Goal: Task Accomplishment & Management: Manage account settings

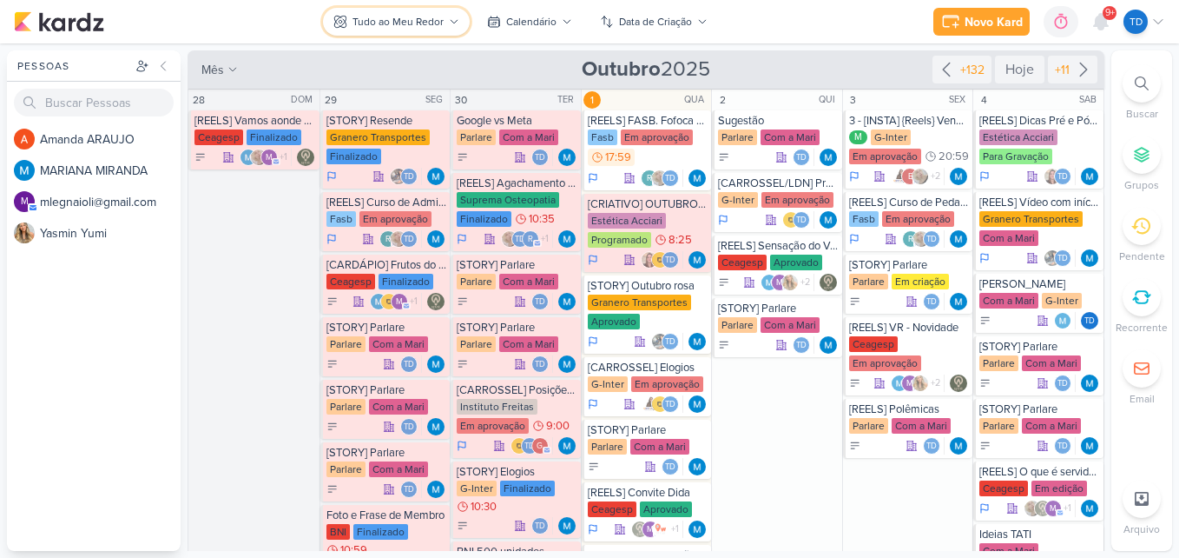
click at [407, 15] on div "Tudo ao Meu Redor" at bounding box center [398, 22] width 91 height 16
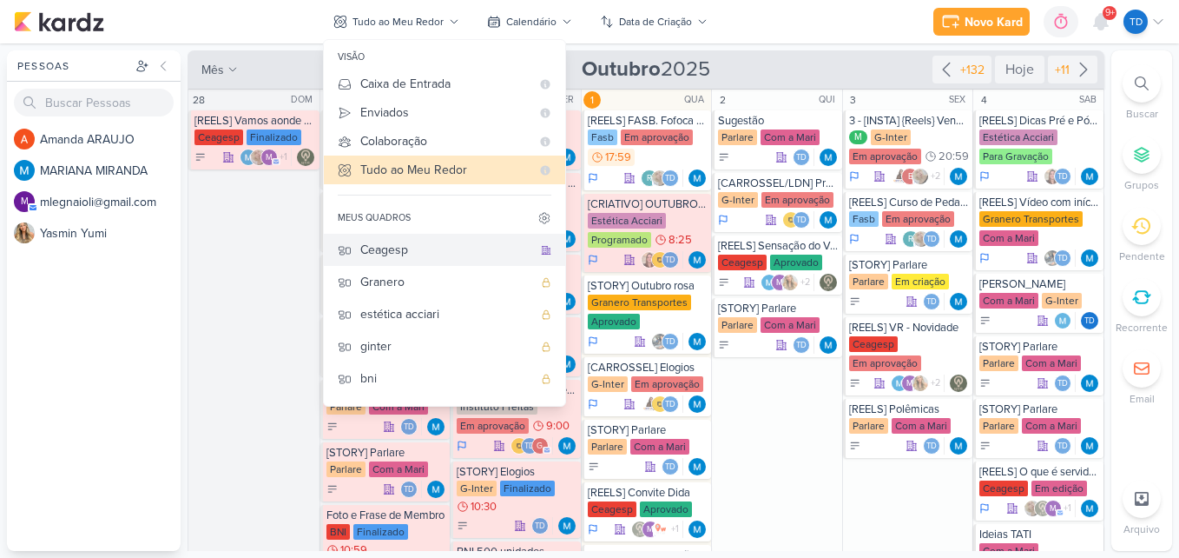
click at [425, 254] on div "Ceagesp" at bounding box center [446, 250] width 172 height 18
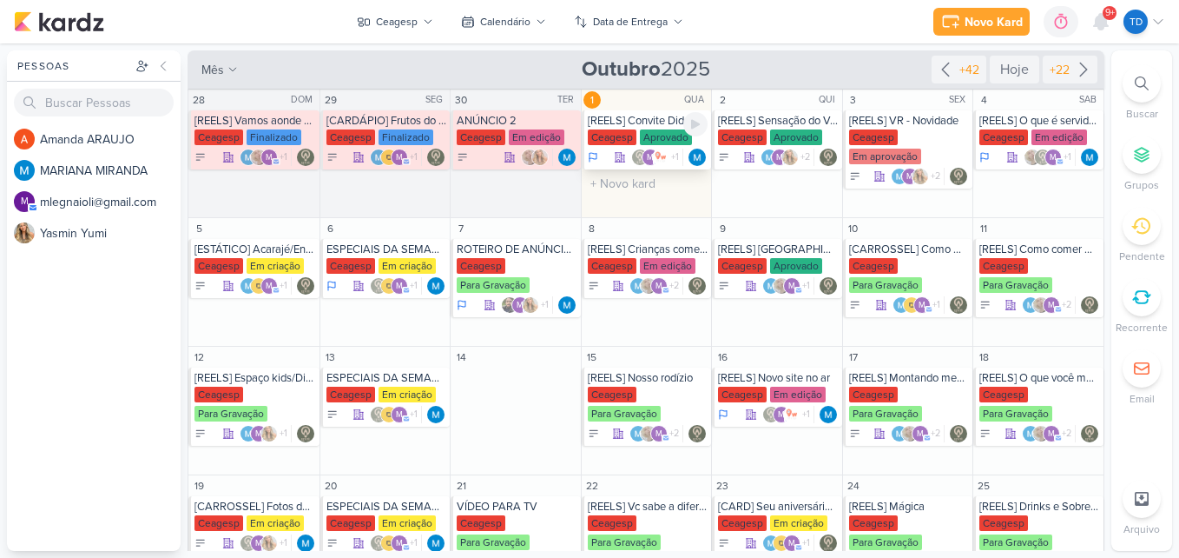
click at [640, 132] on div "Aprovado" at bounding box center [666, 137] width 52 height 16
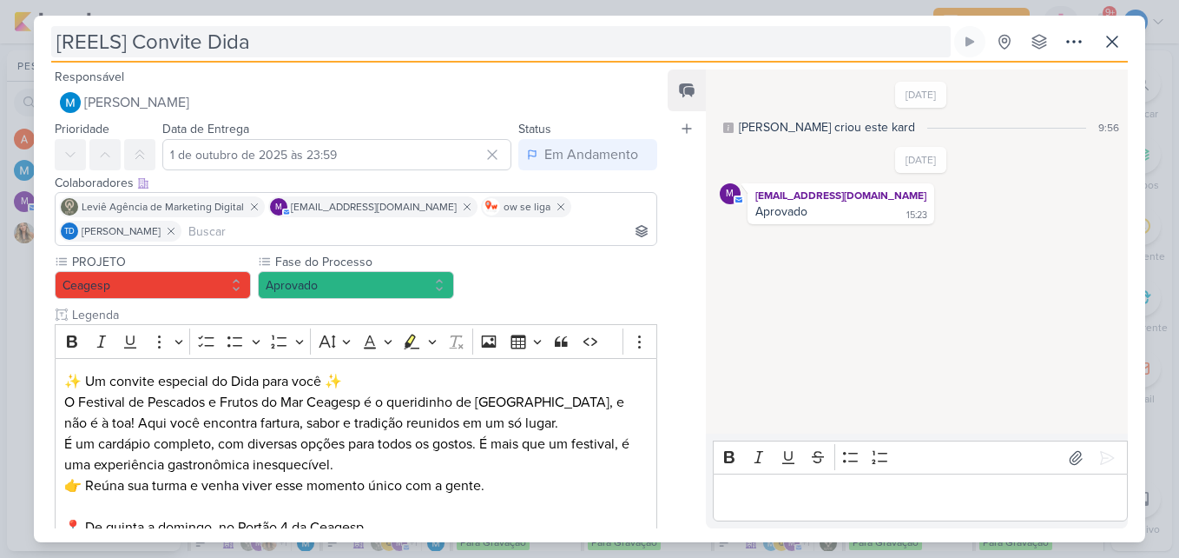
click at [281, 30] on input "[REELS] Convite Dida" at bounding box center [501, 41] width 900 height 31
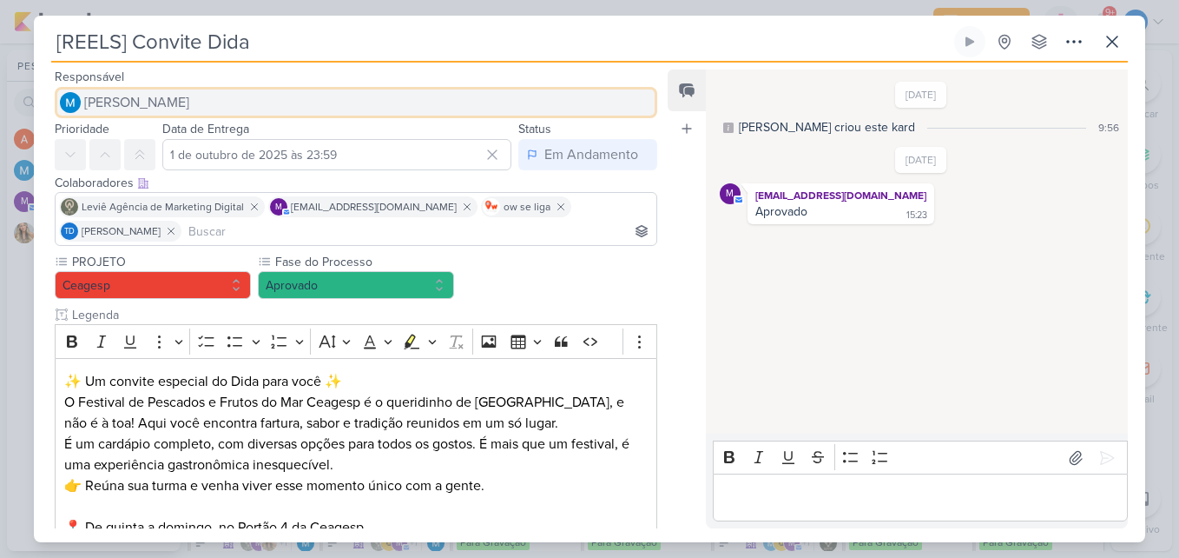
click at [281, 87] on button "[PERSON_NAME]" at bounding box center [356, 102] width 603 height 31
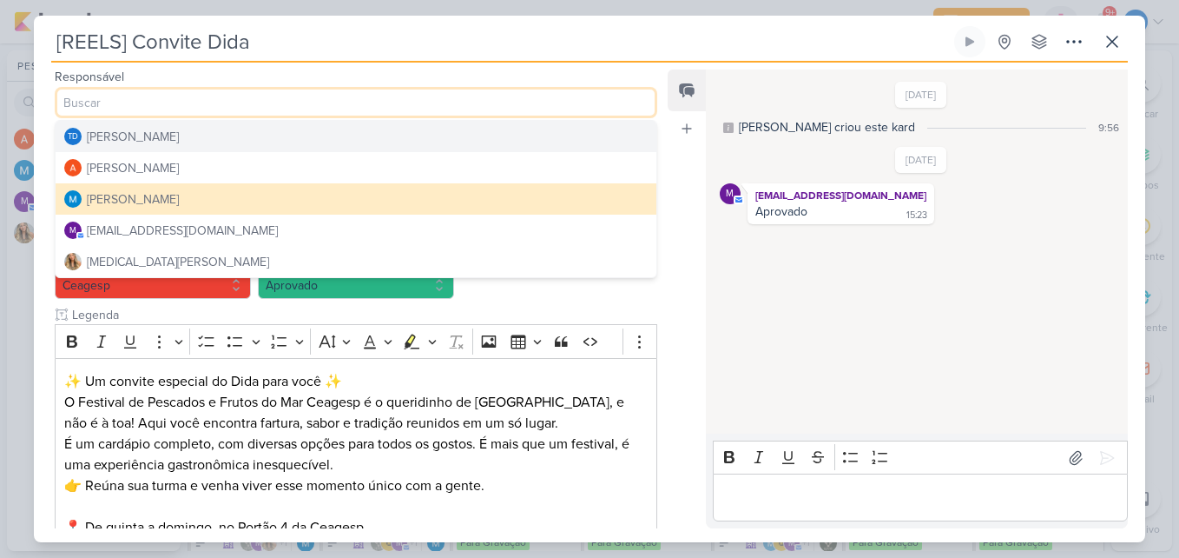
click at [311, 67] on div "Responsável MARIANA MIRANDA Td Thais de carvalho Amanda ARAUJO MARIANA MIRANDA …" at bounding box center [349, 92] width 631 height 52
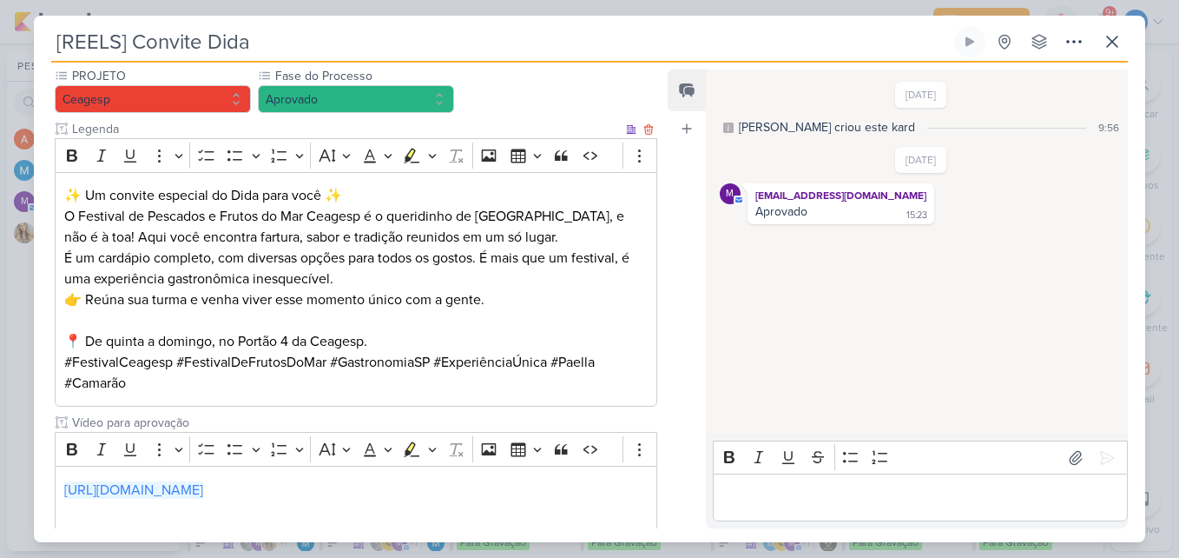
scroll to position [288, 0]
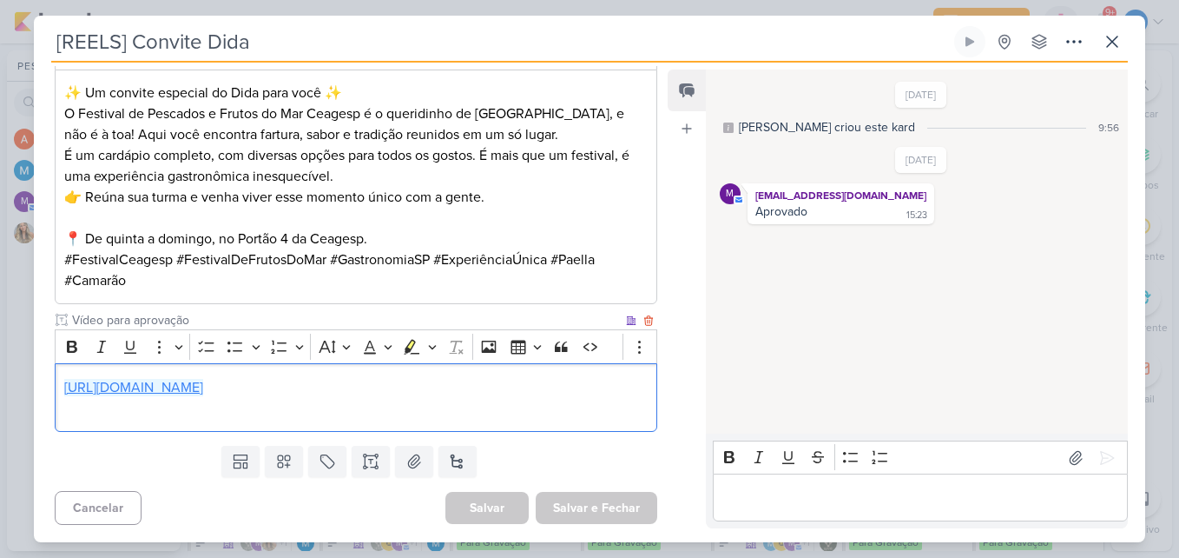
click at [203, 388] on link "https://drive.google.com/drive/folders/1hwx2ftUyvk51KLyyXvzSyv-F997h8as4" at bounding box center [133, 387] width 139 height 17
click at [203, 382] on link "https://drive.google.com/drive/folders/1hwx2ftUyvk51KLyyXvzSyv-F997h8as4" at bounding box center [133, 387] width 139 height 17
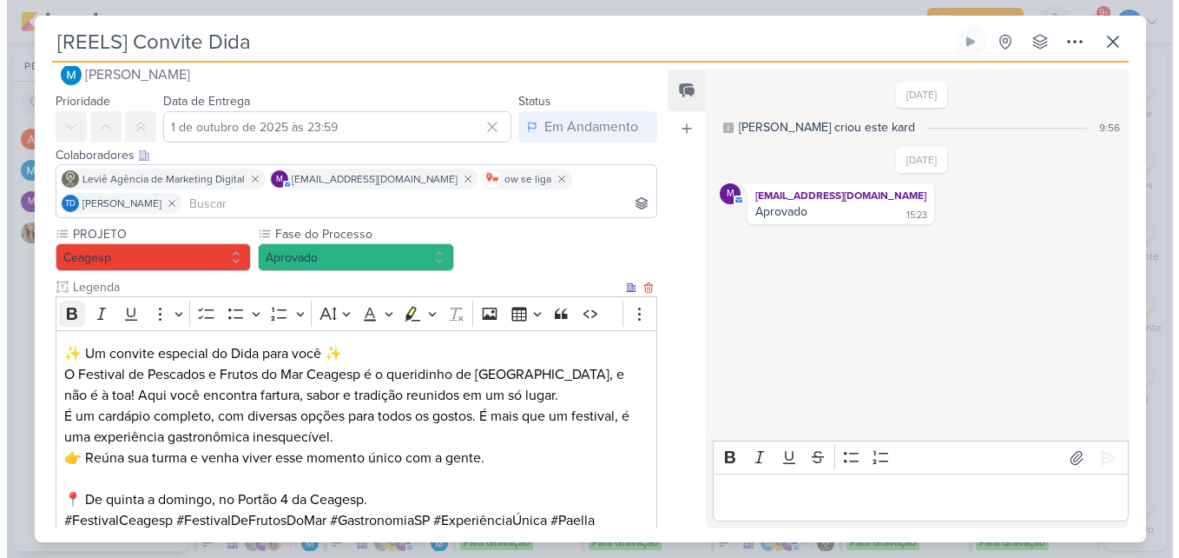
scroll to position [115, 0]
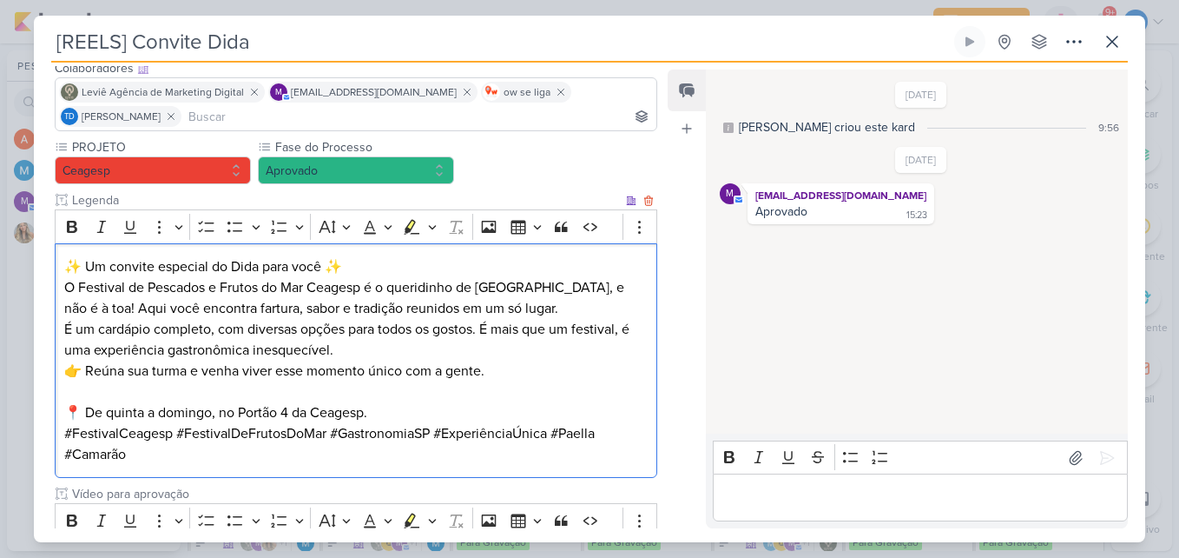
drag, startPoint x: 62, startPoint y: 261, endPoint x: 532, endPoint y: 462, distance: 511.3
click at [532, 462] on div "✨ Um convite especial do Dida para você ✨ O Festival de Pescados e Frutos do Ma…" at bounding box center [356, 360] width 603 height 235
copy div "✨ Um convite especial do Dida para você ✨ O Festival de Pescados e Frutos do Ma…"
click at [1119, 50] on icon at bounding box center [1112, 41] width 21 height 21
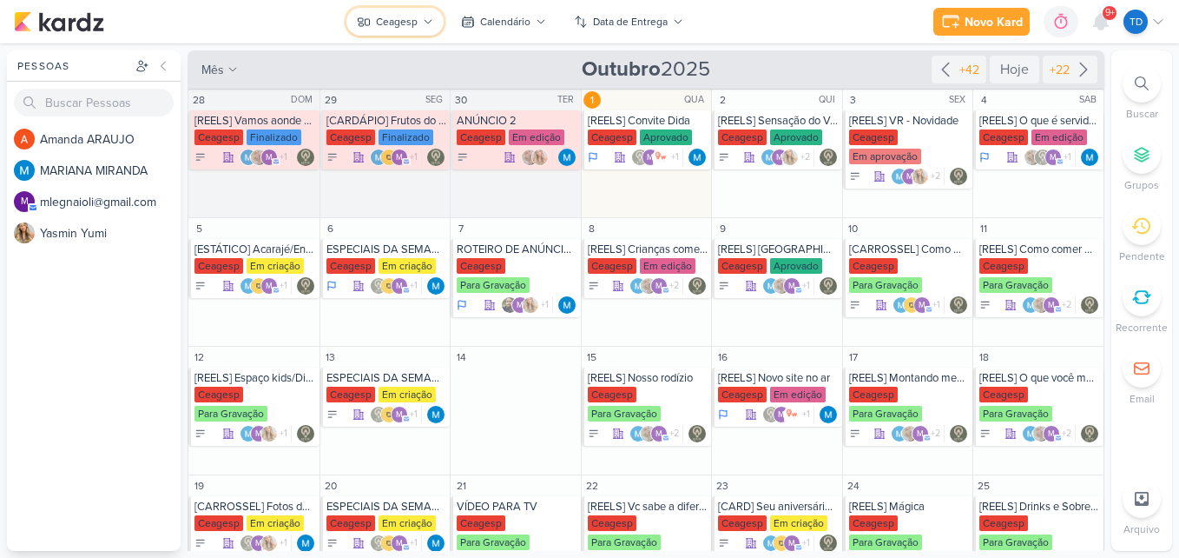
click at [412, 23] on div "Ceagesp" at bounding box center [397, 22] width 42 height 16
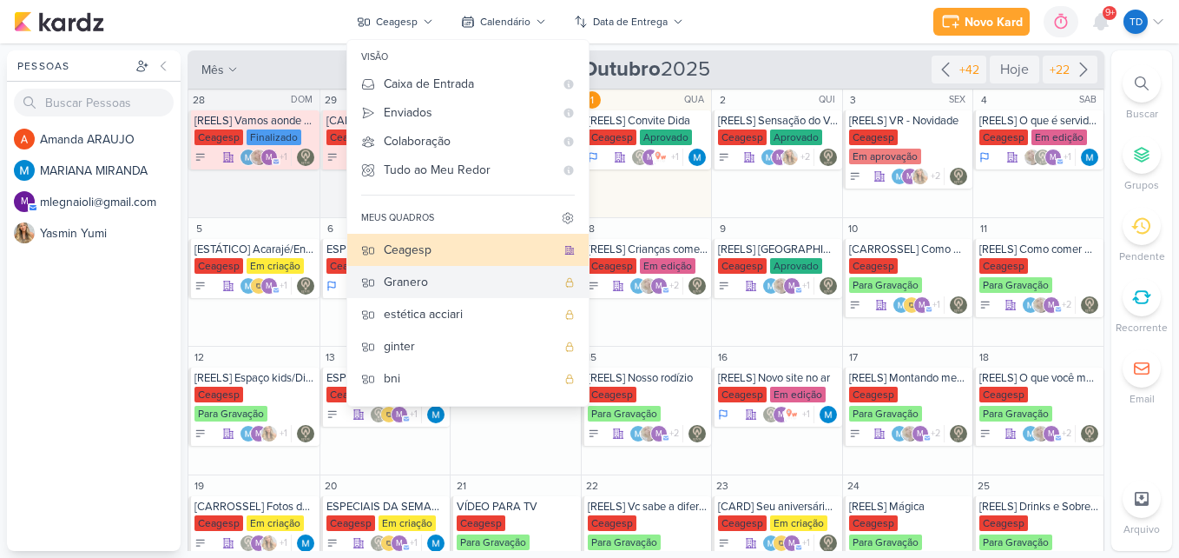
click at [457, 282] on div "Granero" at bounding box center [470, 282] width 172 height 18
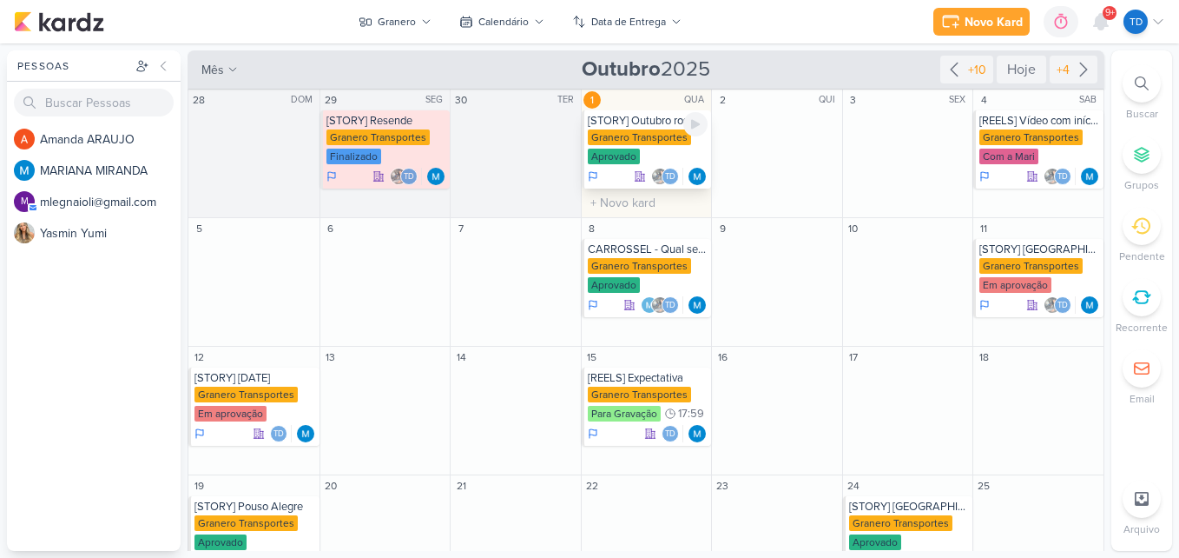
click at [624, 131] on div "Granero Transportes" at bounding box center [639, 137] width 103 height 16
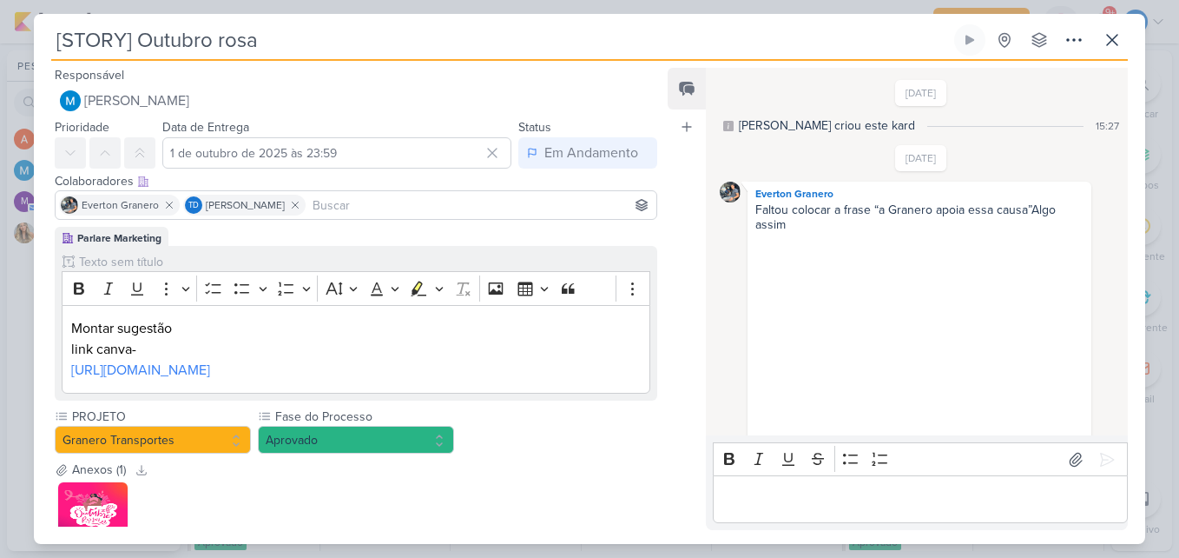
scroll to position [944, 0]
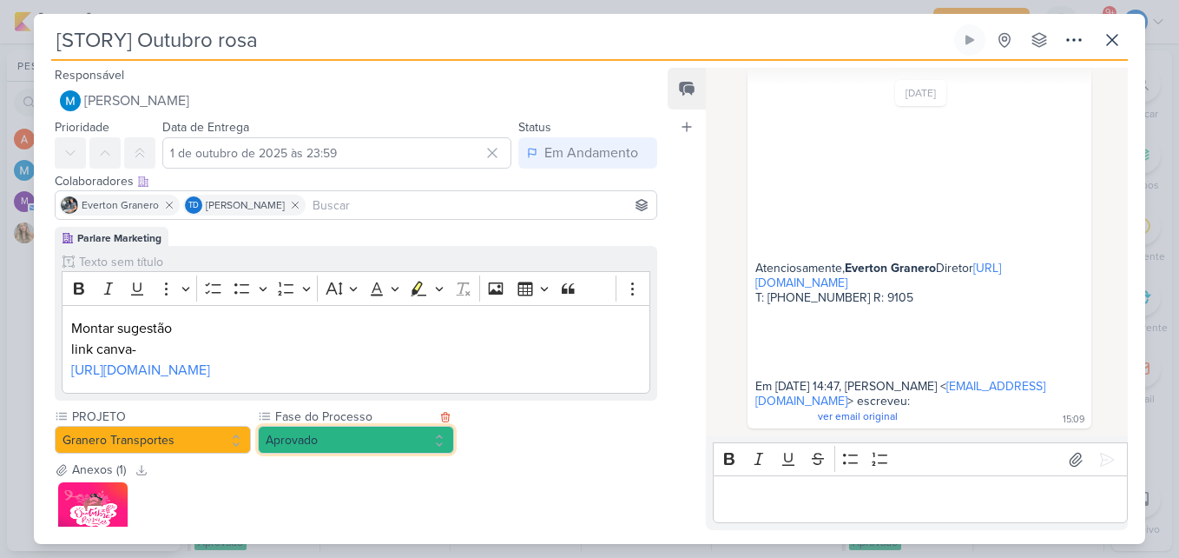
click at [380, 453] on button "Aprovado" at bounding box center [356, 440] width 196 height 28
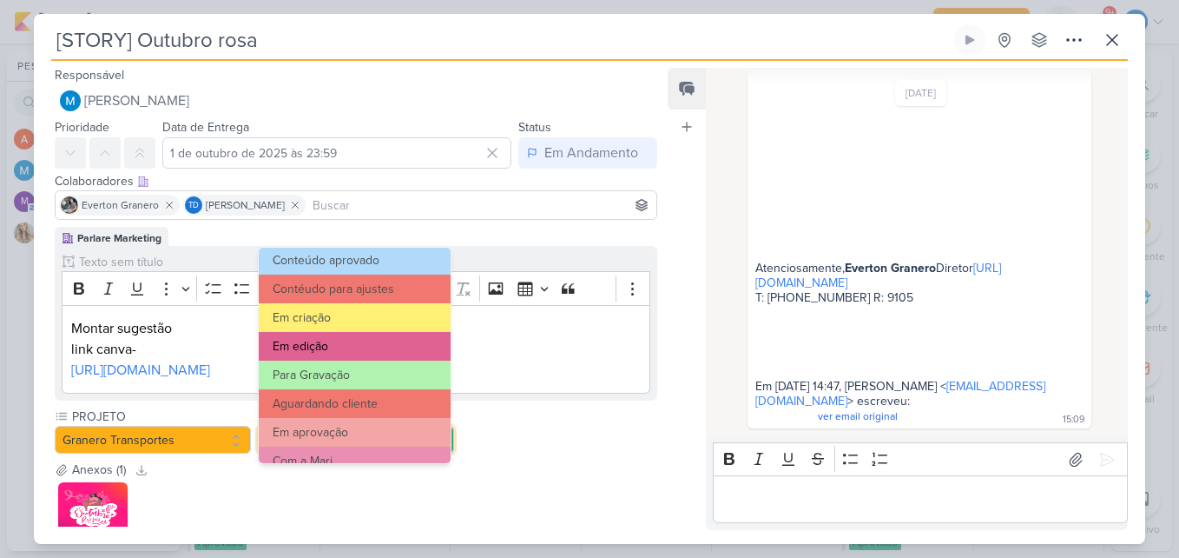
scroll to position [168, 0]
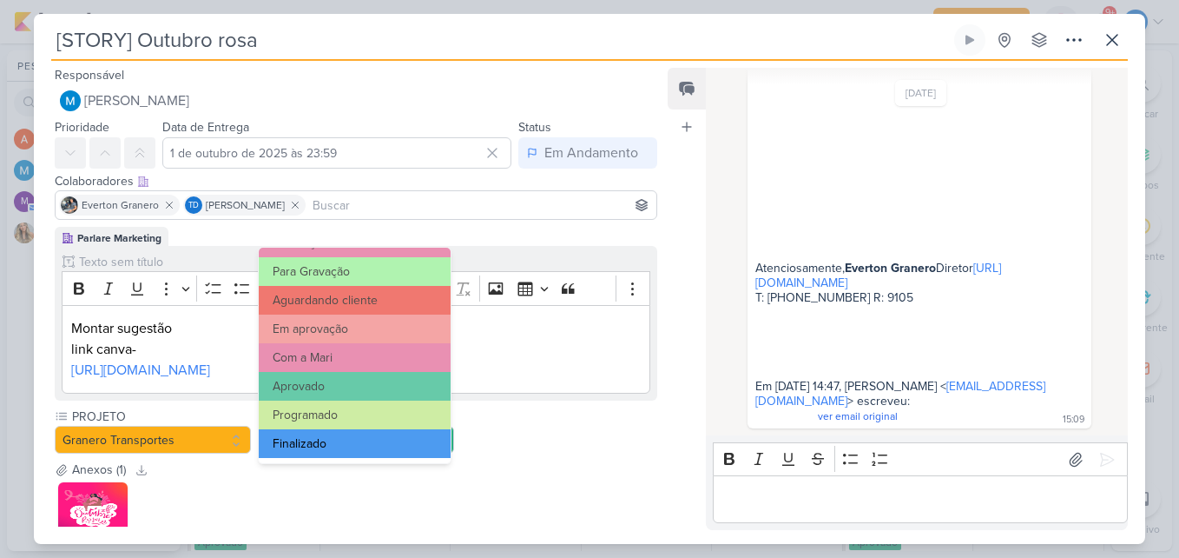
click at [347, 439] on button "Finalizado" at bounding box center [355, 443] width 192 height 29
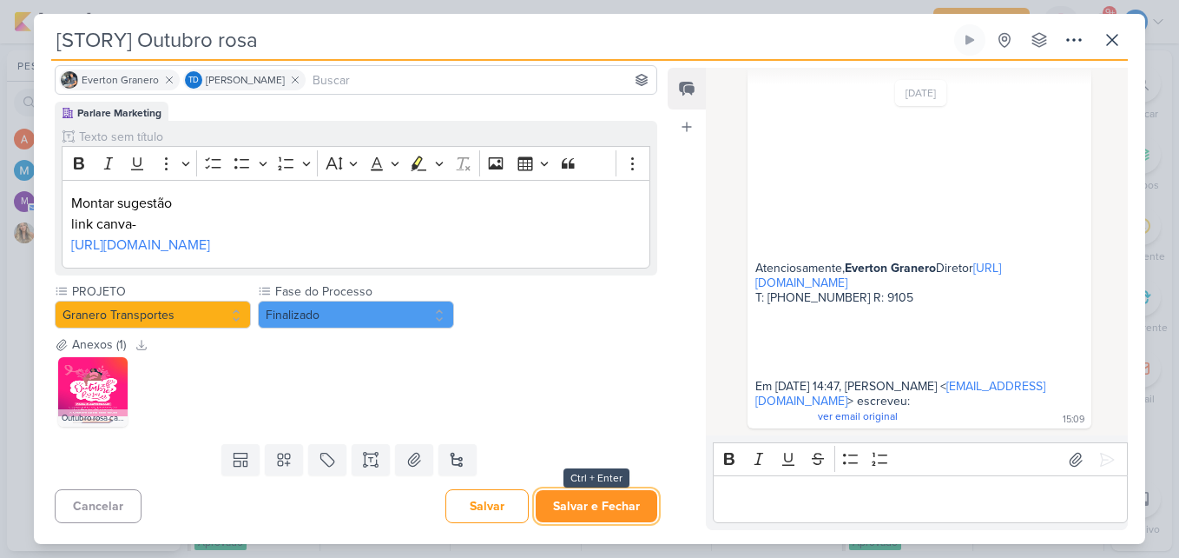
click at [611, 494] on button "Salvar e Fechar" at bounding box center [597, 506] width 122 height 32
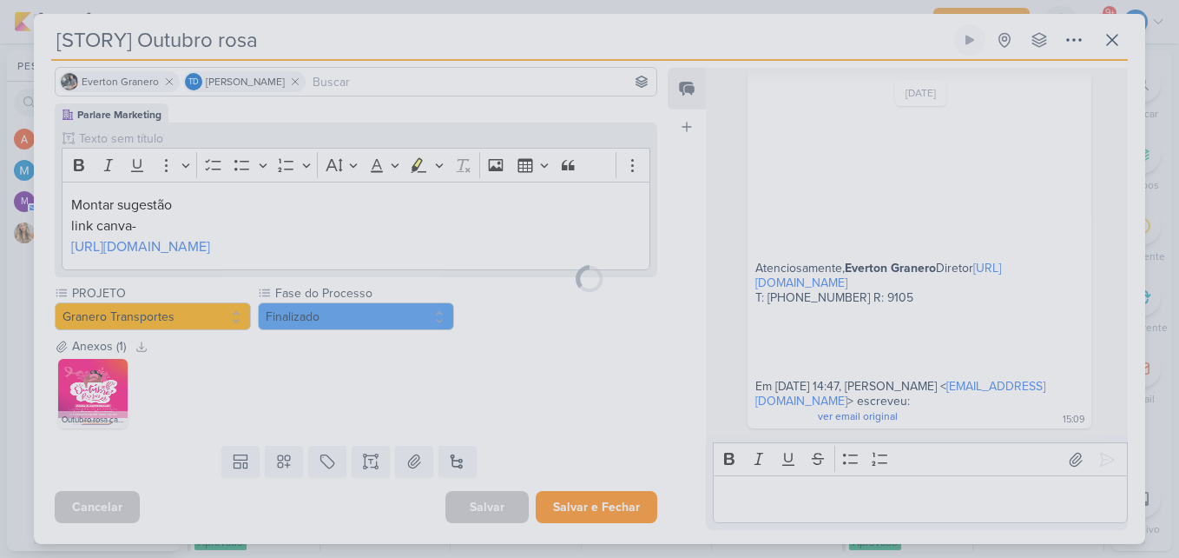
scroll to position [165, 0]
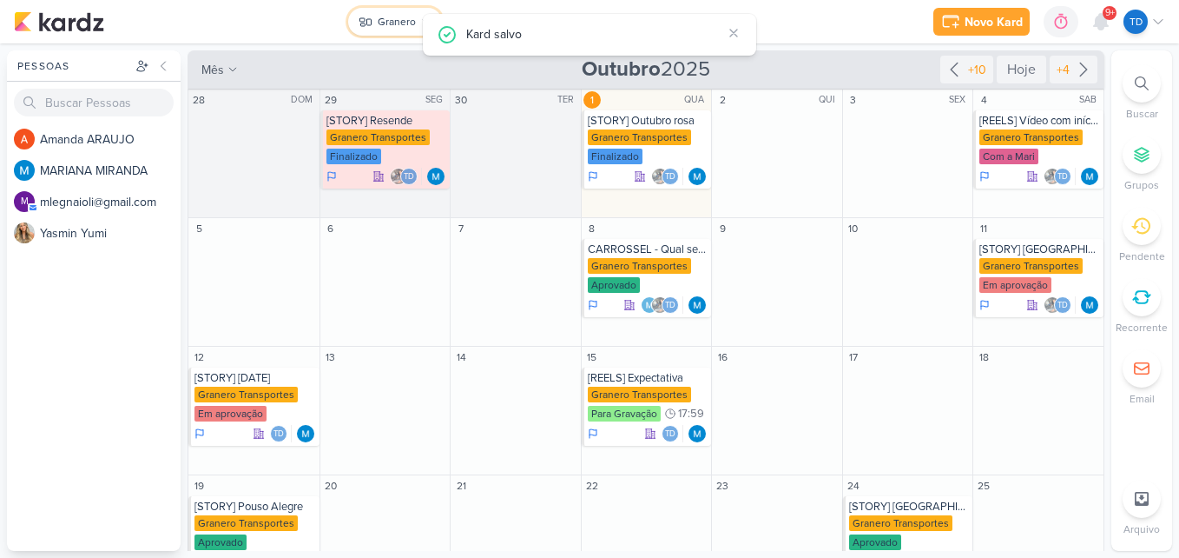
click at [387, 26] on div "Granero" at bounding box center [397, 22] width 38 height 16
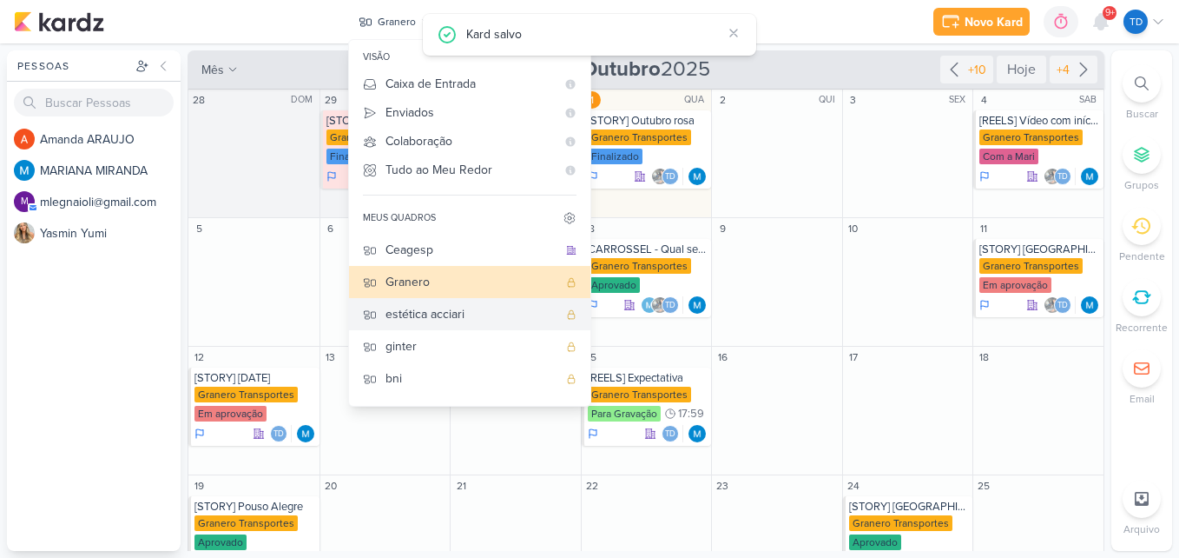
click at [481, 314] on div "estética acciari" at bounding box center [472, 314] width 172 height 18
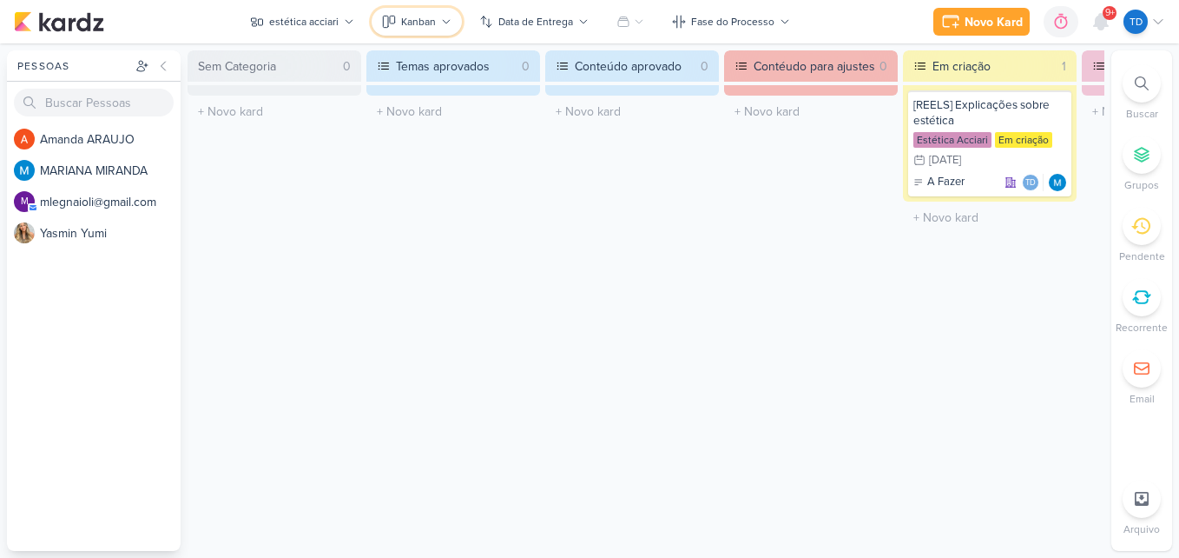
click at [402, 18] on div "Kanban" at bounding box center [418, 22] width 35 height 16
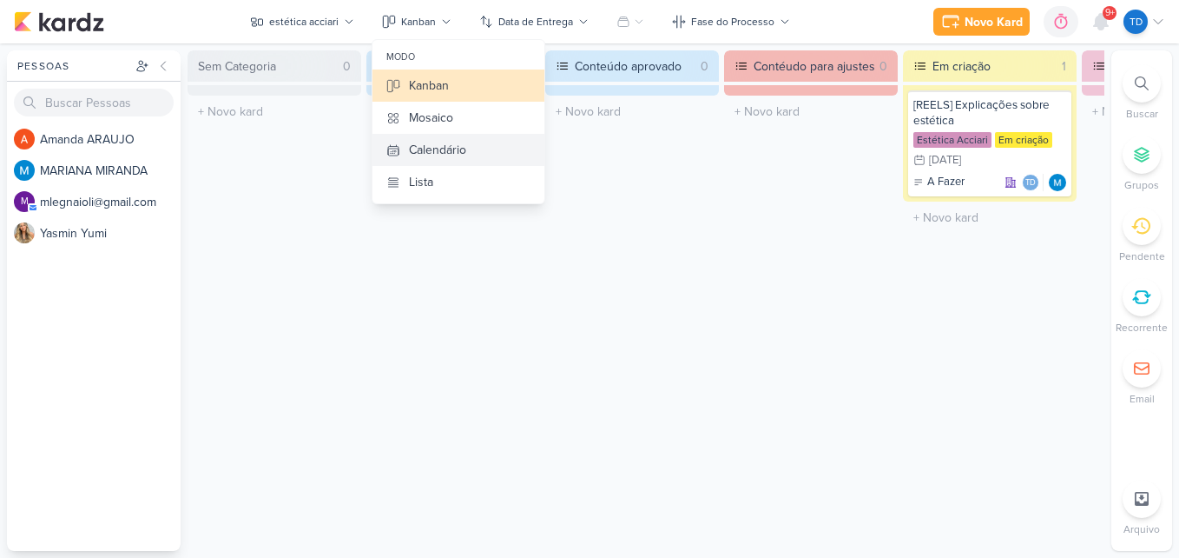
click at [470, 153] on button "Calendário" at bounding box center [459, 150] width 172 height 32
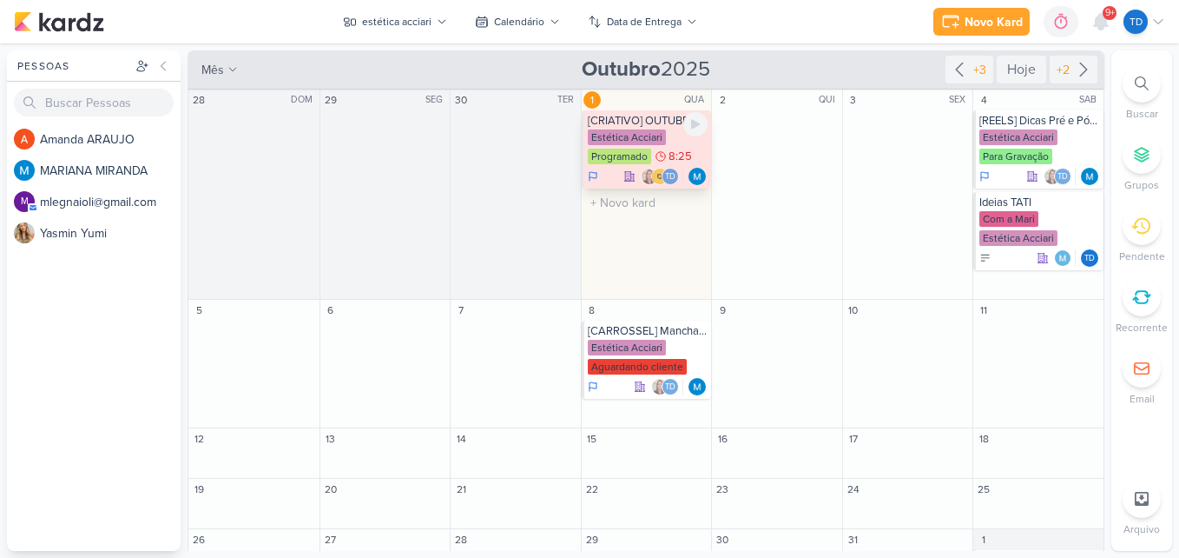
click at [664, 142] on div "Estética Acciari Programado 8:25" at bounding box center [648, 147] width 121 height 36
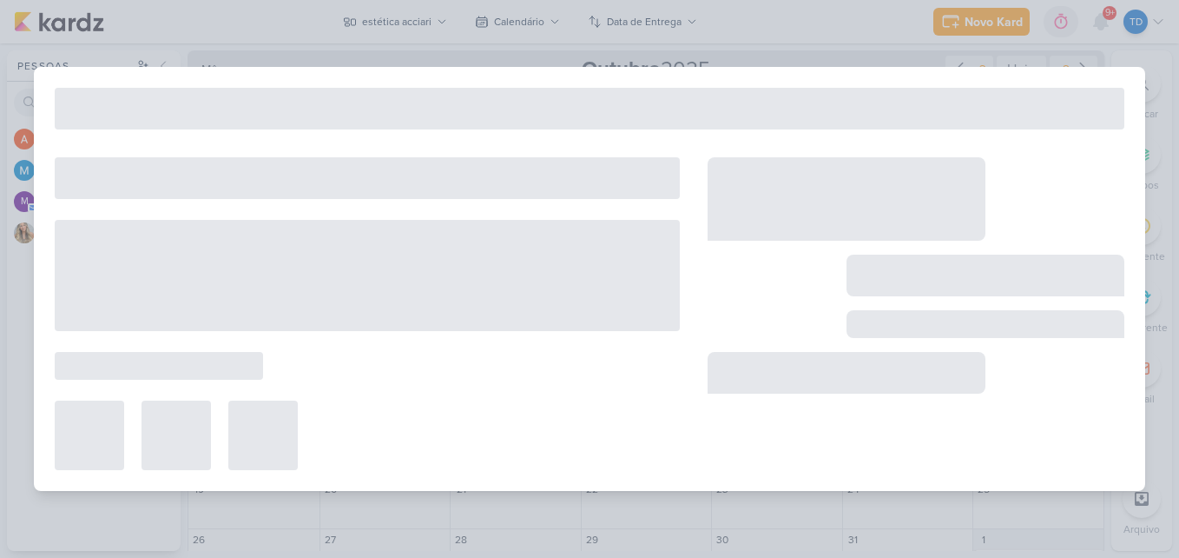
type input "[CRIATIVO] OUTUBRO ROSA - CONSC. PREV. CÂNCER DE MAMA"
type input "[DATE] 08:25"
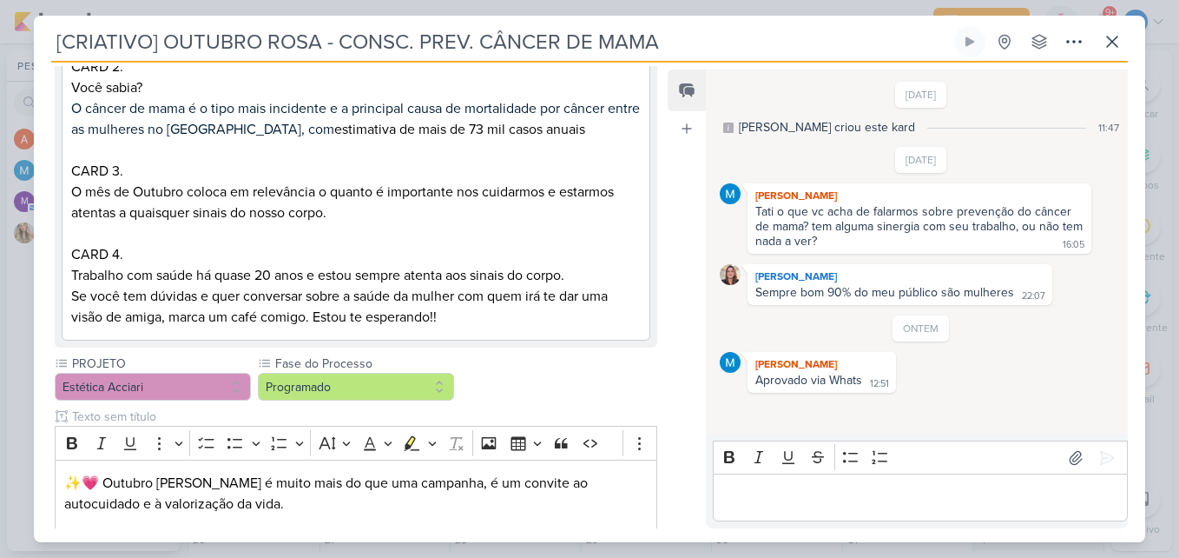
scroll to position [1824, 0]
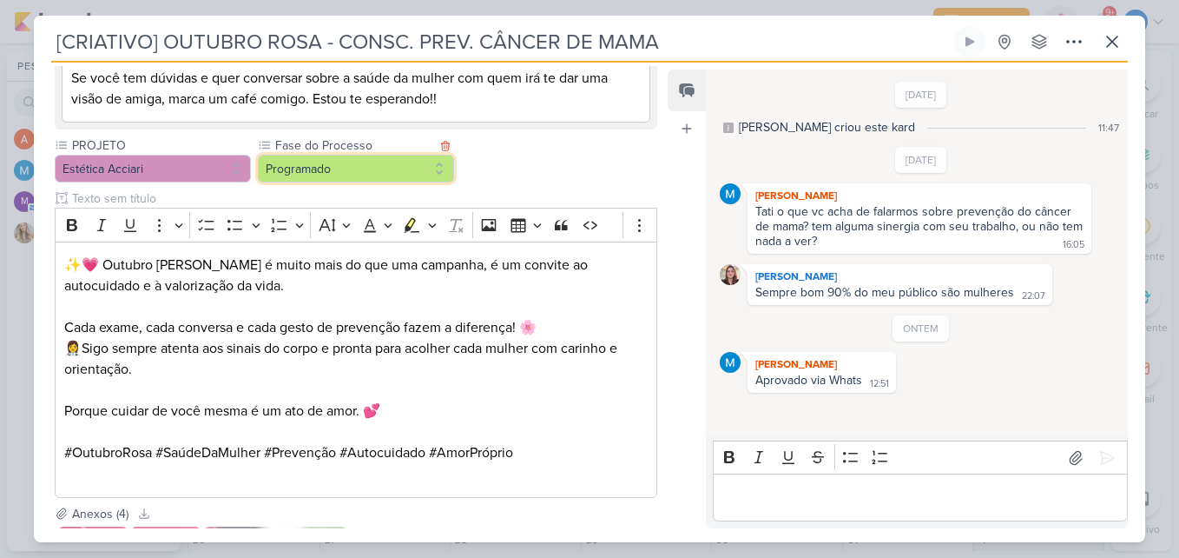
click at [438, 173] on button "Programado" at bounding box center [356, 169] width 196 height 28
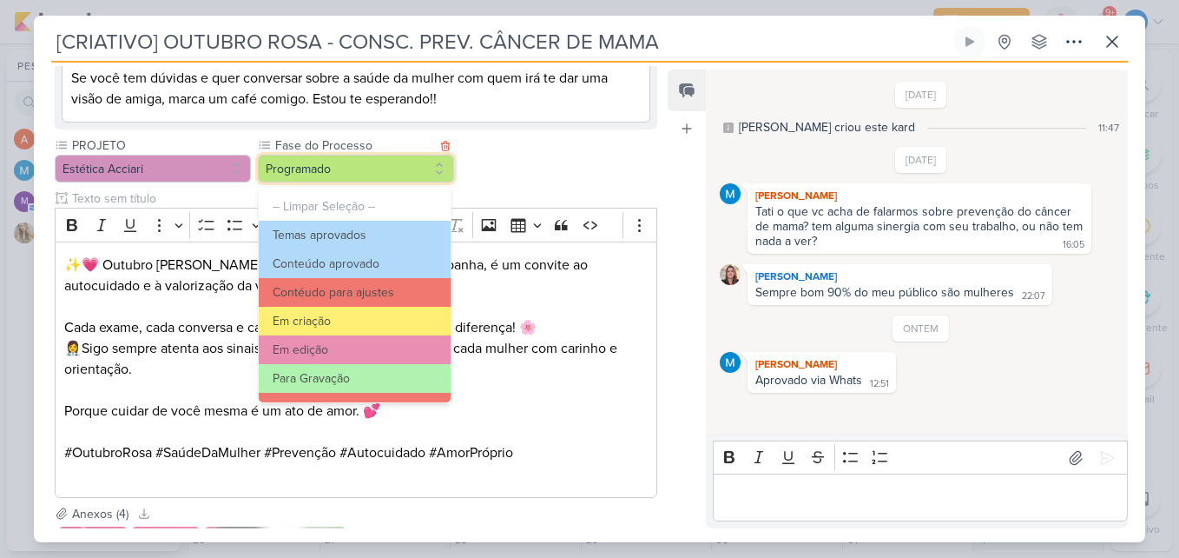
scroll to position [168, 0]
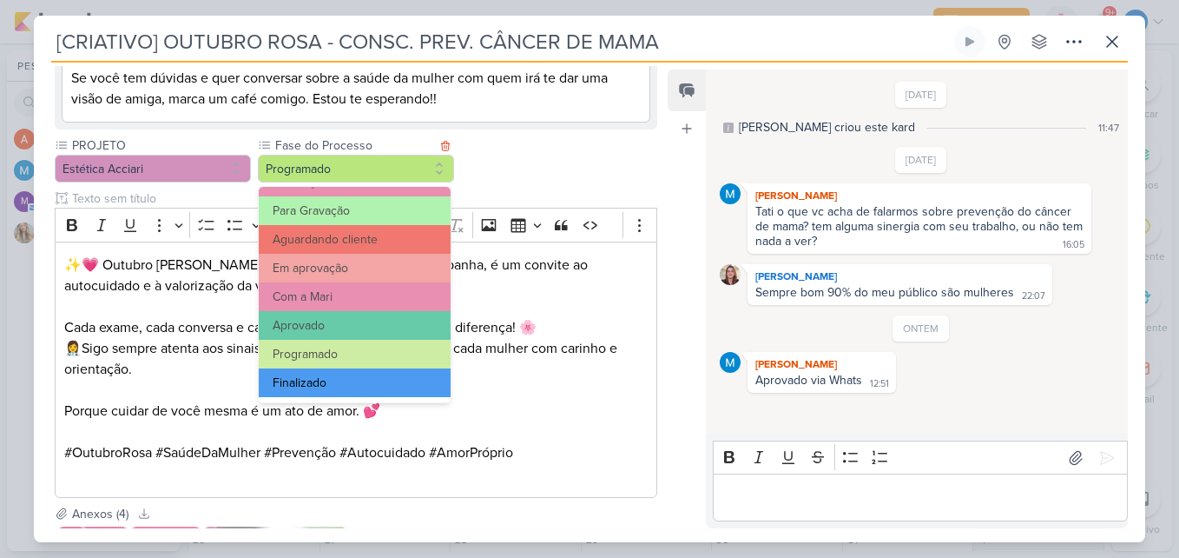
click at [389, 380] on button "Finalizado" at bounding box center [355, 382] width 192 height 29
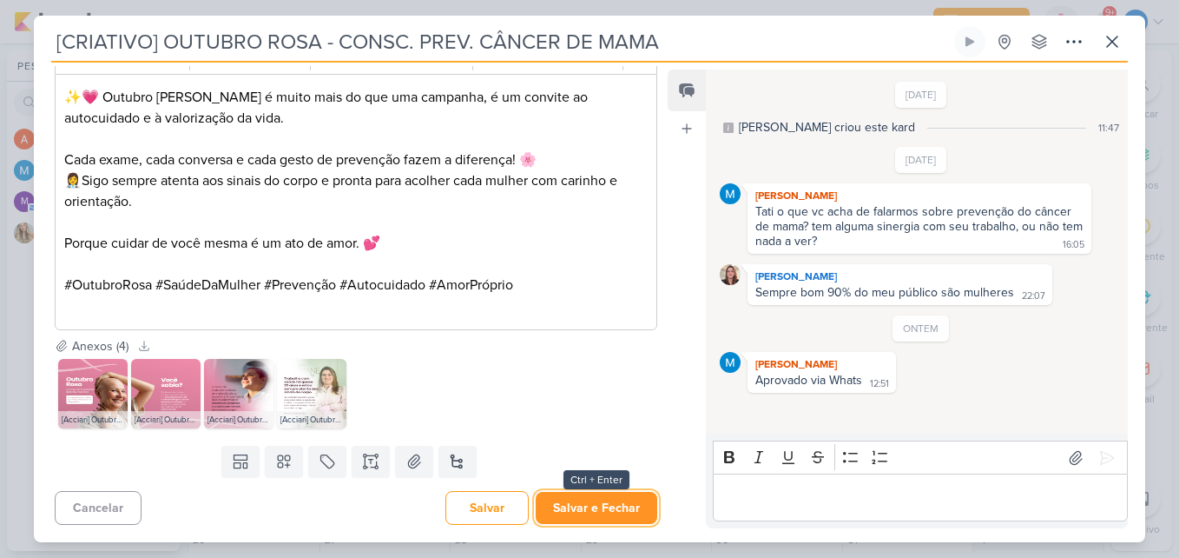
click at [598, 505] on button "Salvar e Fechar" at bounding box center [597, 508] width 122 height 32
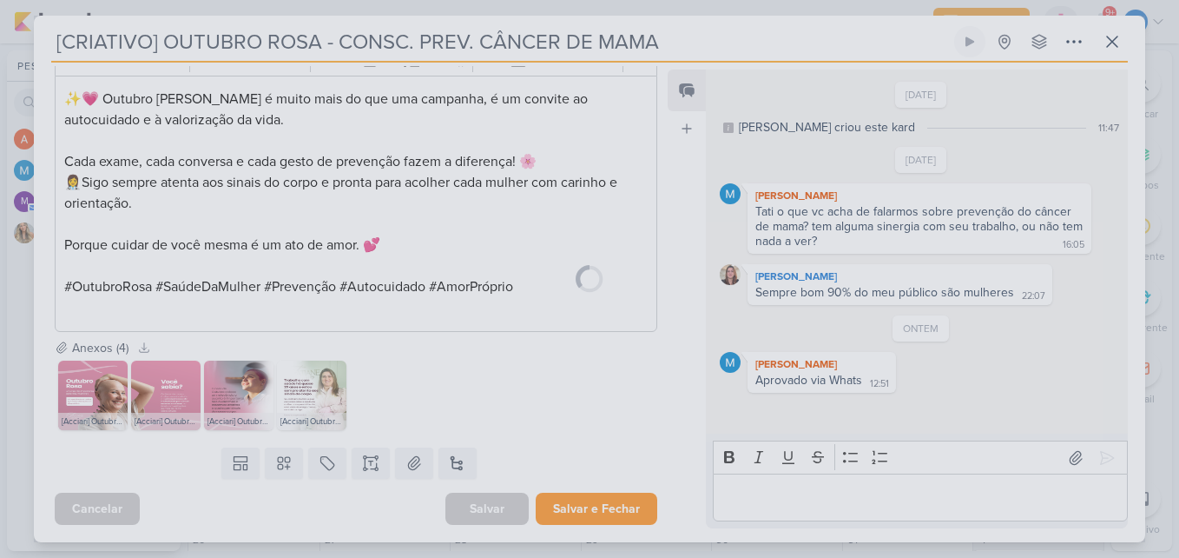
scroll to position [1990, 0]
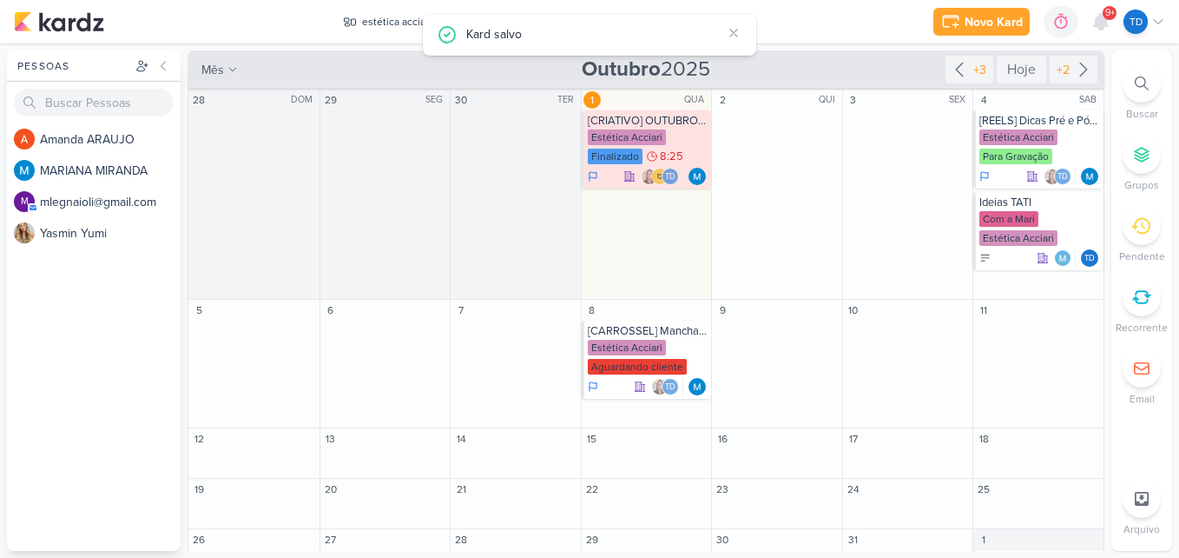
click at [367, 1] on div "Novo Kard Ctrl + k 0h0m Sessão desligada... Hoje 0h0m Semana 0h0m Mês 0h0m" at bounding box center [590, 21] width 1152 height 43
click at [383, 19] on div "estética acciari" at bounding box center [396, 22] width 69 height 16
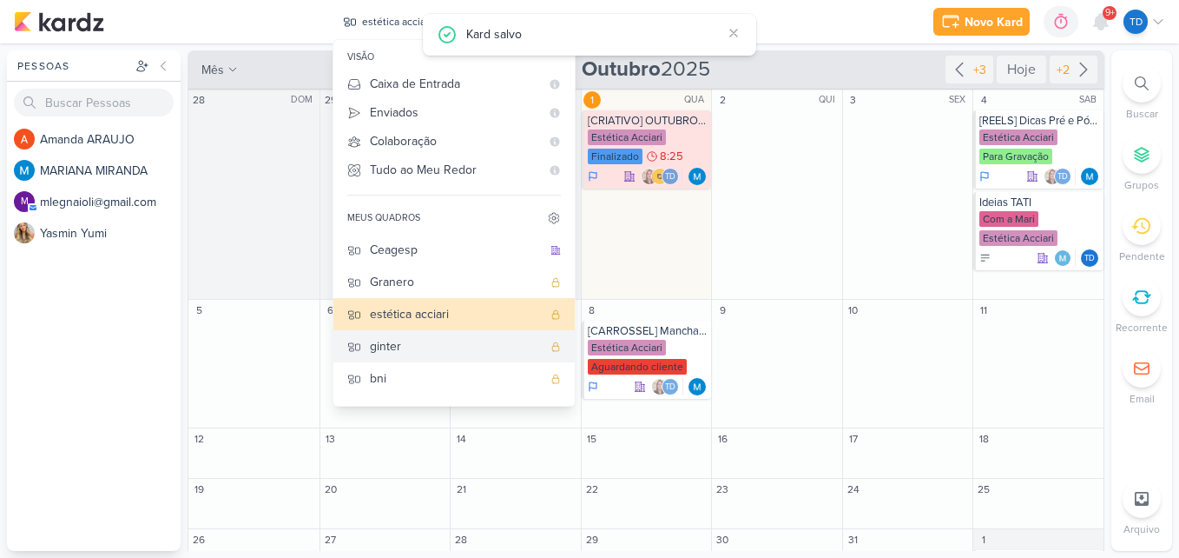
click at [402, 355] on div "ginter" at bounding box center [456, 346] width 172 height 18
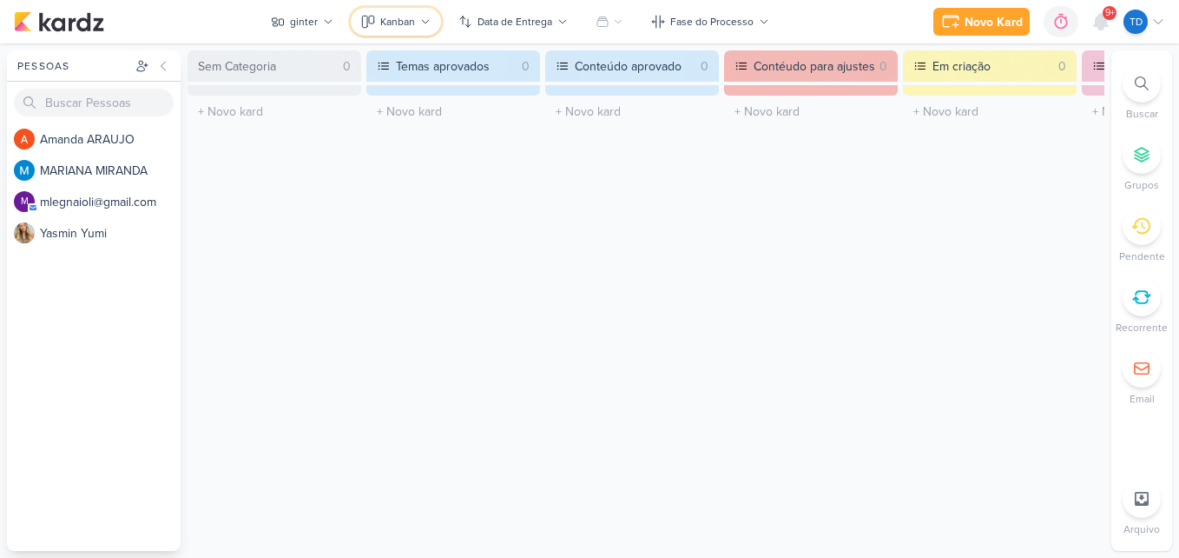
click at [433, 13] on button "Kanban" at bounding box center [396, 22] width 90 height 28
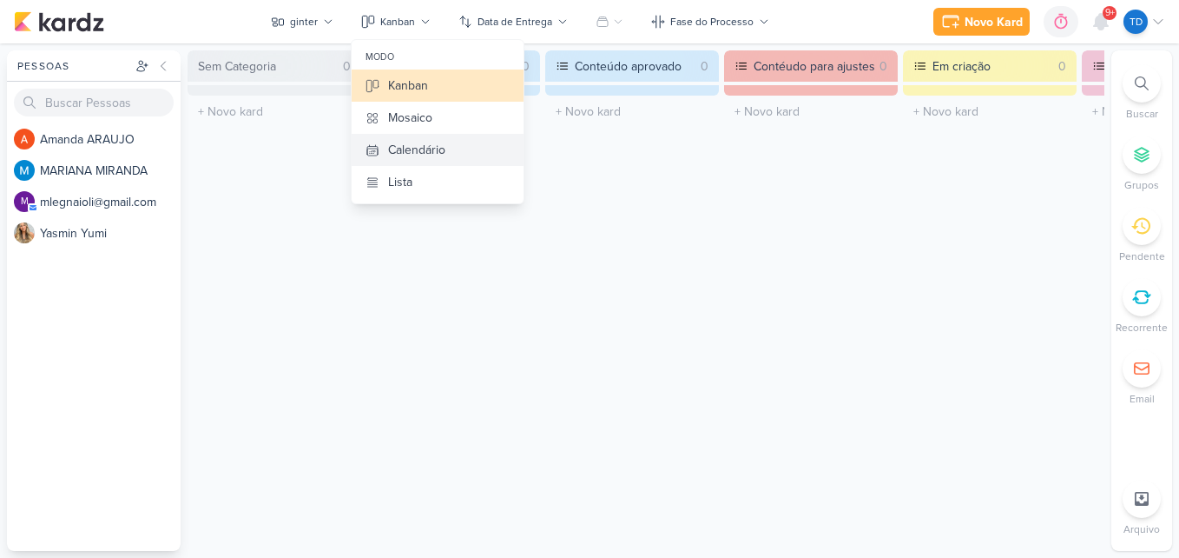
click at [426, 153] on div "Calendário" at bounding box center [416, 150] width 57 height 18
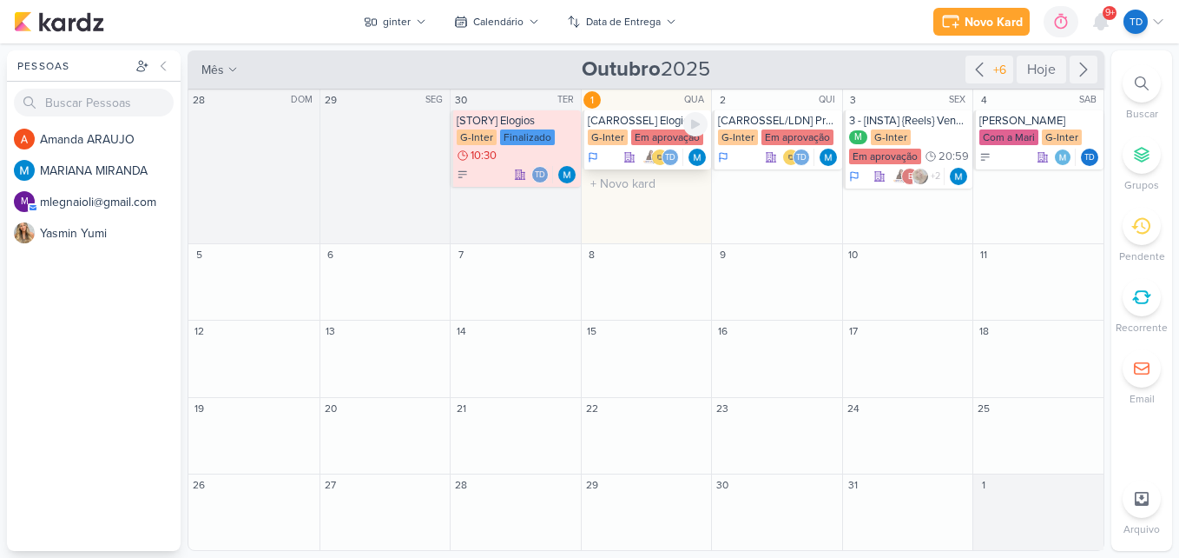
click at [667, 116] on div "[CARROSSEL] Elogios" at bounding box center [648, 121] width 121 height 14
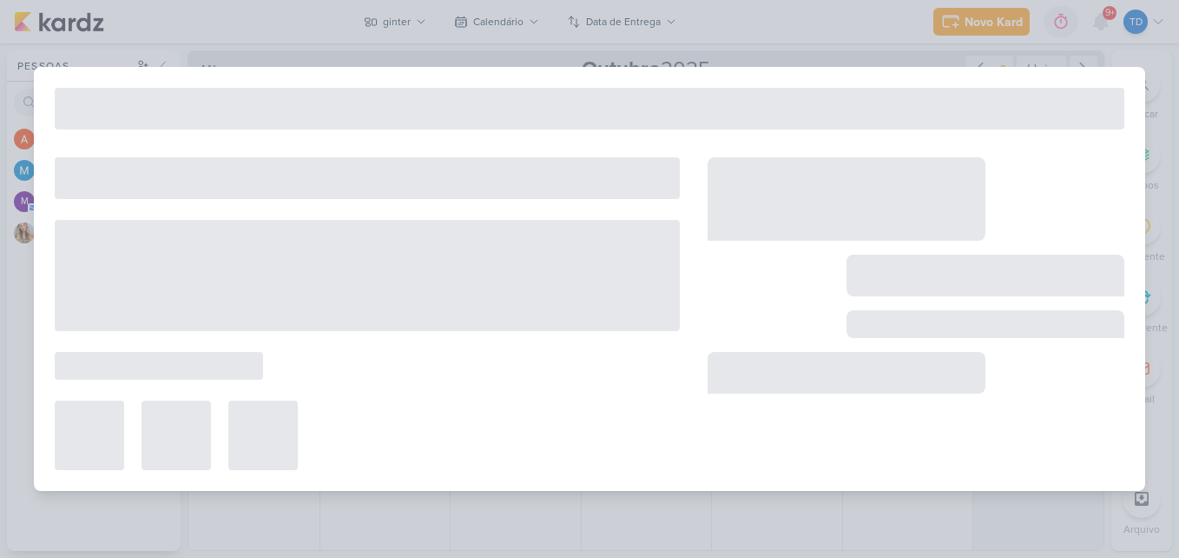
type input "[CARROSSEL] Elogios"
type input "1 de outubro de 2025 às 23:59"
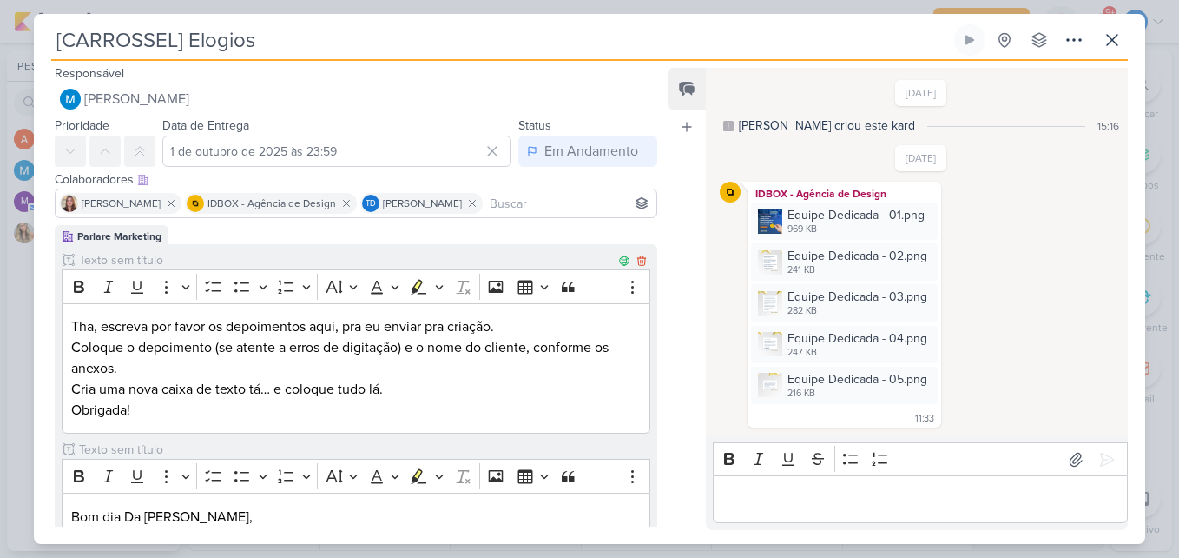
scroll to position [138, 0]
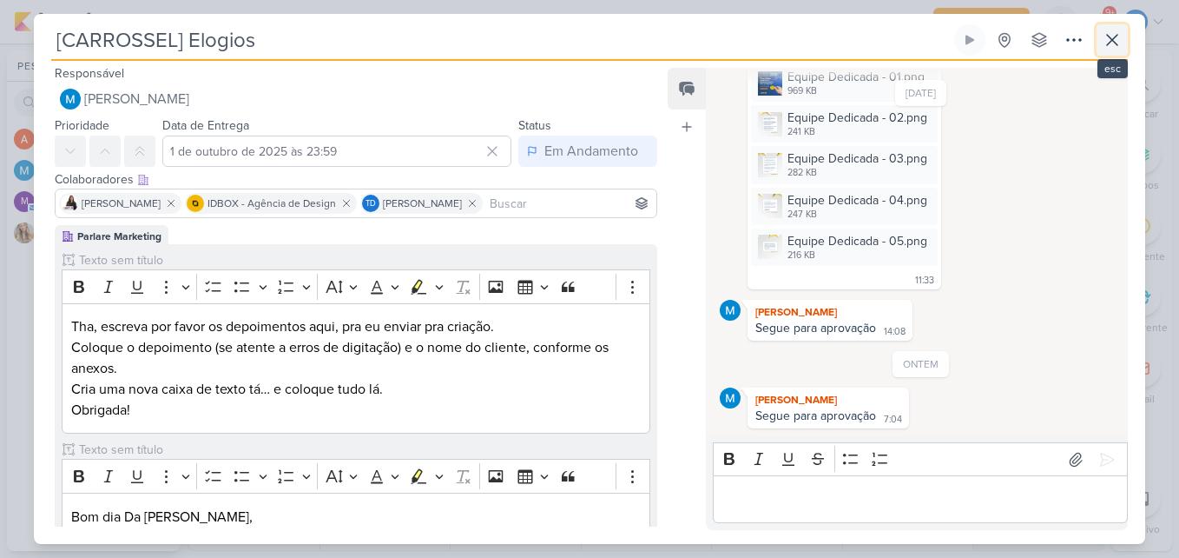
click at [1115, 43] on icon at bounding box center [1112, 40] width 10 height 10
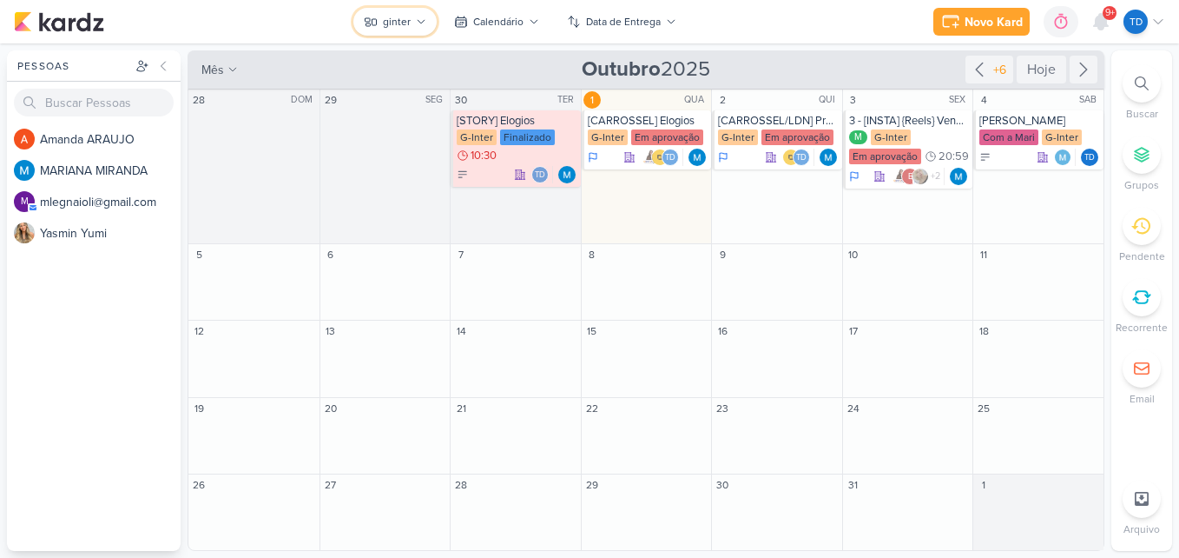
click at [408, 19] on div "ginter" at bounding box center [397, 22] width 28 height 16
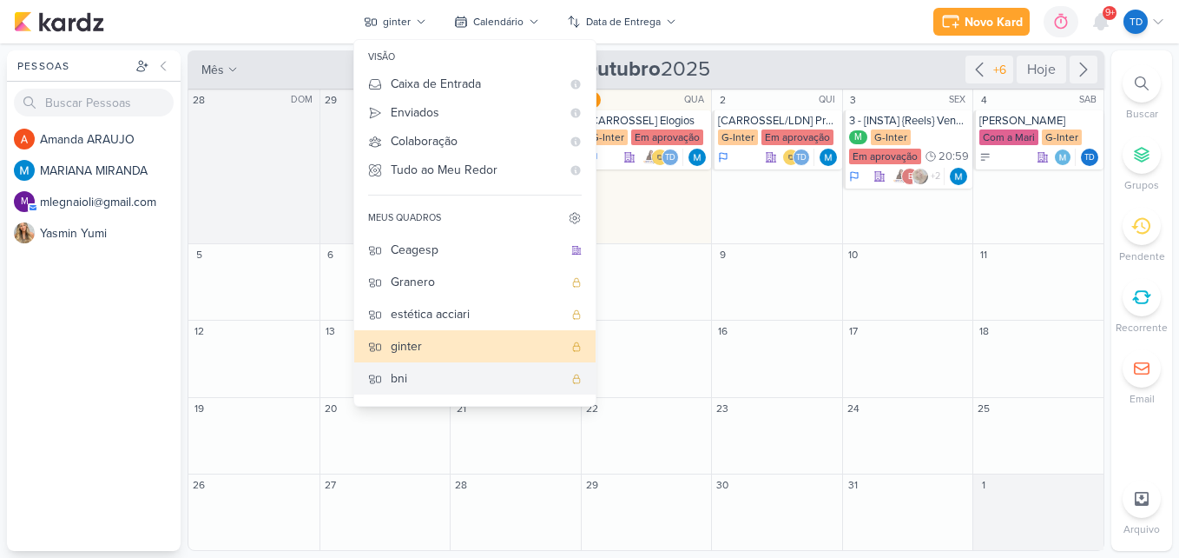
click at [403, 373] on div "bni" at bounding box center [477, 378] width 172 height 18
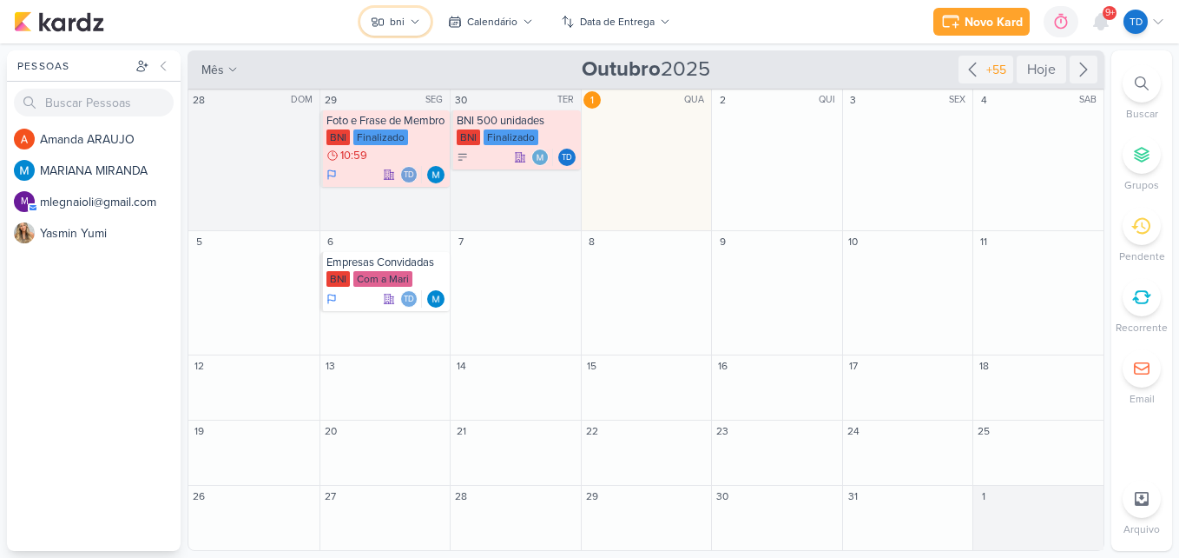
click at [402, 17] on div "bni" at bounding box center [397, 22] width 15 height 16
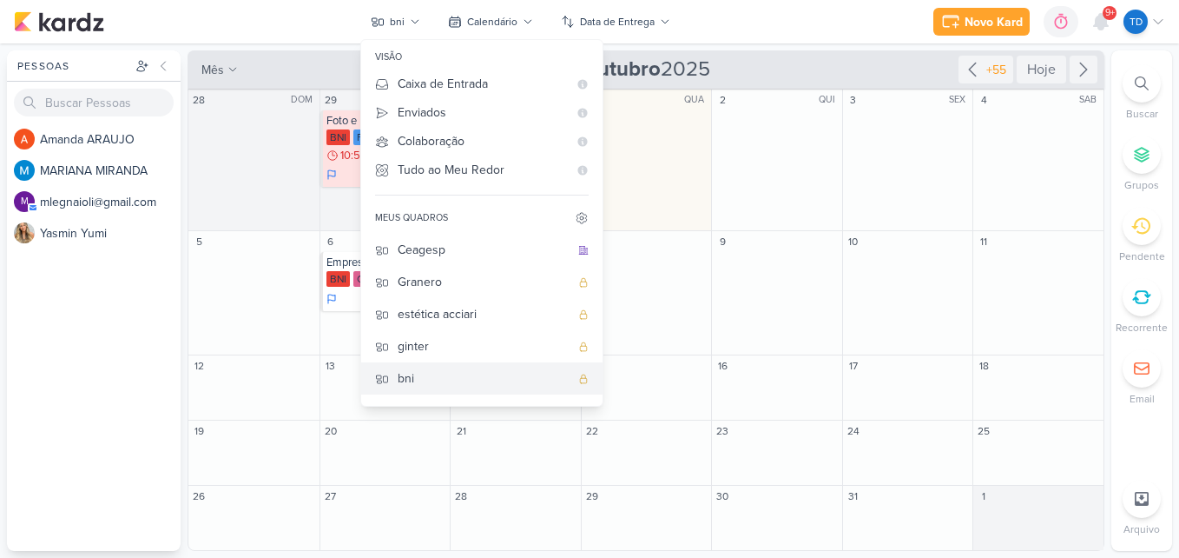
click at [583, 378] on button "bni" at bounding box center [481, 378] width 241 height 32
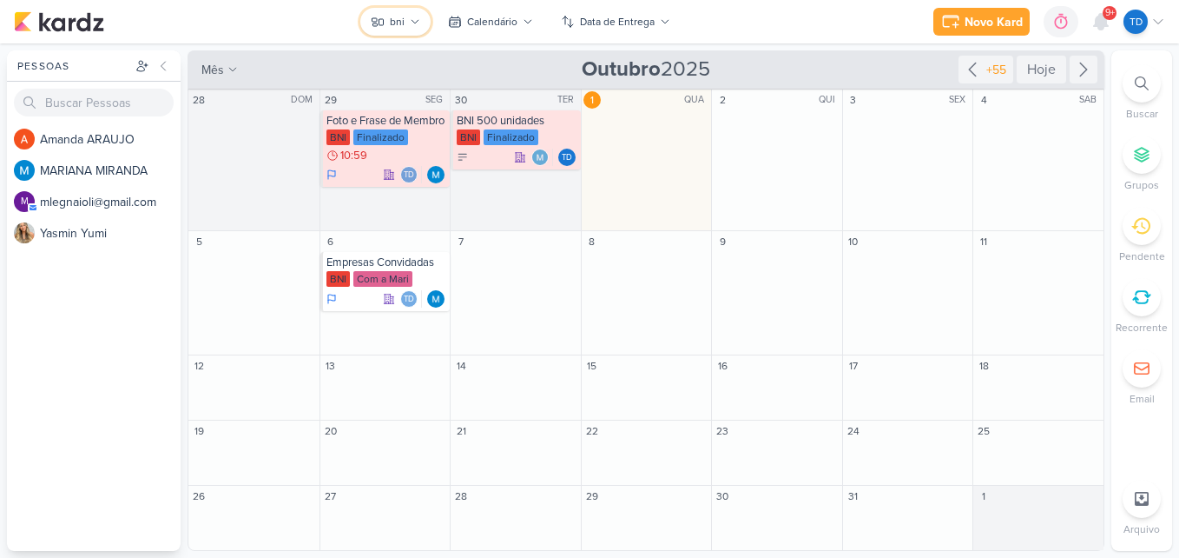
click at [419, 17] on icon at bounding box center [415, 22] width 10 height 10
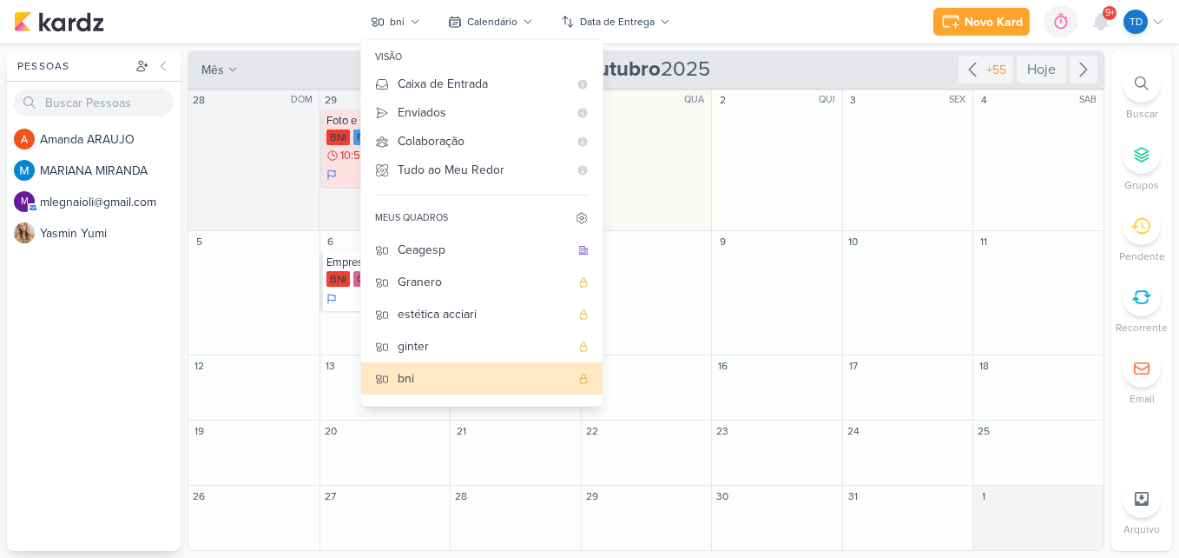
click at [575, 216] on button at bounding box center [582, 218] width 21 height 21
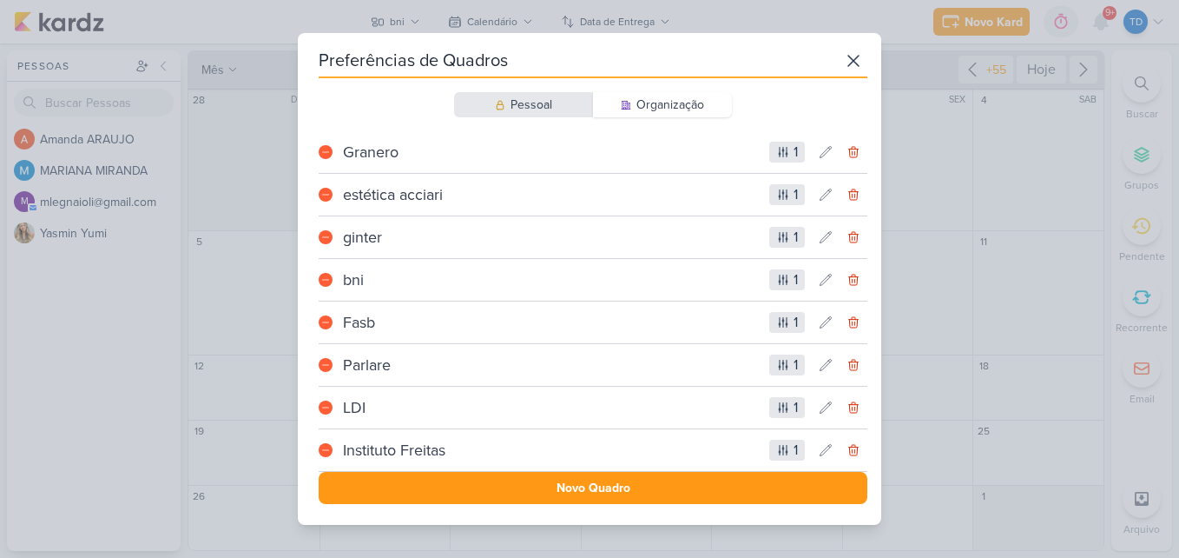
click at [433, 283] on div "bni" at bounding box center [551, 279] width 423 height 23
click at [847, 283] on icon at bounding box center [854, 280] width 14 height 14
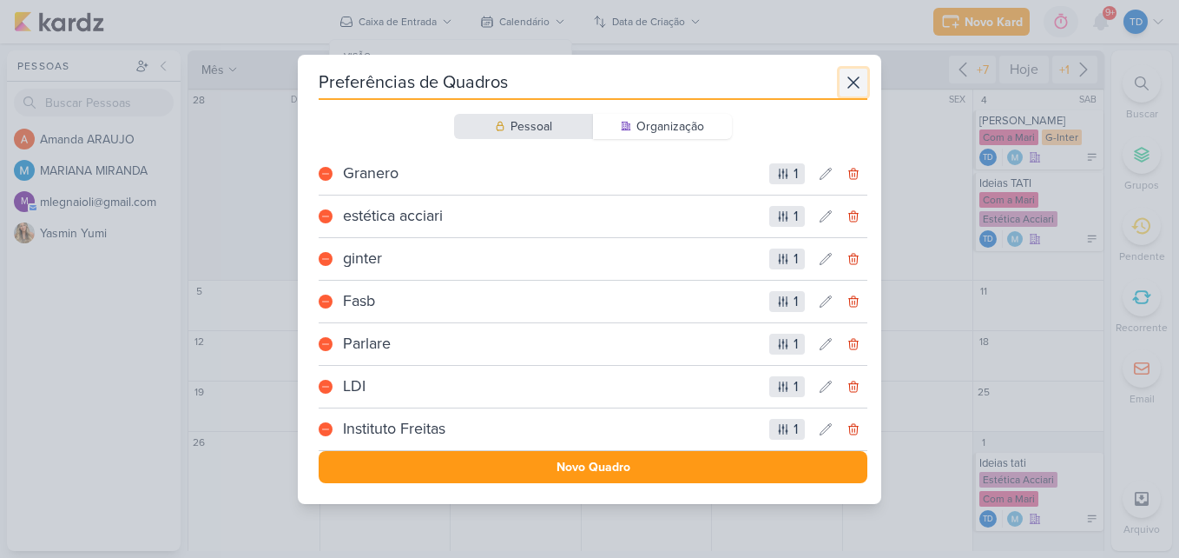
click at [855, 86] on icon at bounding box center [853, 82] width 21 height 21
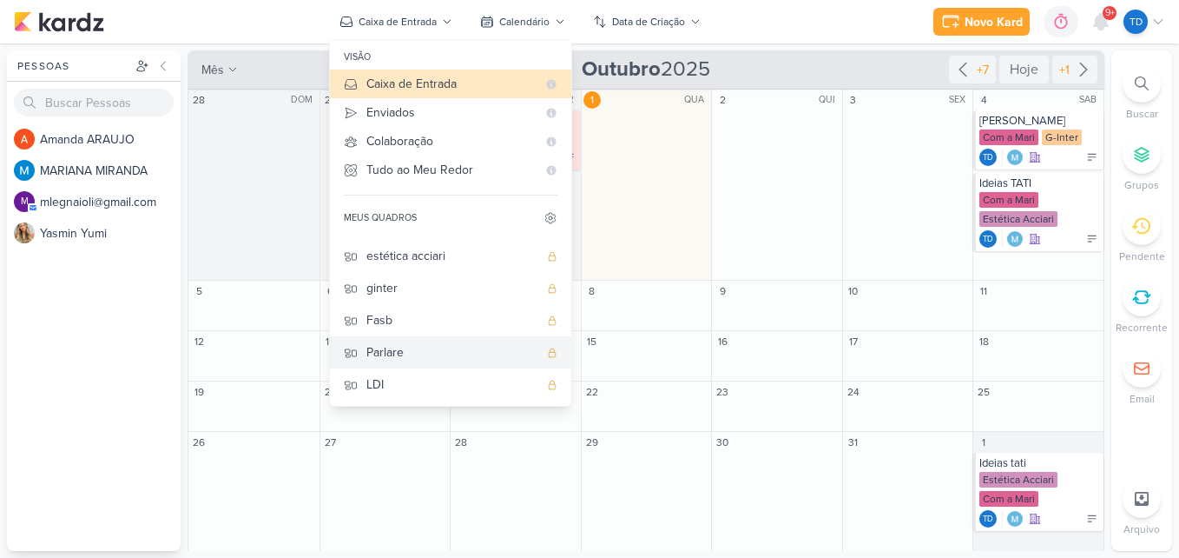
scroll to position [87, 0]
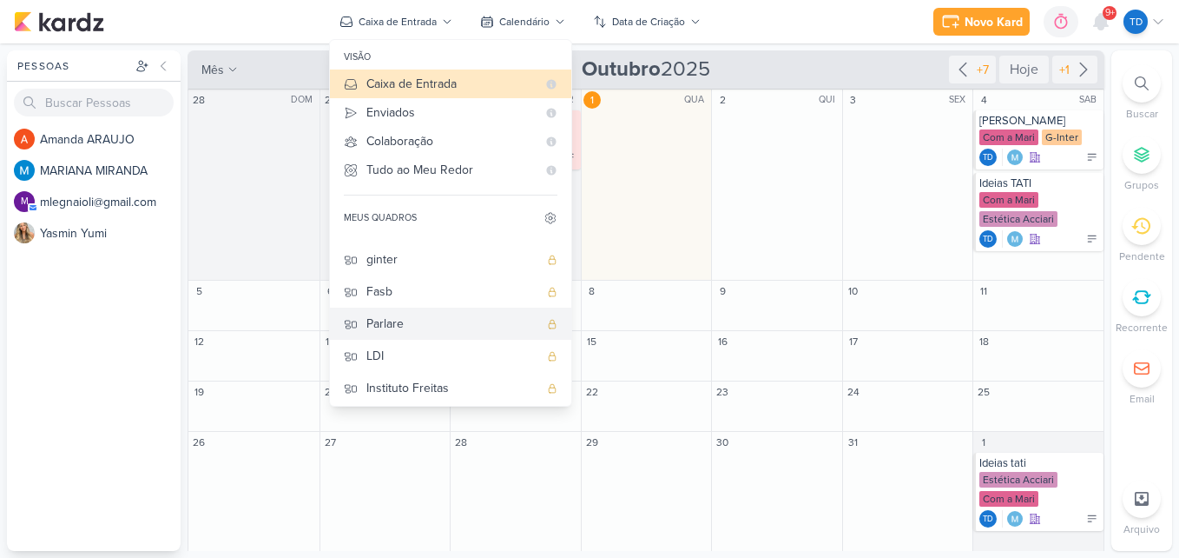
click at [477, 327] on div "Parlare" at bounding box center [453, 323] width 172 height 18
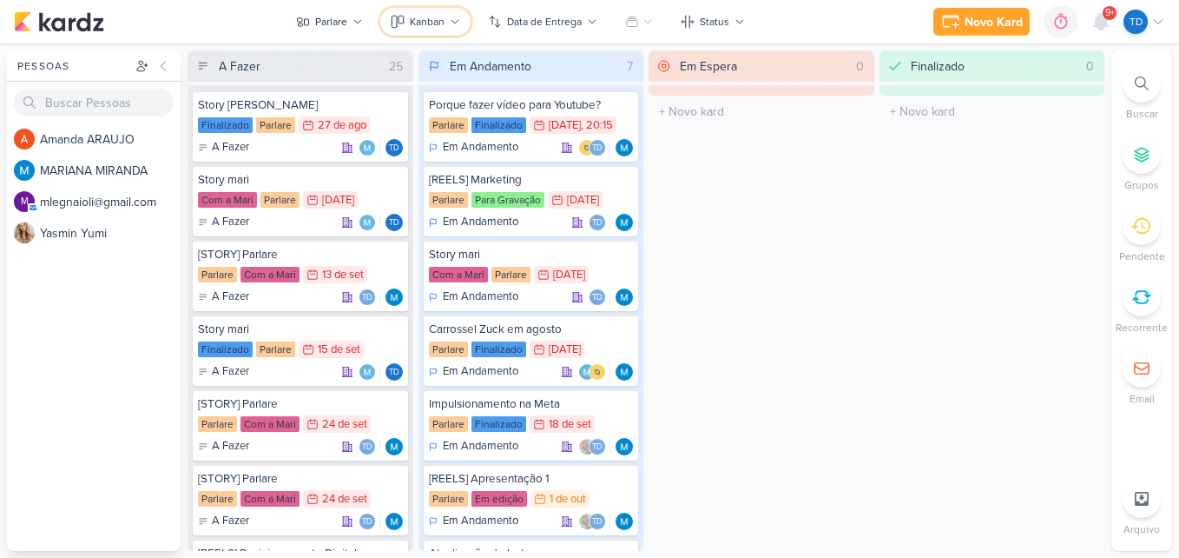
click at [429, 11] on button "Kanban" at bounding box center [425, 22] width 90 height 28
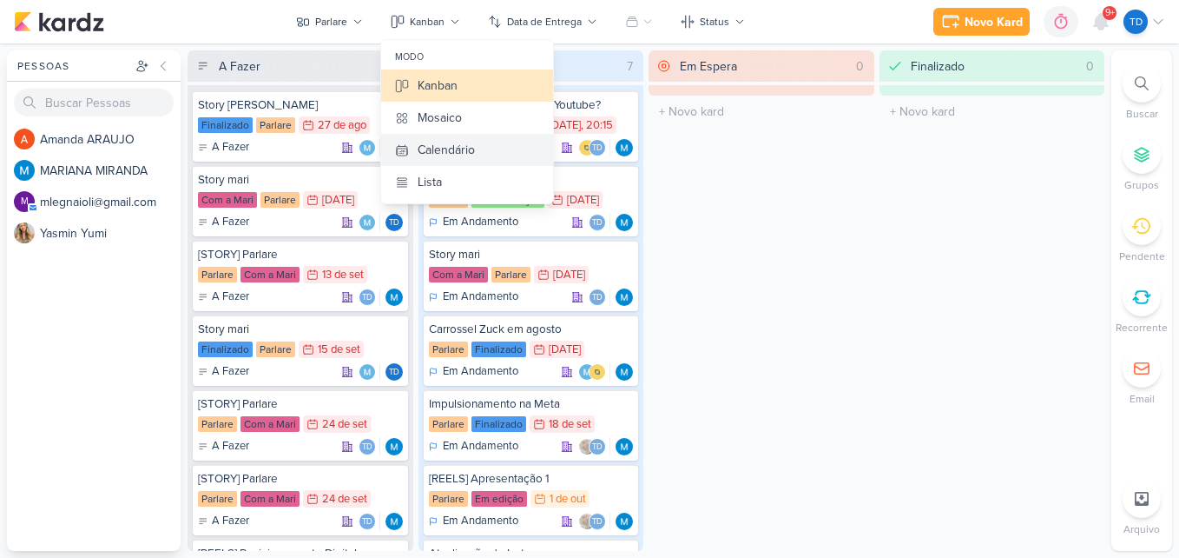
click at [452, 142] on div "Calendário" at bounding box center [446, 150] width 57 height 18
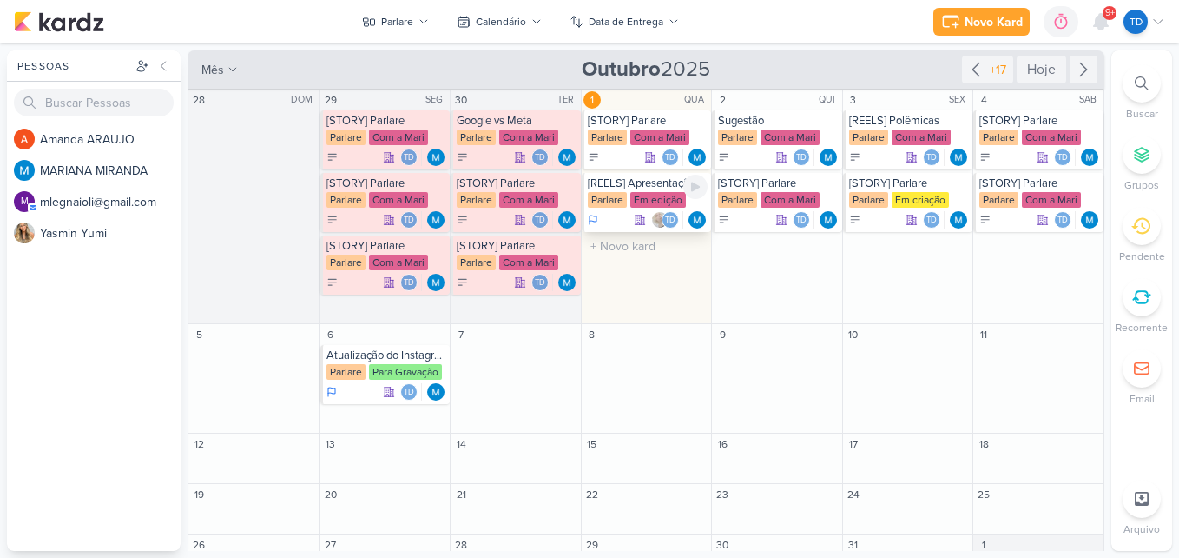
click at [645, 192] on div "Em edição" at bounding box center [659, 200] width 56 height 16
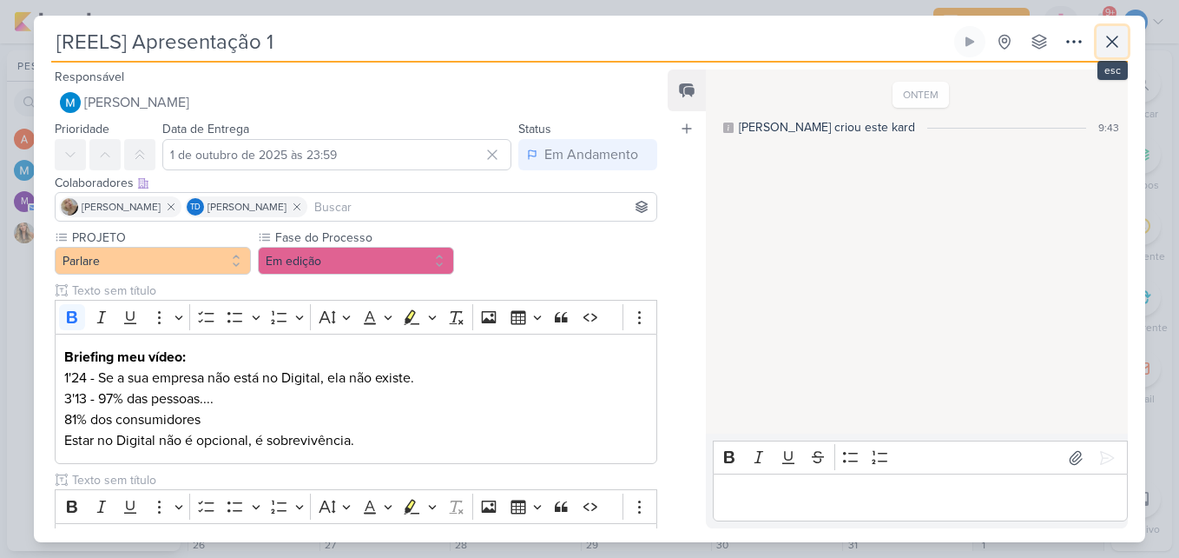
click at [1126, 43] on button at bounding box center [1112, 41] width 31 height 31
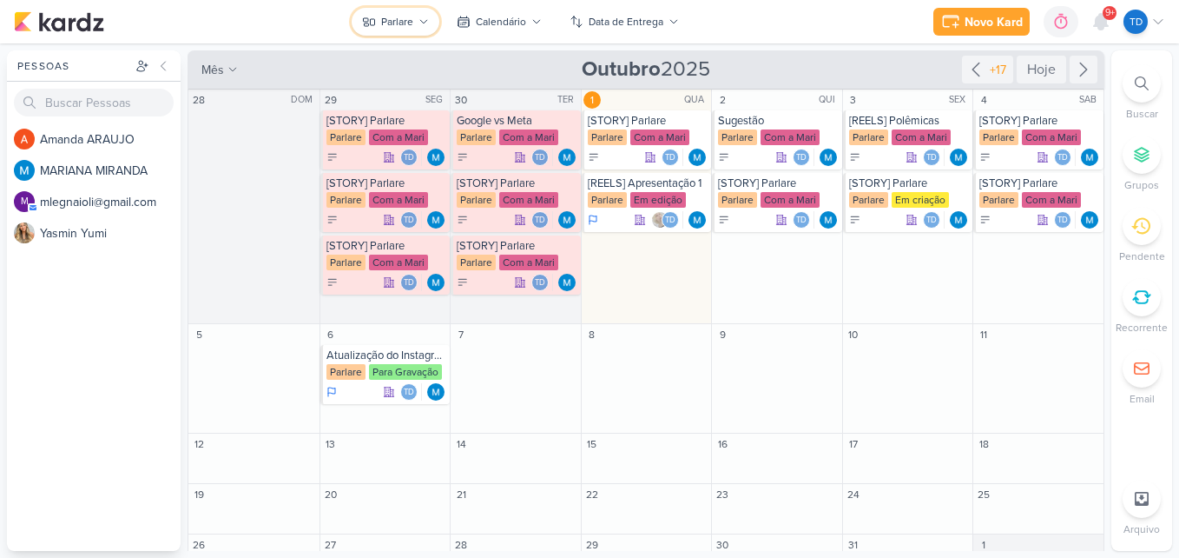
click at [419, 19] on icon at bounding box center [424, 22] width 10 height 10
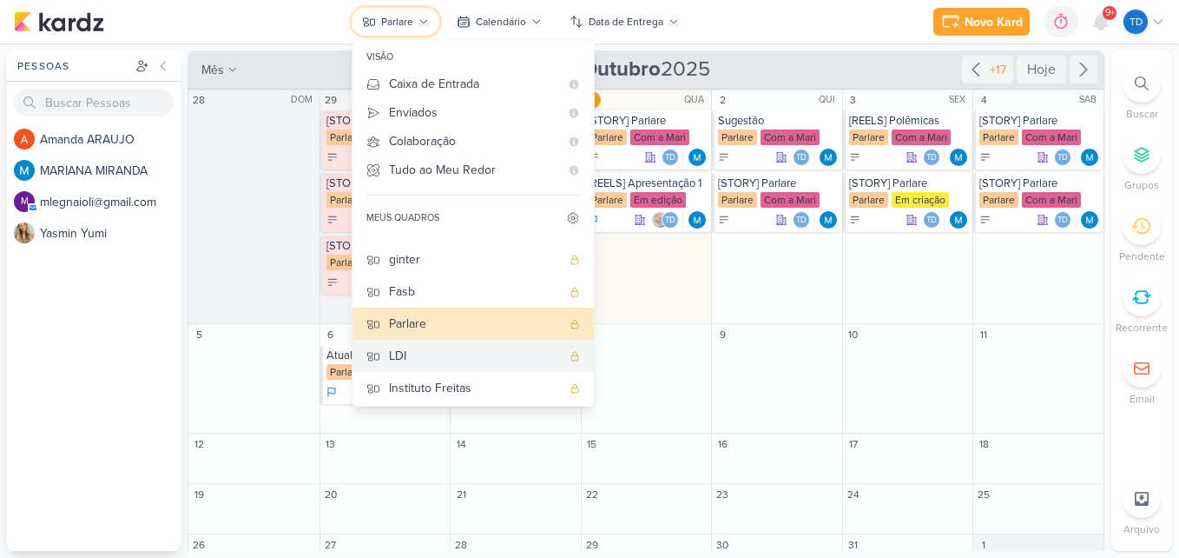
scroll to position [90, 0]
click at [426, 347] on div "LDI" at bounding box center [475, 352] width 172 height 18
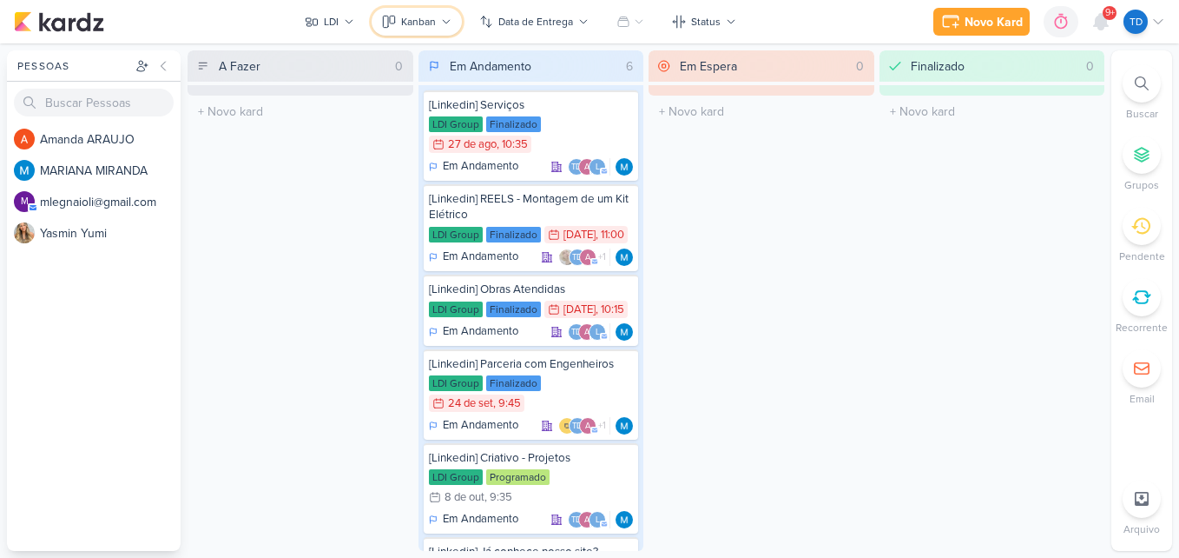
click at [437, 17] on button "Kanban" at bounding box center [417, 22] width 90 height 28
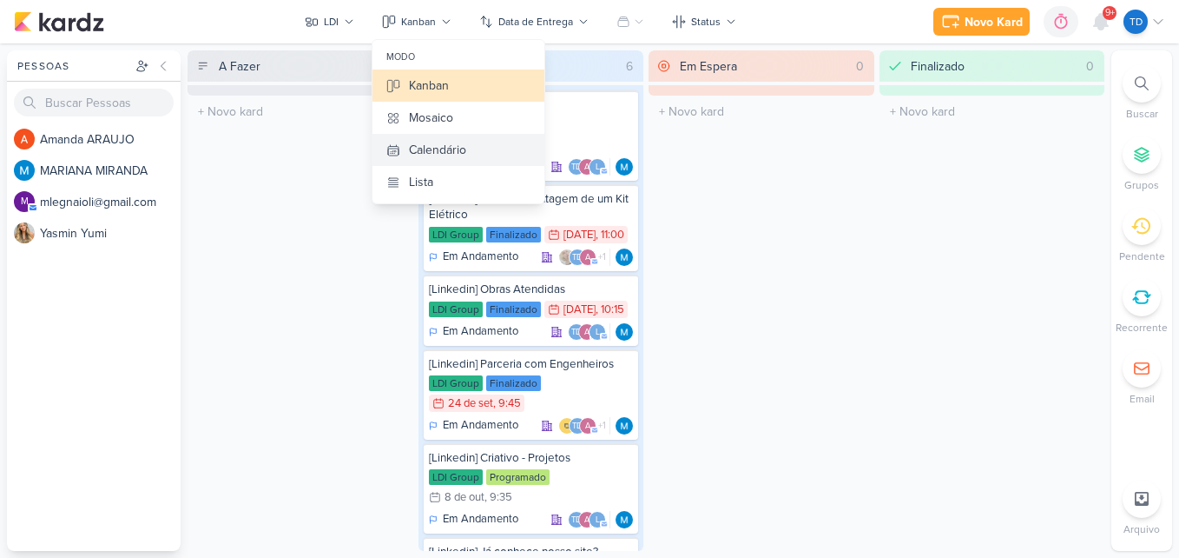
click at [472, 155] on button "Calendário" at bounding box center [459, 150] width 172 height 32
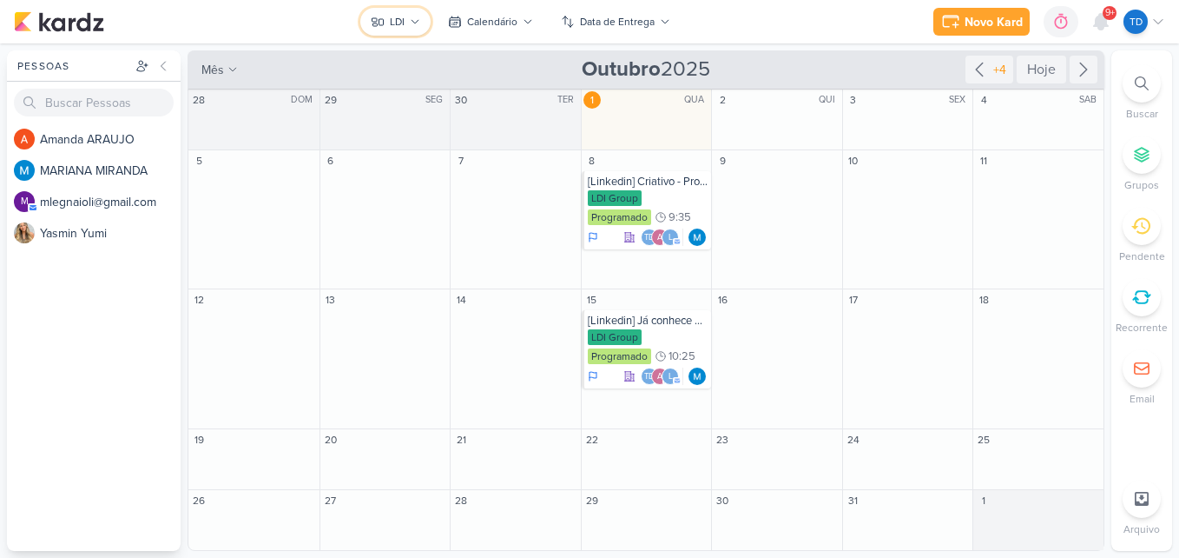
click at [411, 18] on icon at bounding box center [415, 22] width 10 height 10
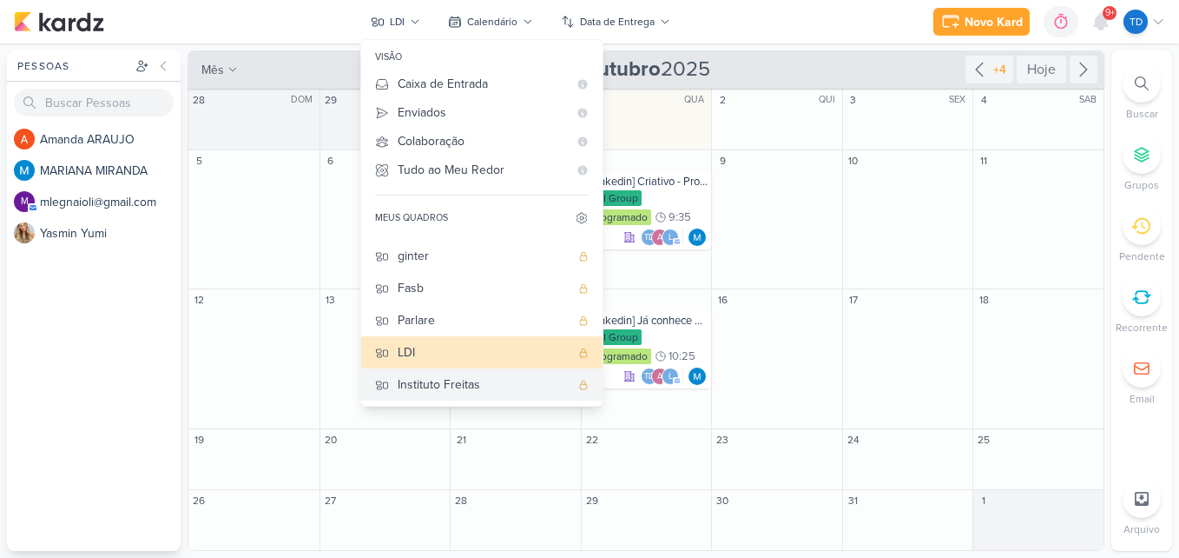
click at [460, 385] on div "Instituto Freitas" at bounding box center [484, 384] width 172 height 18
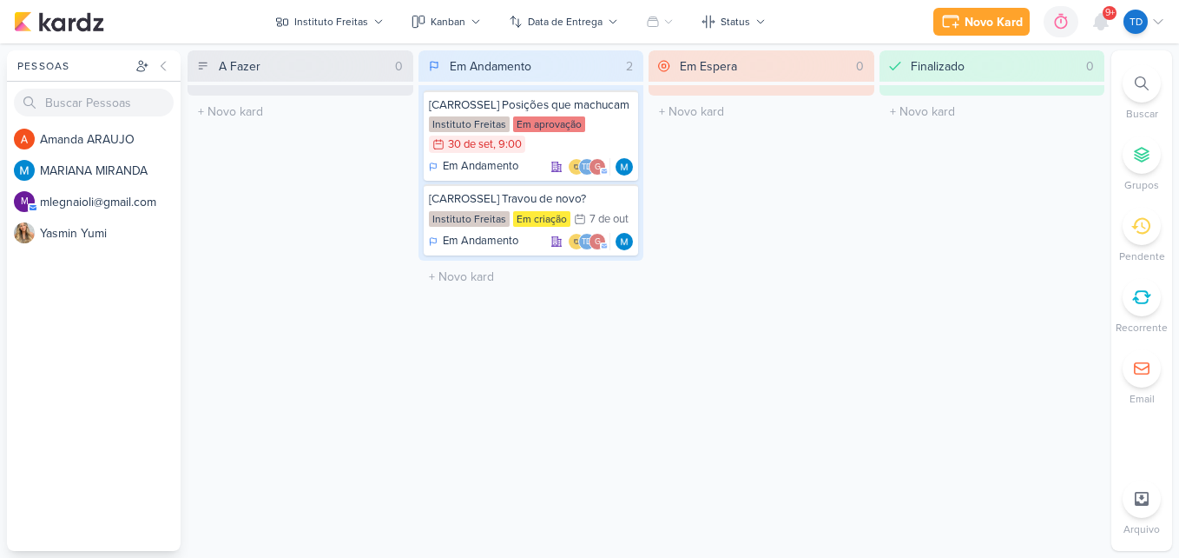
click at [453, 7] on div "Novo Kard Ctrl + k 0h0m Sessão desligada... Hoje 0h0m Semana 0h0m Mês 0h0m" at bounding box center [590, 21] width 1152 height 43
click at [466, 28] on button "Kanban" at bounding box center [446, 22] width 90 height 28
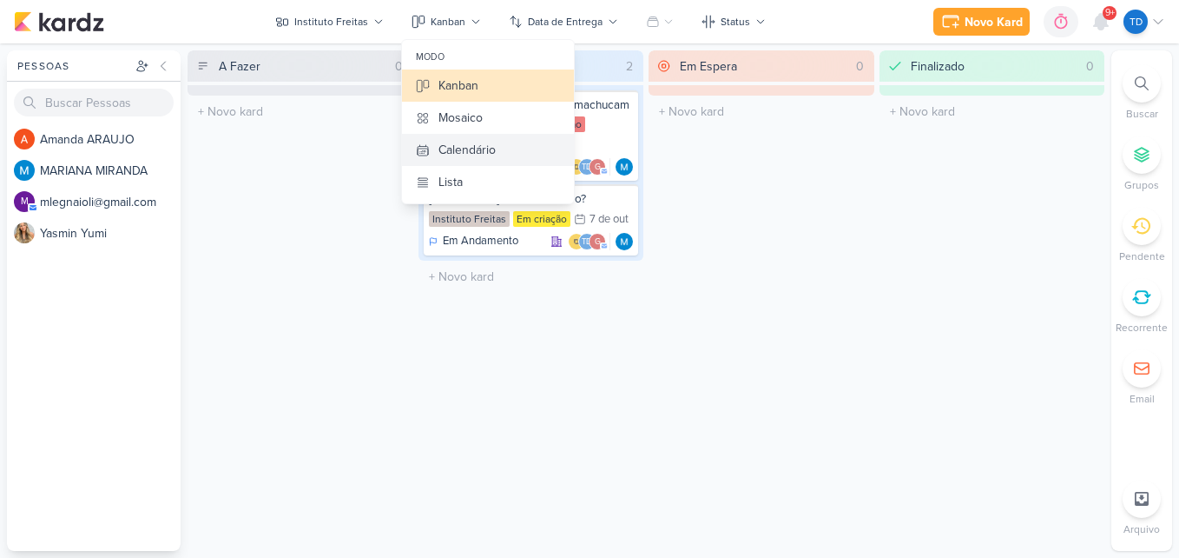
click at [504, 149] on button "Calendário" at bounding box center [488, 150] width 172 height 32
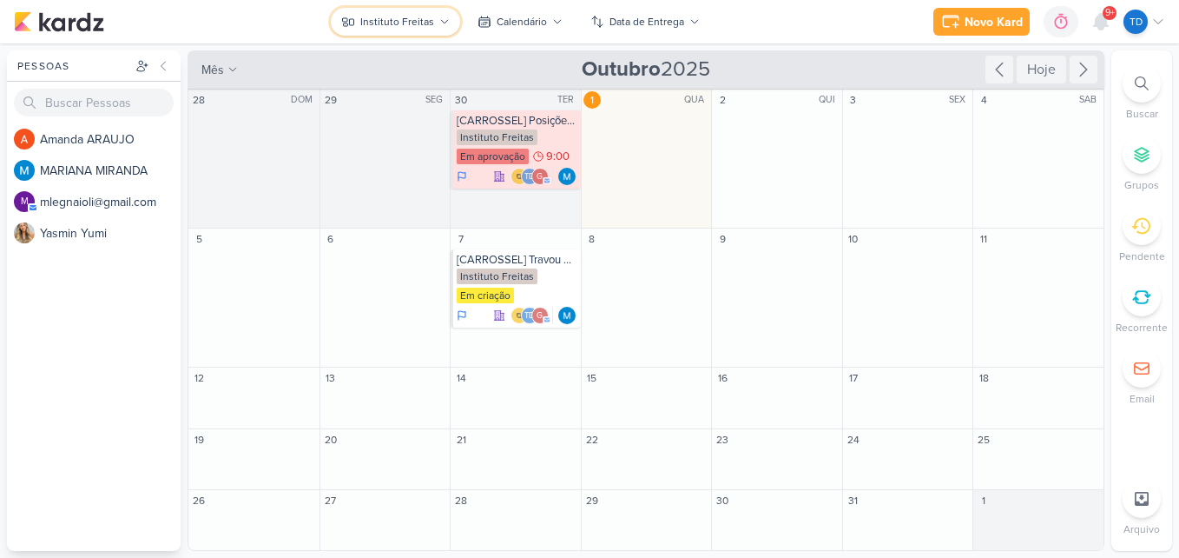
click at [355, 23] on icon at bounding box center [348, 22] width 14 height 14
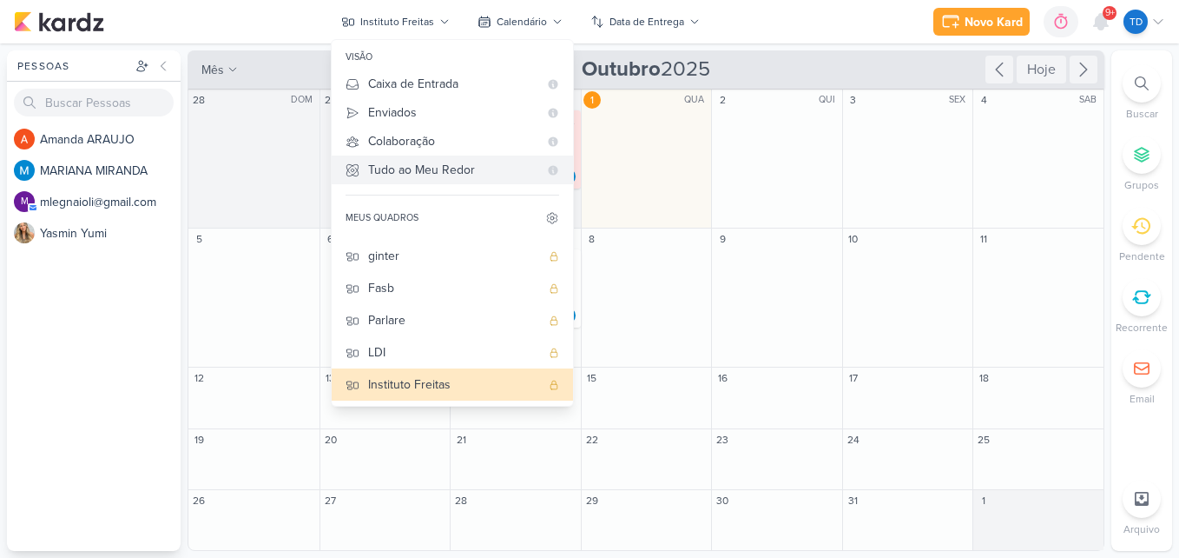
click at [437, 176] on div "Tudo ao Meu Redor" at bounding box center [453, 170] width 170 height 18
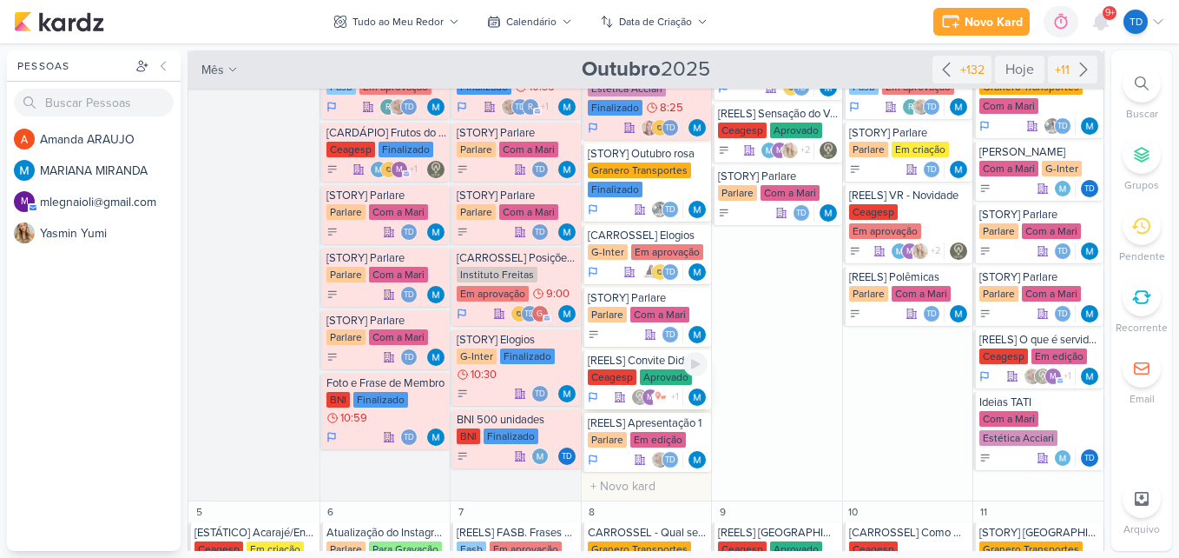
scroll to position [174, 0]
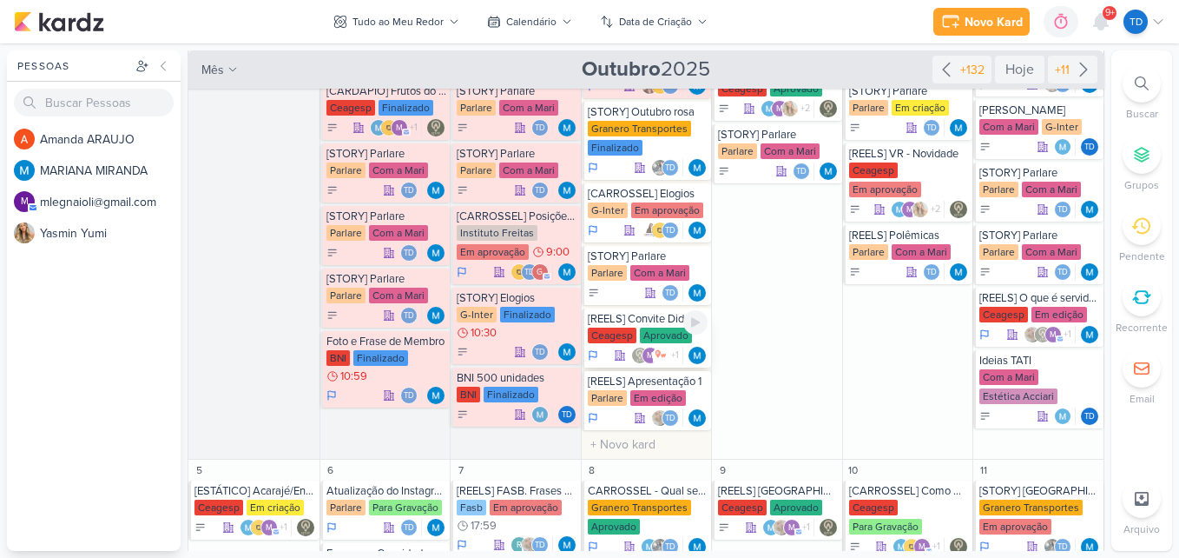
click at [652, 333] on div "Aprovado" at bounding box center [666, 335] width 52 height 16
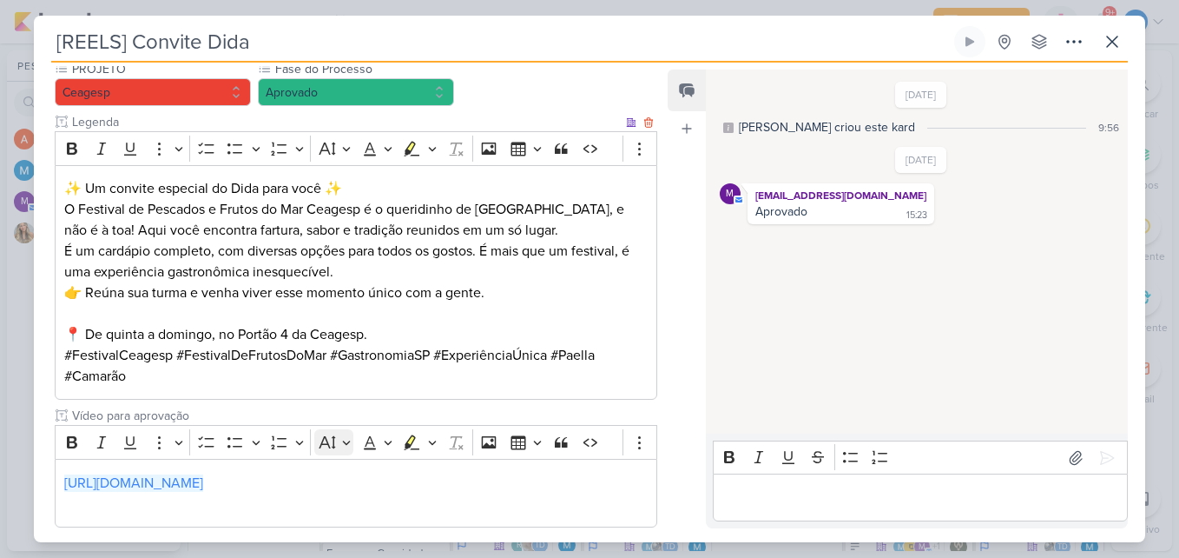
scroll to position [288, 0]
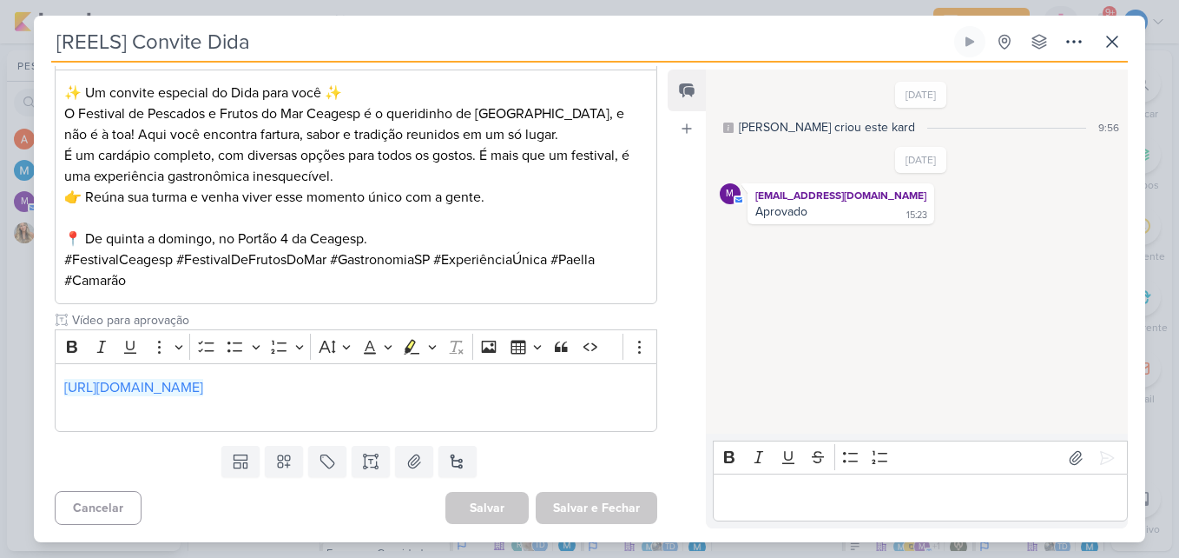
click at [754, 498] on p "Editor editing area: main" at bounding box center [920, 497] width 397 height 21
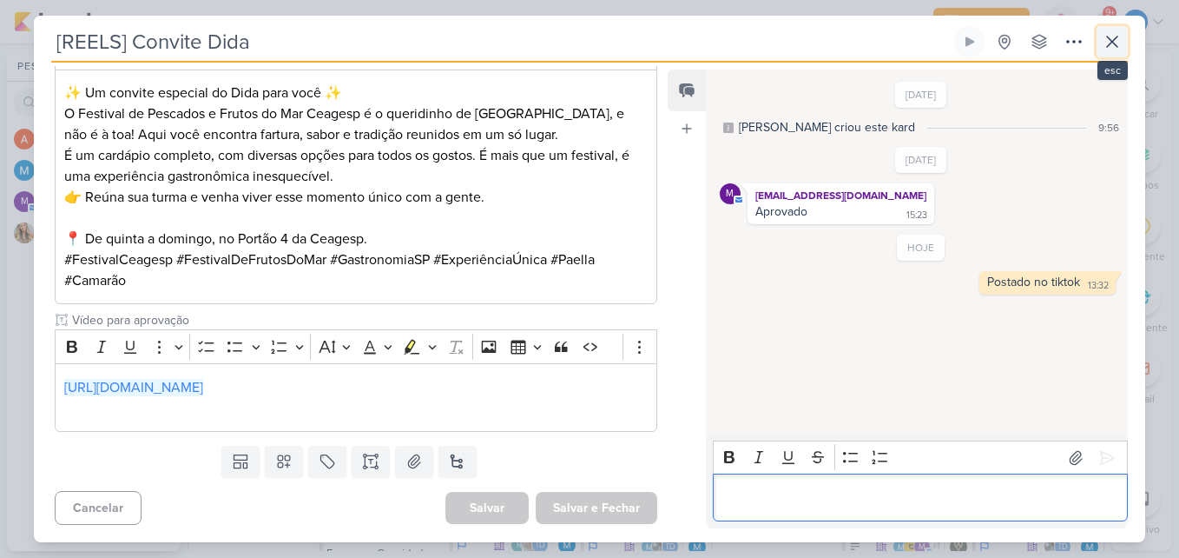
click at [1106, 46] on icon at bounding box center [1112, 41] width 21 height 21
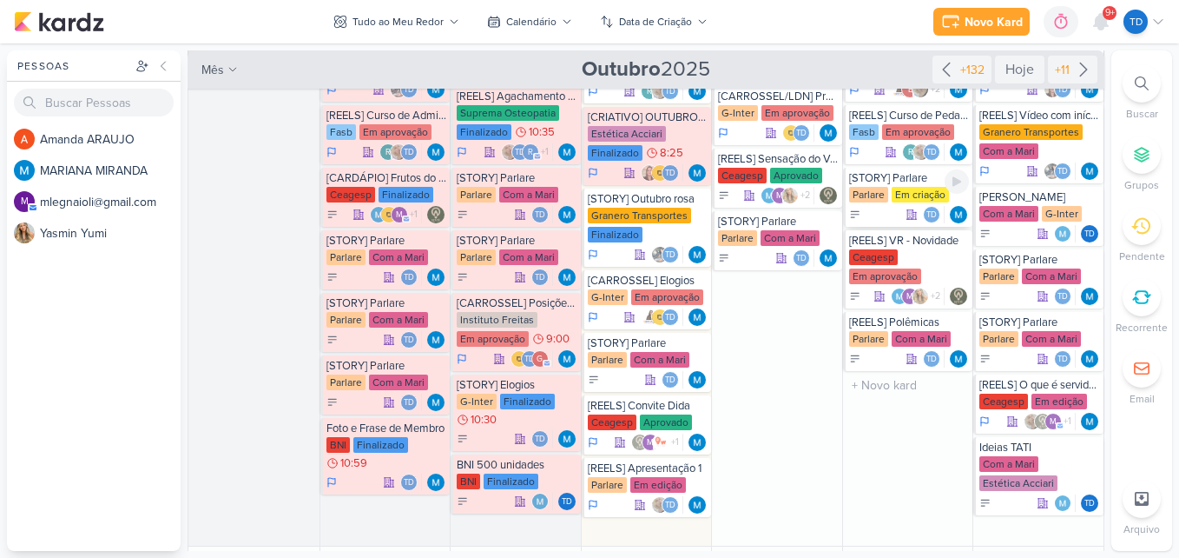
scroll to position [0, 0]
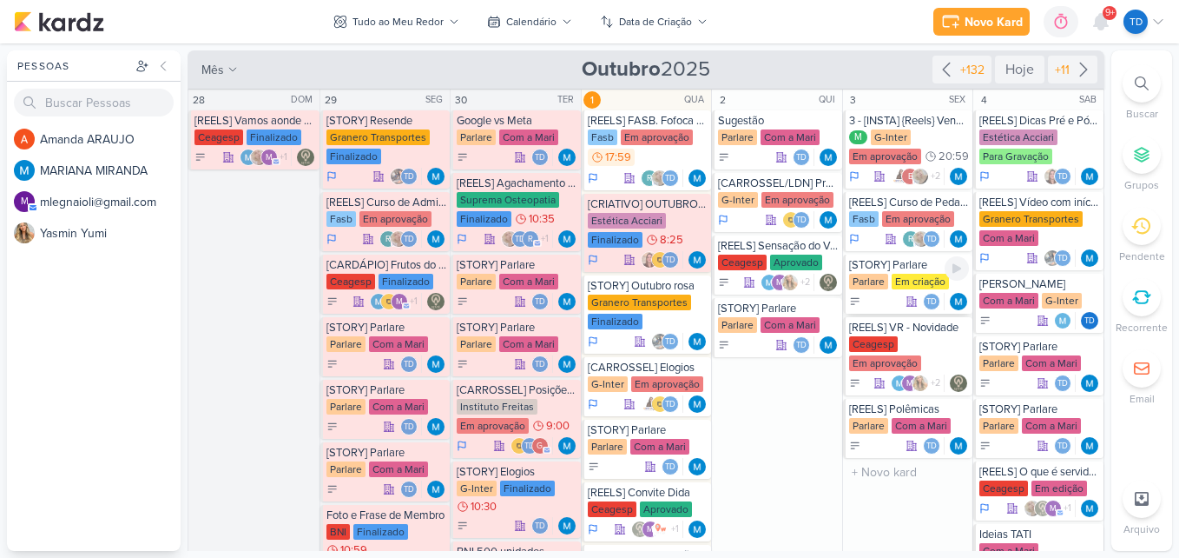
click at [872, 277] on div "Parlare" at bounding box center [868, 282] width 39 height 16
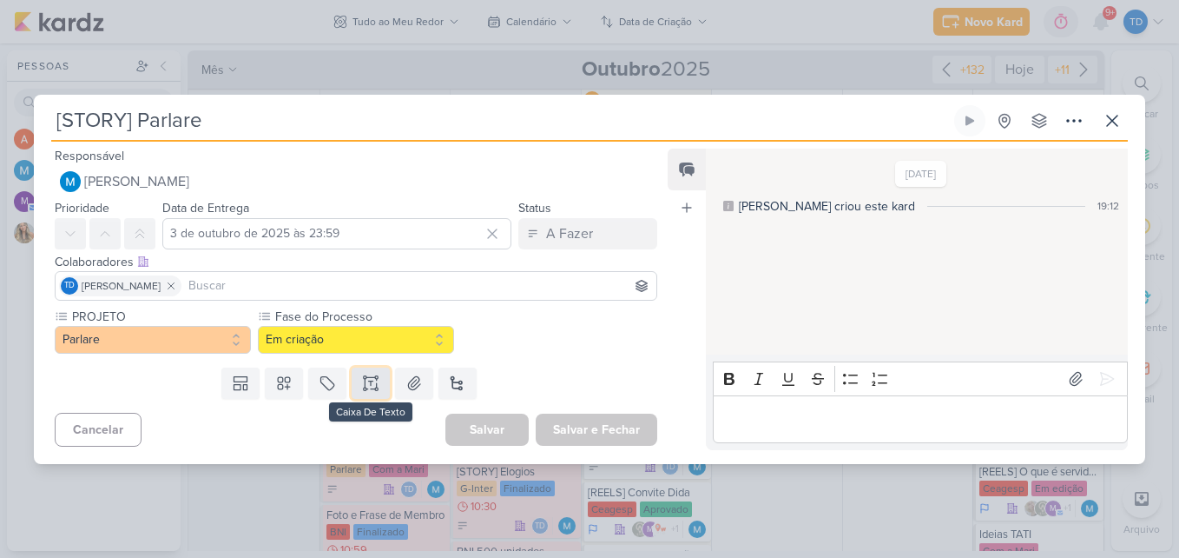
click at [376, 380] on button at bounding box center [371, 382] width 38 height 31
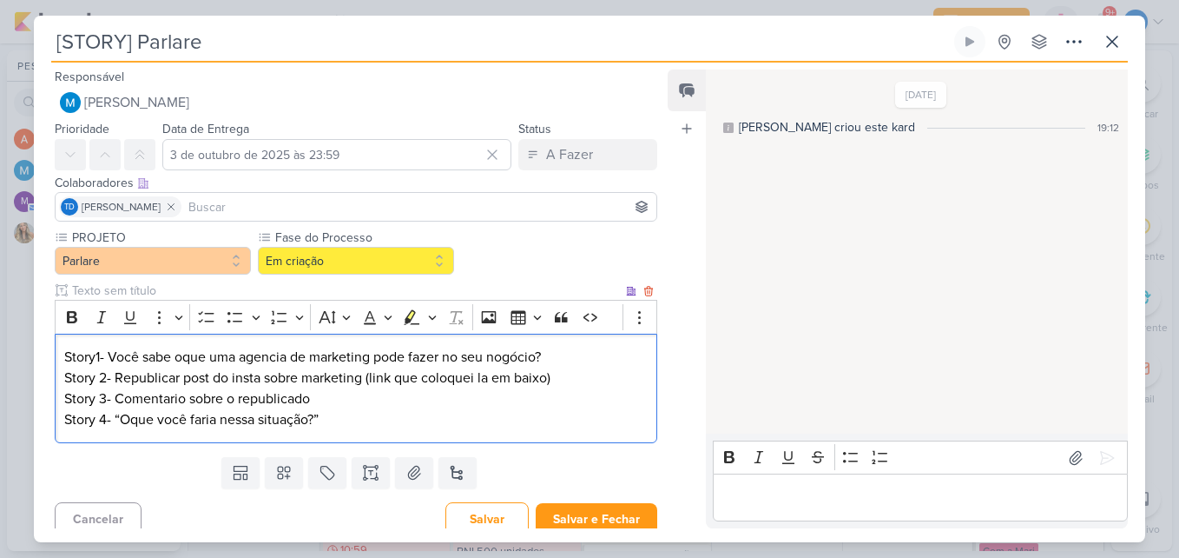
drag, startPoint x: 173, startPoint y: 399, endPoint x: 181, endPoint y: 406, distance: 10.5
click at [173, 398] on p "Story 3- Comentario sobre o republicado" at bounding box center [356, 398] width 584 height 21
click at [169, 398] on p "Story 3- Comentario sobre o republicado" at bounding box center [356, 398] width 584 height 21
click at [347, 429] on p "Story 4- “Oque você faria nessa situação?”" at bounding box center [356, 419] width 584 height 21
click at [369, 470] on icon at bounding box center [370, 472] width 17 height 17
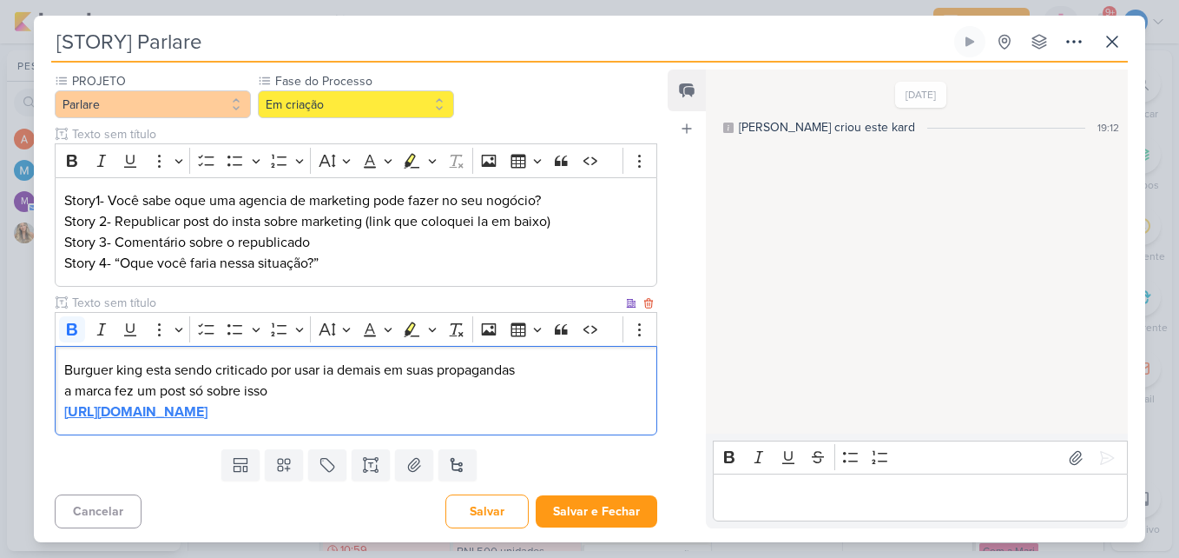
scroll to position [160, 0]
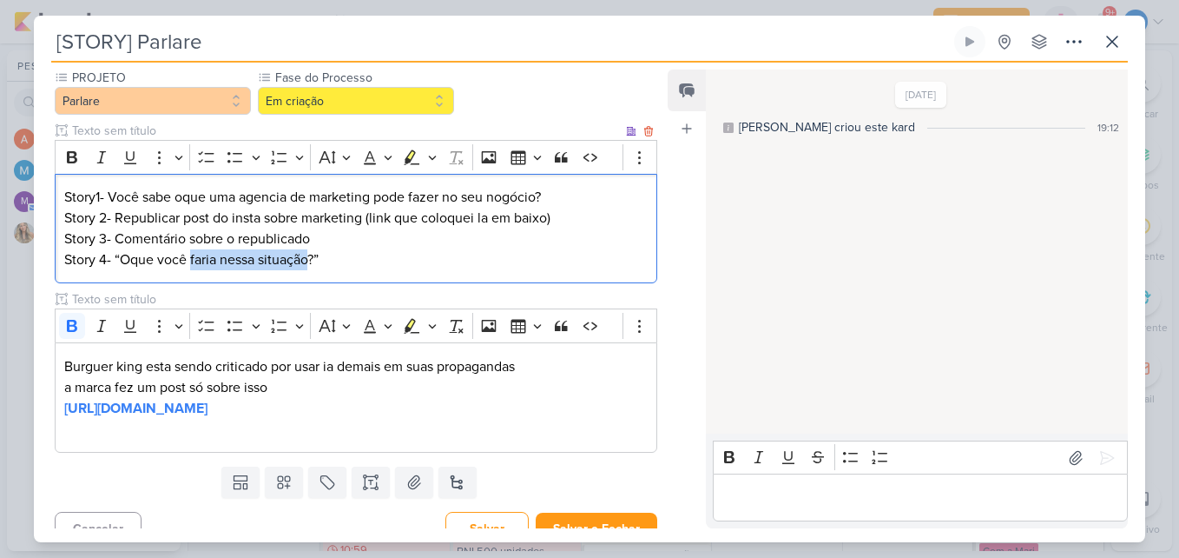
drag, startPoint x: 312, startPoint y: 259, endPoint x: 191, endPoint y: 265, distance: 120.9
click at [191, 265] on p "Story 4- “Oque você faria nessa situação?”" at bounding box center [356, 259] width 584 height 21
click at [301, 265] on p "Story 4- “Oque você achou?”" at bounding box center [356, 259] width 584 height 21
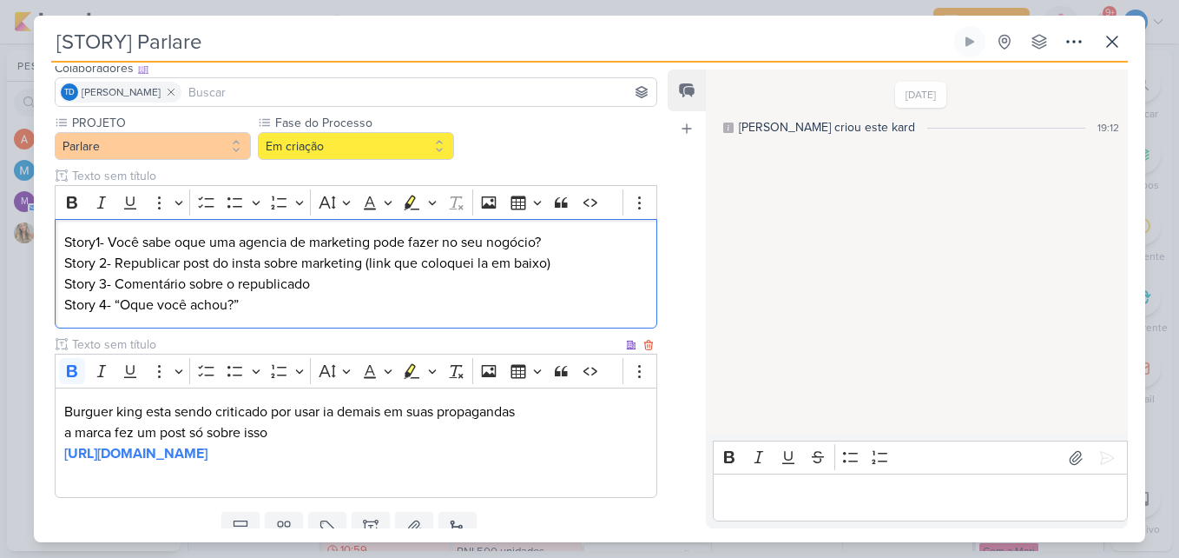
scroll to position [0, 0]
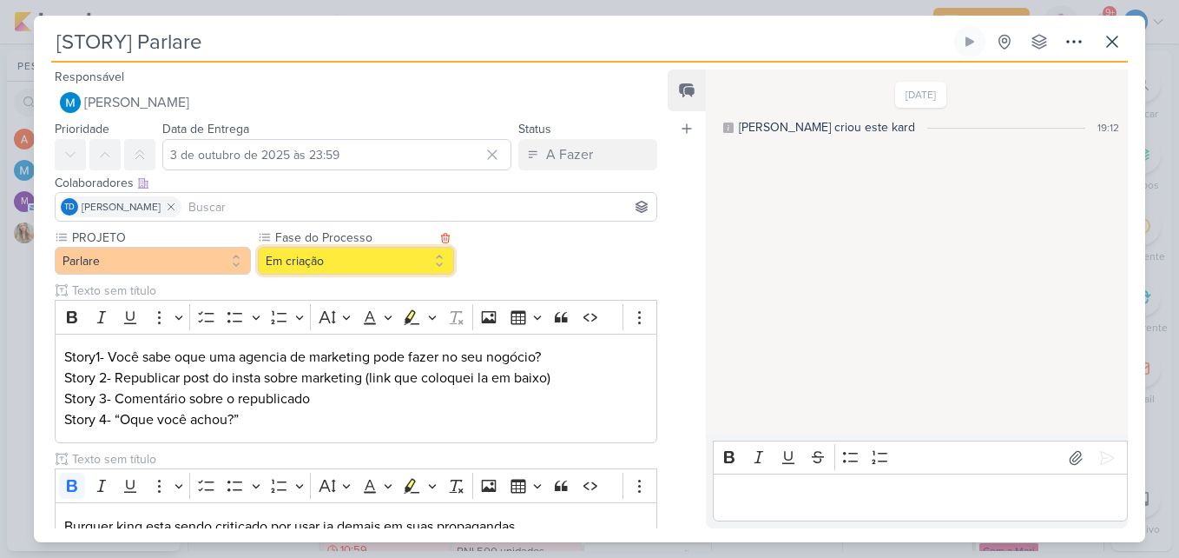
click at [414, 265] on button "Em criação" at bounding box center [356, 261] width 196 height 28
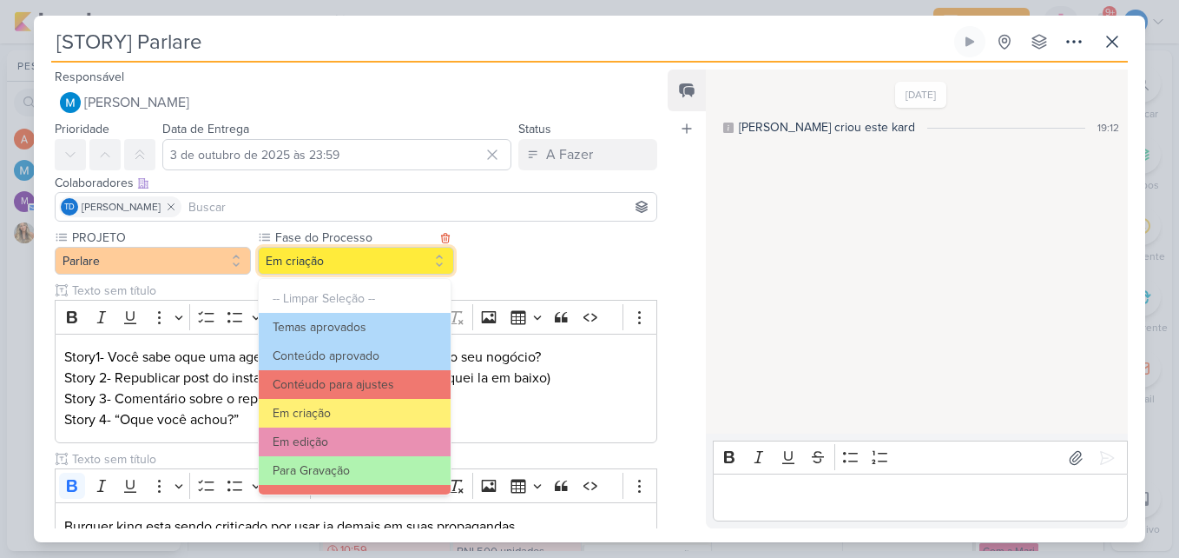
scroll to position [168, 0]
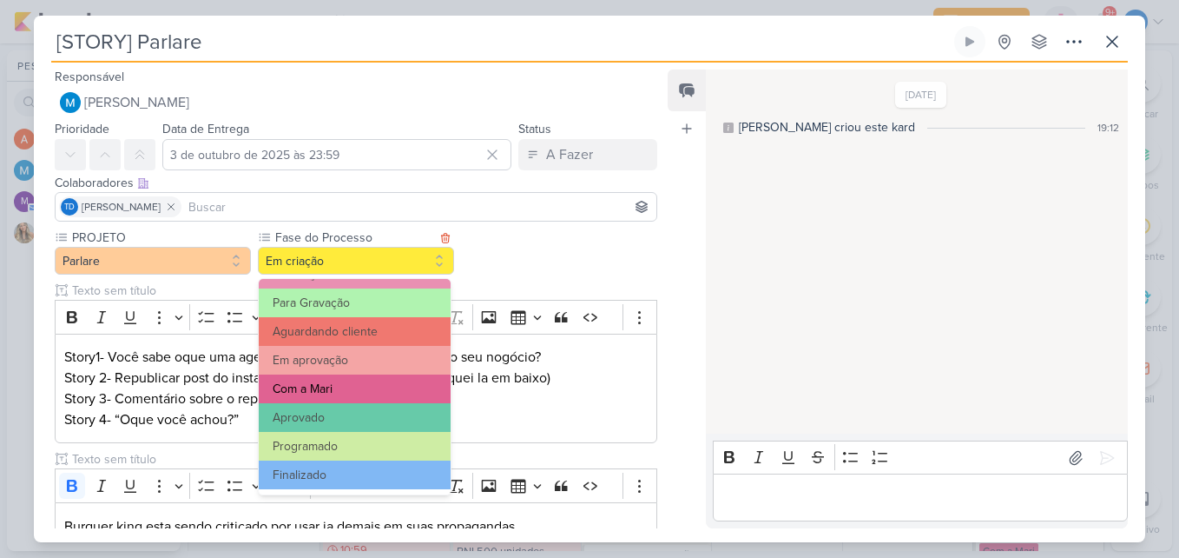
click at [390, 380] on button "Com a Mari" at bounding box center [355, 388] width 192 height 29
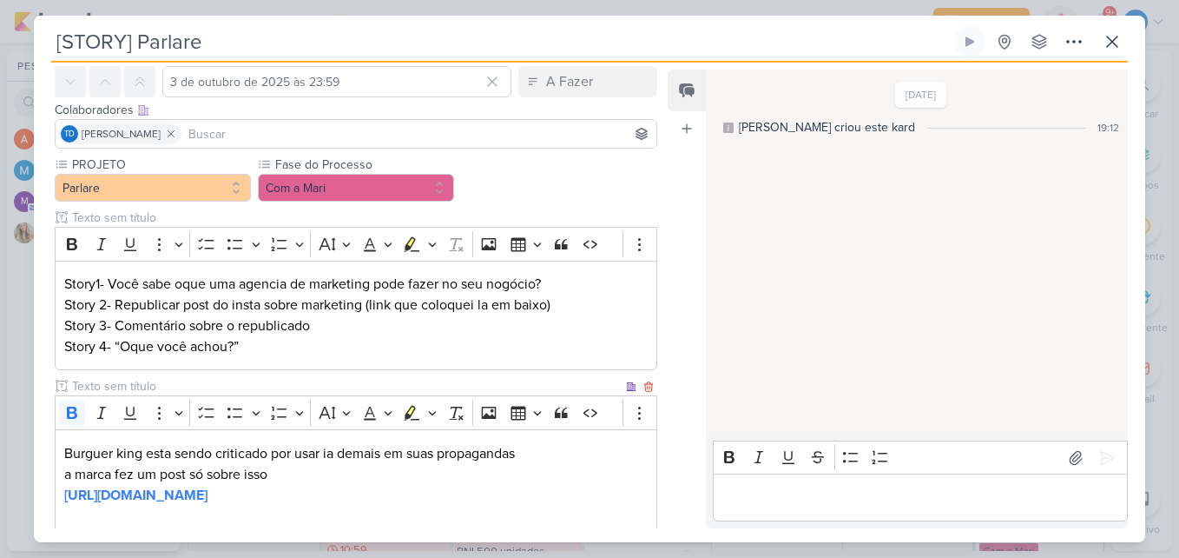
scroll to position [181, 0]
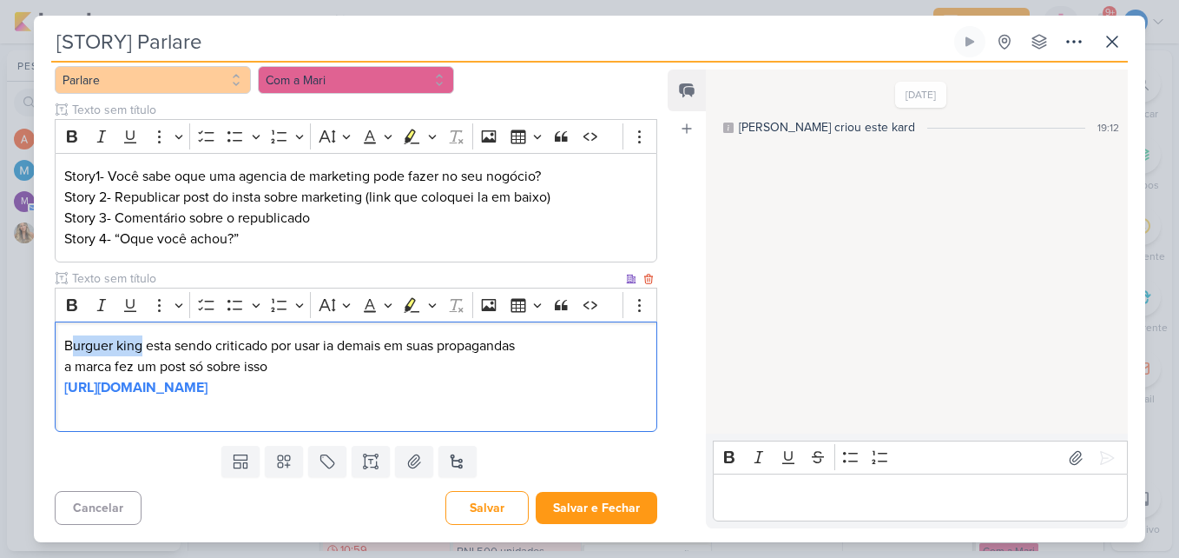
drag, startPoint x: 142, startPoint y: 344, endPoint x: 76, endPoint y: 343, distance: 66.0
click at [76, 343] on p "Burguer king esta sendo criticado por usar ia demais em suas propagandas" at bounding box center [356, 345] width 584 height 21
drag, startPoint x: 274, startPoint y: 341, endPoint x: 264, endPoint y: 341, distance: 10.4
click at [264, 341] on p "BK esta sendo criticado por usar ia demais em suas propagandas" at bounding box center [356, 345] width 584 height 21
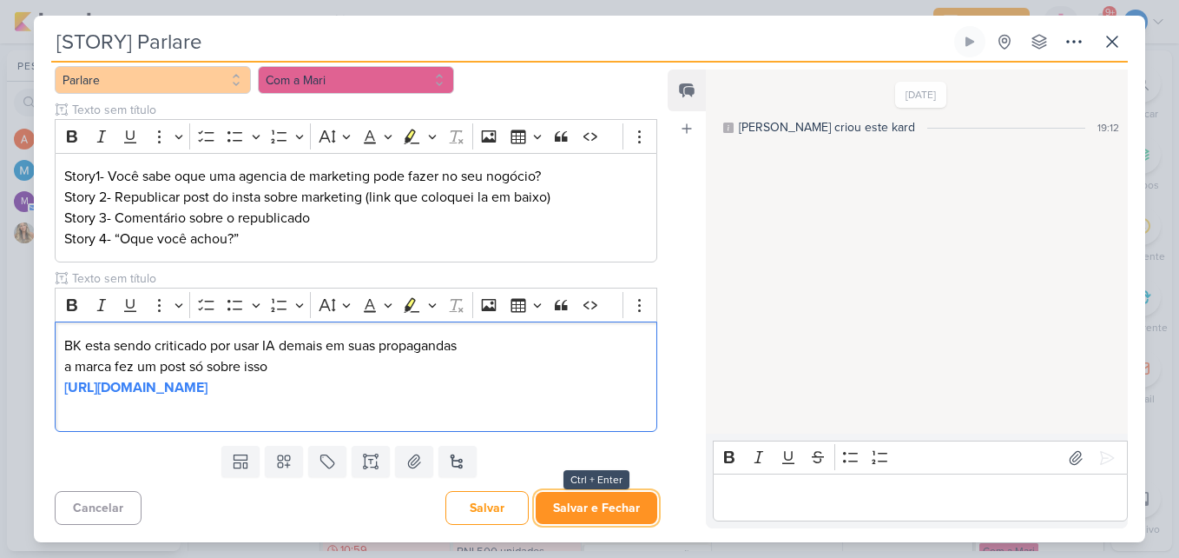
click at [591, 503] on button "Salvar e Fechar" at bounding box center [597, 508] width 122 height 32
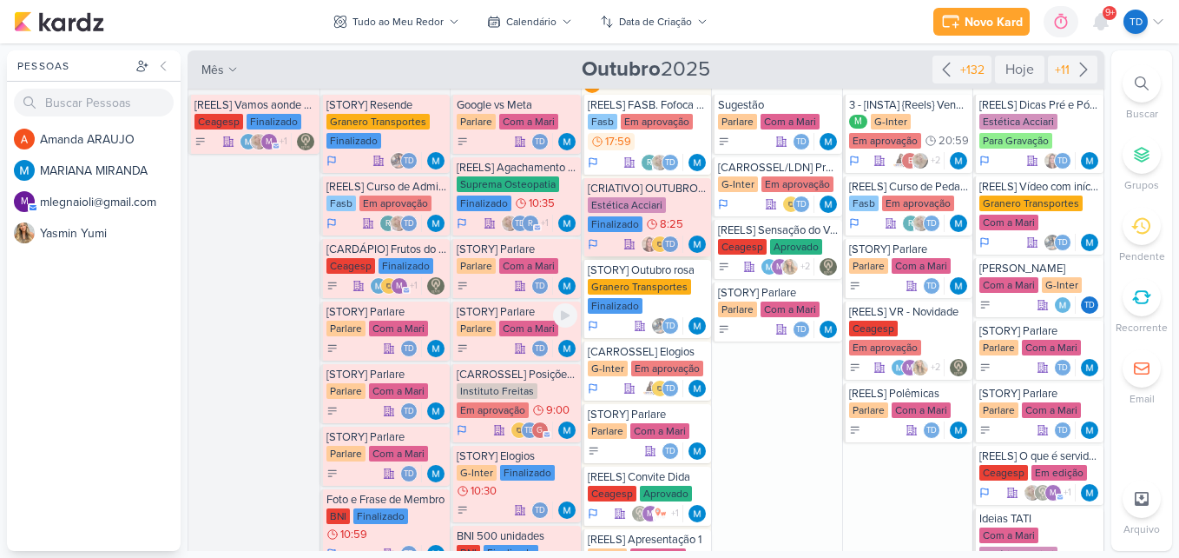
scroll to position [0, 0]
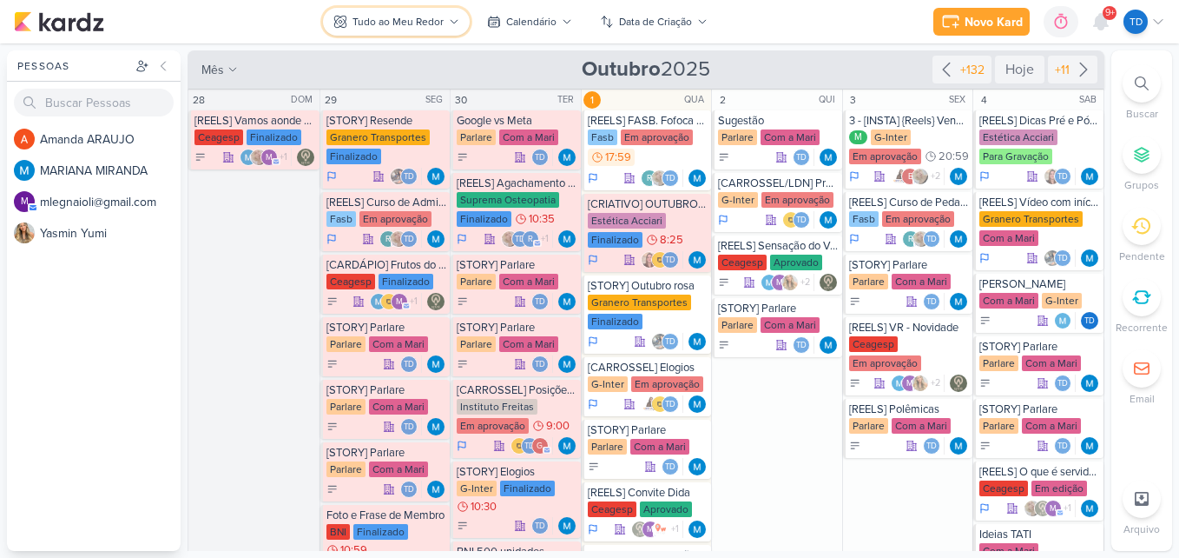
click at [386, 16] on div "Tudo ao Meu Redor" at bounding box center [398, 22] width 91 height 16
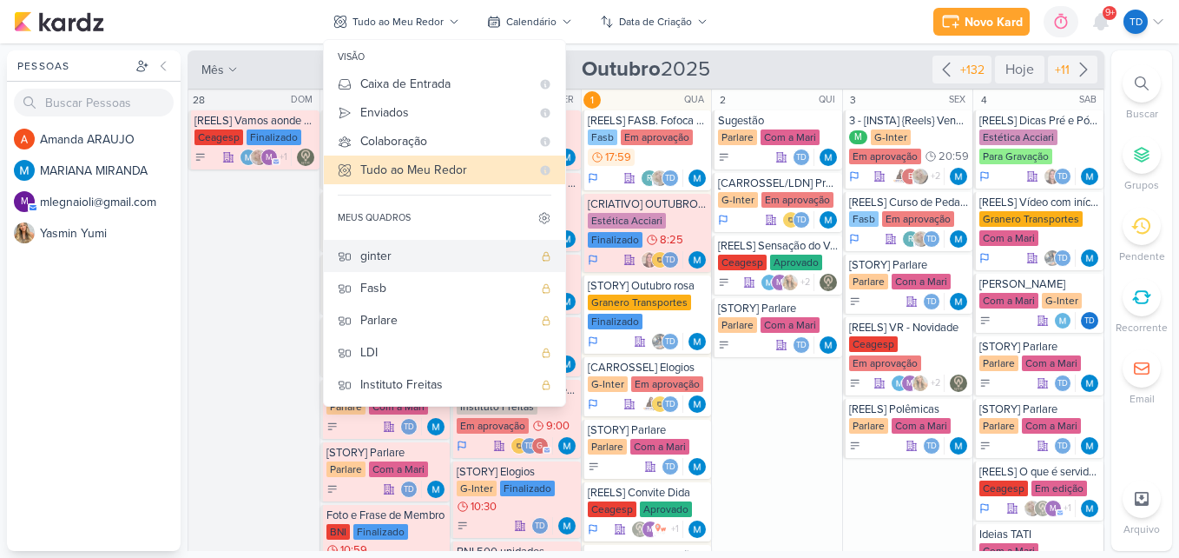
click at [450, 250] on div "ginter" at bounding box center [446, 256] width 172 height 18
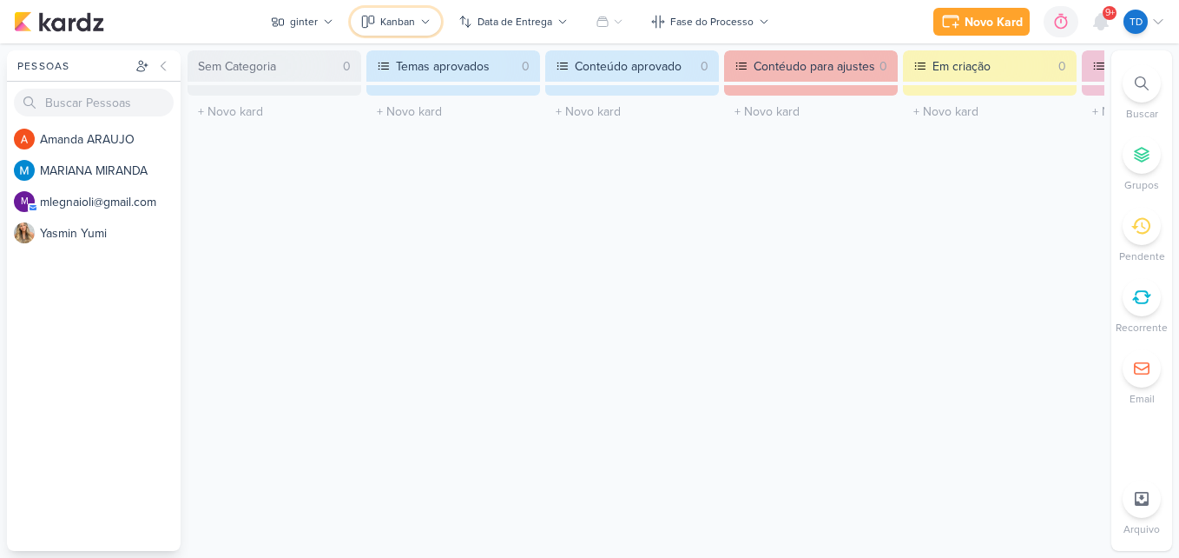
click at [420, 26] on button "Kanban" at bounding box center [396, 22] width 90 height 28
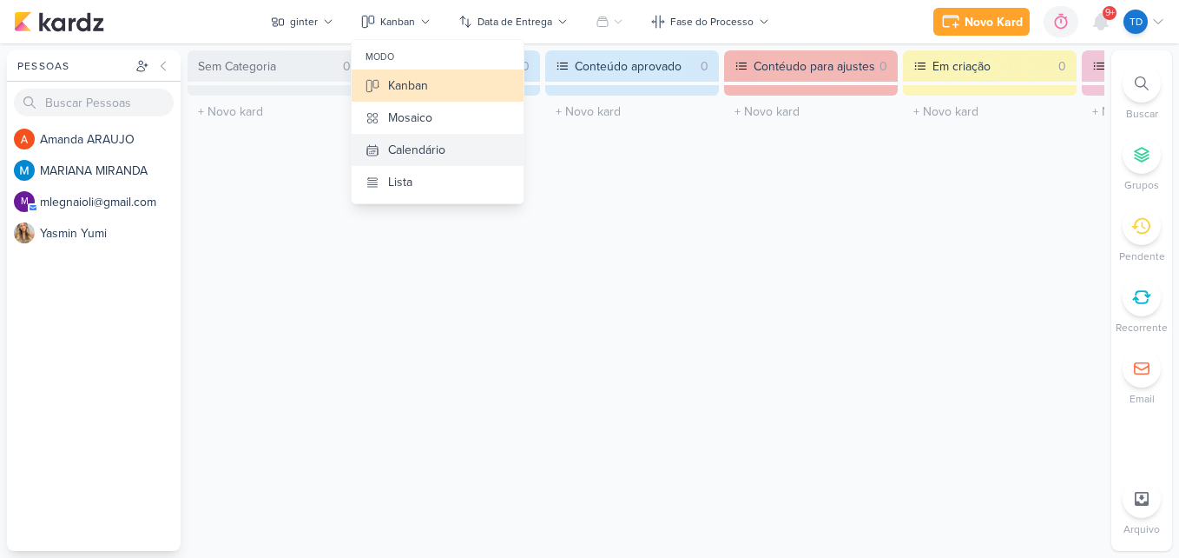
click at [431, 137] on button "Calendário" at bounding box center [438, 150] width 172 height 32
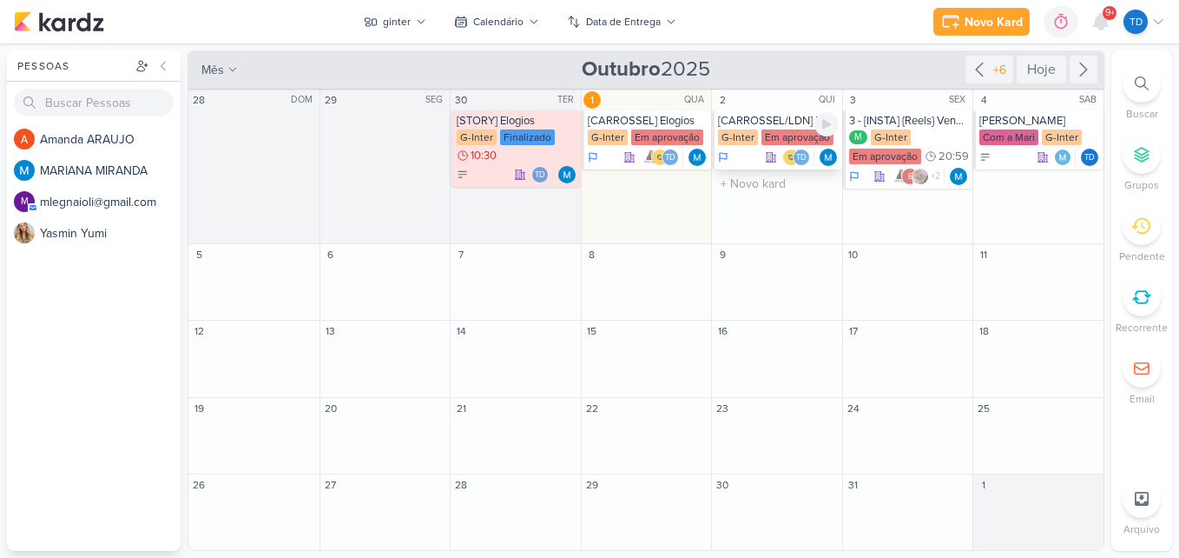
click at [781, 135] on div "Em aprovação" at bounding box center [798, 137] width 72 height 16
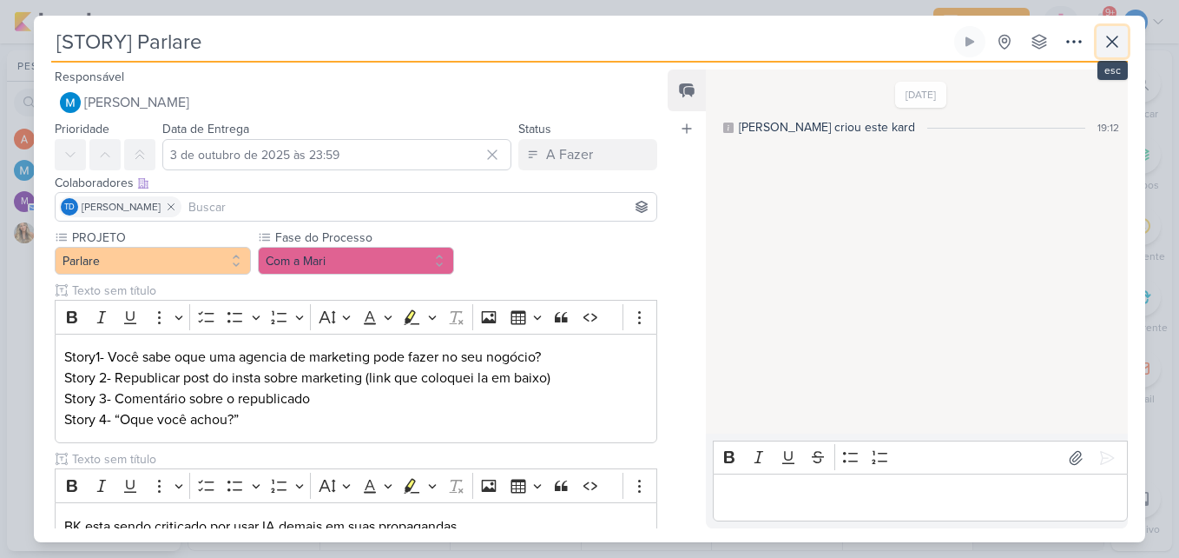
click at [1118, 49] on icon at bounding box center [1112, 41] width 21 height 21
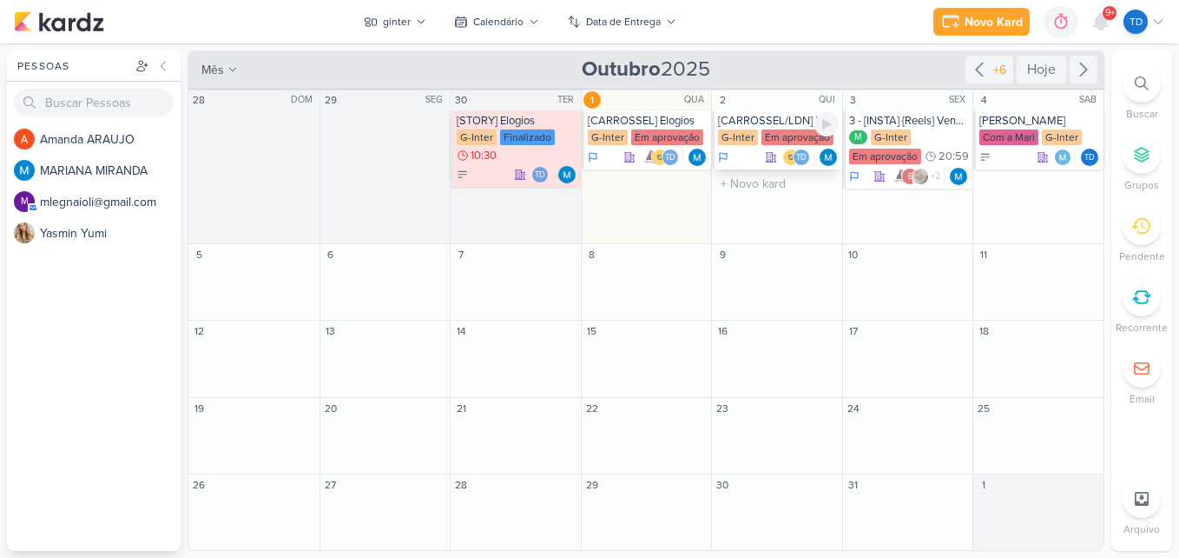
click at [790, 128] on div "[CARROSSEL/LDN] Presença Confirmada! G-Inter Em aprovação Td" at bounding box center [777, 139] width 130 height 59
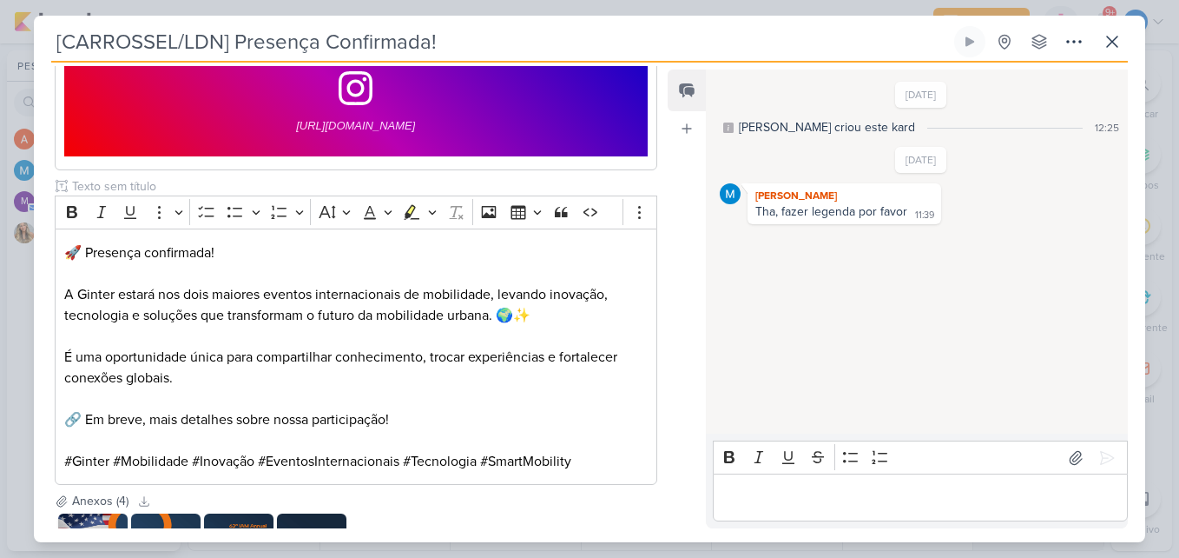
scroll to position [878, 0]
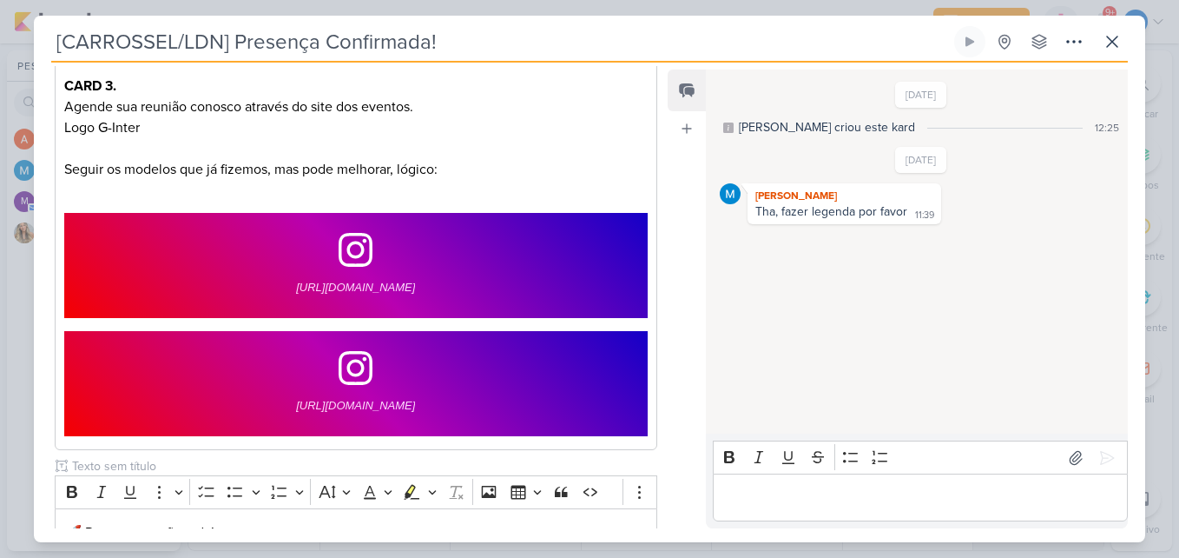
click at [1128, 50] on div "[CARROSSEL/LDN] Presença Confirmada! Criado por MARIANA nenhum grupo disponível" at bounding box center [590, 284] width 1112 height 516
click at [1121, 43] on icon at bounding box center [1112, 41] width 21 height 21
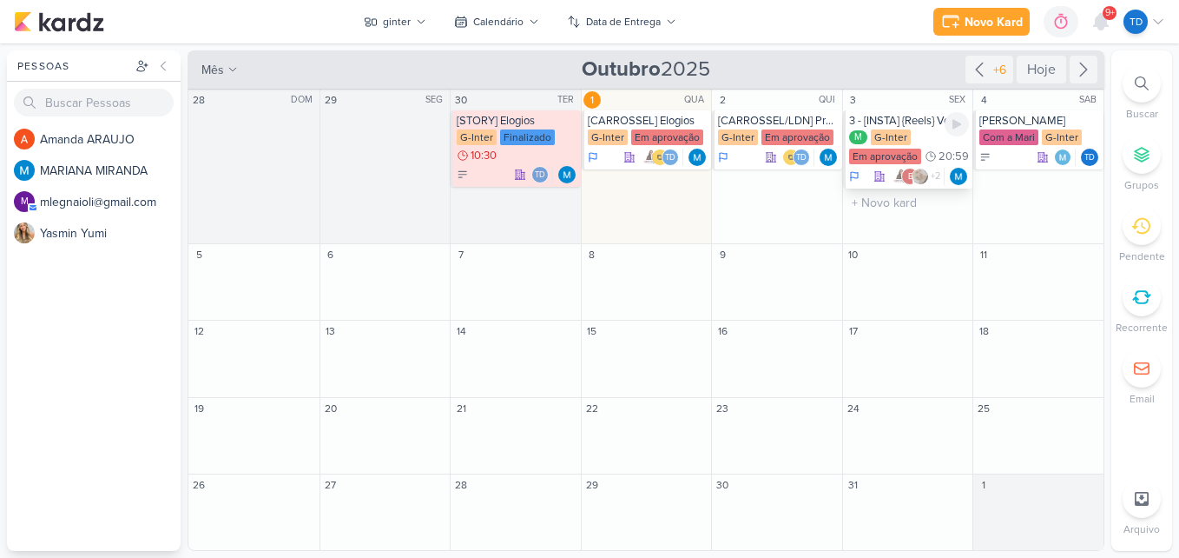
click at [926, 137] on div "M G-Inter Em aprovação 20:59" at bounding box center [909, 147] width 121 height 36
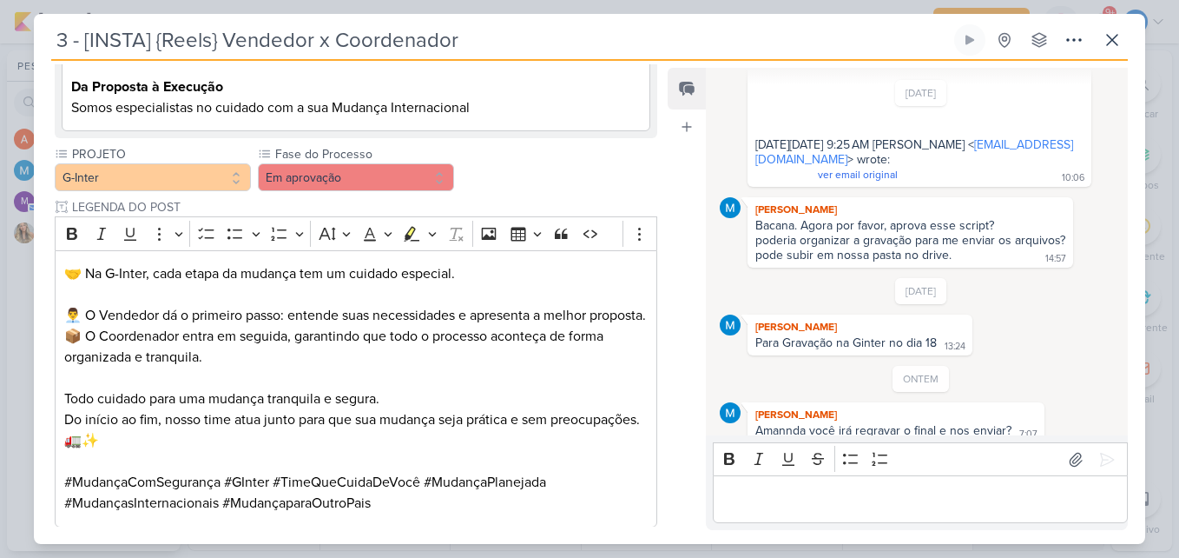
scroll to position [1113, 0]
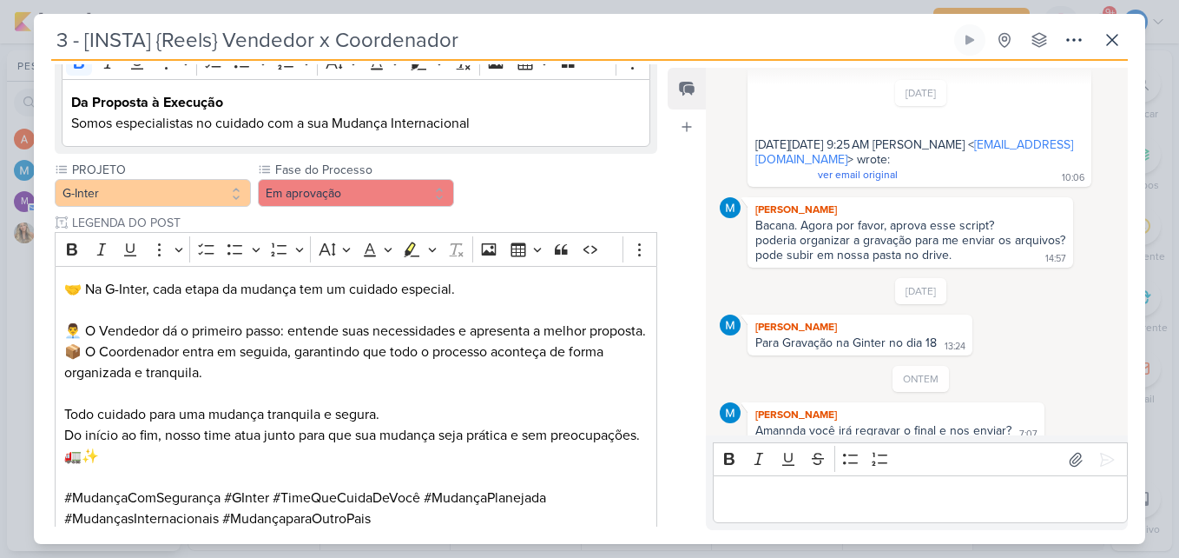
click at [1129, 39] on div "3 - [INSTA] {Reels} Vendedor x Coordenador Criado por MARIANA nenhum grupo disp…" at bounding box center [590, 283] width 1112 height 519
click at [1121, 36] on icon at bounding box center [1112, 40] width 21 height 21
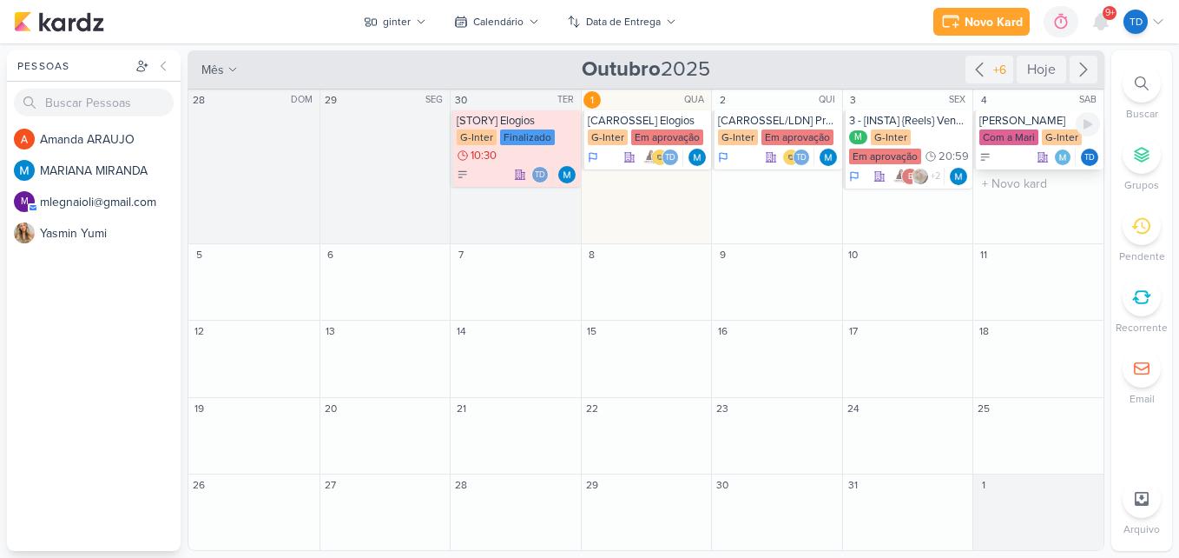
click at [1024, 127] on div "[PERSON_NAME]" at bounding box center [1040, 121] width 121 height 14
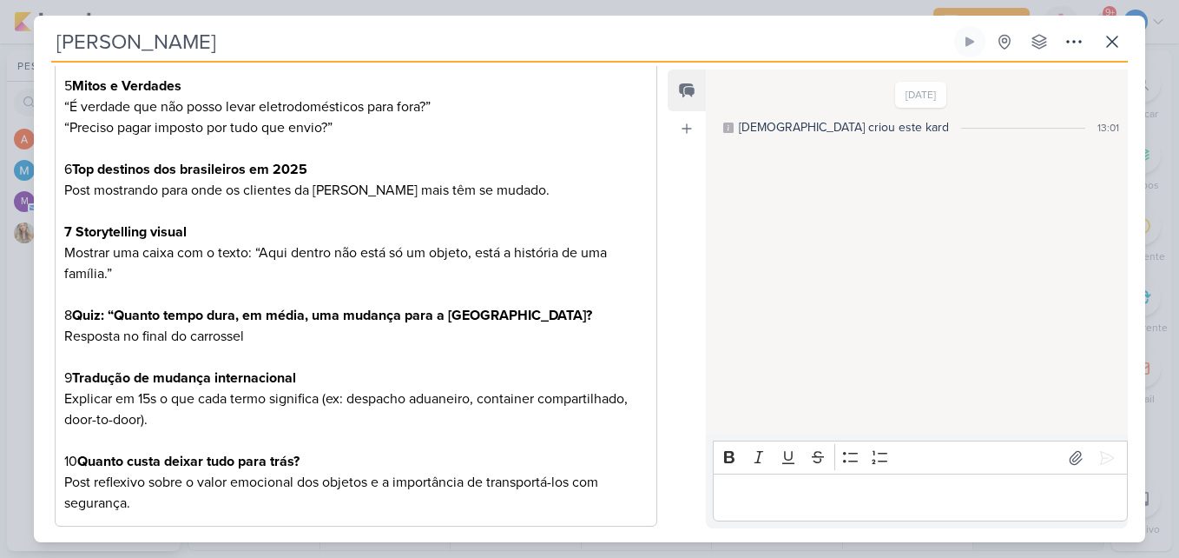
scroll to position [889, 0]
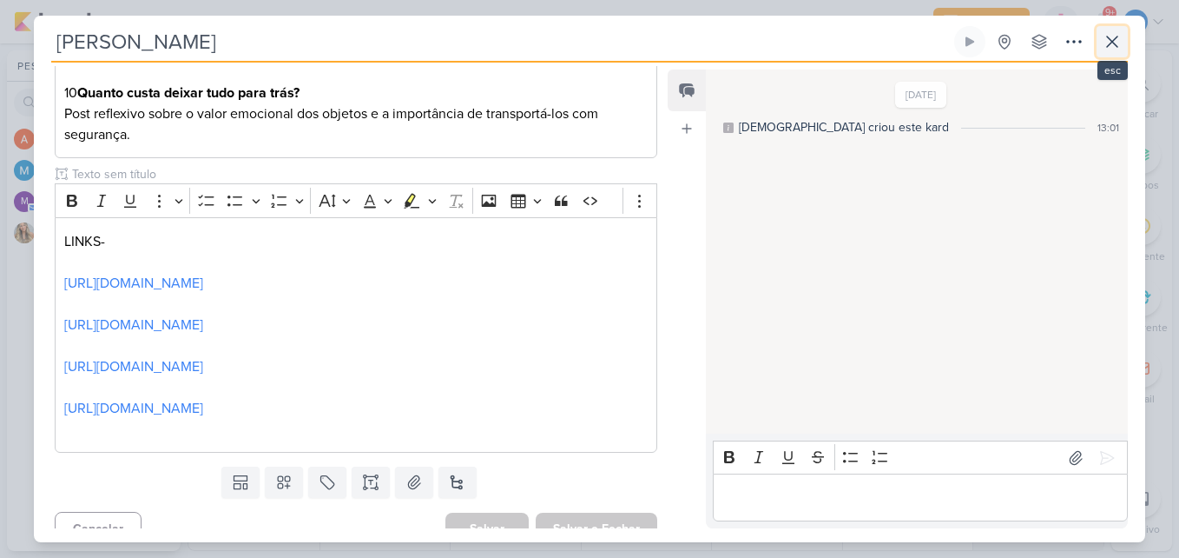
click at [1126, 34] on button at bounding box center [1112, 41] width 31 height 31
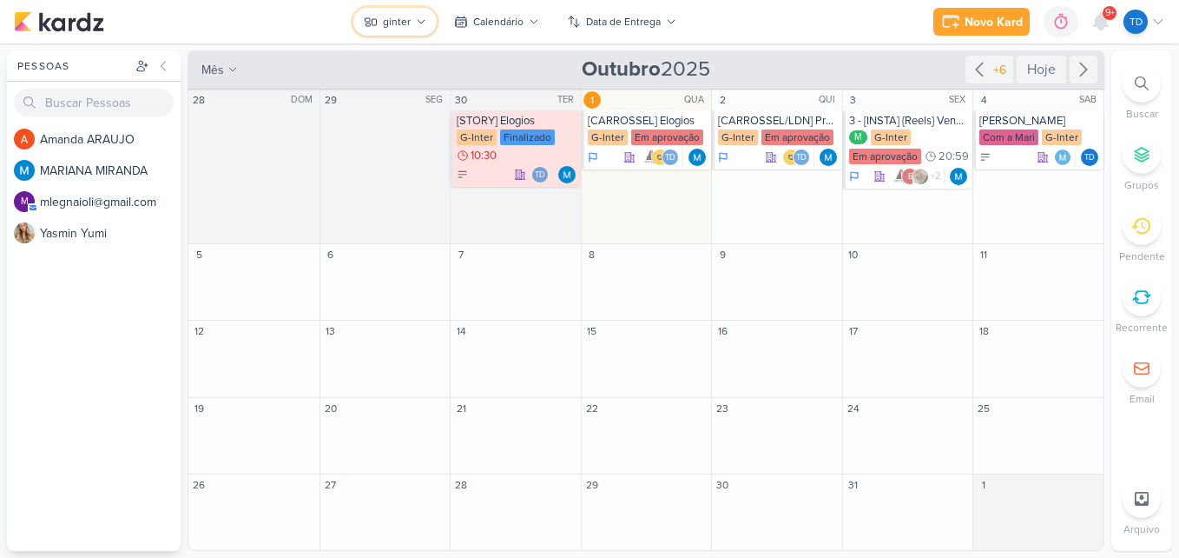
click at [418, 29] on button "ginter" at bounding box center [395, 22] width 83 height 28
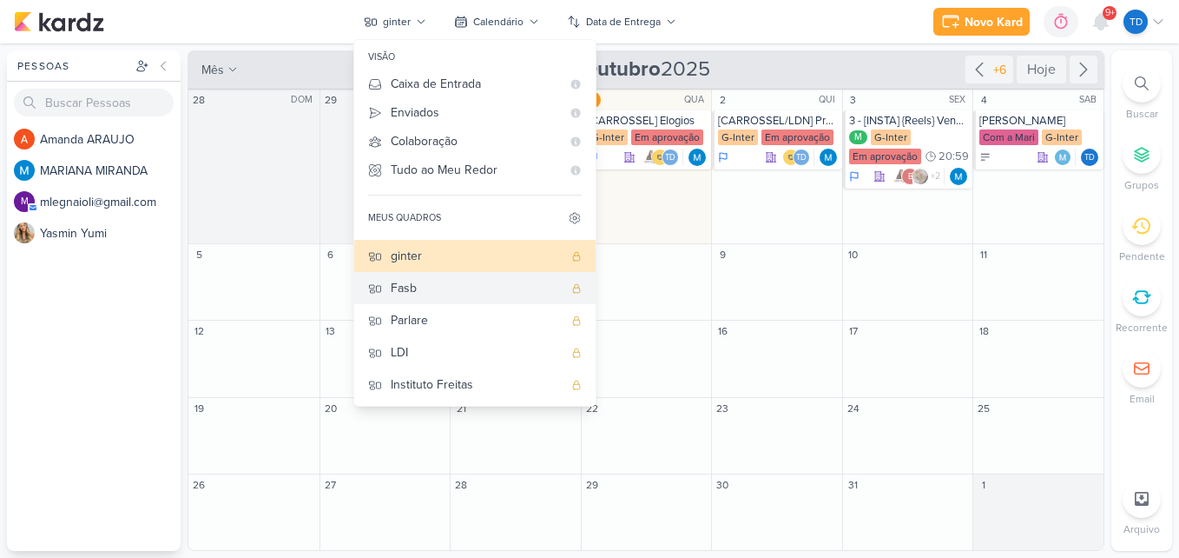
click at [433, 289] on div "Fasb" at bounding box center [477, 288] width 172 height 18
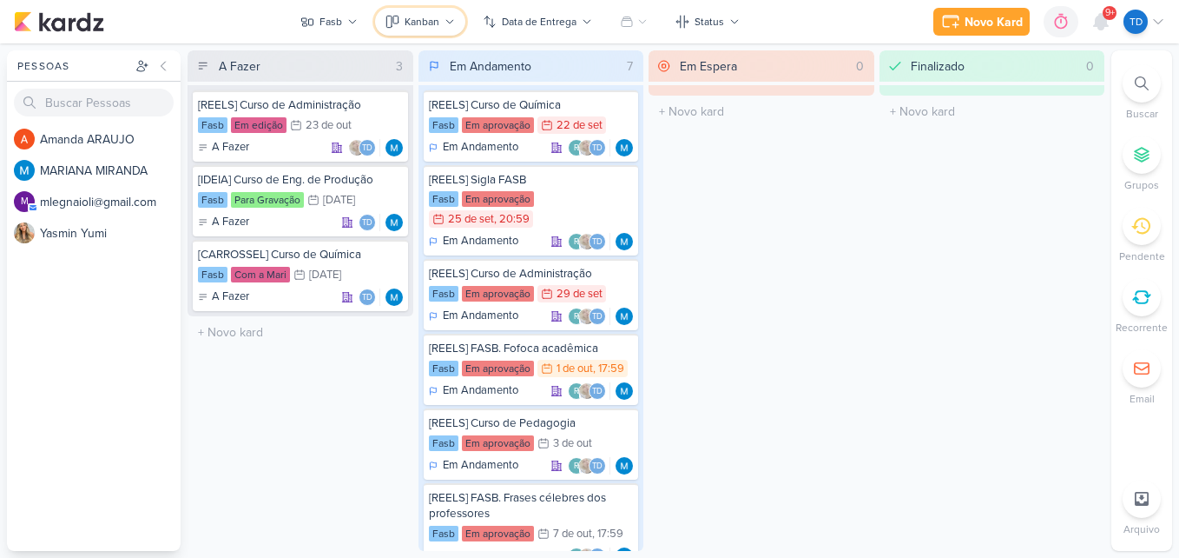
click at [425, 8] on button "Kanban" at bounding box center [420, 22] width 90 height 28
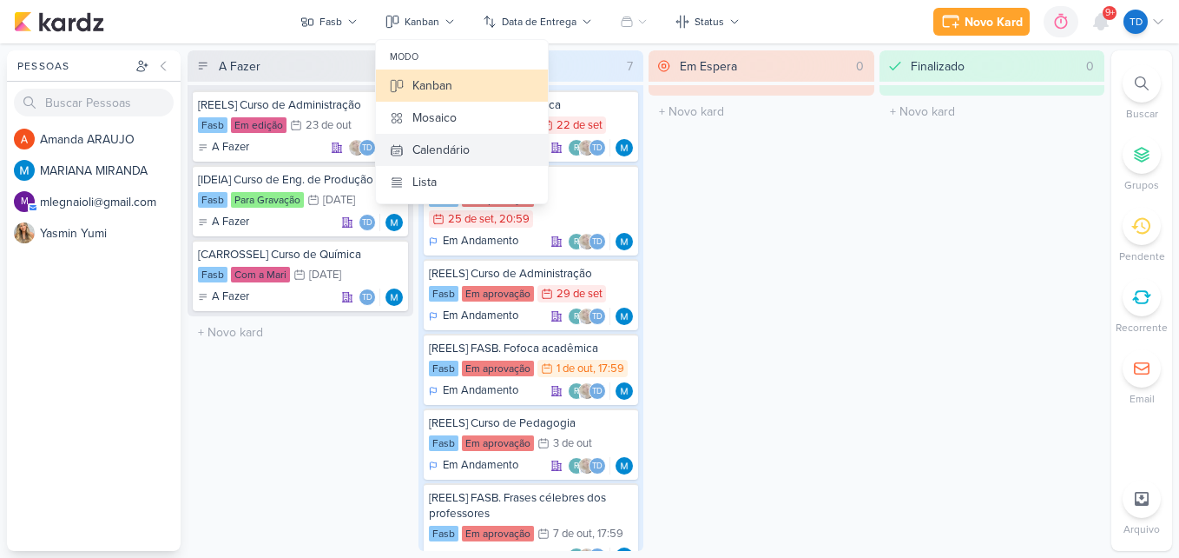
click at [468, 140] on button "Calendário" at bounding box center [462, 150] width 172 height 32
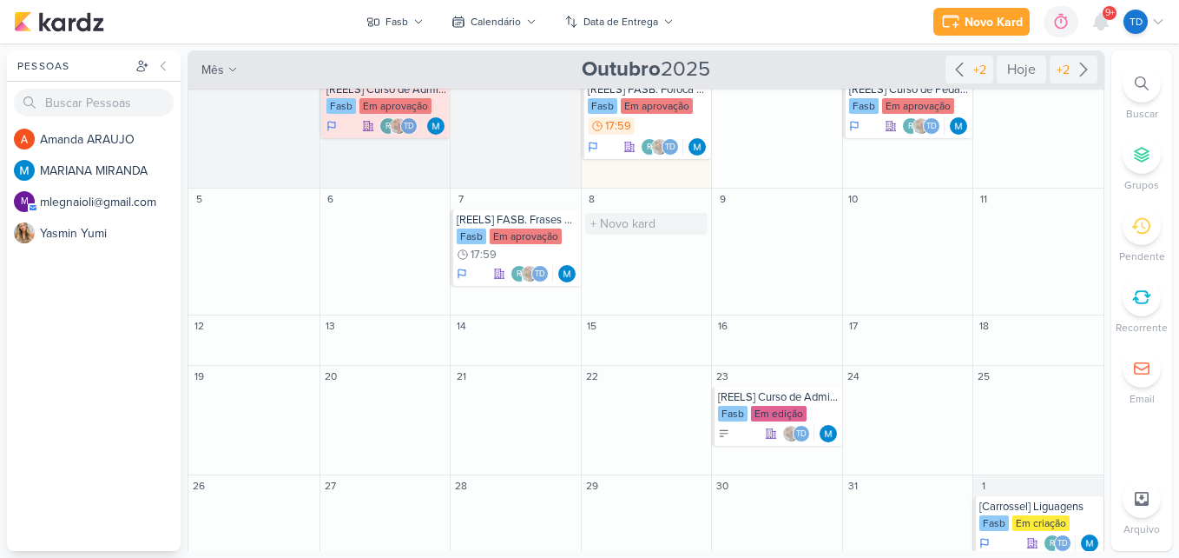
scroll to position [0, 0]
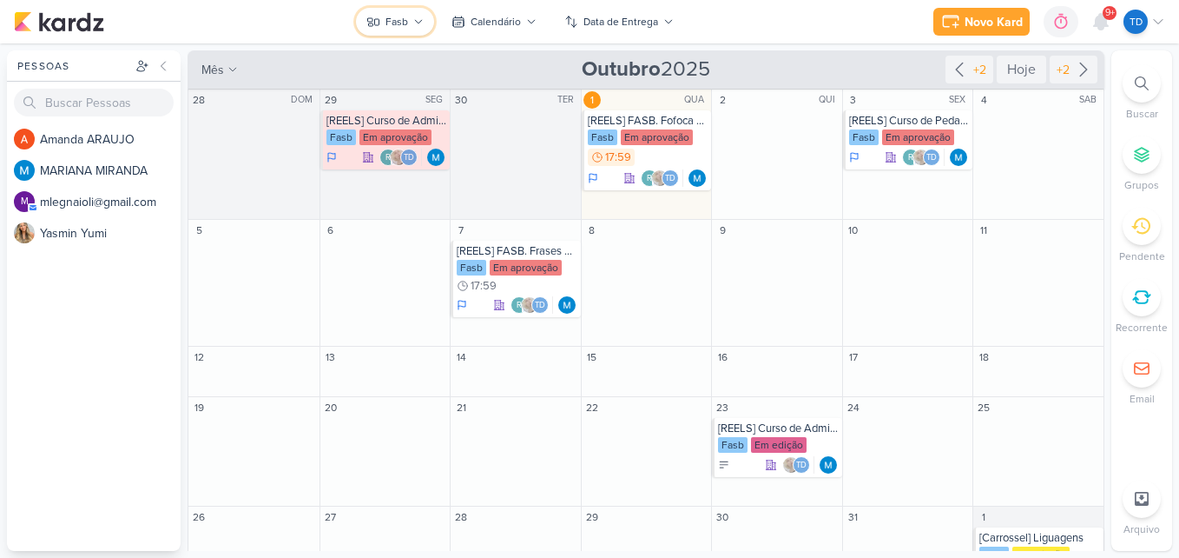
click at [425, 17] on button "Fasb" at bounding box center [395, 22] width 78 height 28
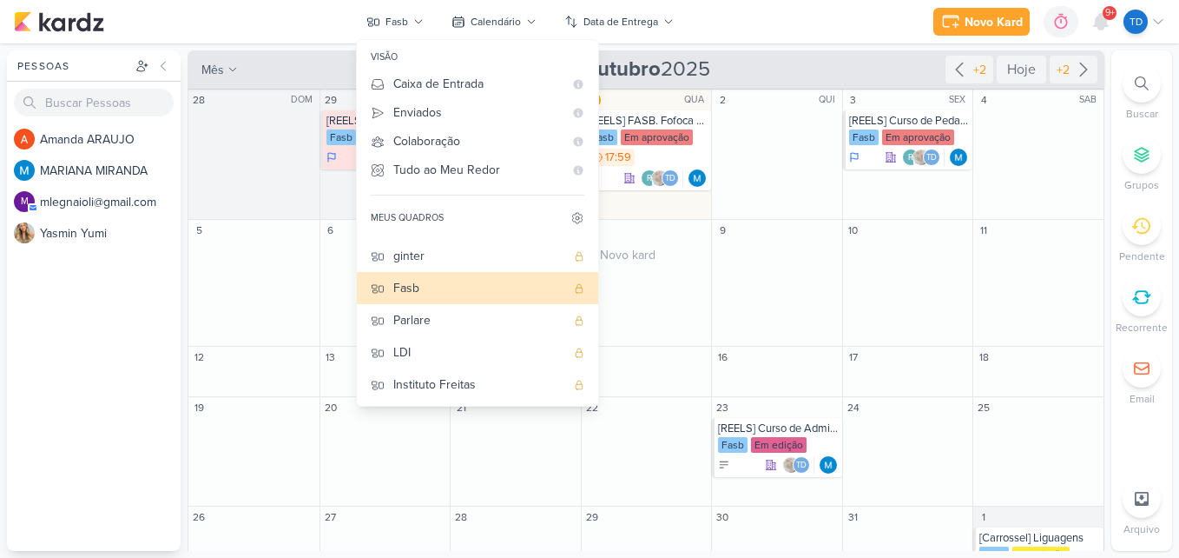
click at [691, 237] on div "8" at bounding box center [647, 230] width 130 height 21
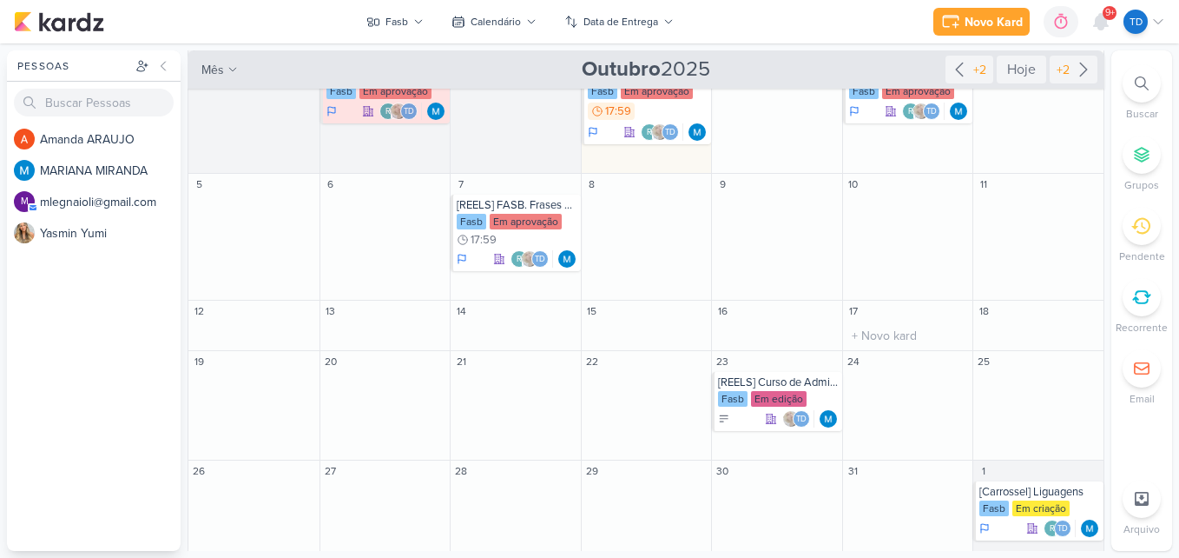
scroll to position [65, 0]
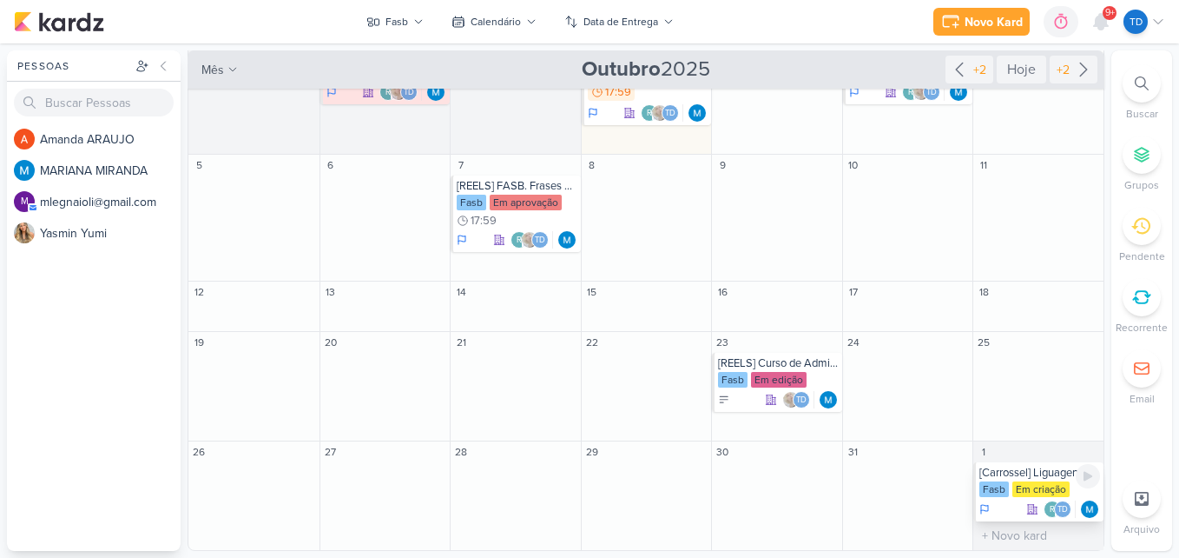
click at [1026, 472] on div "[Carrossel] Liguagens" at bounding box center [1040, 473] width 121 height 14
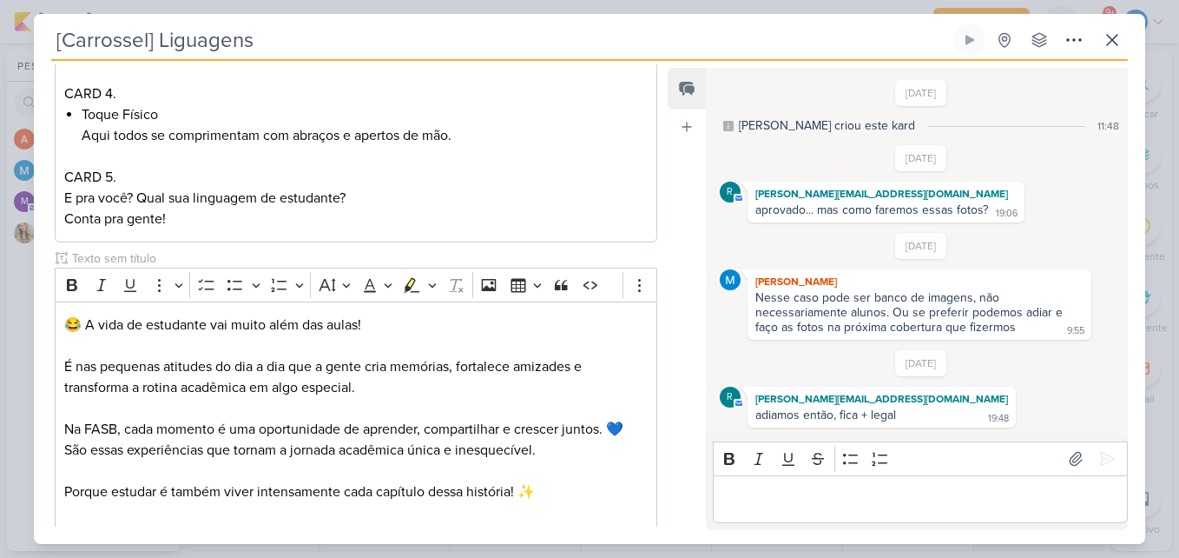
scroll to position [1093, 0]
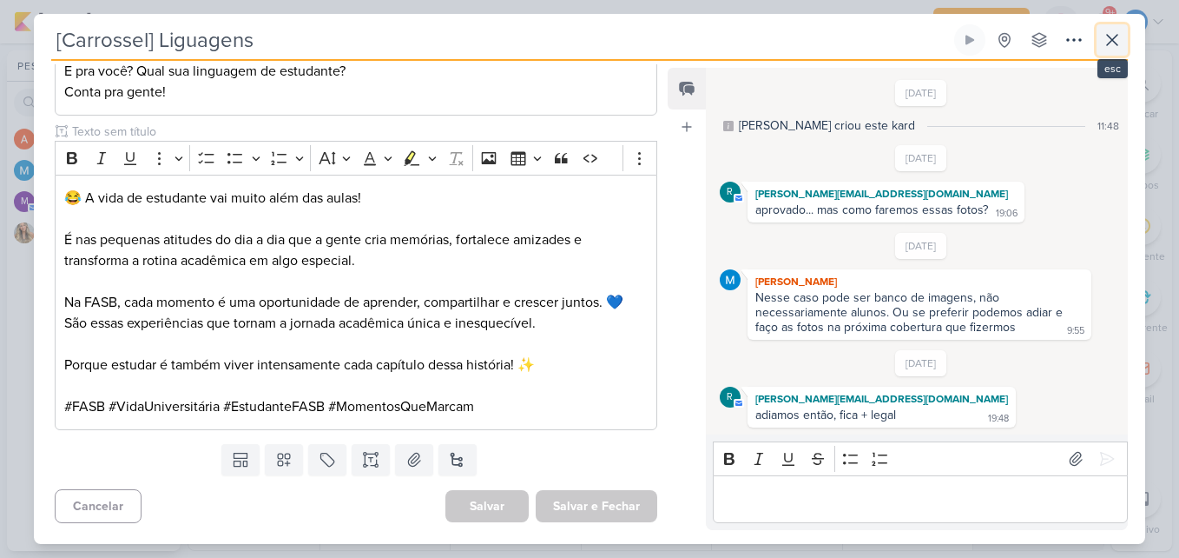
click at [1110, 51] on button at bounding box center [1112, 39] width 31 height 31
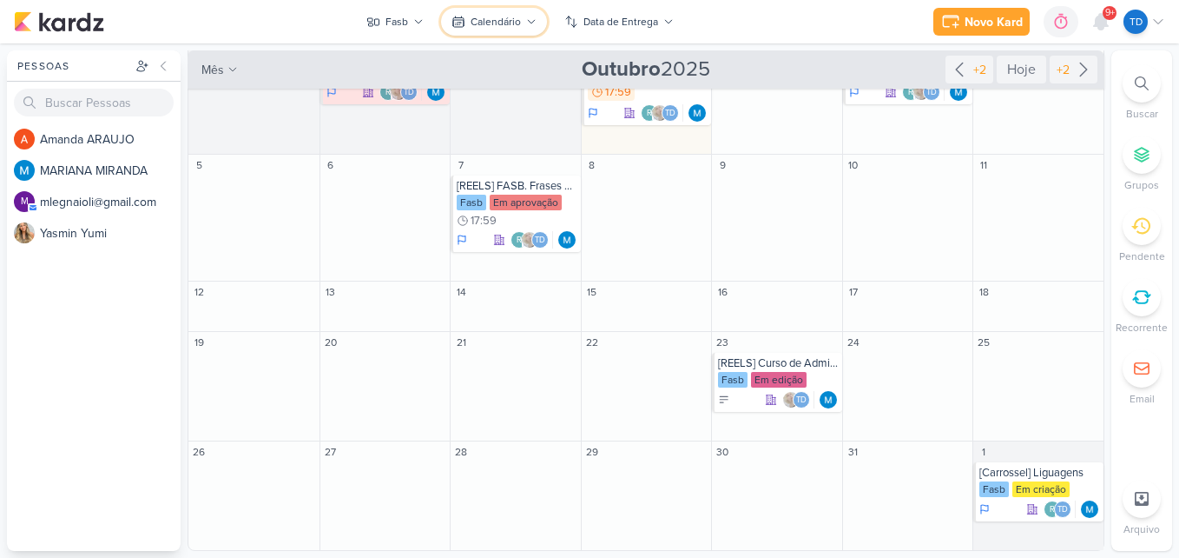
click at [507, 21] on div "Calendário" at bounding box center [496, 22] width 50 height 16
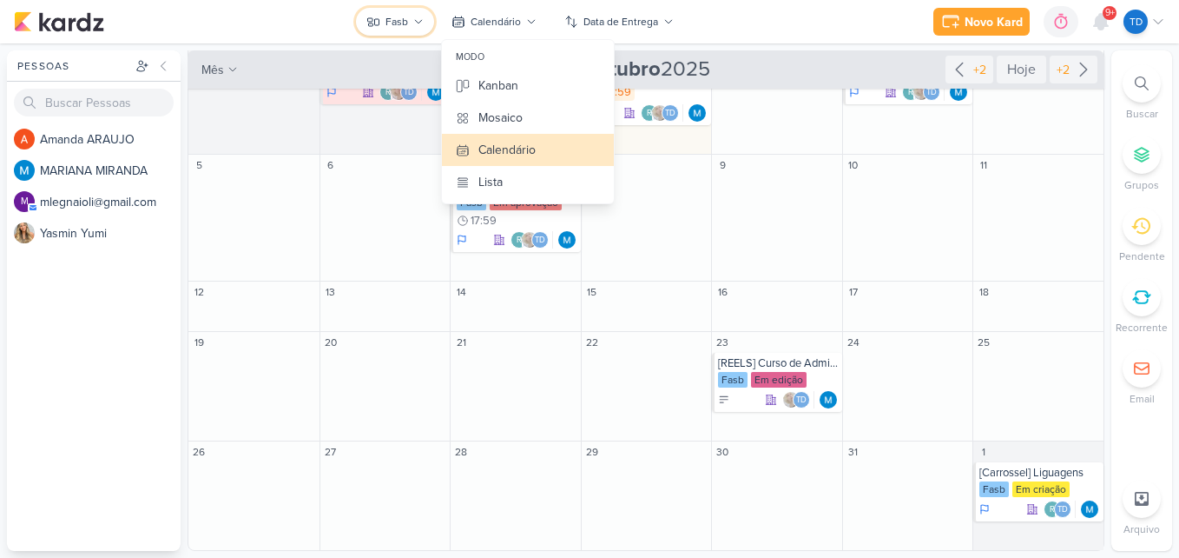
click at [406, 31] on button "Fasb" at bounding box center [395, 22] width 78 height 28
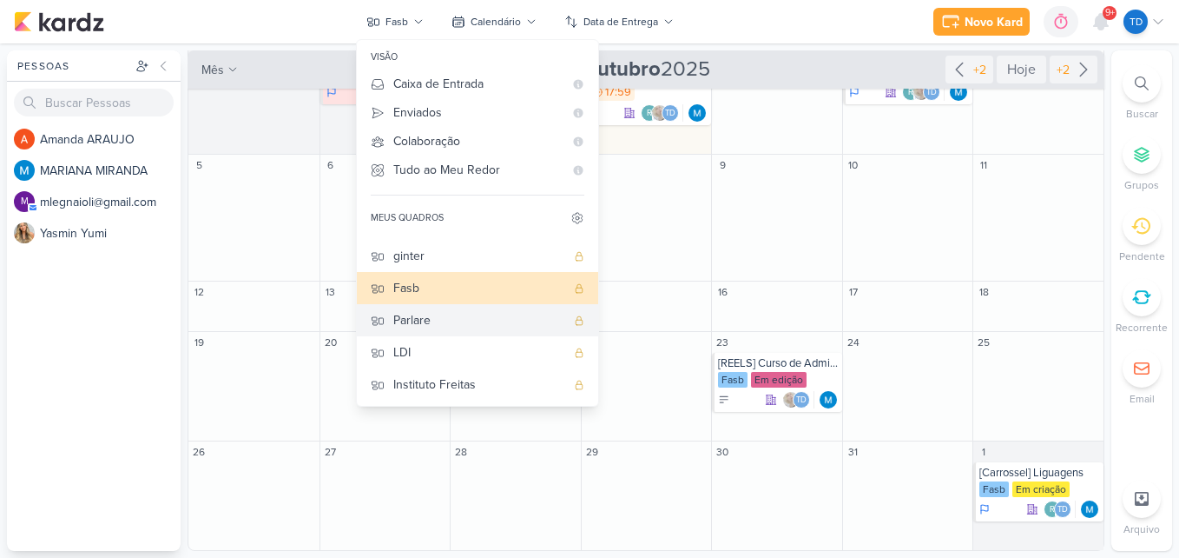
click at [443, 323] on div "Parlare" at bounding box center [479, 320] width 172 height 18
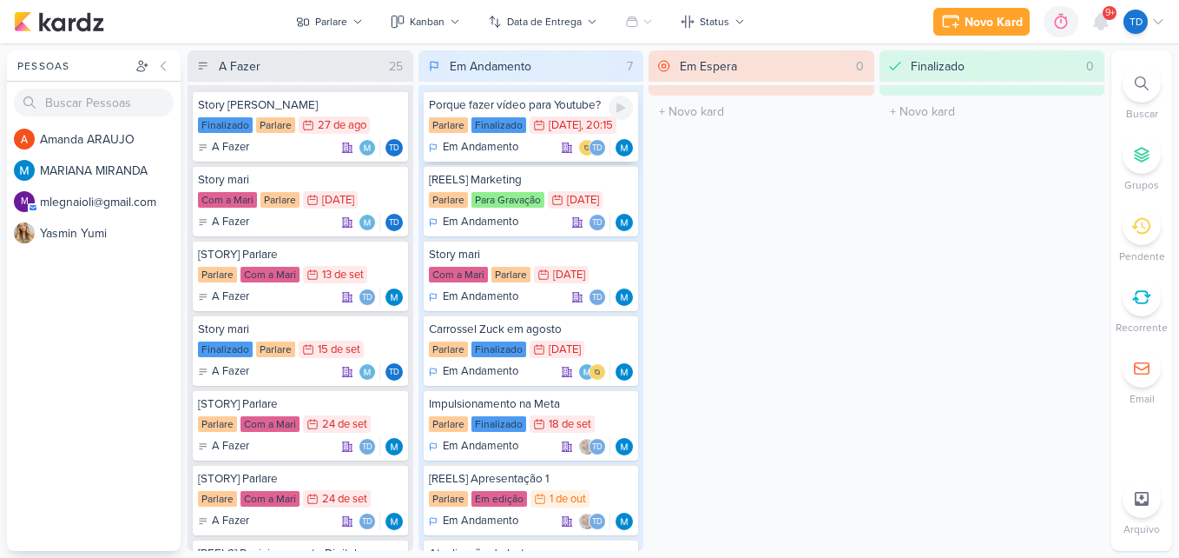
scroll to position [0, 0]
click at [426, 18] on div "Kanban" at bounding box center [427, 22] width 35 height 16
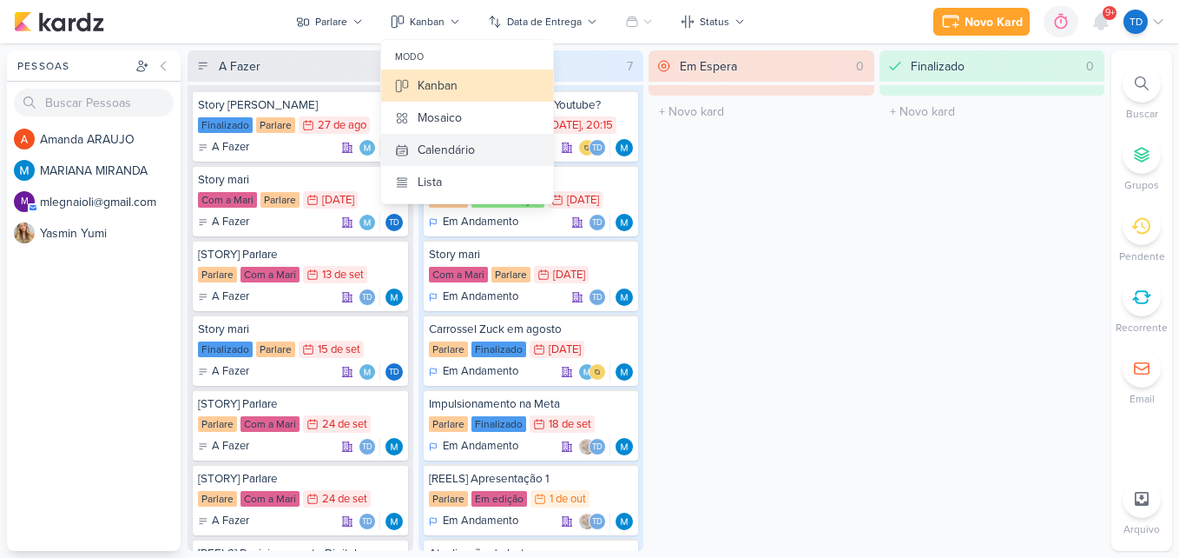
click at [464, 150] on div "Calendário" at bounding box center [446, 150] width 57 height 18
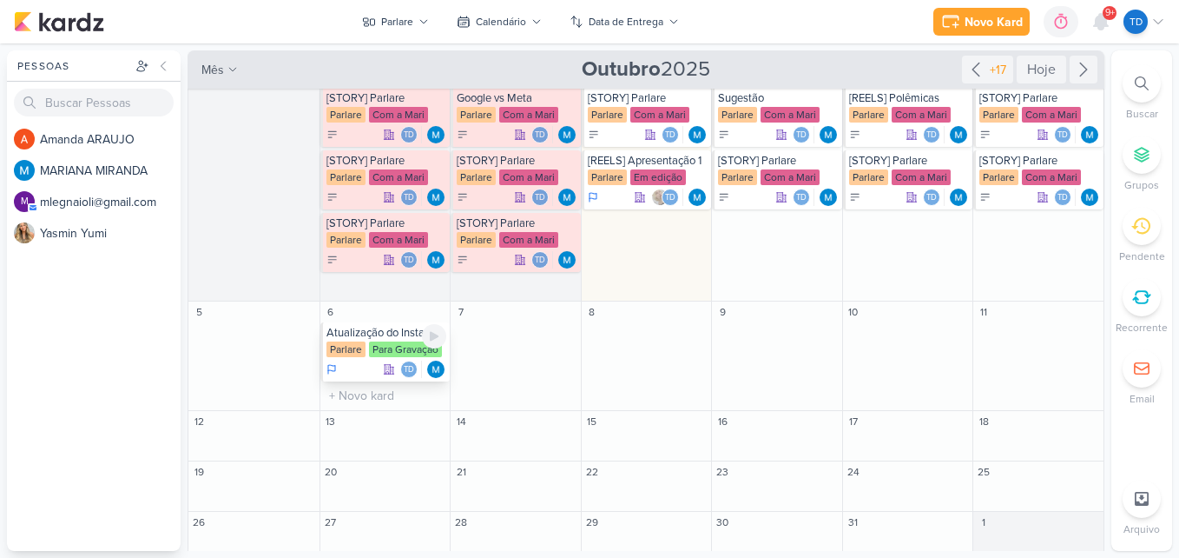
scroll to position [34, 0]
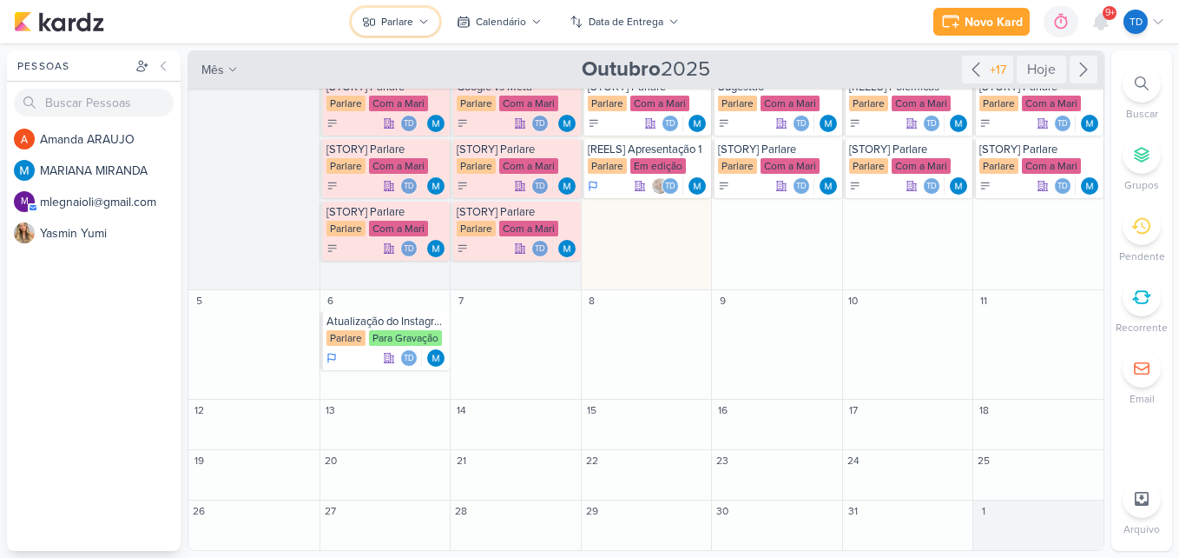
click at [393, 17] on div "Parlare" at bounding box center [397, 22] width 32 height 16
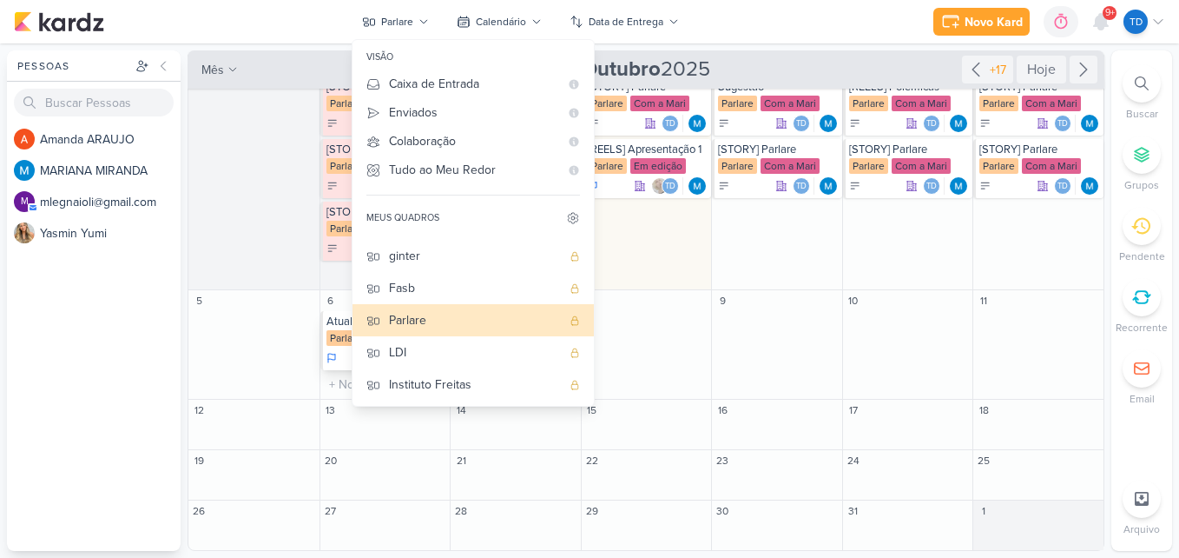
click at [336, 338] on div "Parlare" at bounding box center [346, 338] width 39 height 16
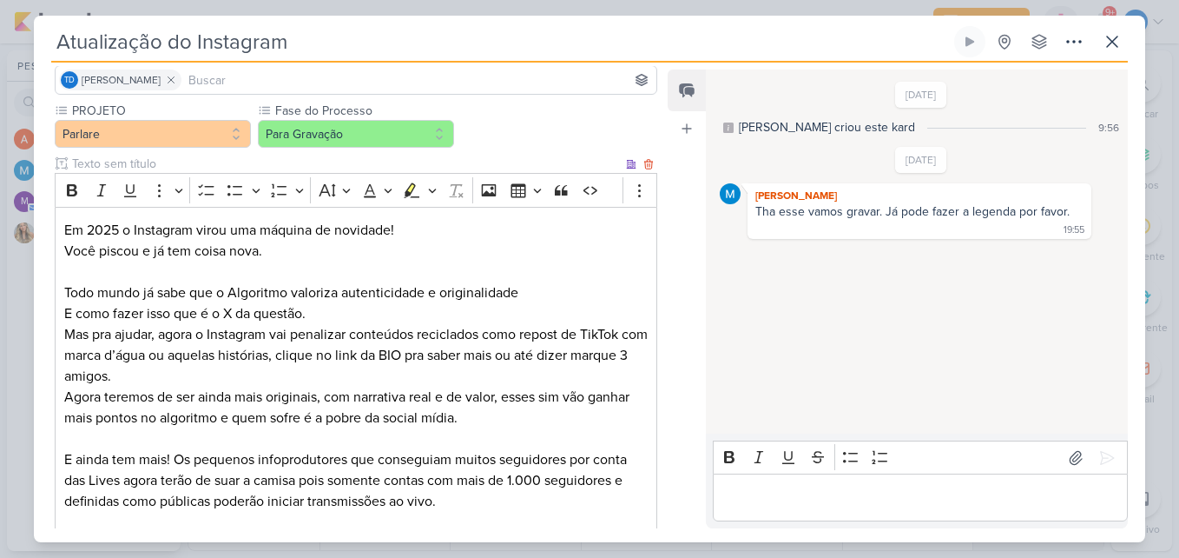
scroll to position [0, 0]
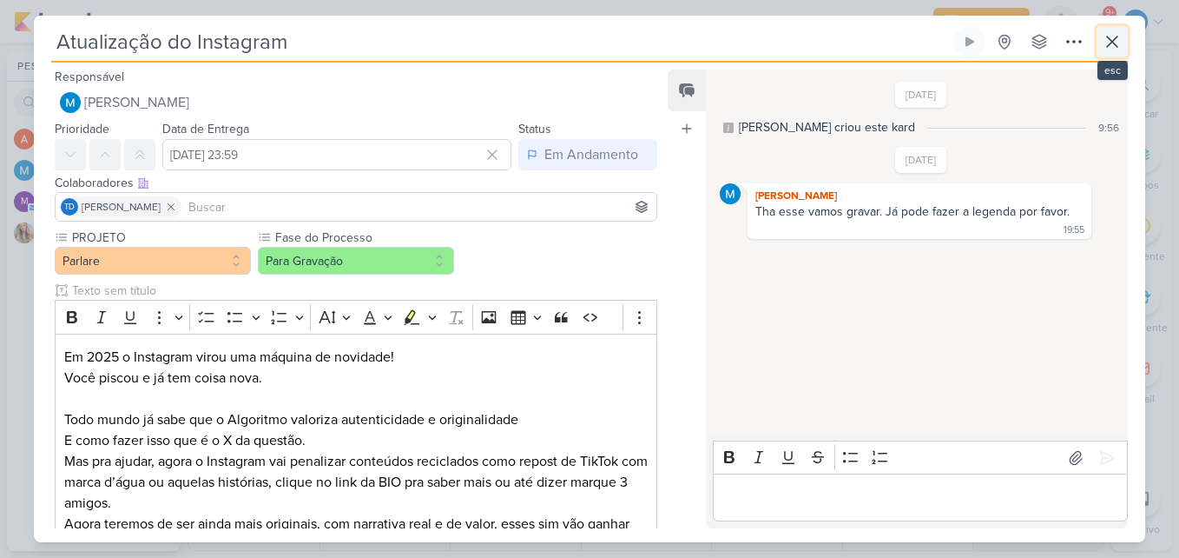
click at [1113, 38] on icon at bounding box center [1112, 41] width 21 height 21
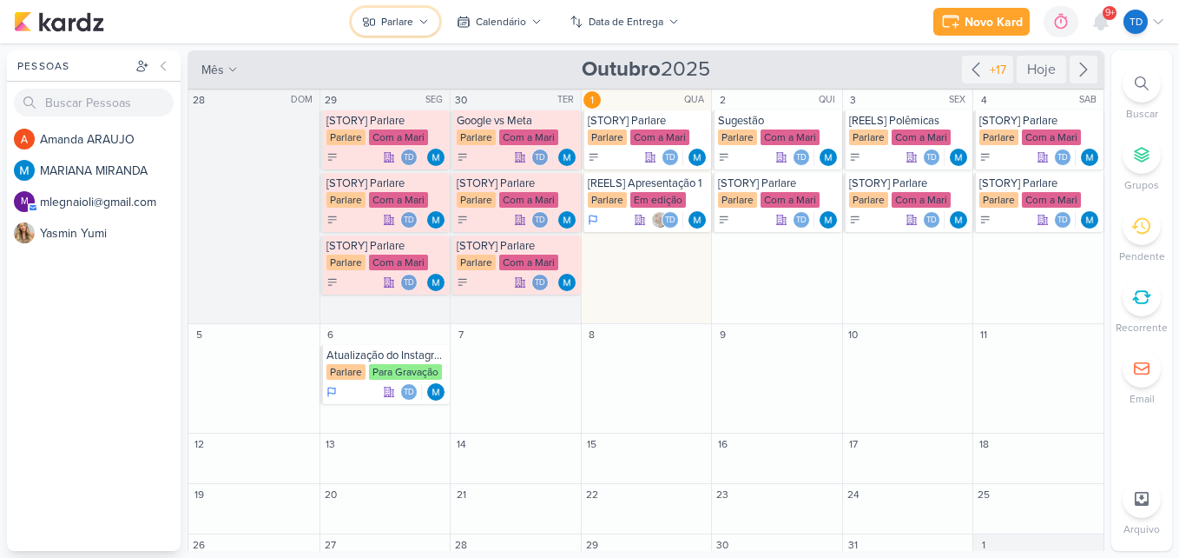
click at [433, 24] on button "Parlare" at bounding box center [396, 22] width 88 height 28
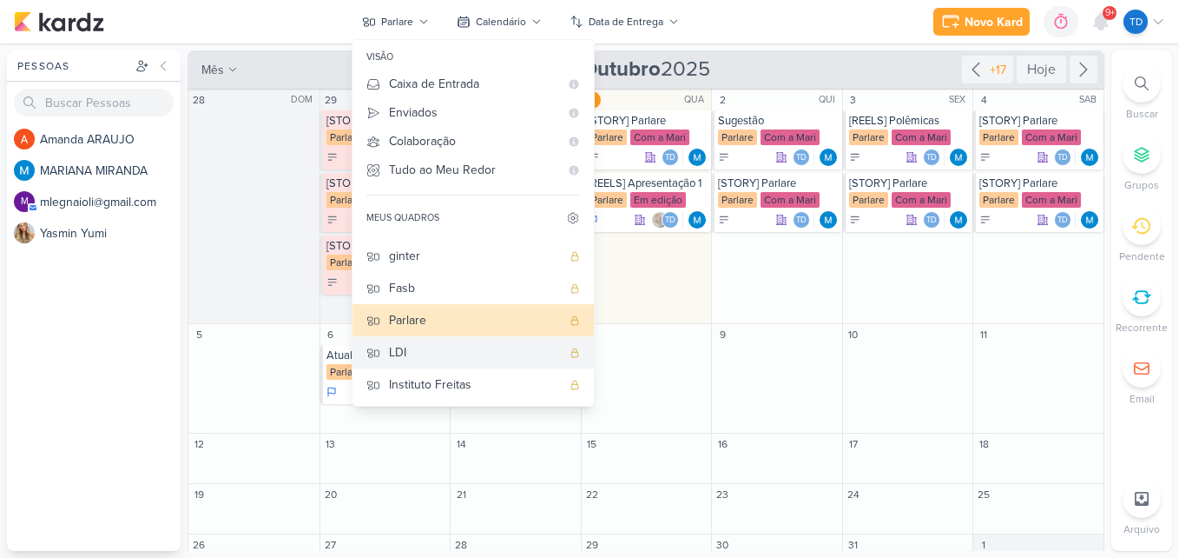
click at [443, 354] on div "LDI" at bounding box center [475, 352] width 172 height 18
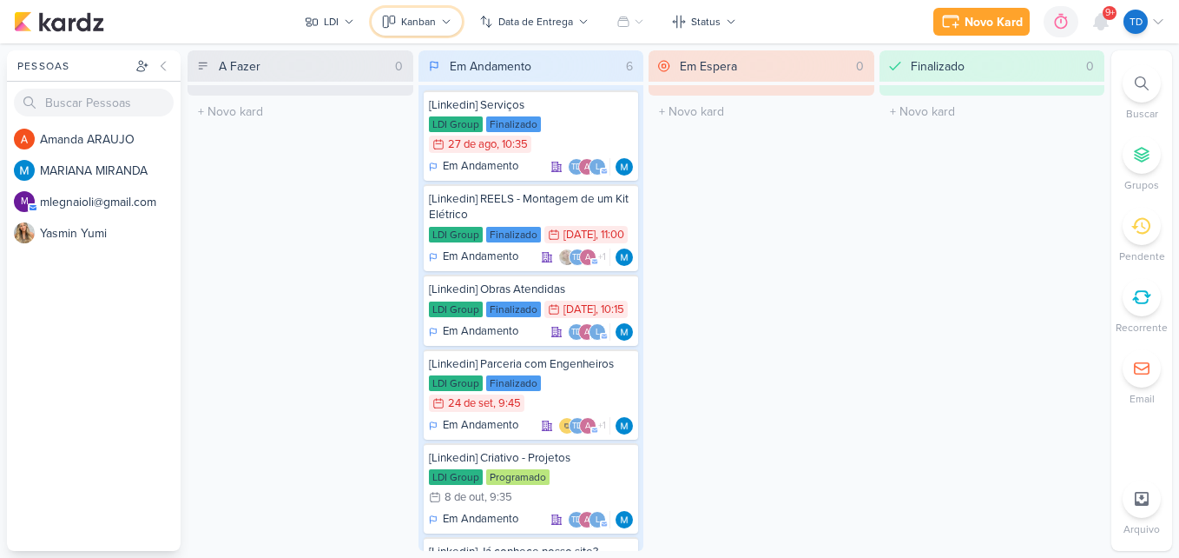
click at [433, 33] on button "Kanban" at bounding box center [417, 22] width 90 height 28
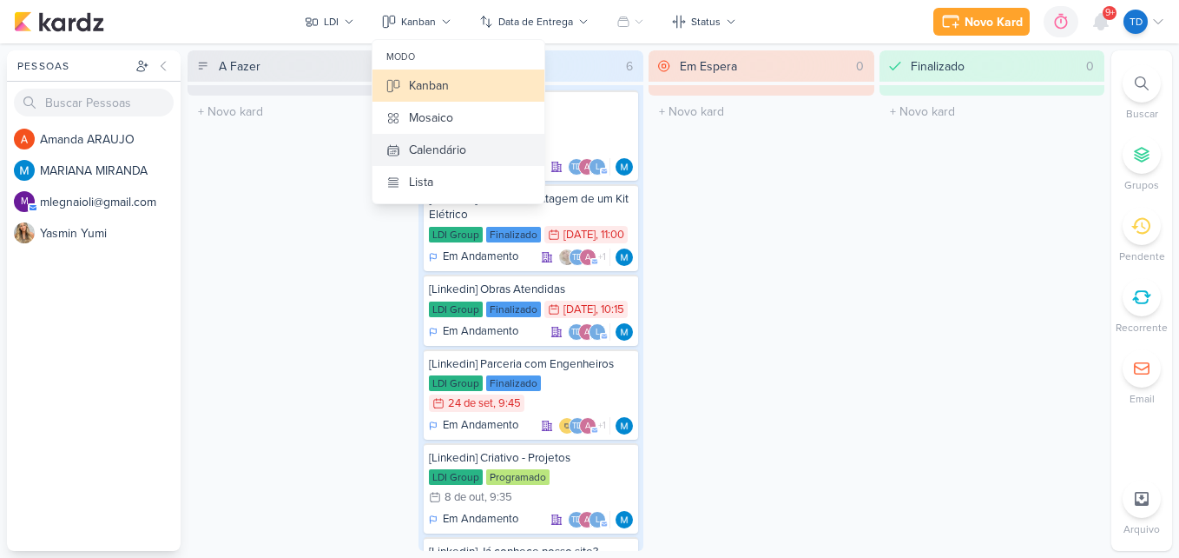
click at [479, 148] on button "Calendário" at bounding box center [459, 150] width 172 height 32
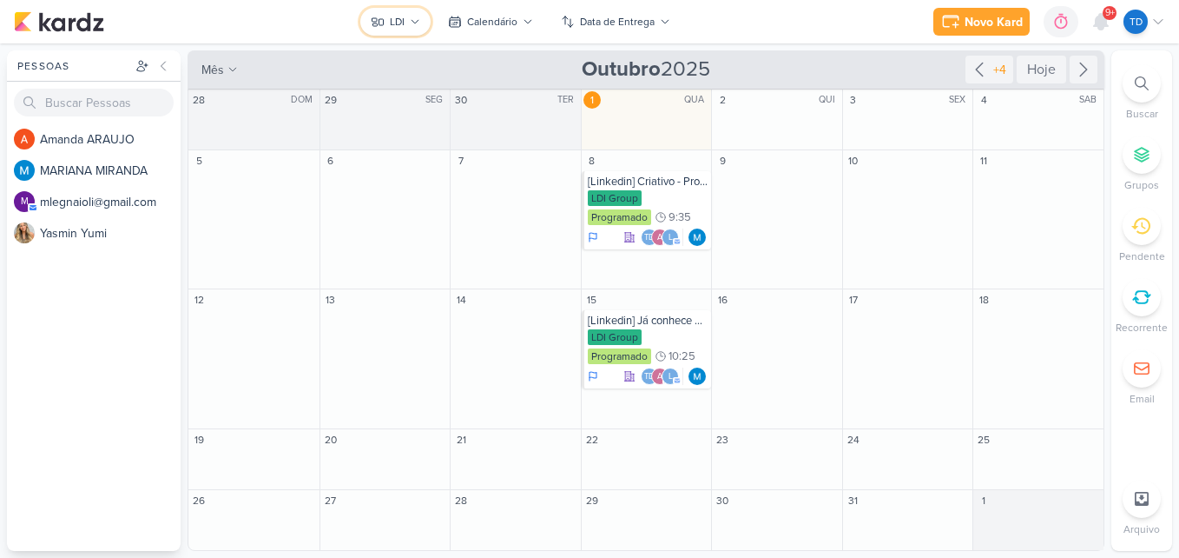
click at [406, 15] on button "LDI" at bounding box center [395, 22] width 70 height 28
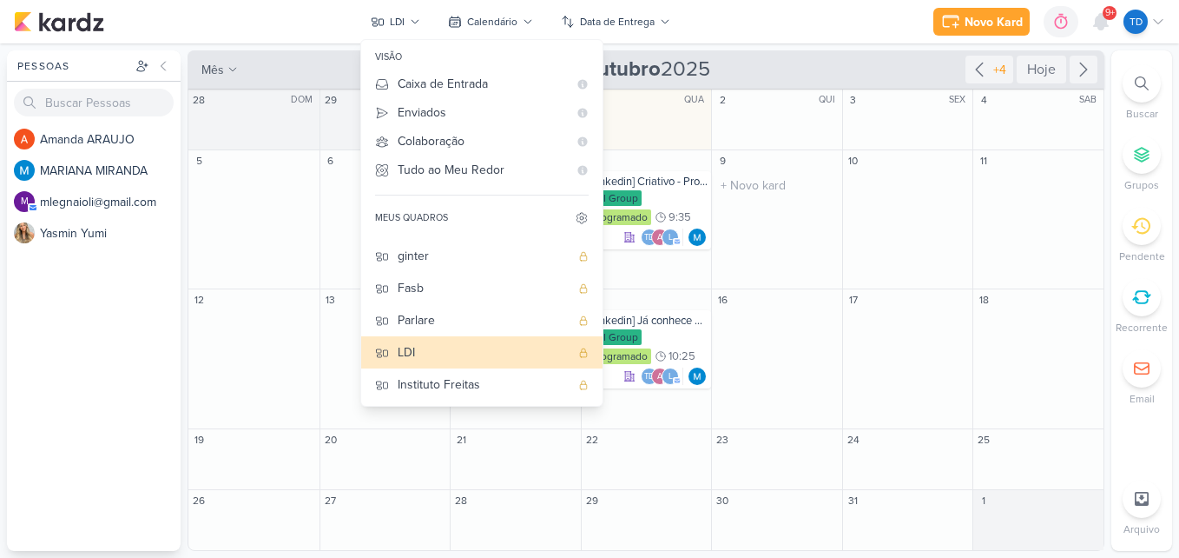
click at [750, 231] on div "9 O título do kard deve ter menos que 100 caracteres" at bounding box center [776, 219] width 131 height 139
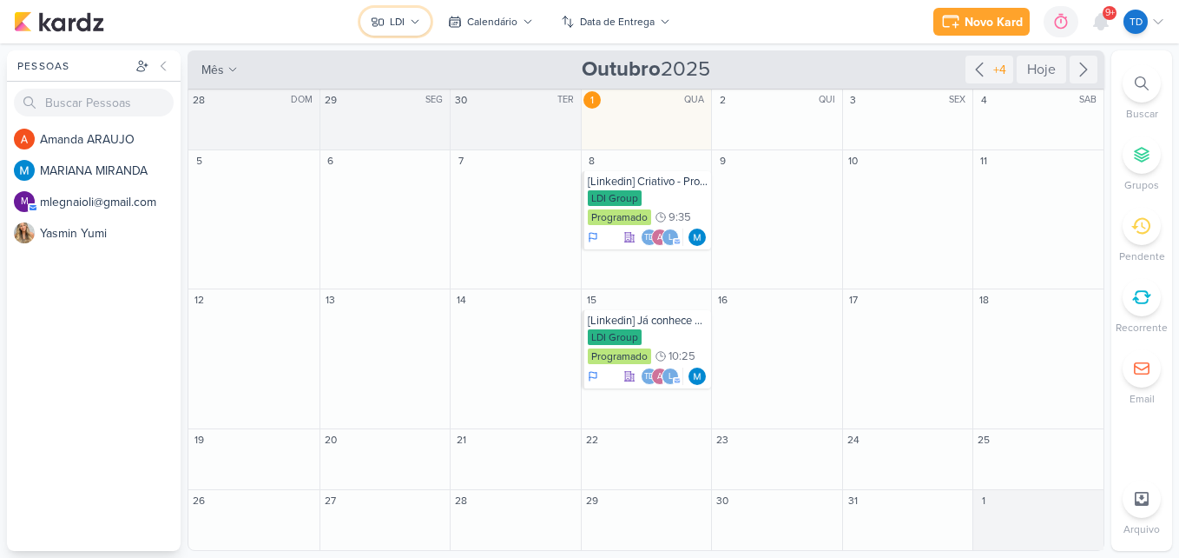
click at [399, 12] on button "LDI" at bounding box center [395, 22] width 70 height 28
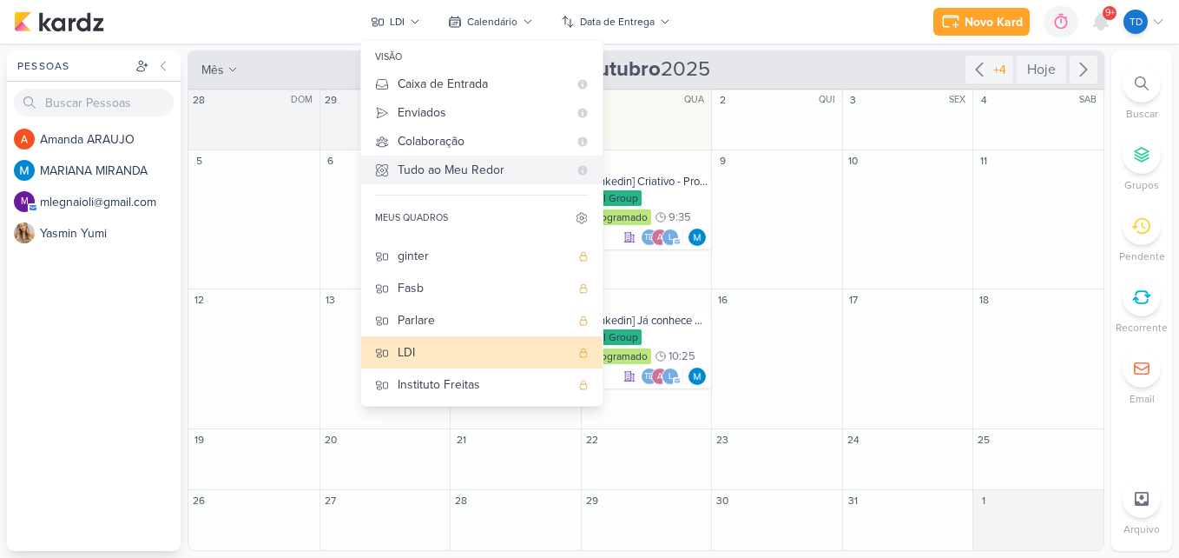
click at [446, 173] on div "Tudo ao Meu Redor" at bounding box center [483, 170] width 170 height 18
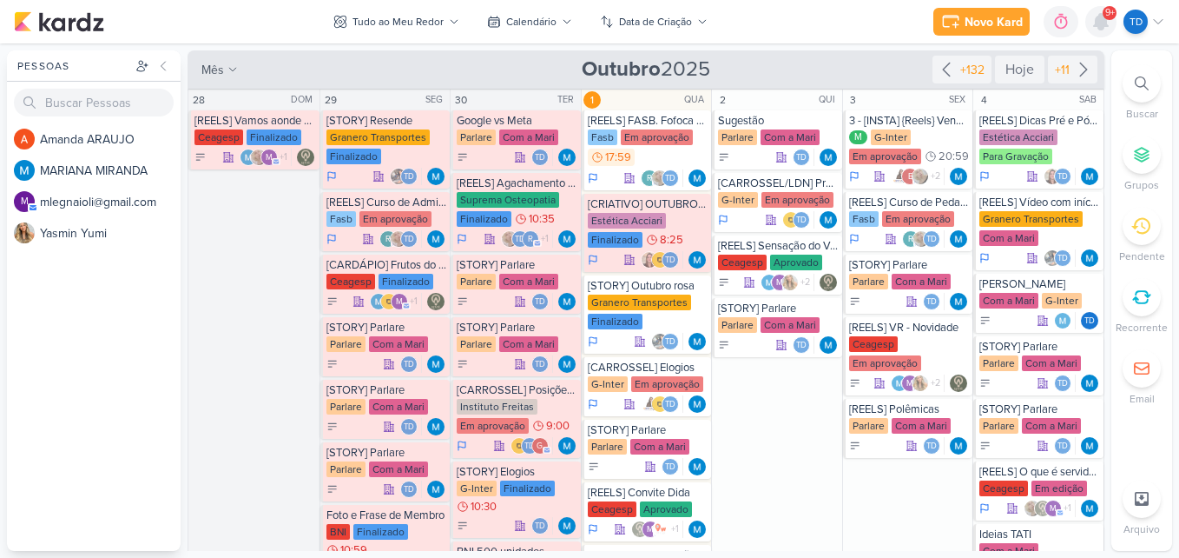
click at [1110, 21] on icon at bounding box center [1101, 21] width 21 height 21
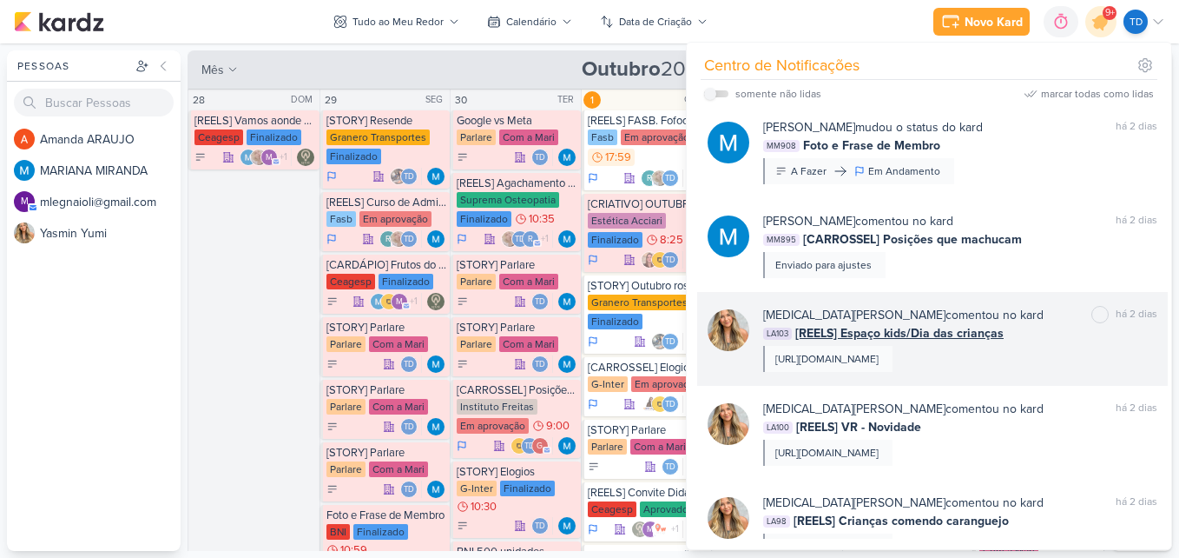
scroll to position [2155, 0]
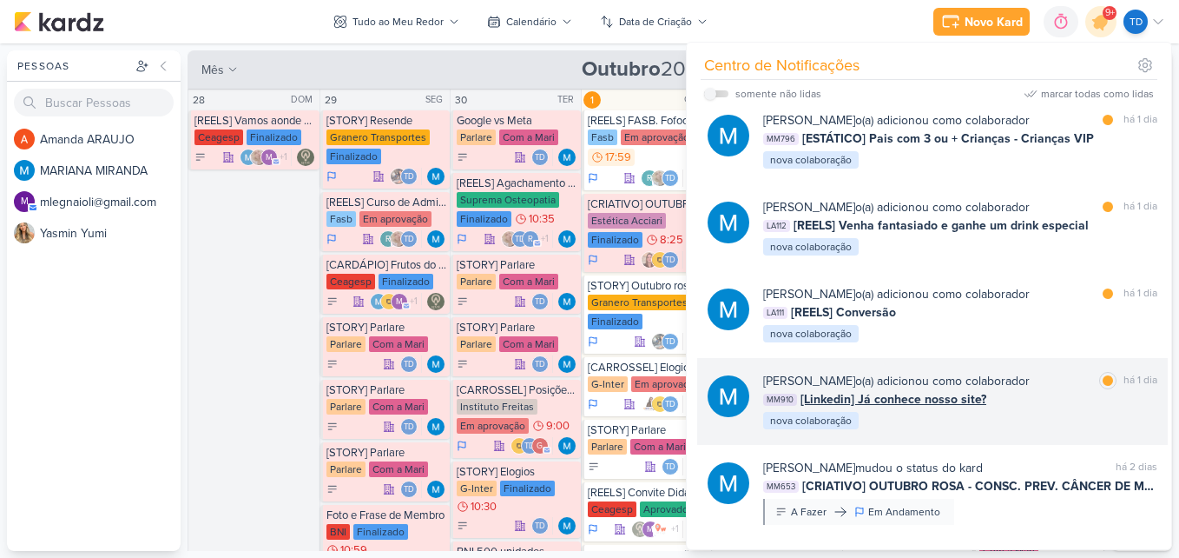
click at [1034, 413] on div "MARIANA MIRANDA o(a) adicionou como colaborador marcar como lida há 1 dia MM910…" at bounding box center [960, 401] width 394 height 59
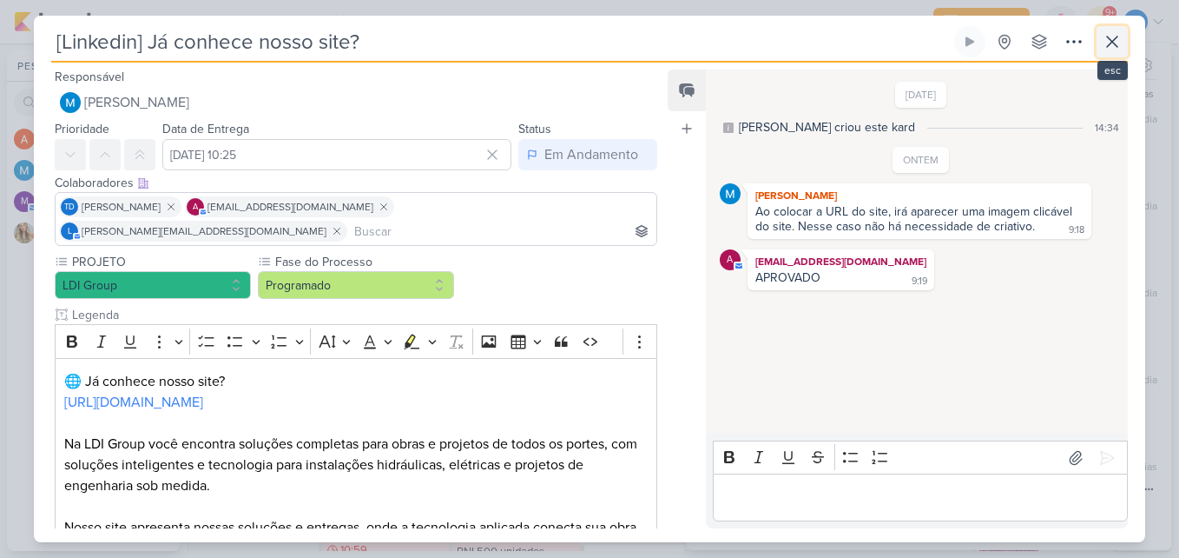
click at [1126, 42] on button at bounding box center [1112, 41] width 31 height 31
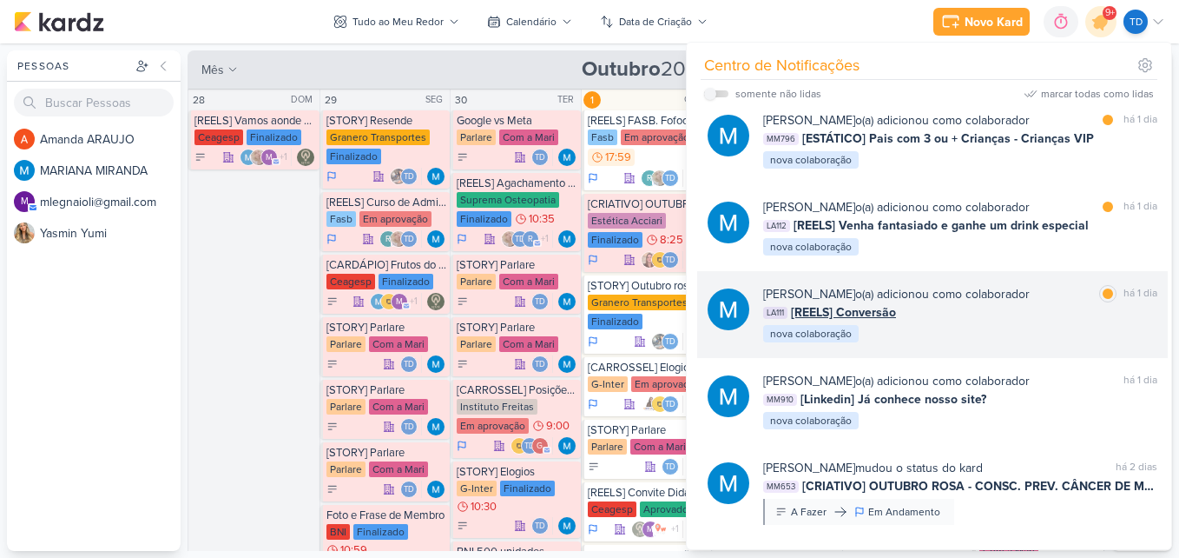
click at [977, 319] on div "LA111 [REELS] Conversão" at bounding box center [960, 312] width 394 height 18
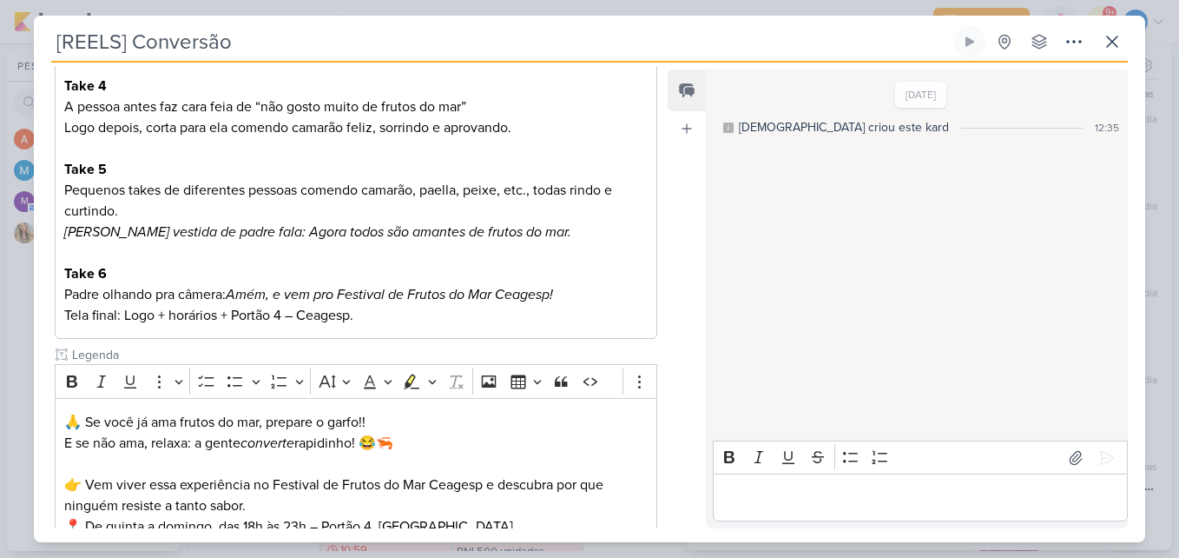
scroll to position [764, 0]
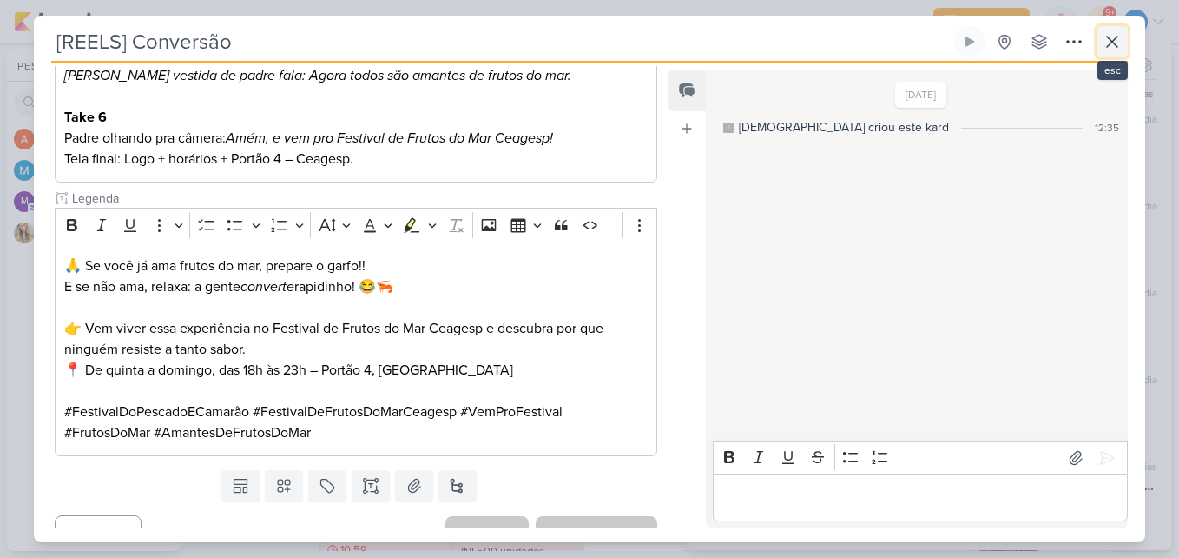
click at [1107, 29] on button at bounding box center [1112, 41] width 31 height 31
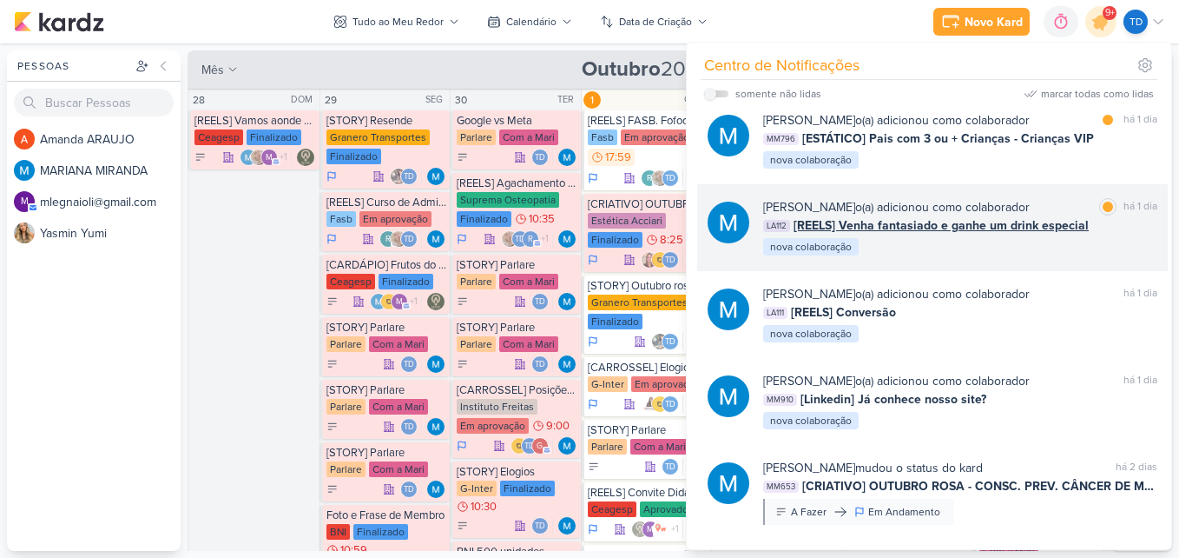
click at [1048, 228] on span "[REELS] Venha fantasiado e ganhe um drink especial" at bounding box center [941, 225] width 295 height 18
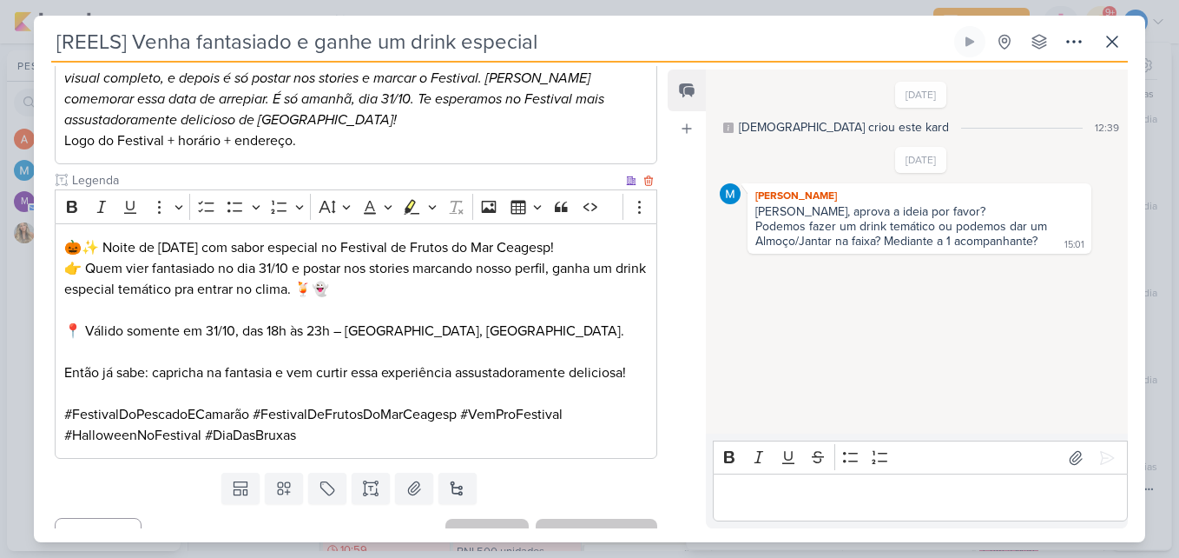
scroll to position [368, 0]
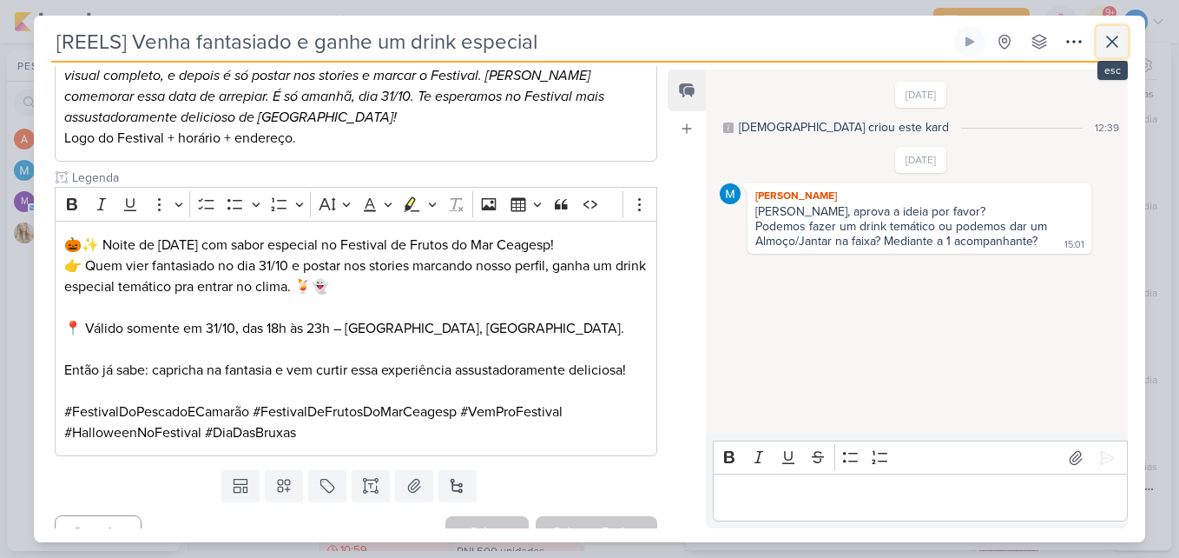
click at [1112, 38] on icon at bounding box center [1112, 41] width 21 height 21
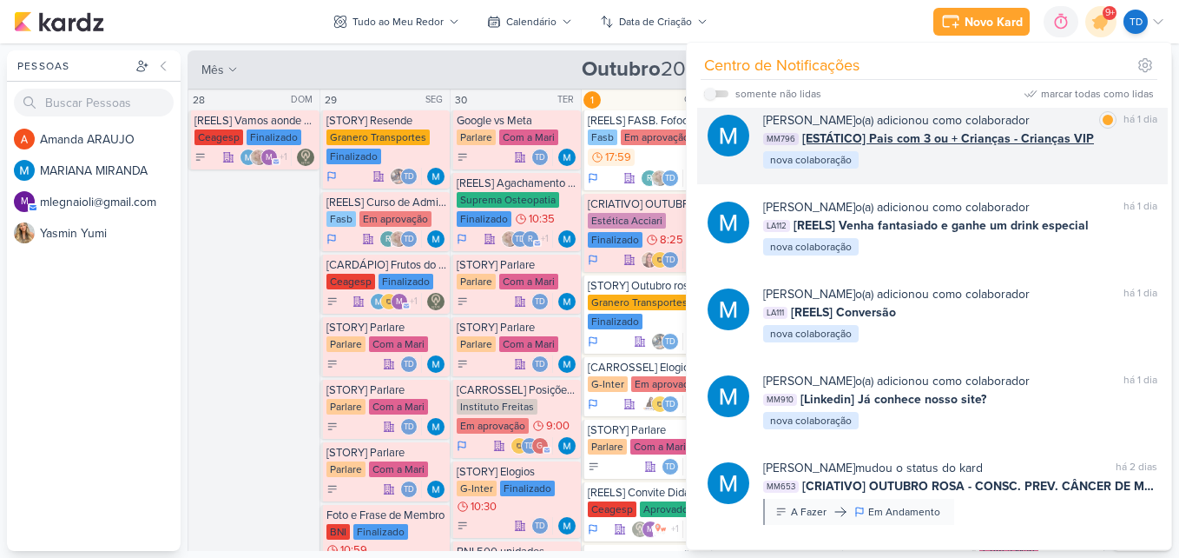
click at [979, 148] on div "MARIANA MIRANDA o(a) adicionou como colaborador marcar como lida há 1 dia MM796…" at bounding box center [960, 140] width 394 height 59
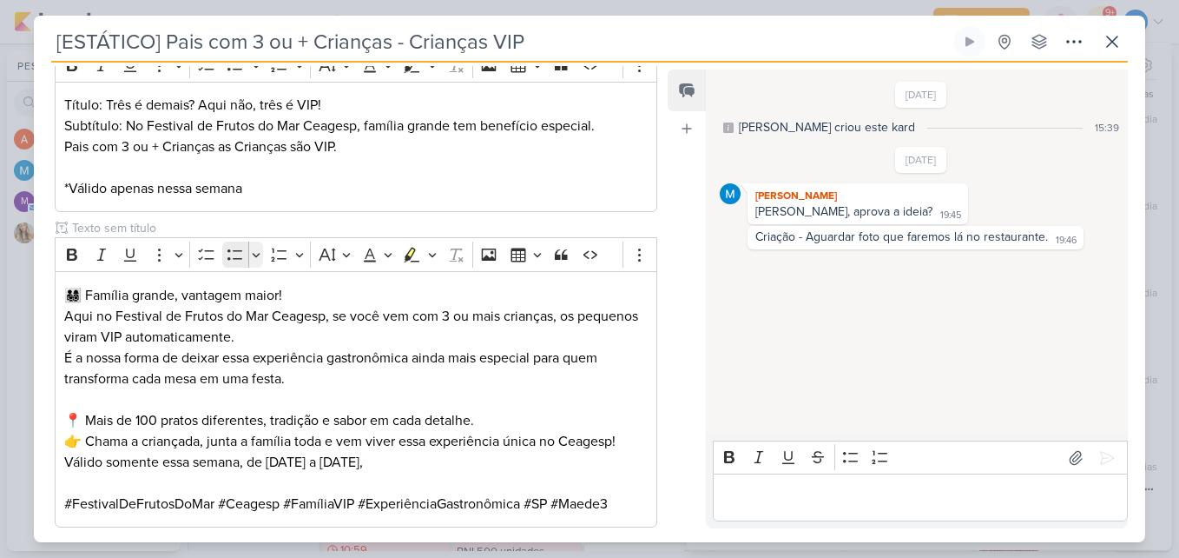
scroll to position [372, 0]
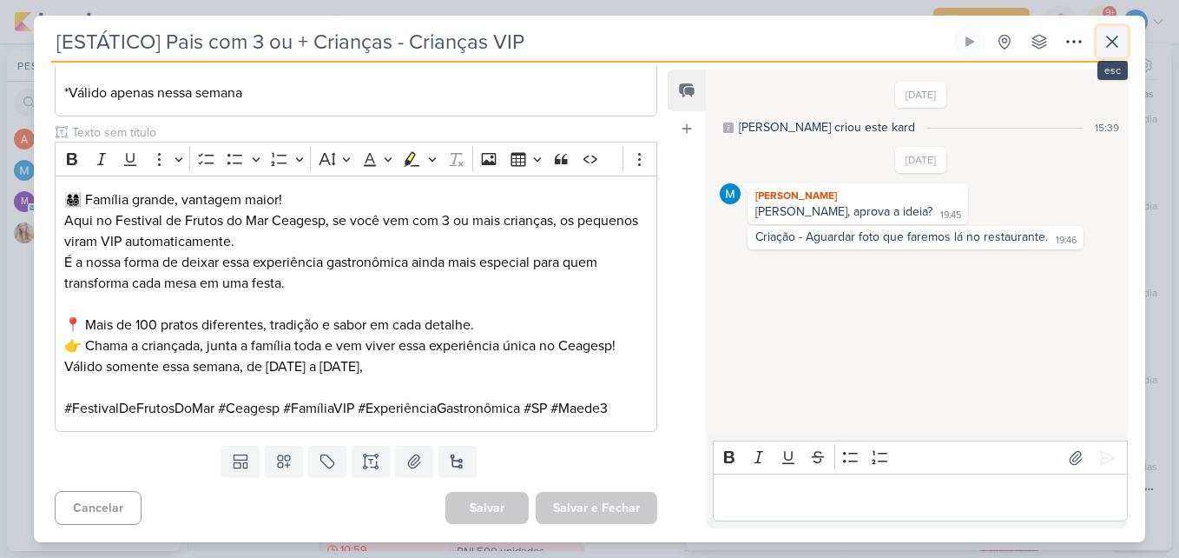
click at [1119, 50] on icon at bounding box center [1112, 41] width 21 height 21
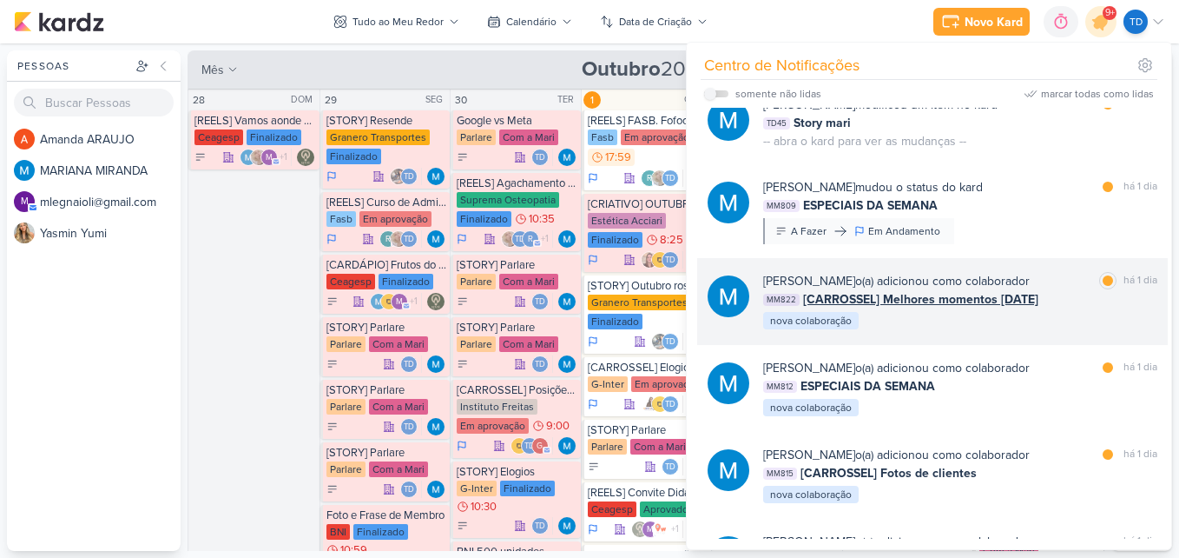
scroll to position [1721, 0]
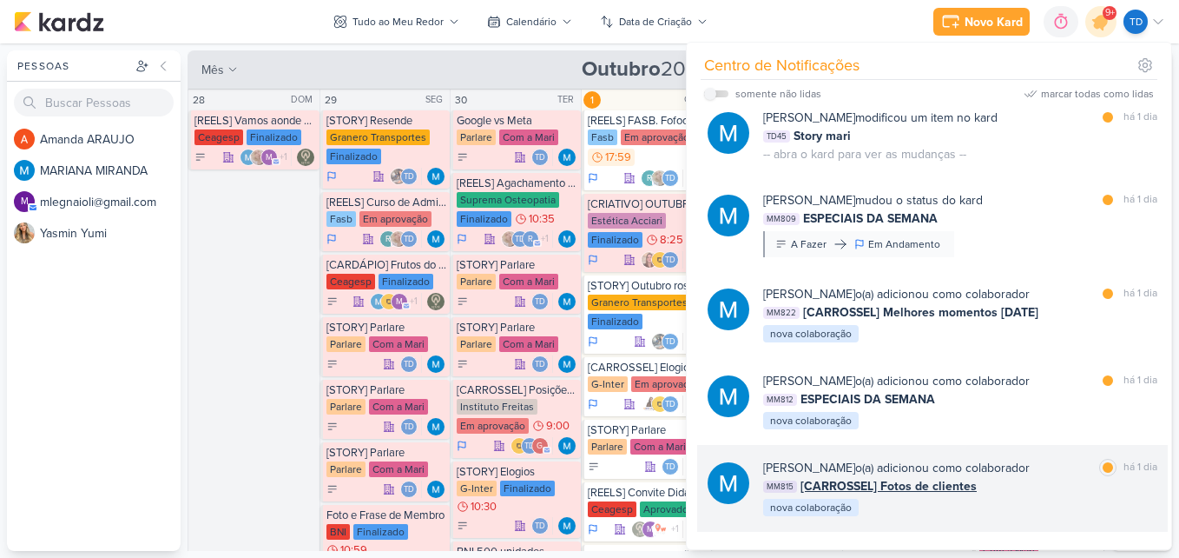
click at [1072, 505] on div "MARIANA MIRANDA o(a) adicionou como colaborador marcar como lida há 1 dia MM815…" at bounding box center [960, 488] width 394 height 59
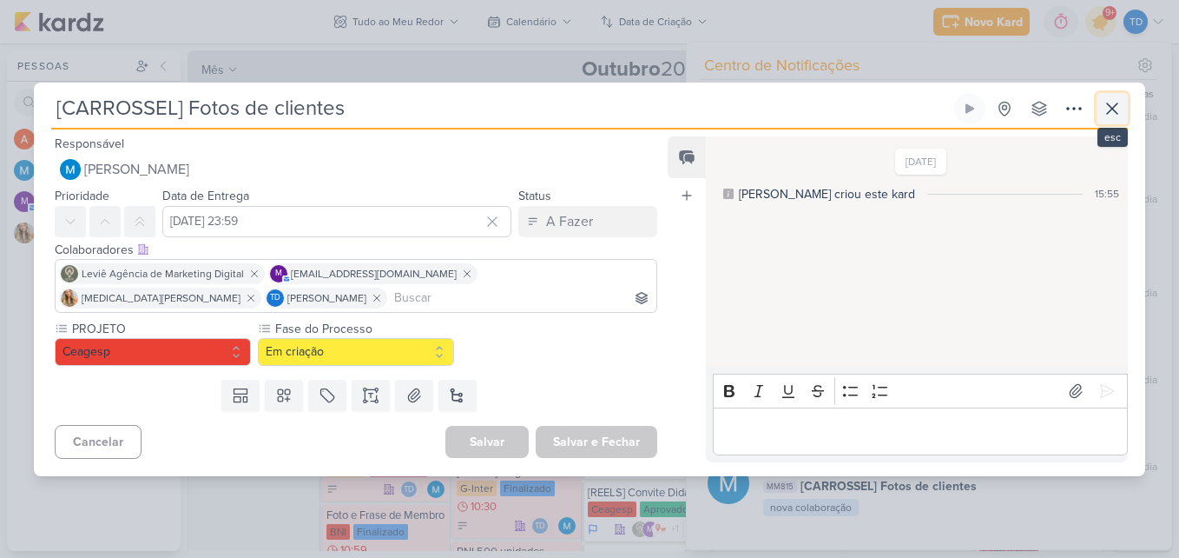
click at [1107, 115] on icon at bounding box center [1112, 108] width 21 height 21
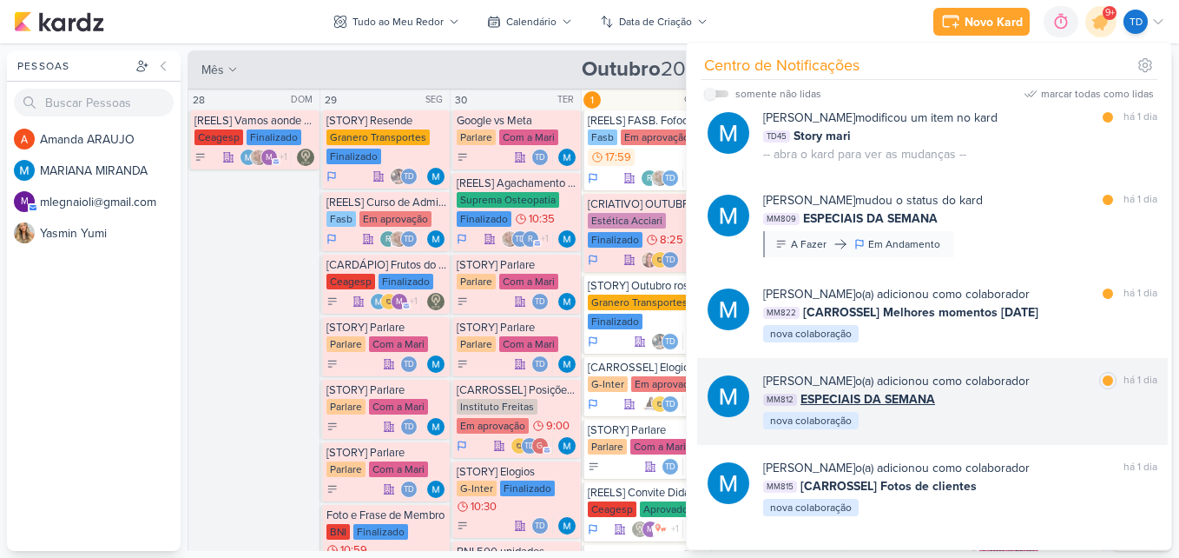
click at [1054, 409] on div "MARIANA MIRANDA o(a) adicionou como colaborador marcar como lida há 1 dia MM812…" at bounding box center [960, 401] width 394 height 59
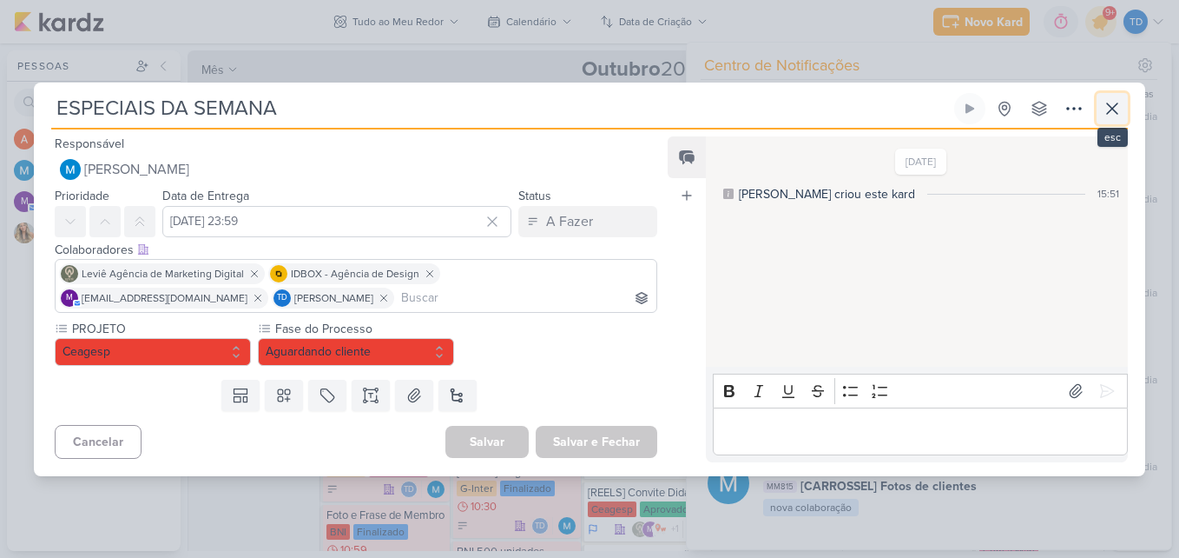
click at [1117, 94] on button at bounding box center [1112, 108] width 31 height 31
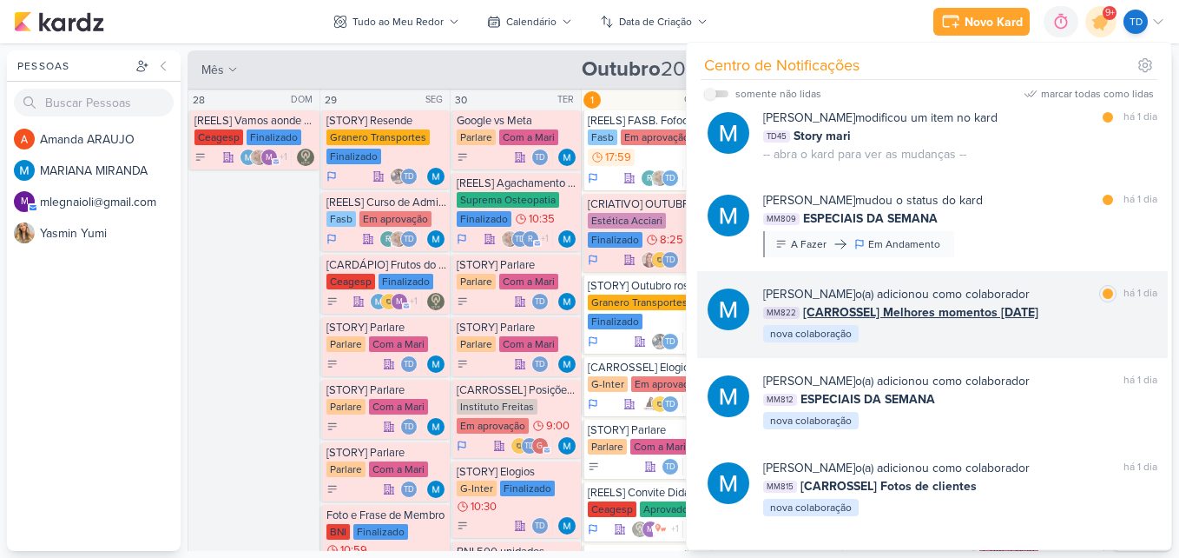
click at [970, 338] on div "MARIANA MIRANDA o(a) adicionou como colaborador marcar como lida há 1 dia MM822…" at bounding box center [960, 314] width 394 height 59
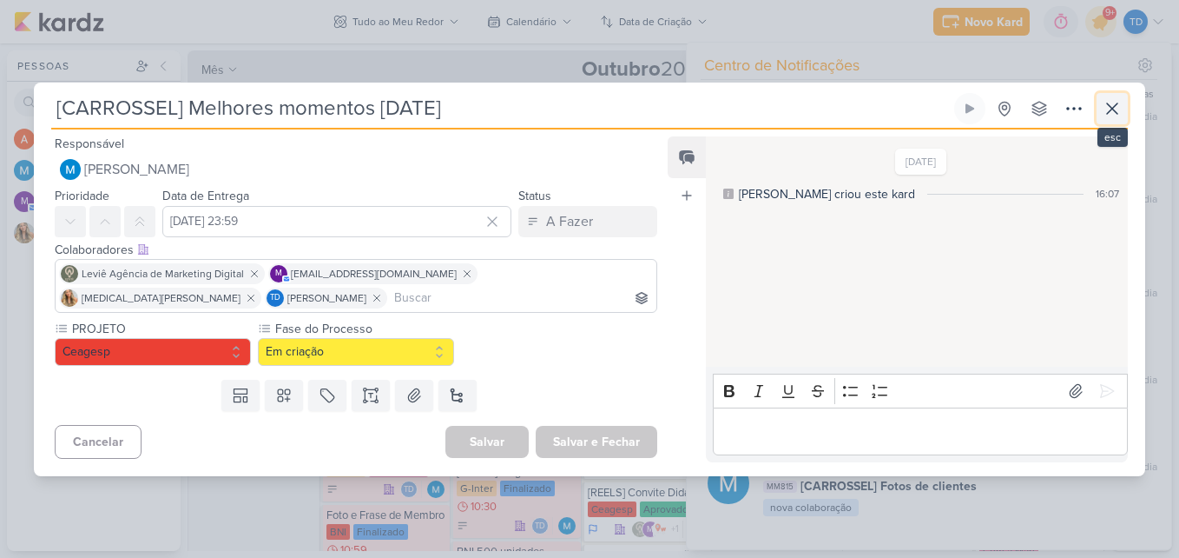
click at [1109, 98] on icon at bounding box center [1112, 108] width 21 height 21
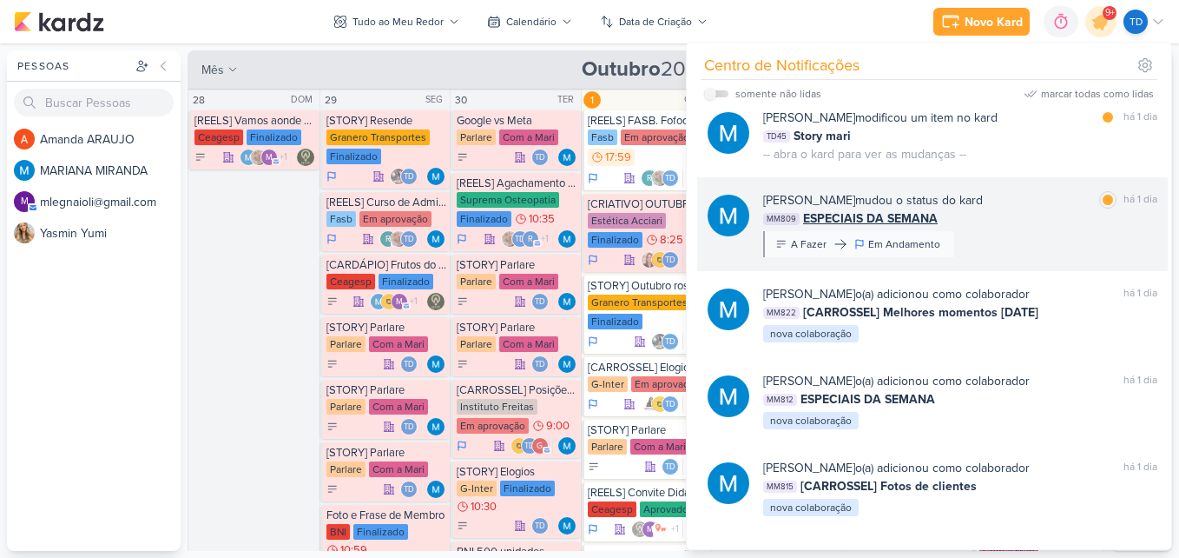
click at [1025, 226] on div "MM809 ESPECIAIS DA SEMANA" at bounding box center [960, 218] width 394 height 18
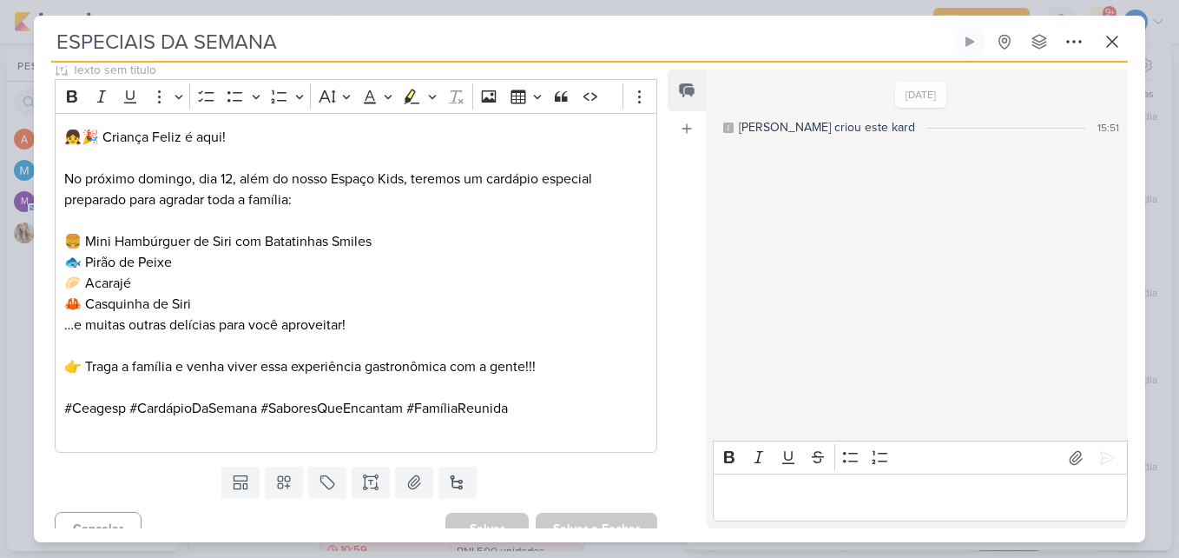
scroll to position [1143, 0]
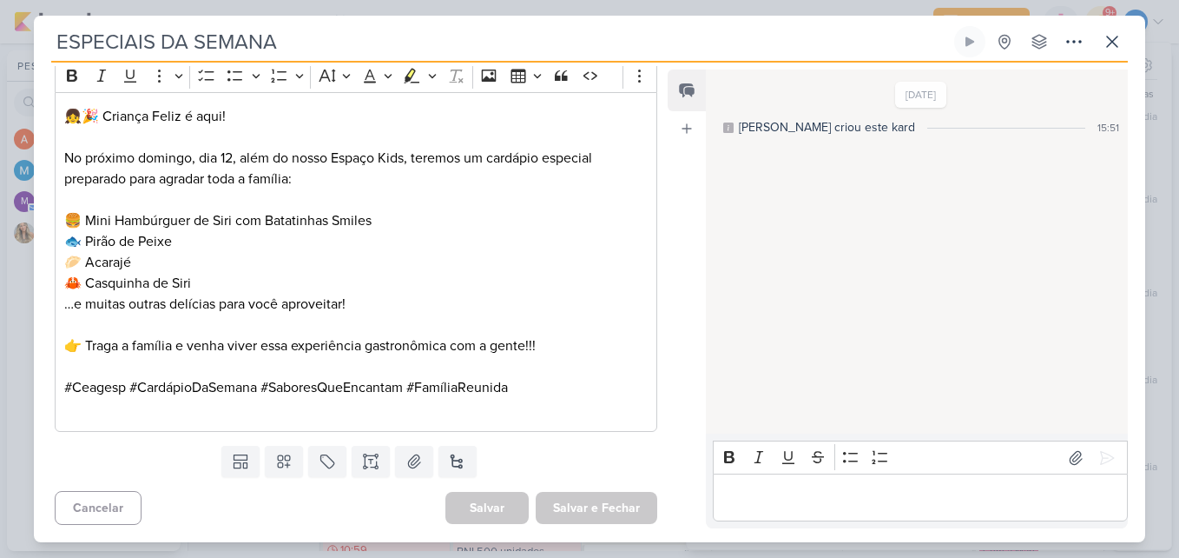
click at [1127, 20] on div "ESPECIAIS DA SEMANA Criado por MARIANA" at bounding box center [590, 279] width 1112 height 526
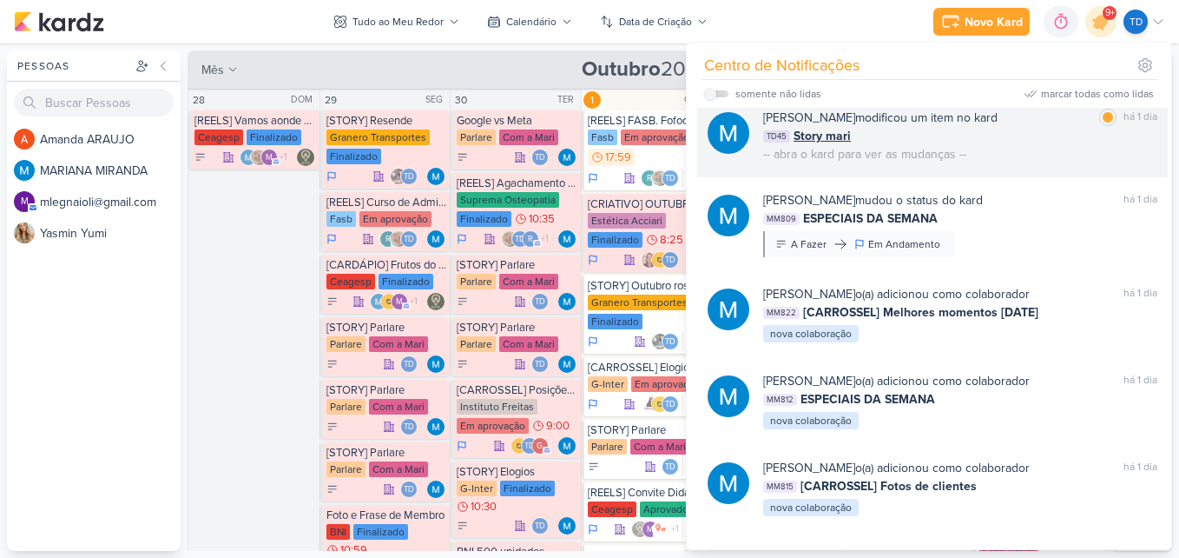
click at [1047, 155] on div "MARIANA MIRANDA modificou um item no kard marcar como lida há 1 dia TD45 Story …" at bounding box center [960, 136] width 394 height 55
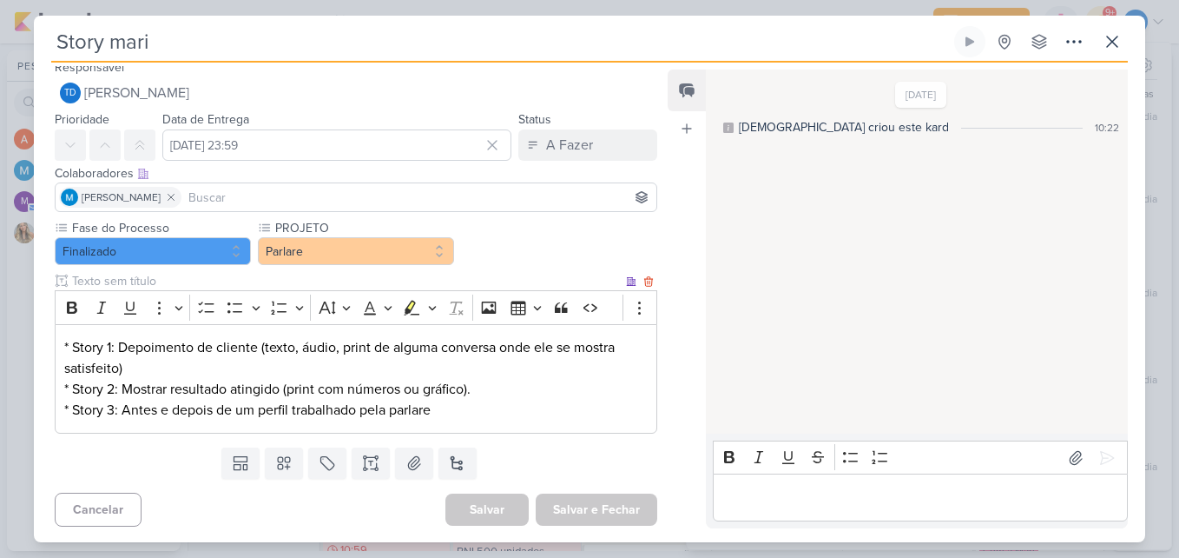
scroll to position [11, 0]
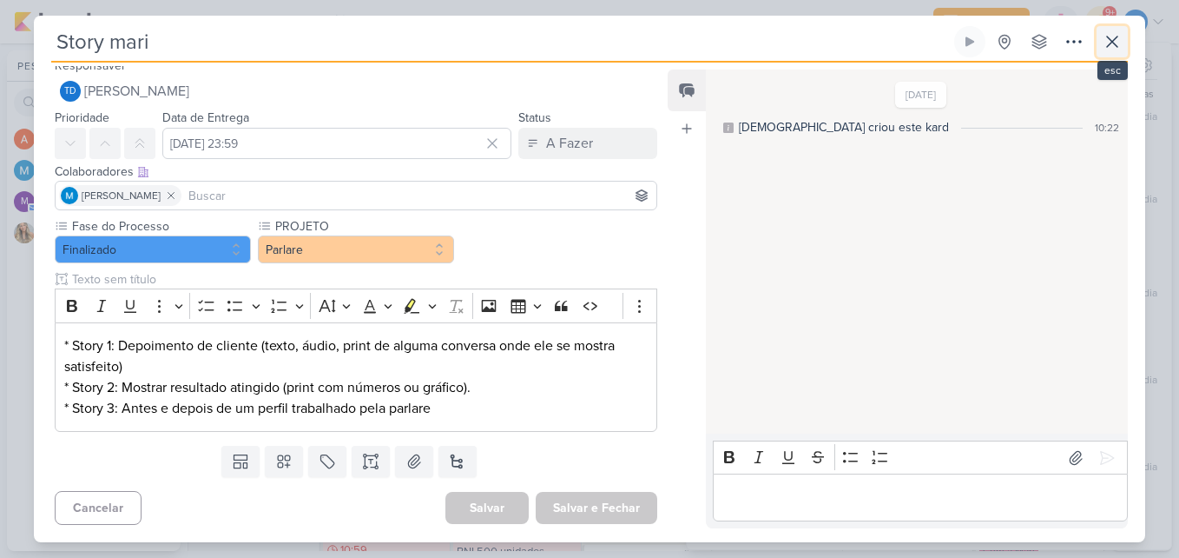
click at [1104, 44] on icon at bounding box center [1112, 41] width 21 height 21
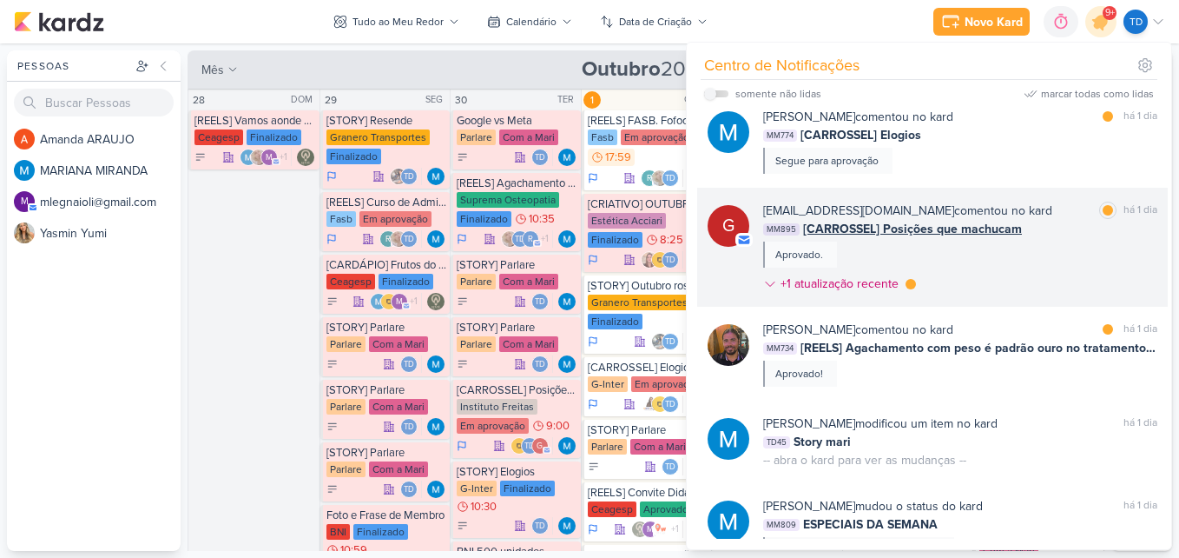
scroll to position [1547, 0]
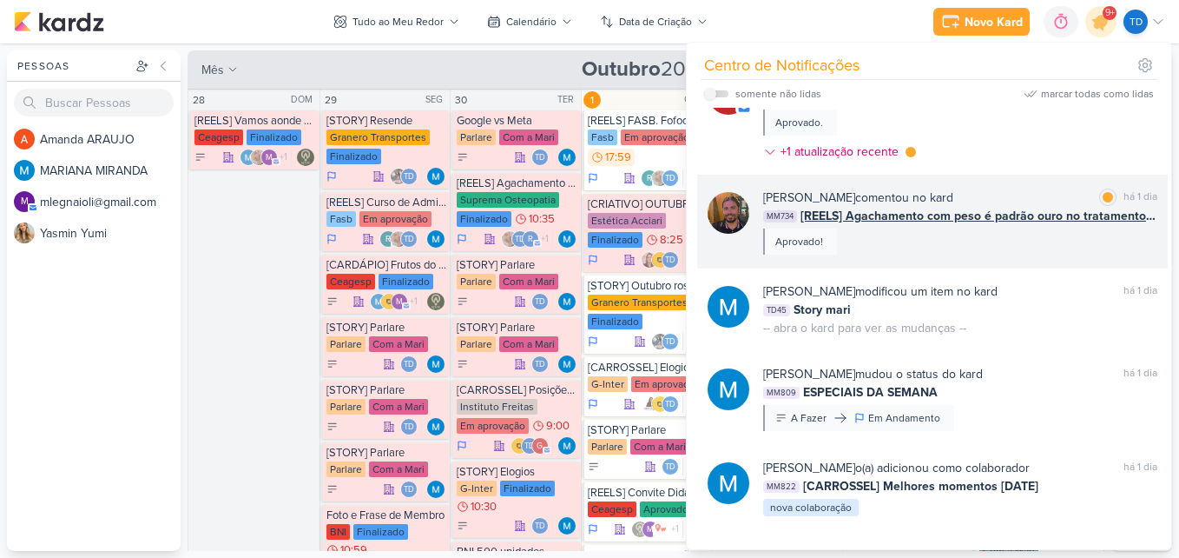
click at [1045, 255] on div "Eduardo Rodrigues Campos comentou no kard marcar como lida há 1 dia MM734 [REEL…" at bounding box center [932, 222] width 471 height 94
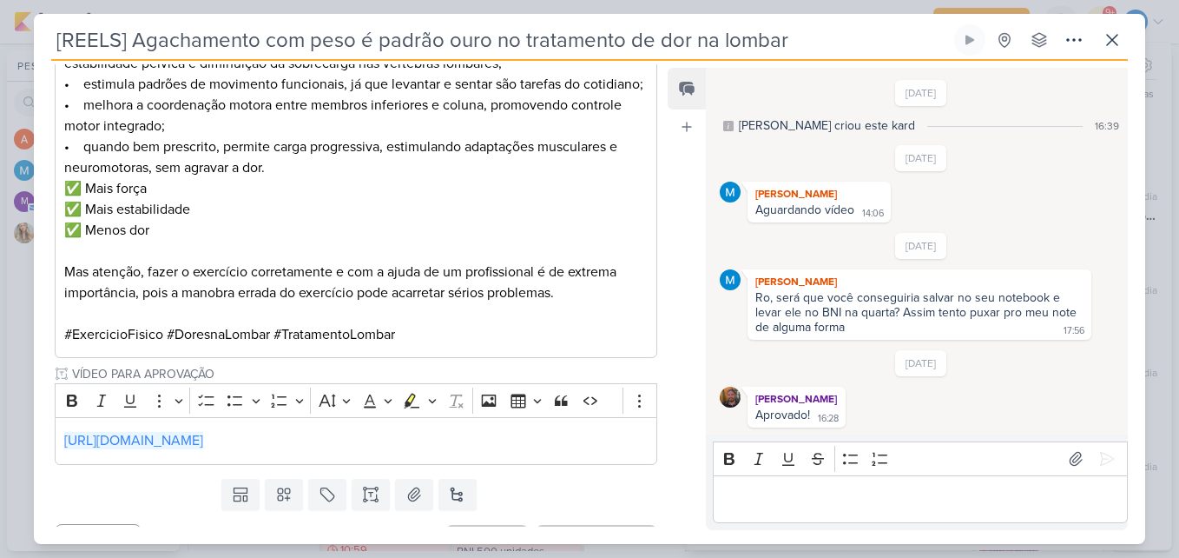
scroll to position [261, 0]
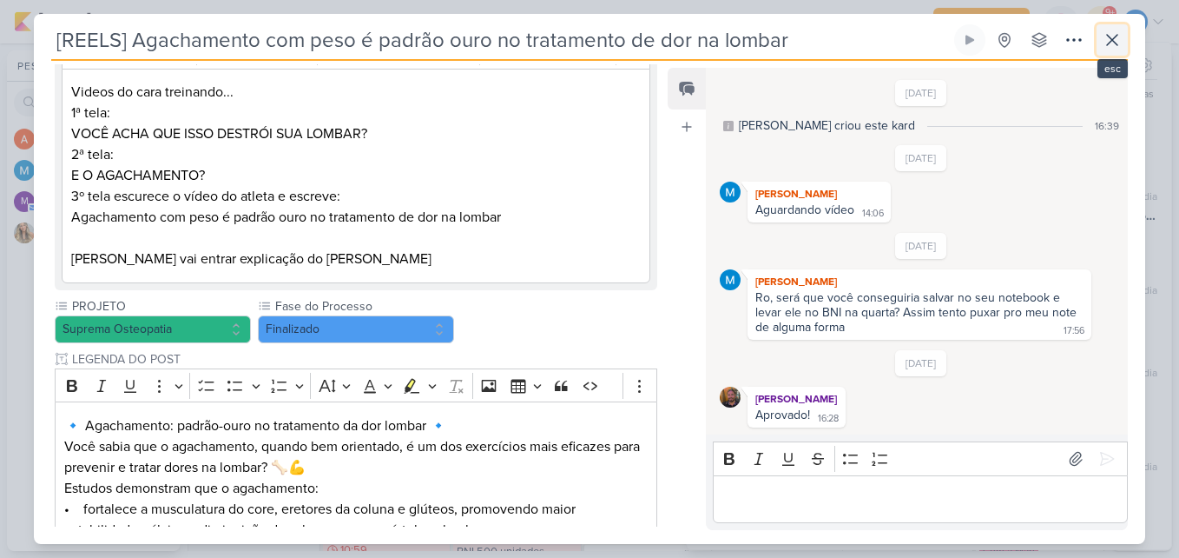
click at [1120, 42] on icon at bounding box center [1112, 40] width 21 height 21
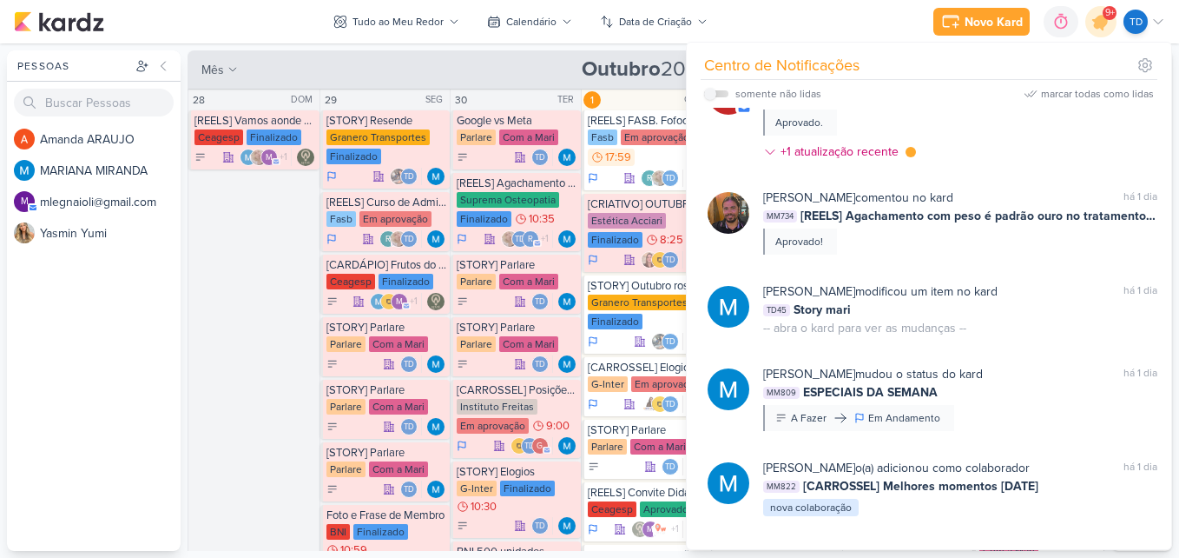
click at [947, 106] on div "somente não lidas marcar todas como lidas" at bounding box center [929, 94] width 450 height 28
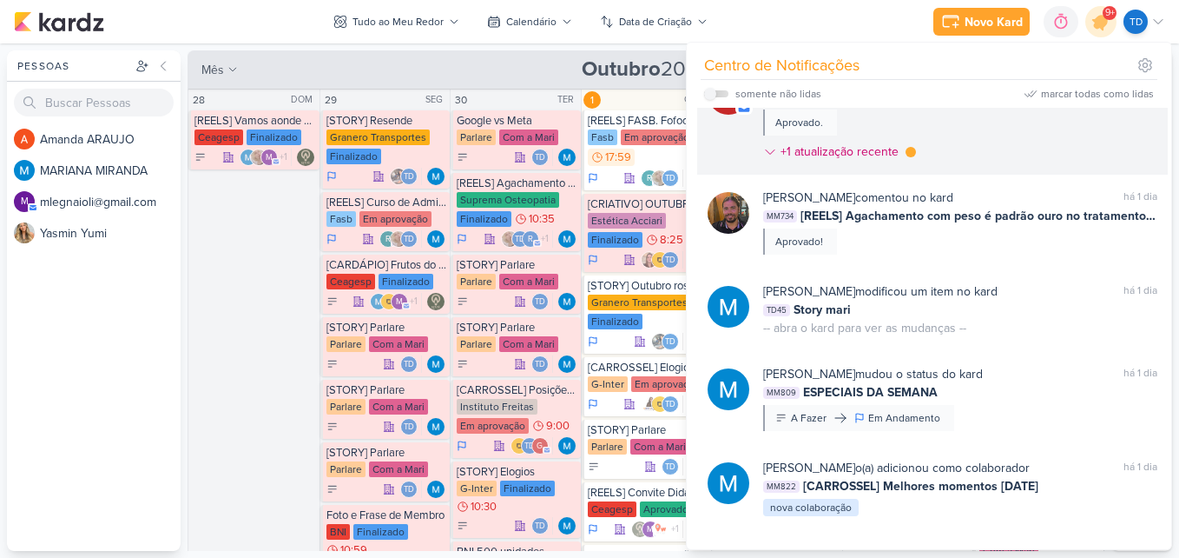
click at [977, 123] on div "giselyrlfreitas@gmail.com comentou no kard marcar como lida há 1 dia MM895 [CAR…" at bounding box center [960, 118] width 394 height 98
click at [0, 0] on div at bounding box center [0, 0] width 0 height 0
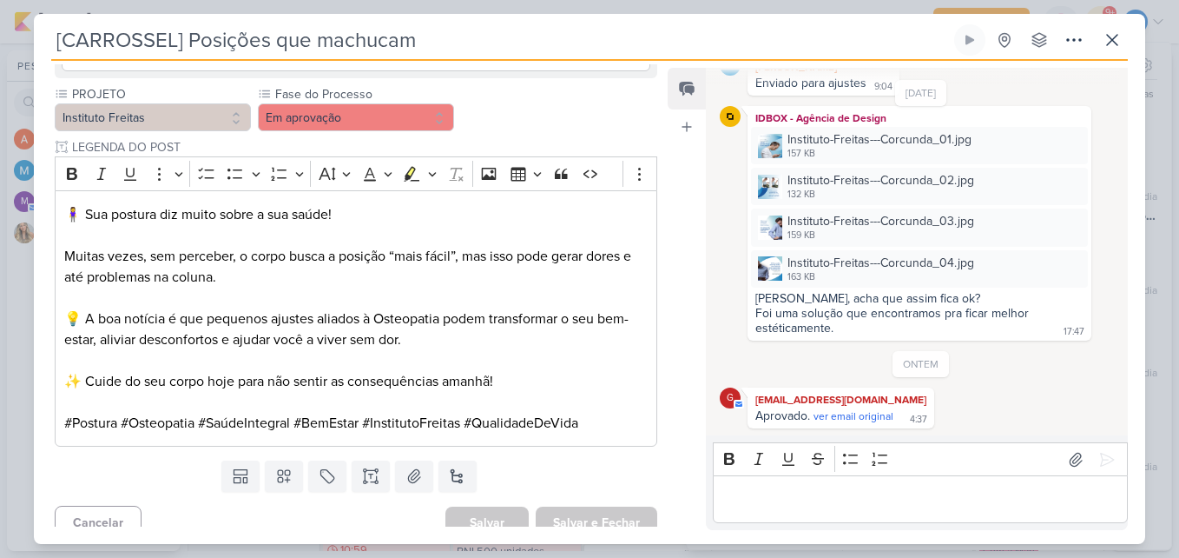
scroll to position [568, 0]
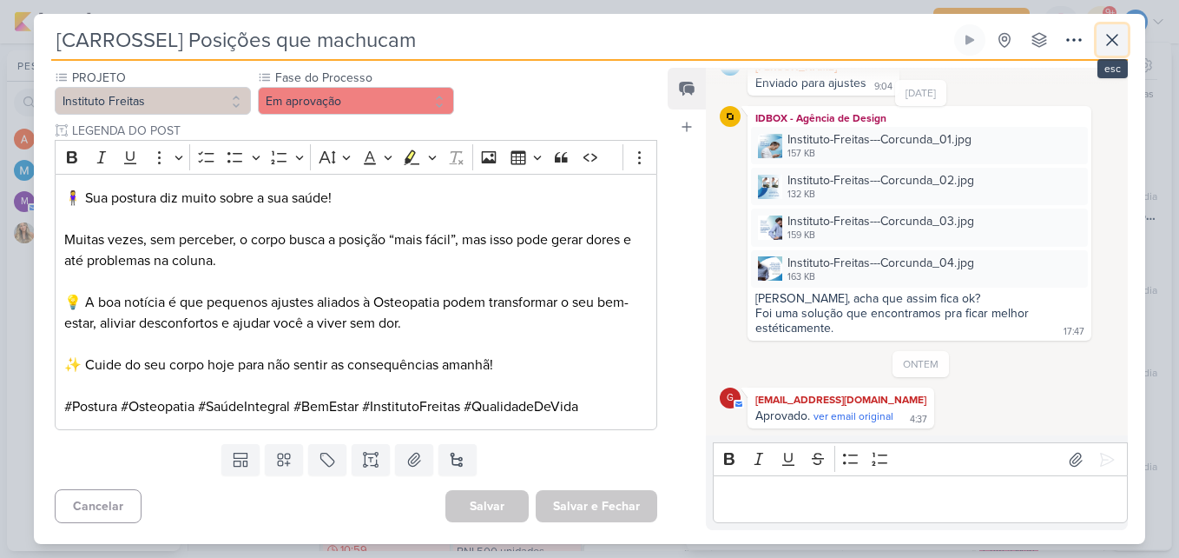
click at [1120, 42] on icon at bounding box center [1112, 40] width 21 height 21
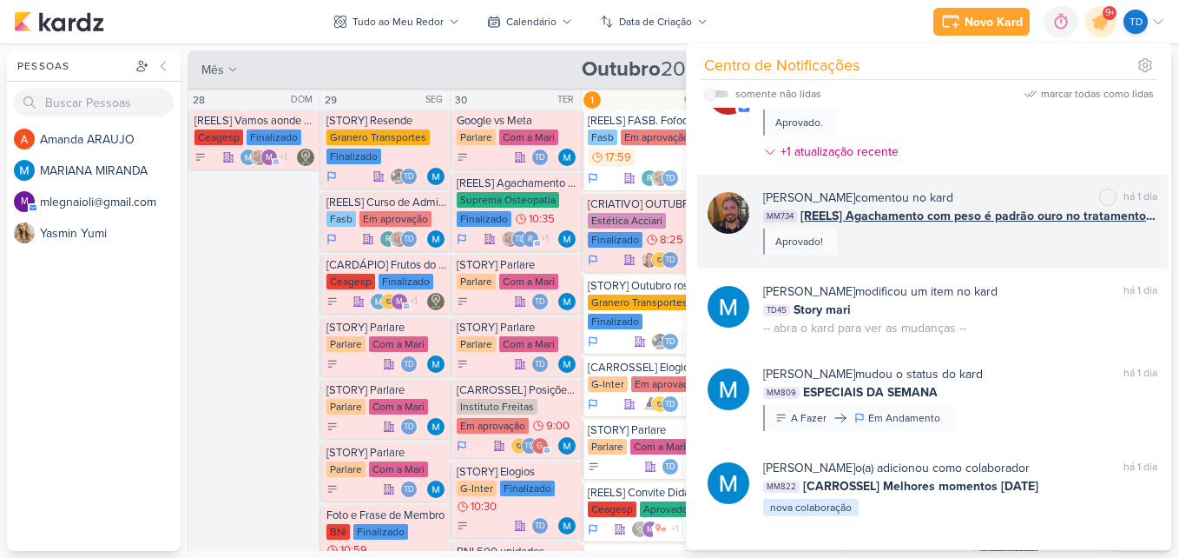
scroll to position [1373, 0]
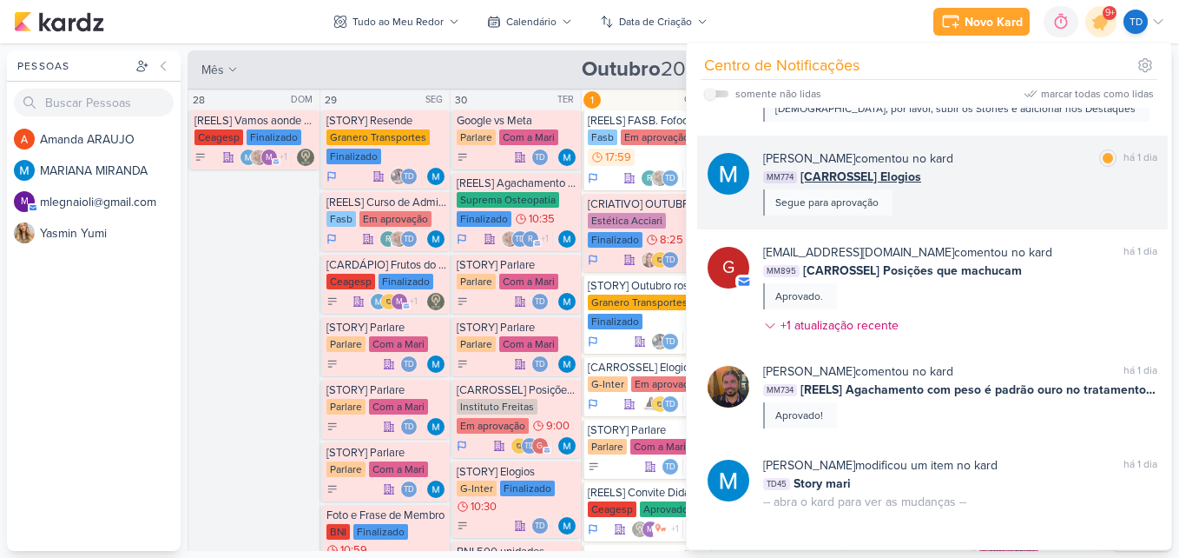
click at [1021, 225] on div "MARIANA MIRANDA comentou no kard marcar como lida há 1 dia MM774 [CARROSSEL] El…" at bounding box center [932, 182] width 471 height 94
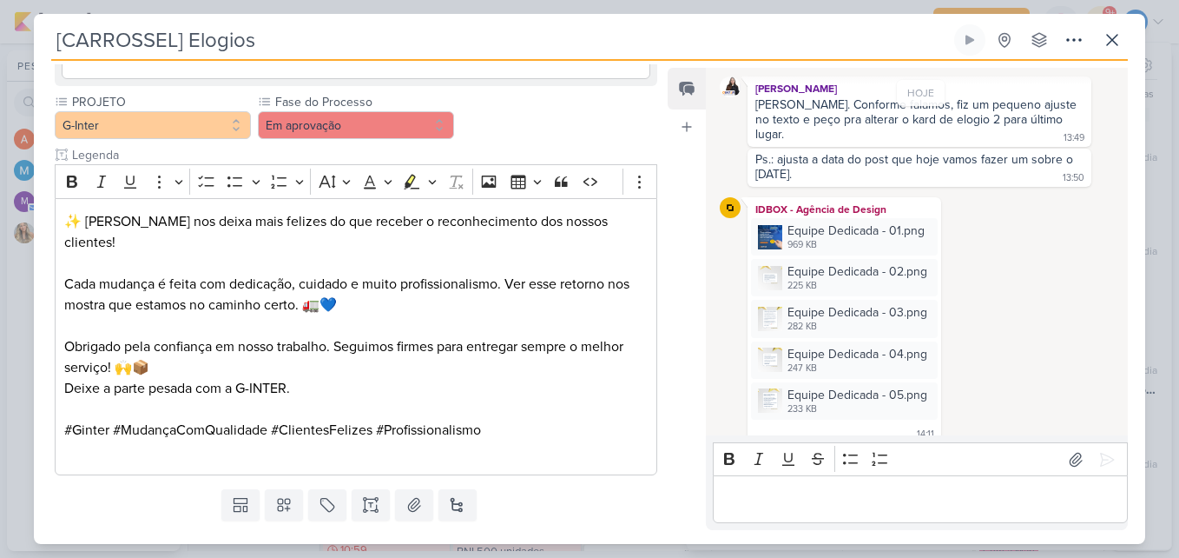
scroll to position [1588, 0]
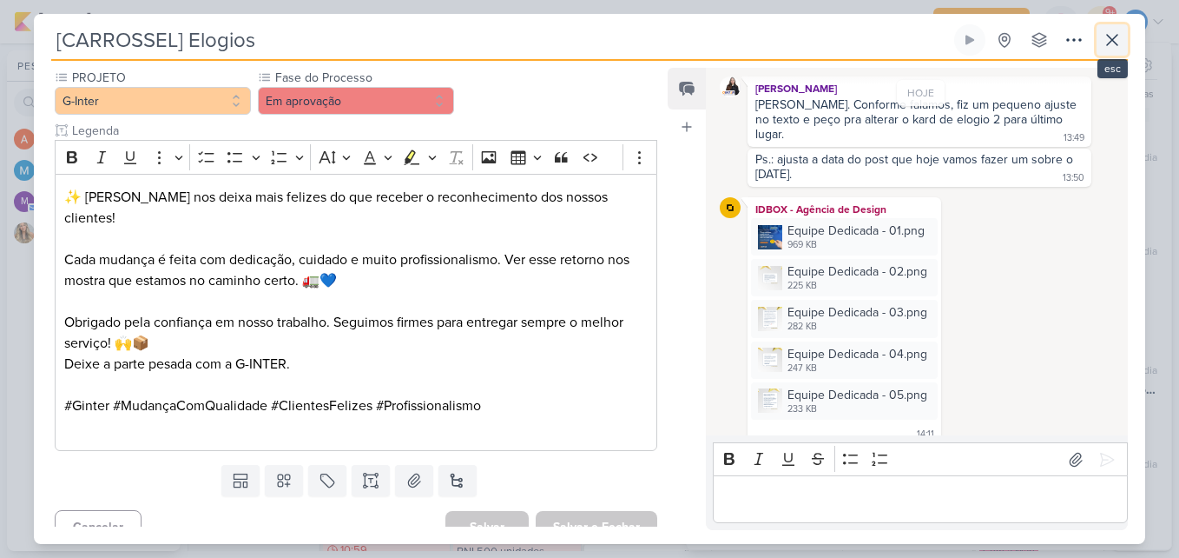
click at [1112, 39] on icon at bounding box center [1112, 40] width 10 height 10
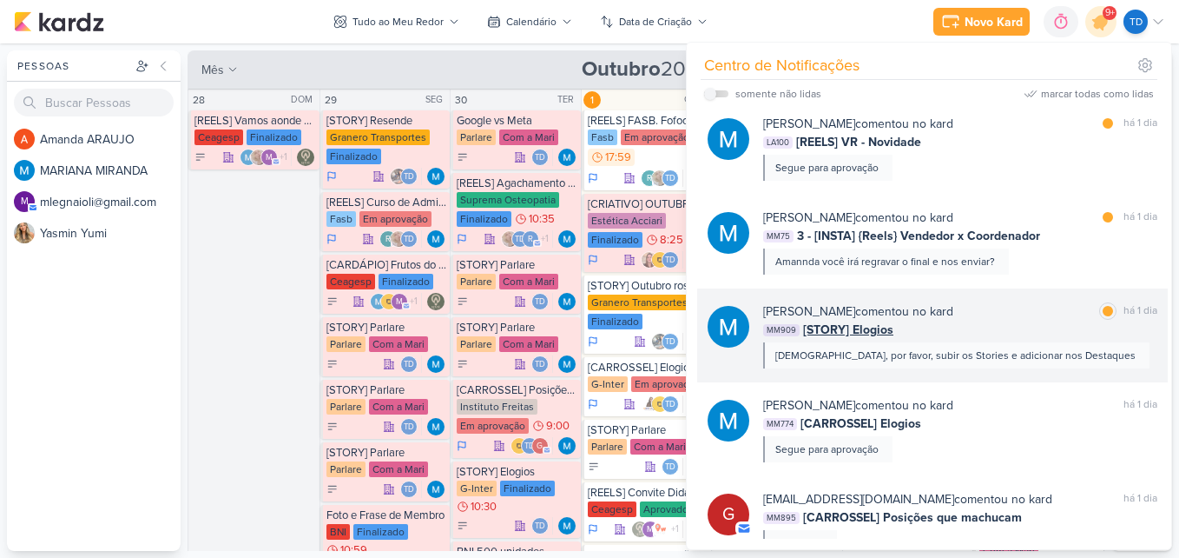
scroll to position [1113, 0]
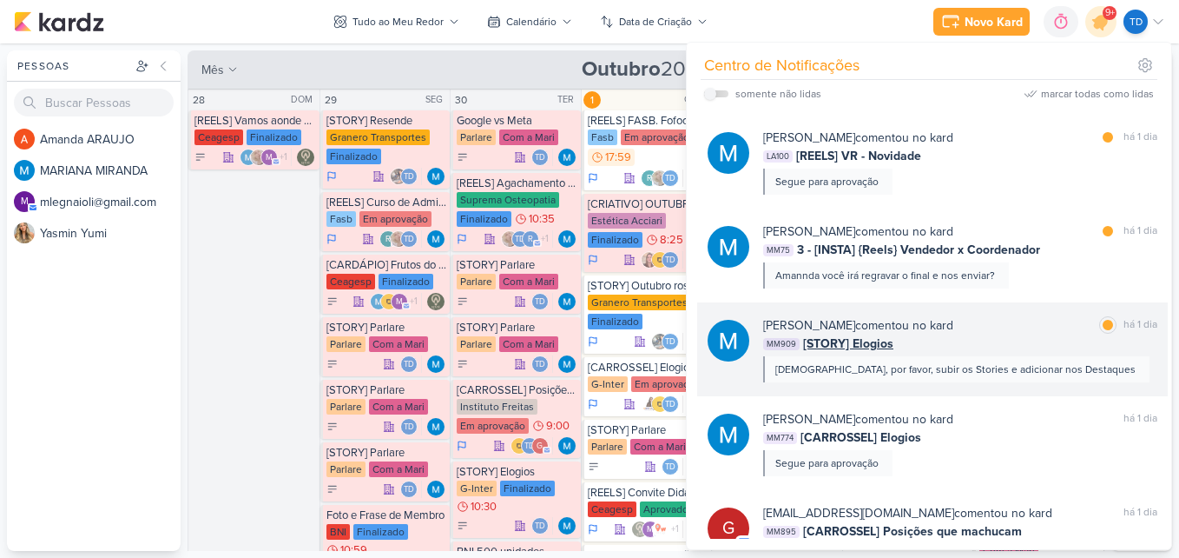
click at [1056, 343] on div "MM909 [STORY] Elogios" at bounding box center [960, 343] width 394 height 18
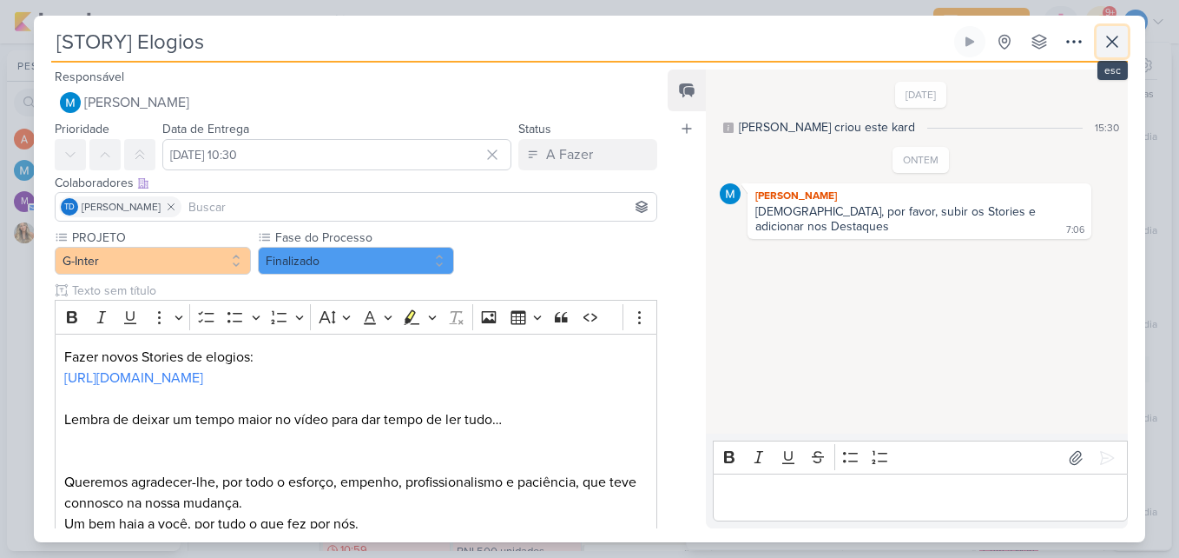
click at [1114, 36] on icon at bounding box center [1112, 41] width 21 height 21
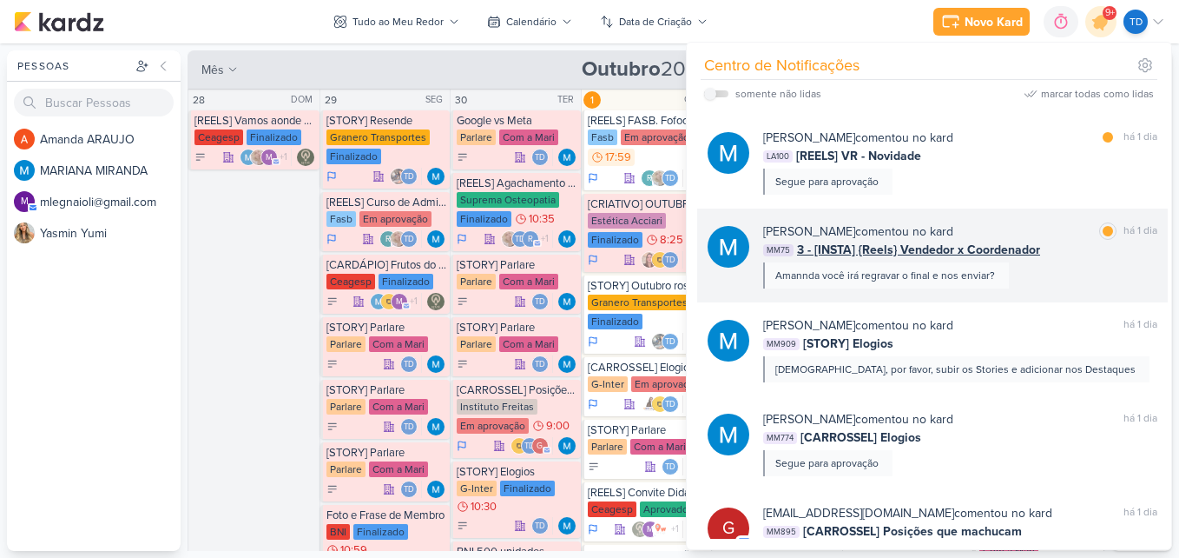
click at [1047, 262] on div "[PERSON_NAME] comentou no kard marcar como lida há 1 dia MM75 3 - [INSTA] {Reel…" at bounding box center [960, 255] width 394 height 66
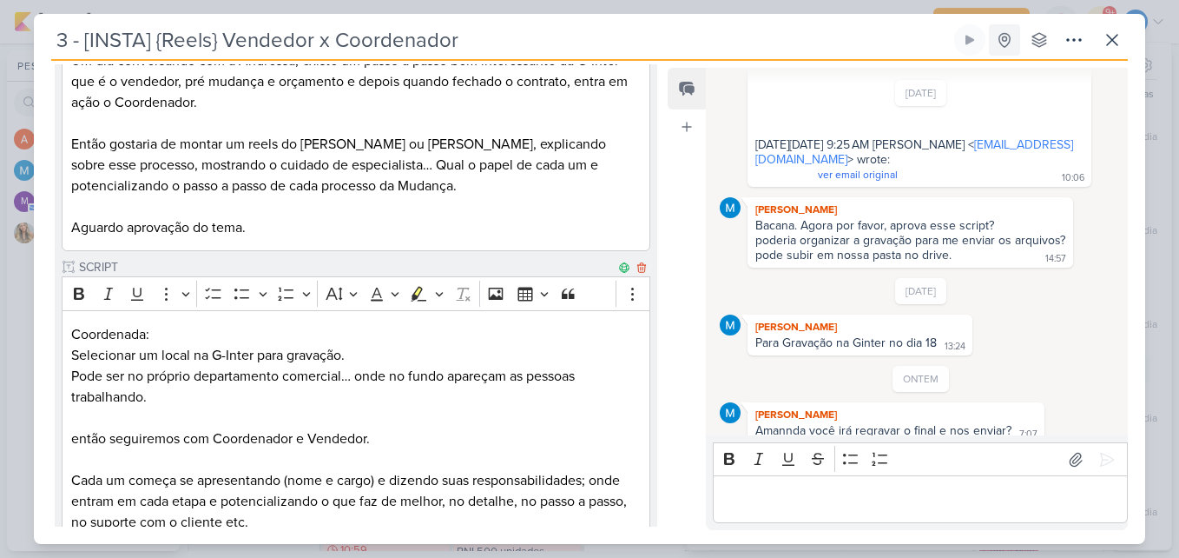
scroll to position [245, 0]
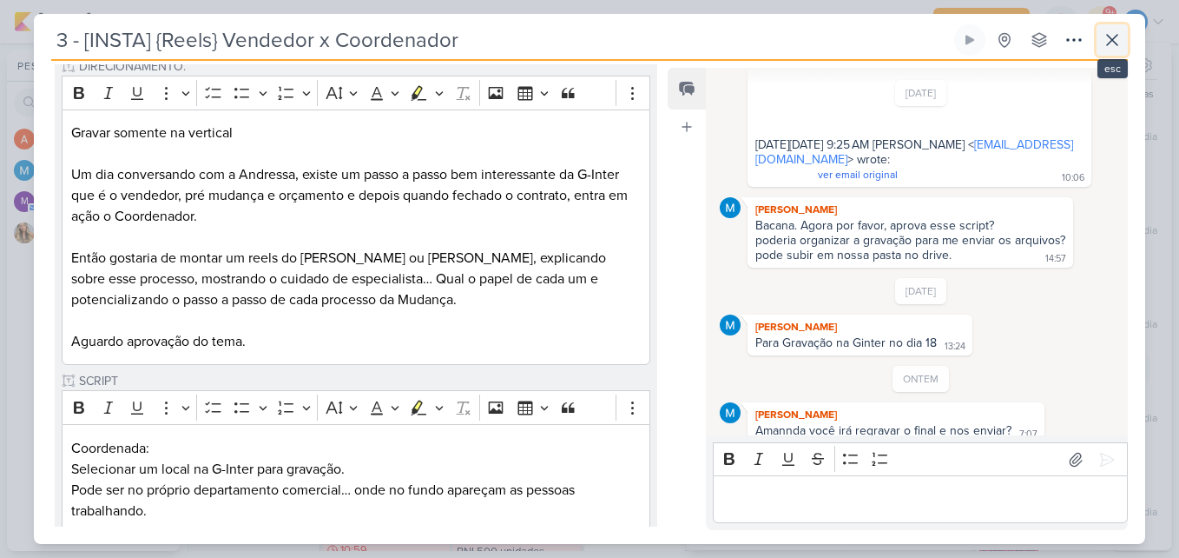
click at [1117, 35] on icon at bounding box center [1112, 40] width 10 height 10
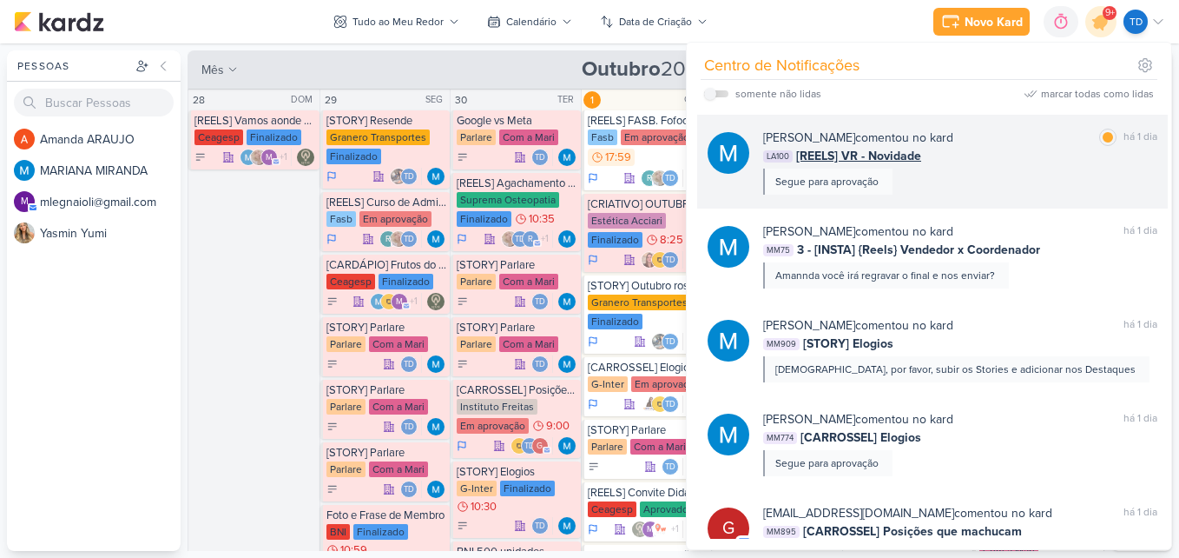
click at [1067, 199] on div "[PERSON_NAME] comentou no kard marcar como lida há 1 dia LA100 [REELS] VR - Nov…" at bounding box center [932, 162] width 471 height 94
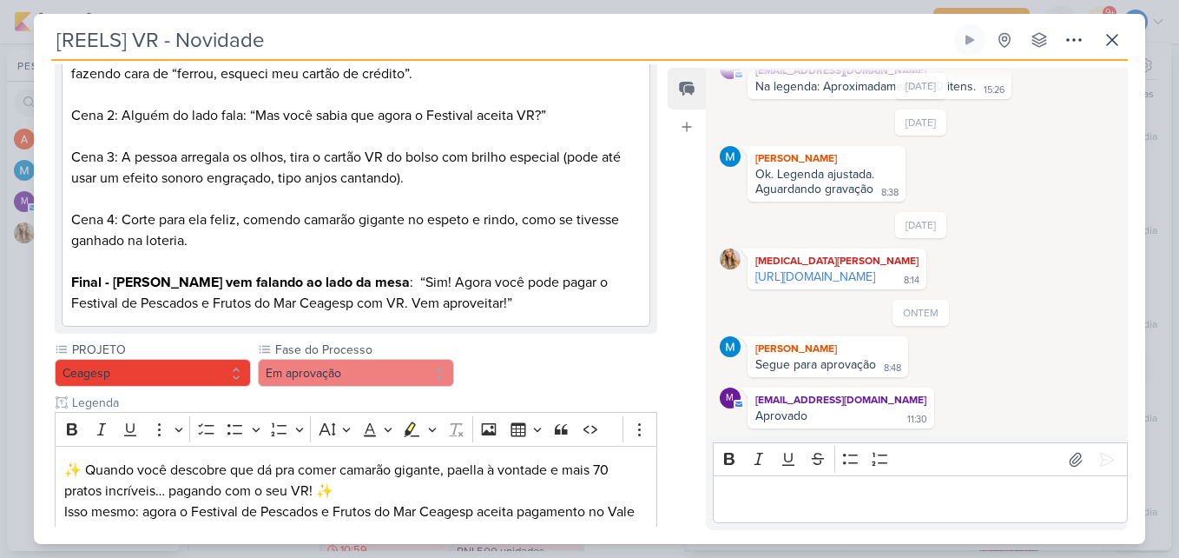
scroll to position [438, 0]
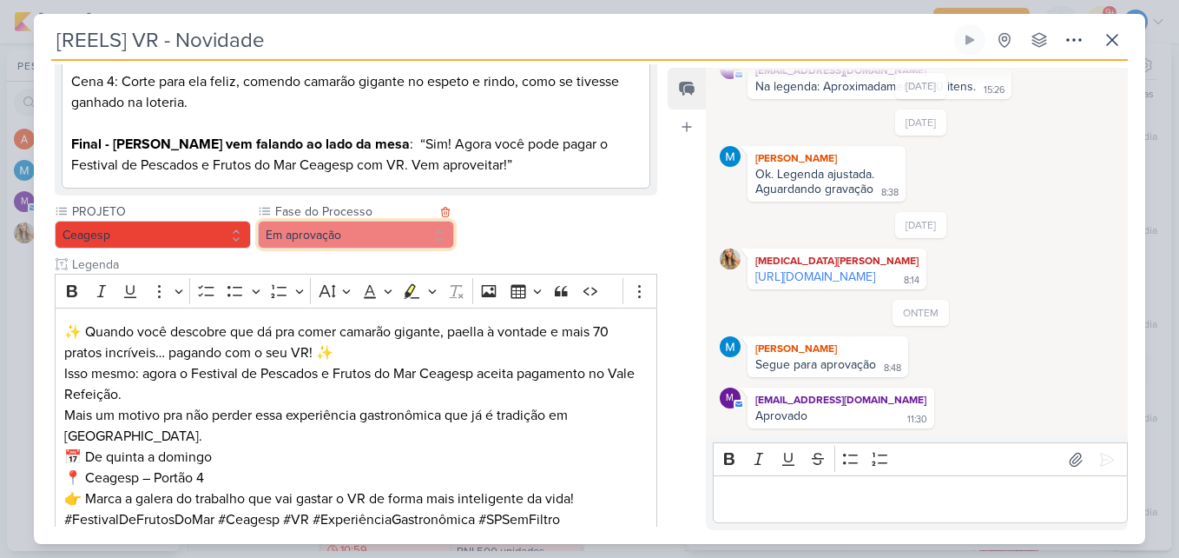
click at [410, 248] on button "Em aprovação" at bounding box center [356, 235] width 196 height 28
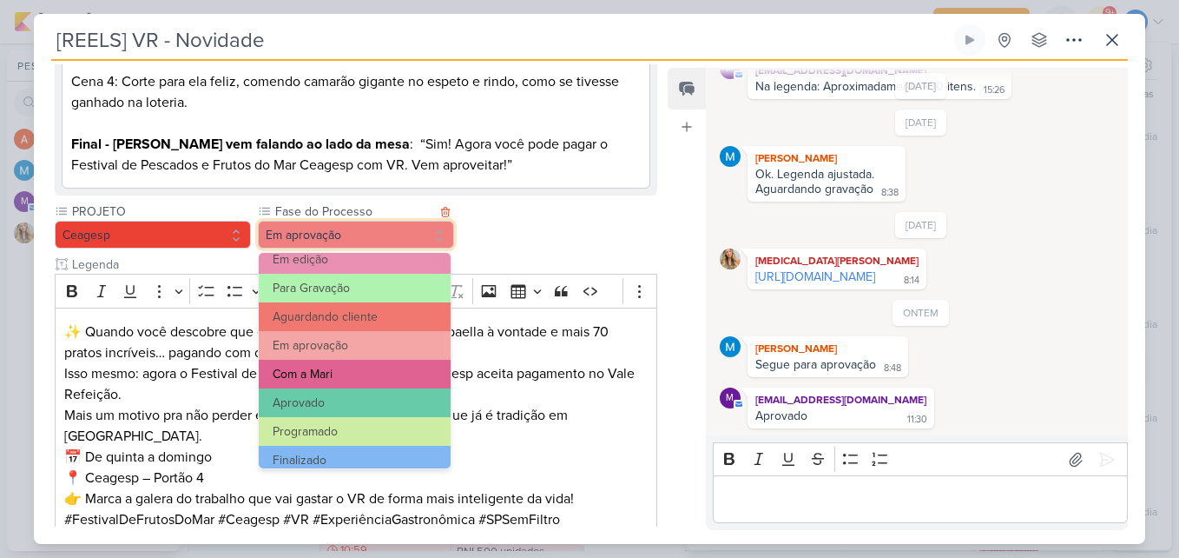
scroll to position [168, 0]
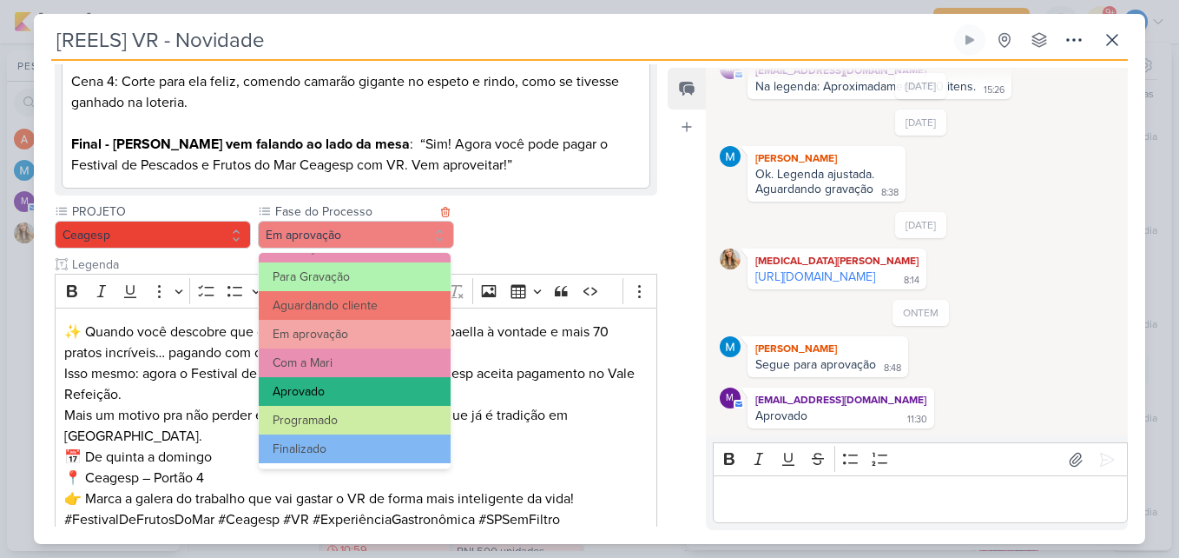
click at [360, 387] on button "Aprovado" at bounding box center [355, 391] width 192 height 29
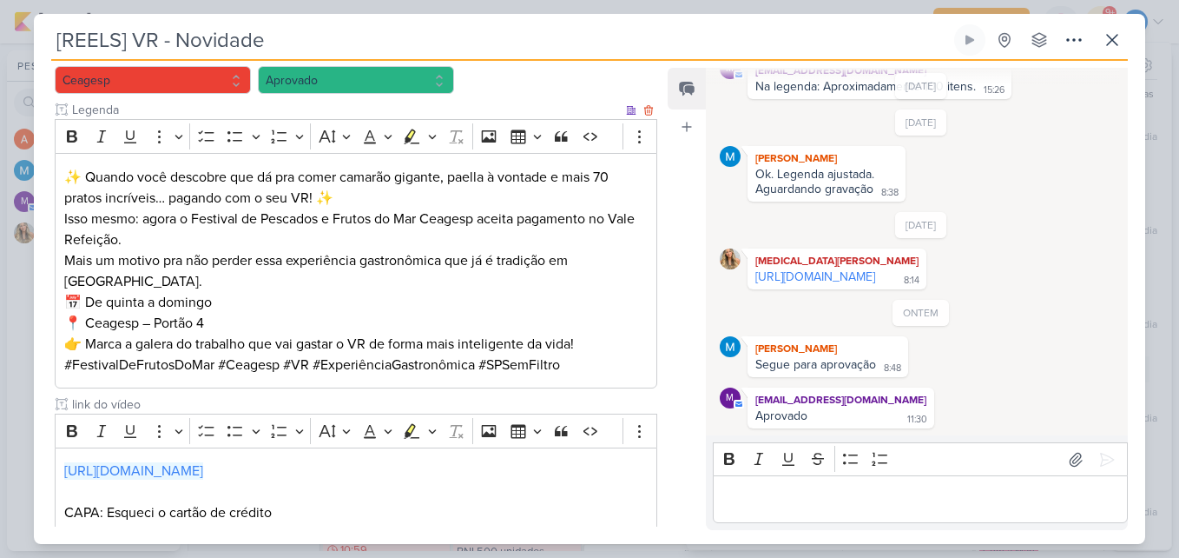
scroll to position [698, 0]
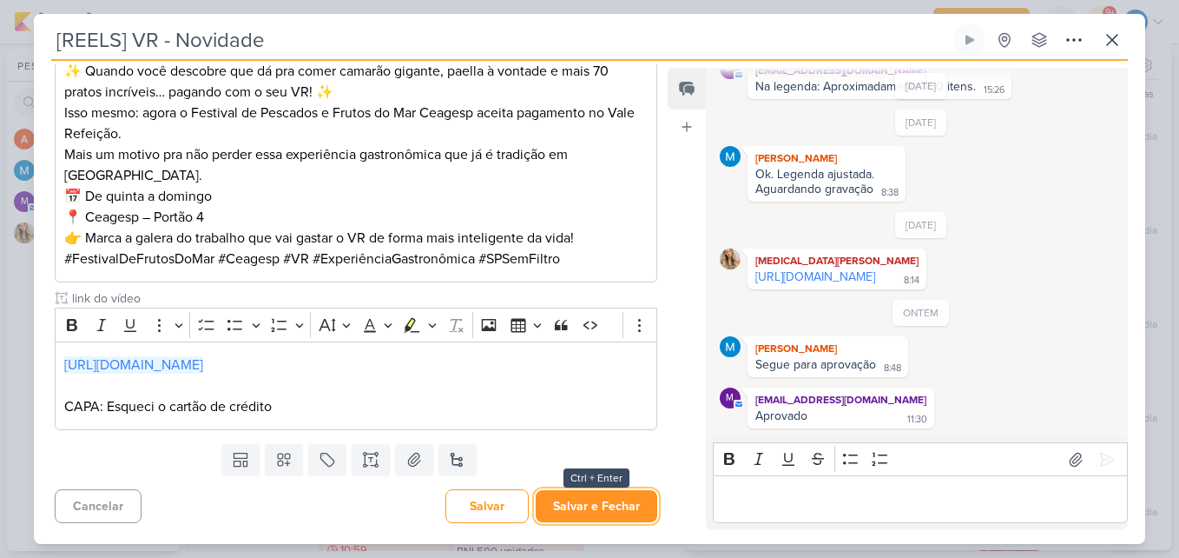
click at [611, 505] on button "Salvar e Fechar" at bounding box center [597, 506] width 122 height 32
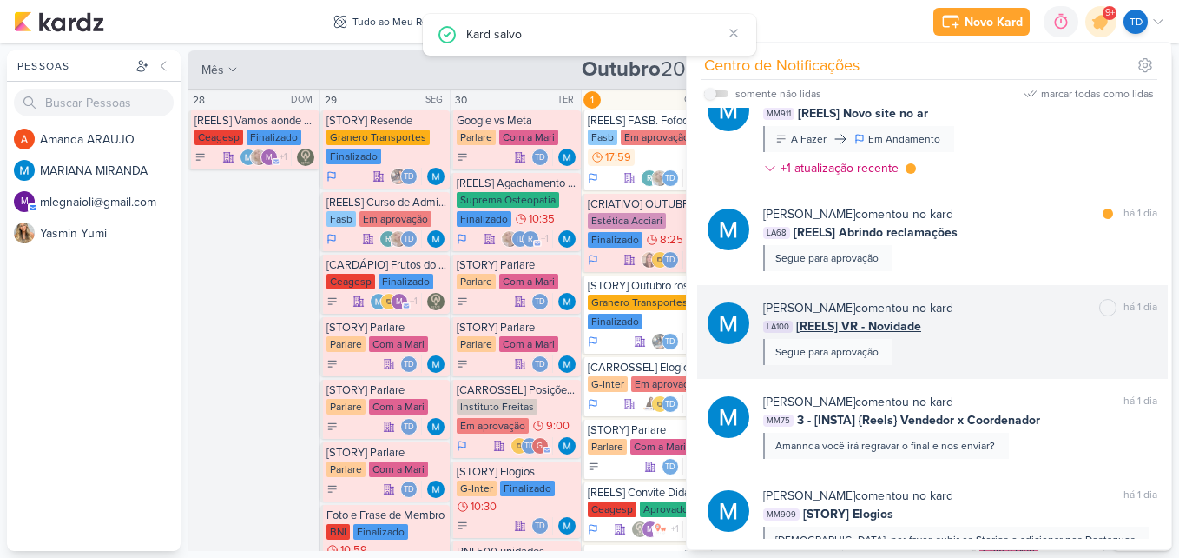
scroll to position [939, 0]
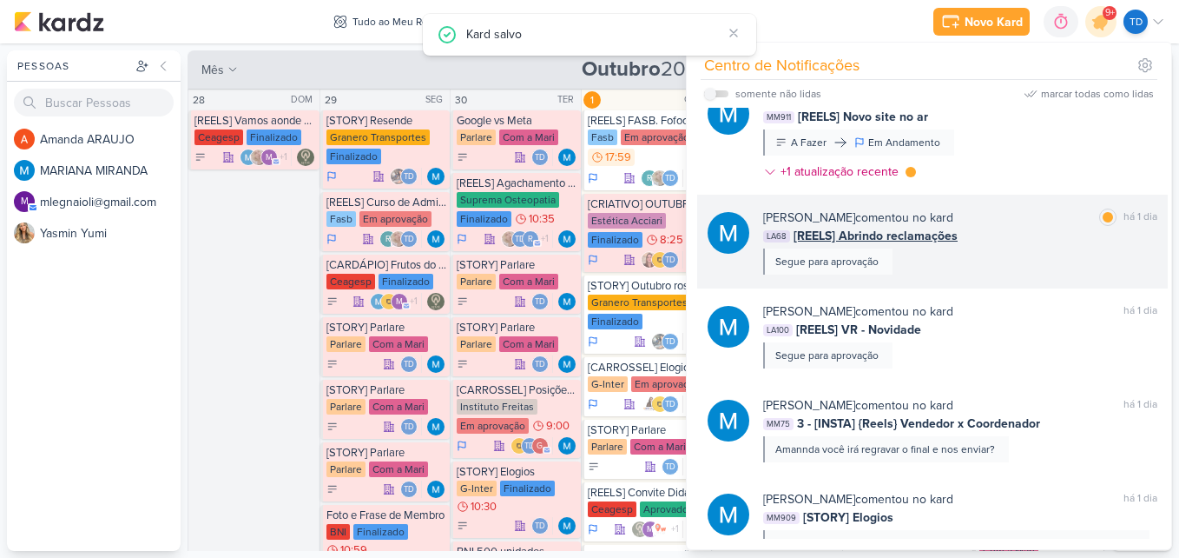
click at [1017, 274] on div "[PERSON_NAME] comentou no kard marcar como lida há 1 dia LA68 [REELS] Abrindo r…" at bounding box center [960, 241] width 394 height 66
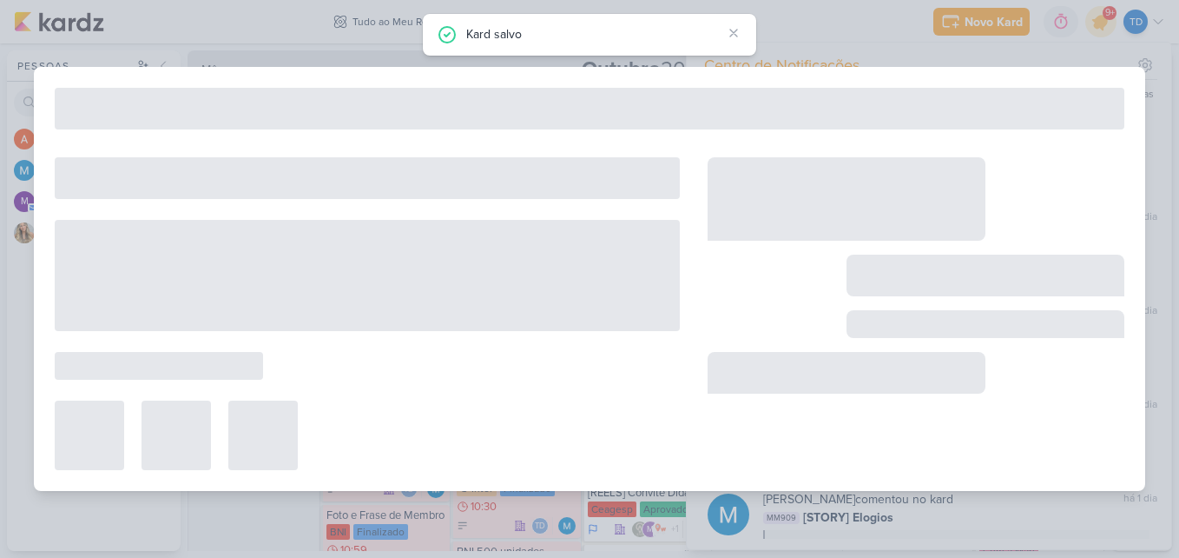
type input "[REELS] Abrindo reclamações"
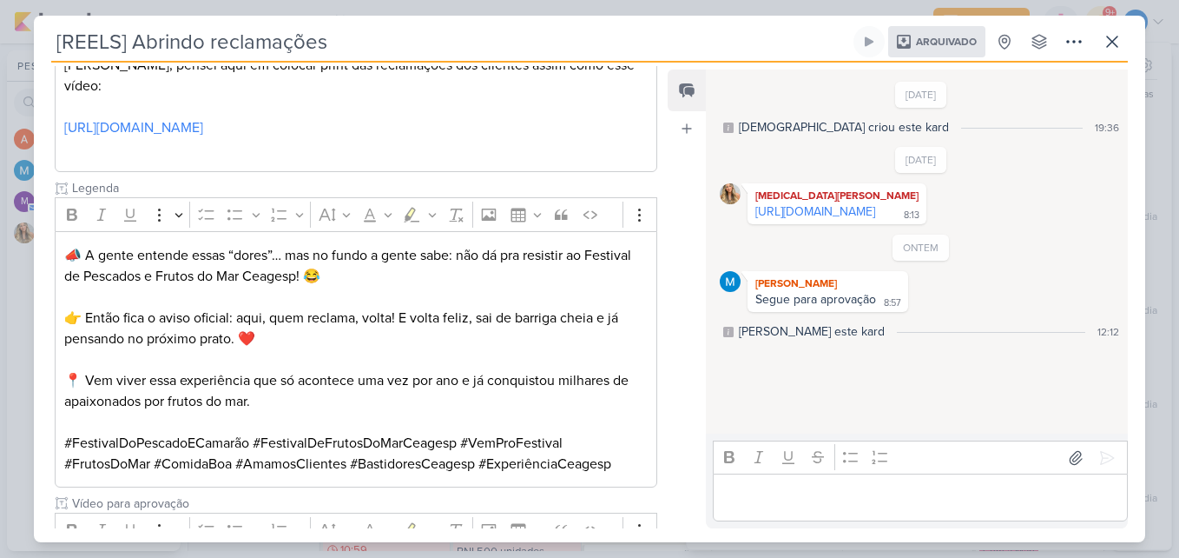
scroll to position [395, 0]
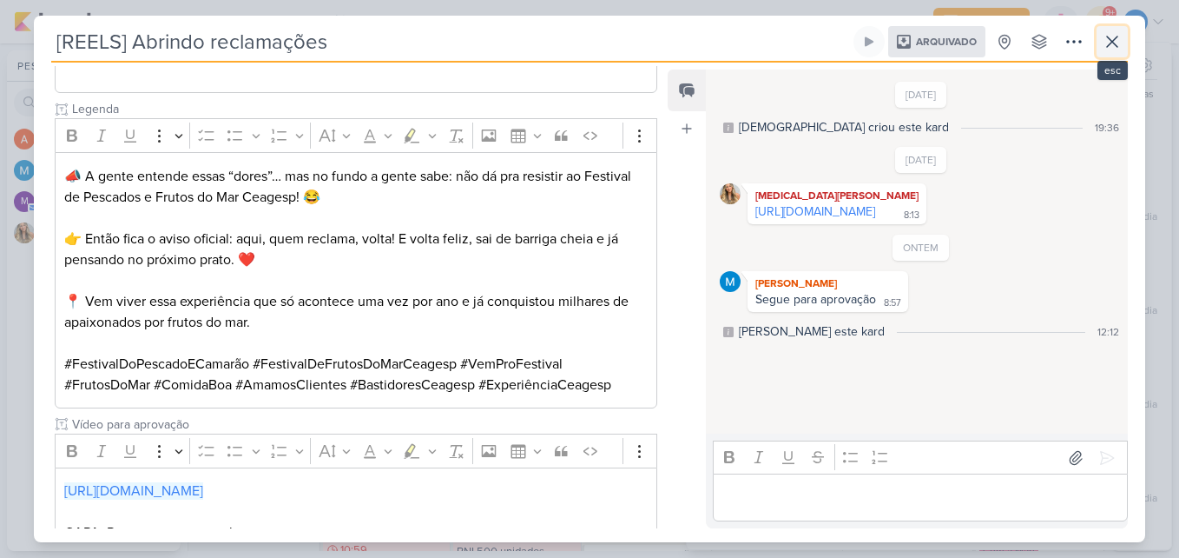
click at [1101, 36] on button at bounding box center [1112, 41] width 31 height 31
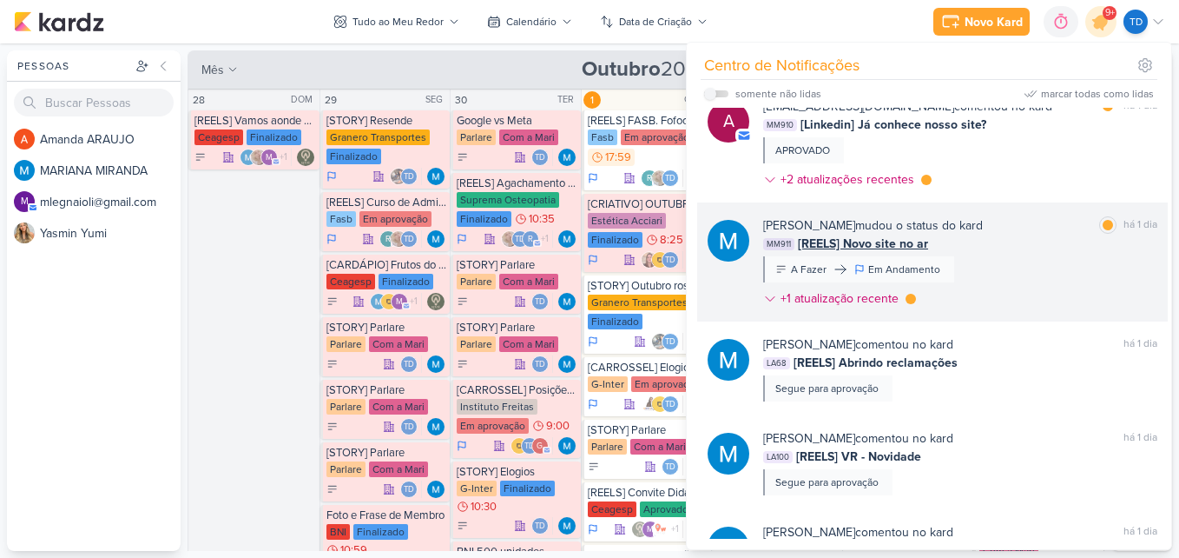
scroll to position [678, 0]
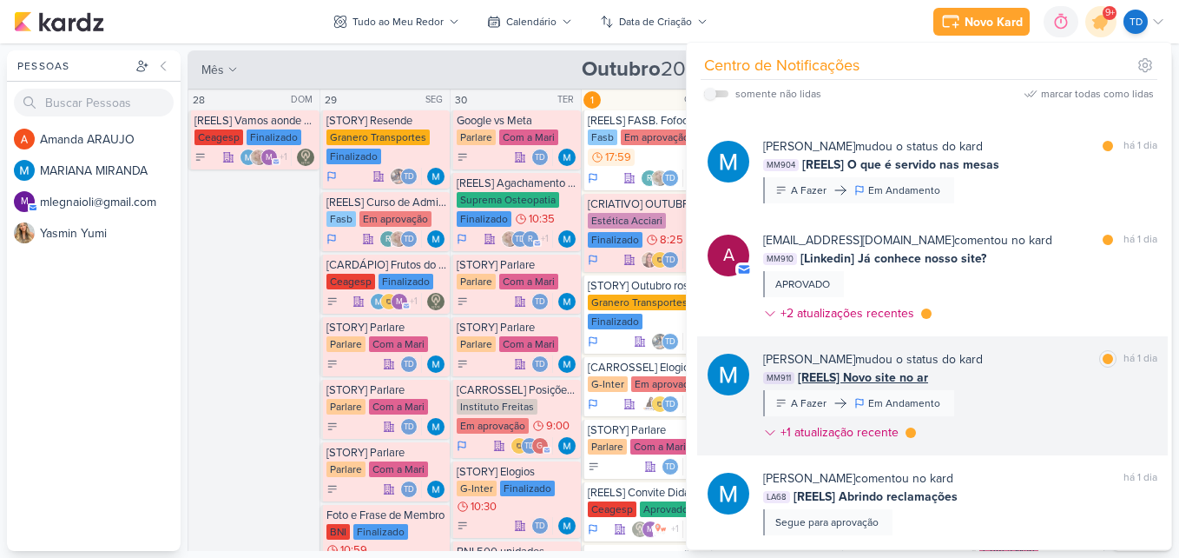
click at [1024, 406] on div "[PERSON_NAME] mudou o status do kard marcar como lida há 1 dia MM911 [REELS] No…" at bounding box center [960, 399] width 394 height 98
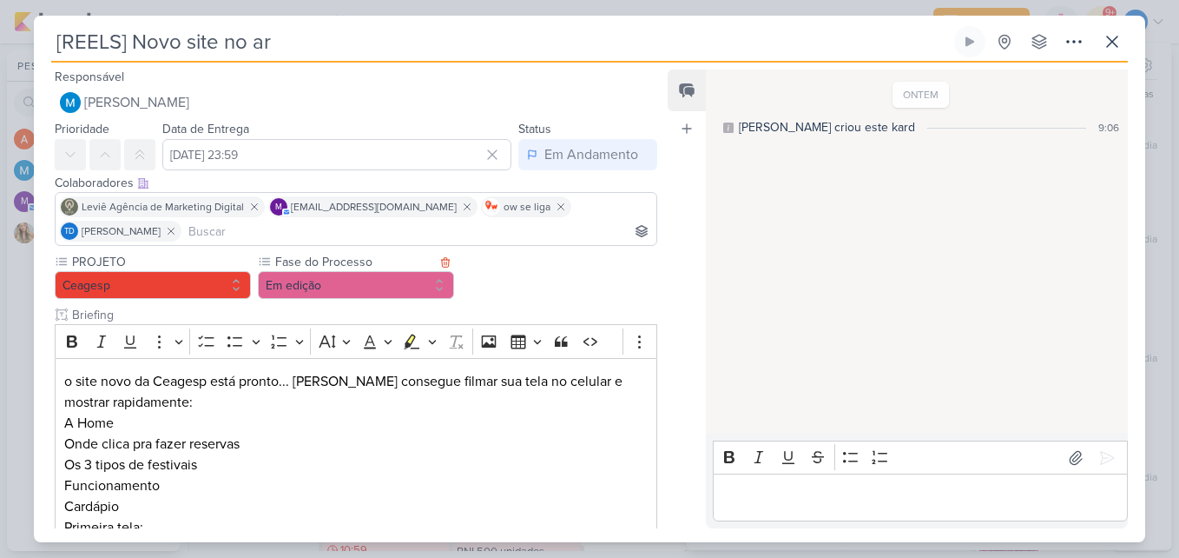
scroll to position [182, 0]
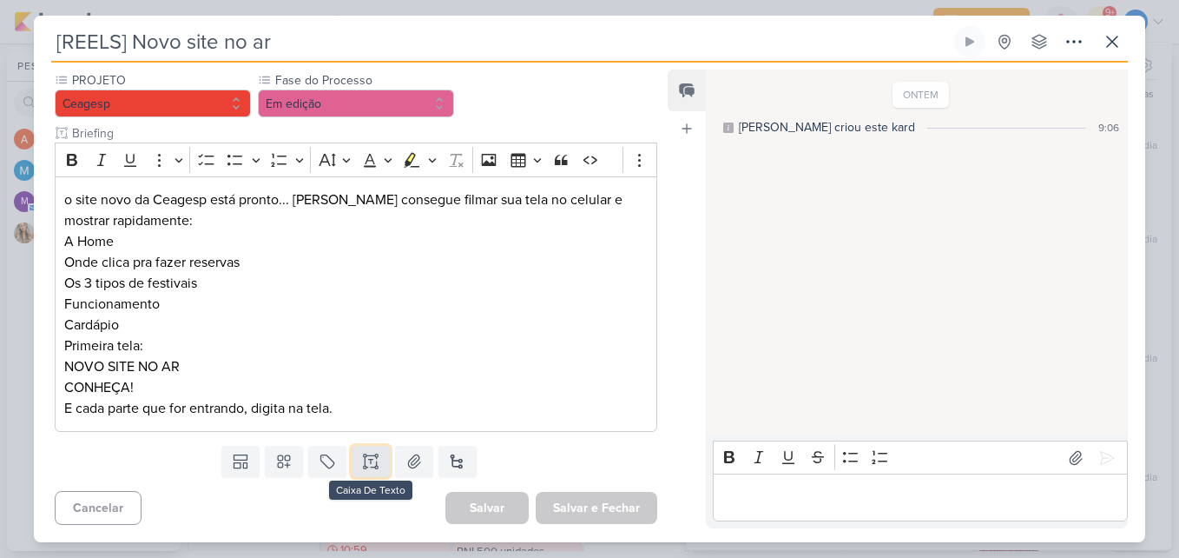
click at [363, 449] on button at bounding box center [371, 461] width 38 height 31
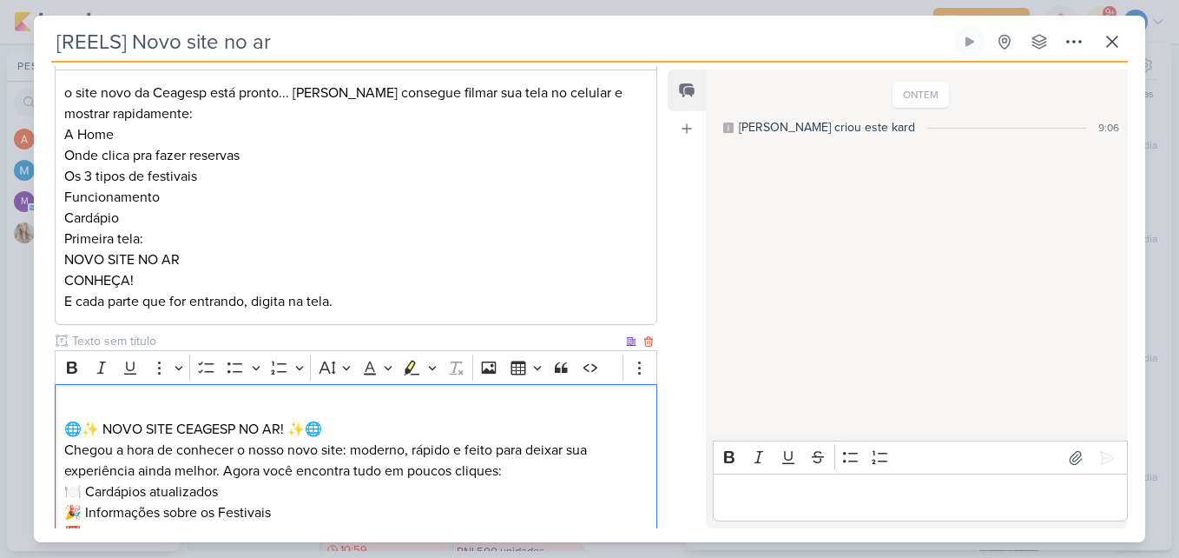
scroll to position [450, 0]
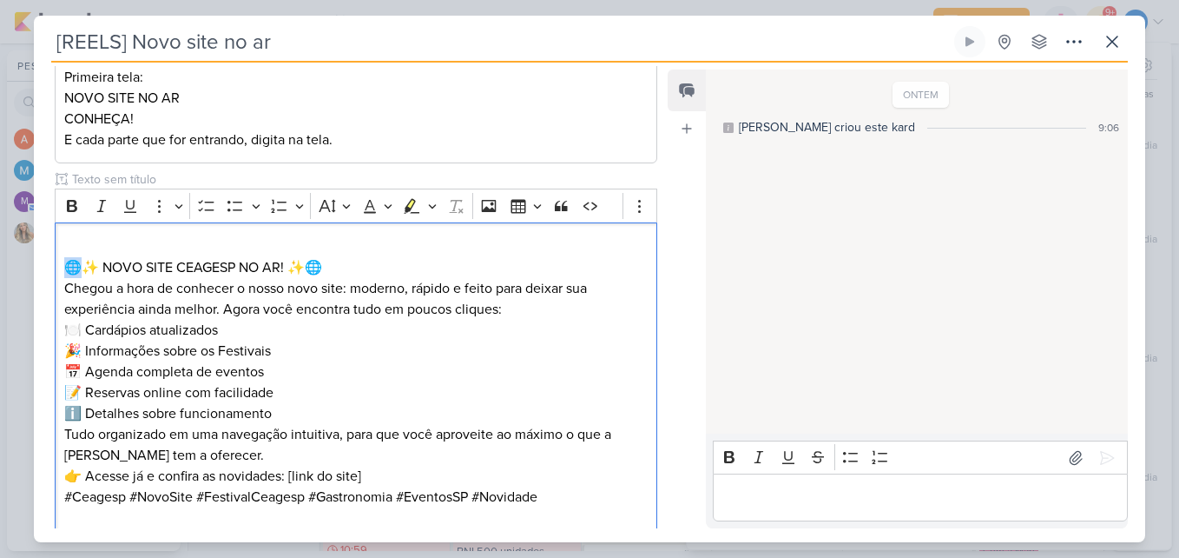
drag, startPoint x: 81, startPoint y: 265, endPoint x: 40, endPoint y: 272, distance: 41.4
click at [40, 272] on div "PROJETO [GEOGRAPHIC_DATA] Fase do Processo" at bounding box center [349, 175] width 631 height 745
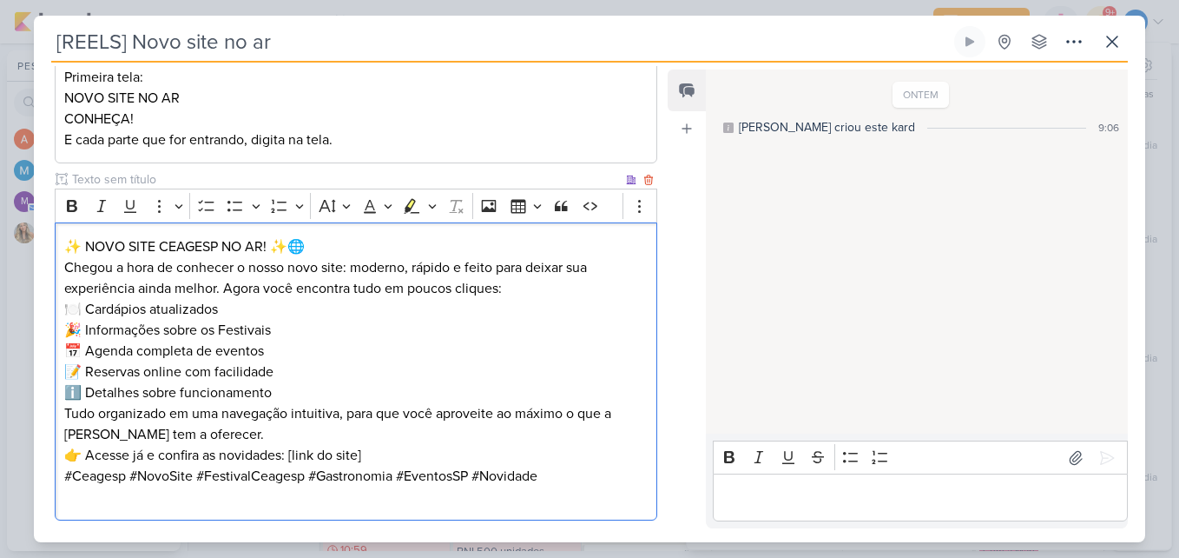
click at [347, 255] on p "✨ NOVO SITE CEAGESP NO AR! ✨🌐" at bounding box center [356, 246] width 584 height 21
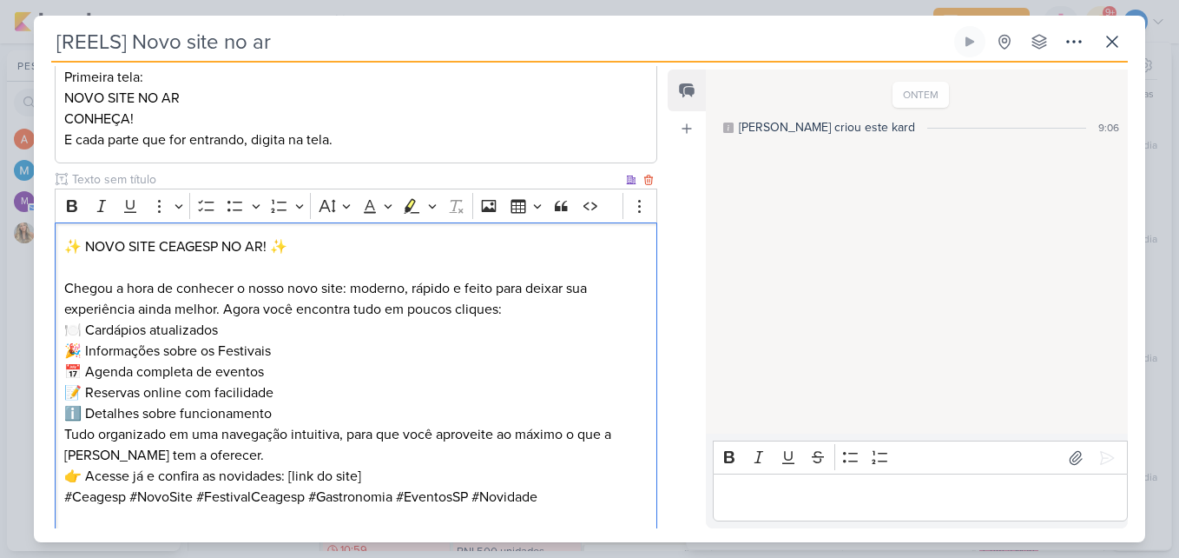
click at [525, 307] on p "Chegou a hora de conhecer o nosso novo site: moderno, rápido e feito para deixa…" at bounding box center [356, 299] width 584 height 42
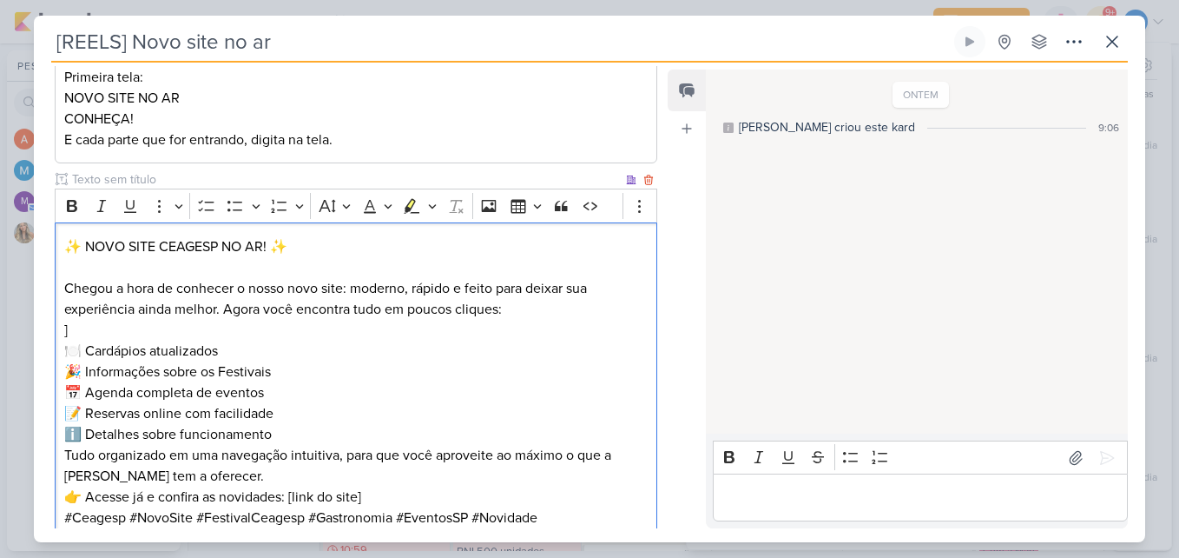
scroll to position [537, 0]
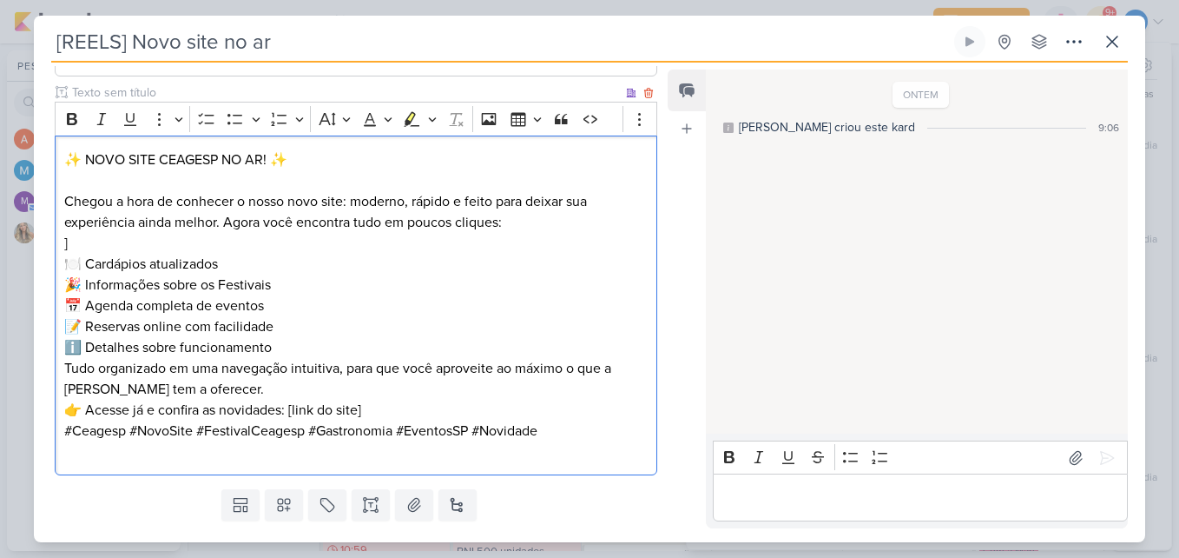
click at [320, 354] on p "🍽️ Cardápios atualizados 🎉 Informações sobre os Festivais 📅 Agenda completa de …" at bounding box center [356, 306] width 584 height 104
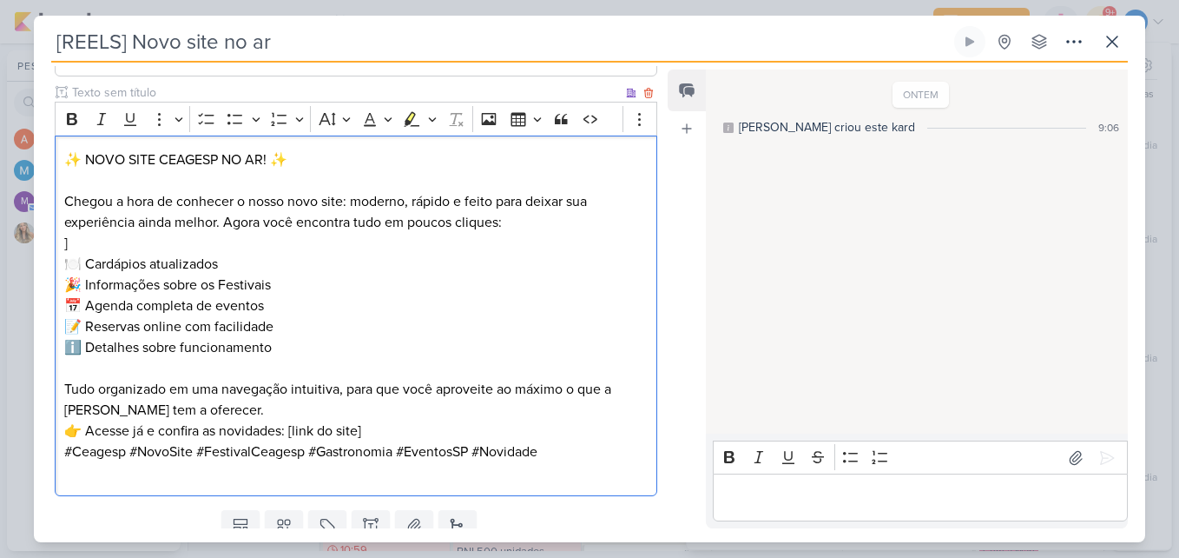
click at [249, 414] on p "Tudo organizado em uma navegação intuitiva, para que você aproveite ao máximo o…" at bounding box center [356, 400] width 584 height 42
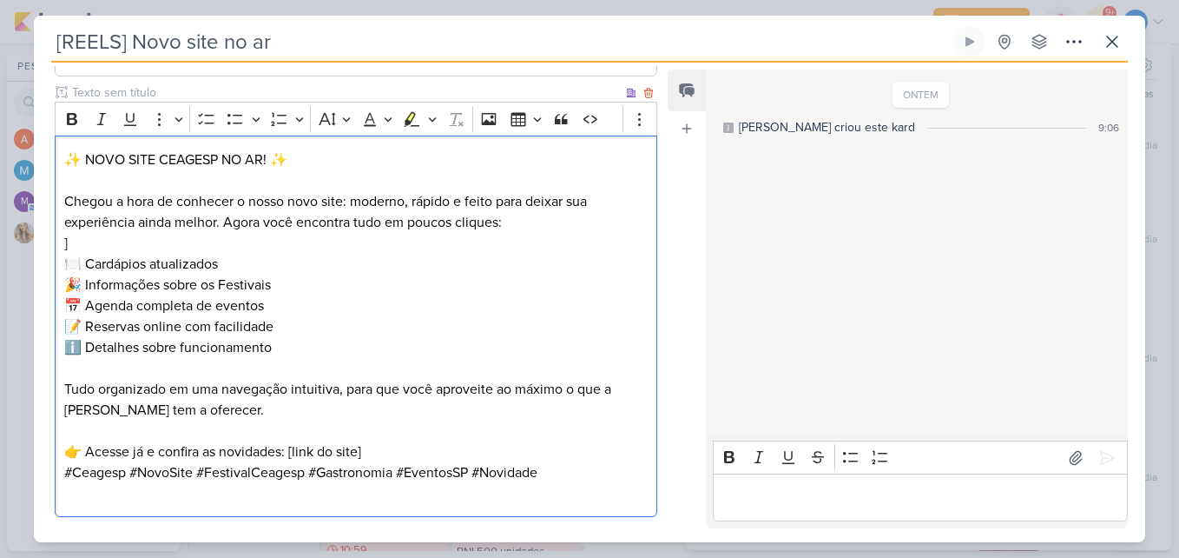
click at [393, 446] on p "👉 Acesse já e confira as novidades: [link do site]" at bounding box center [356, 451] width 584 height 21
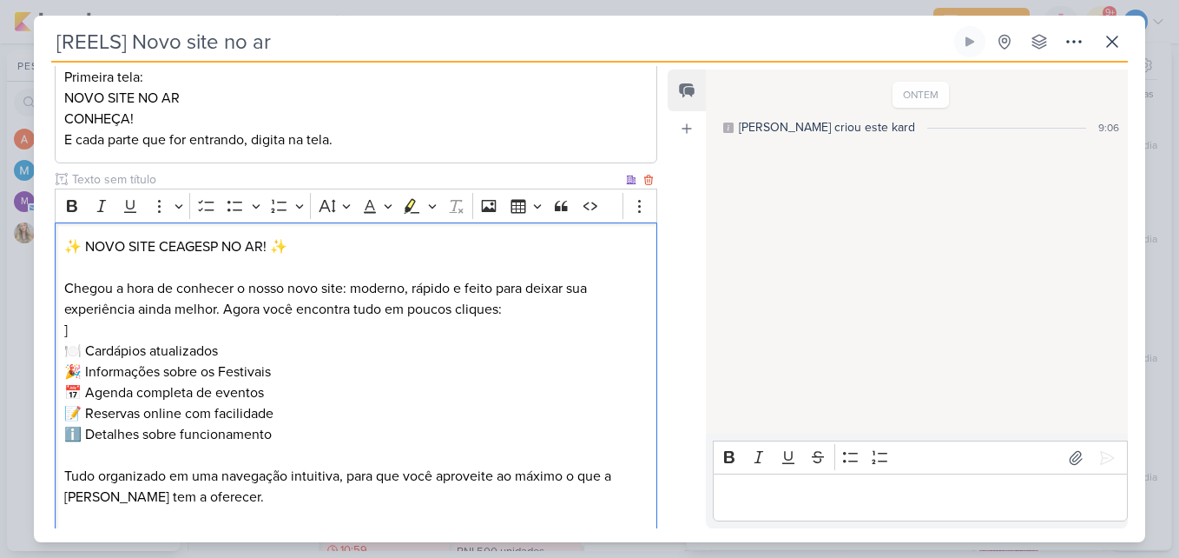
scroll to position [624, 0]
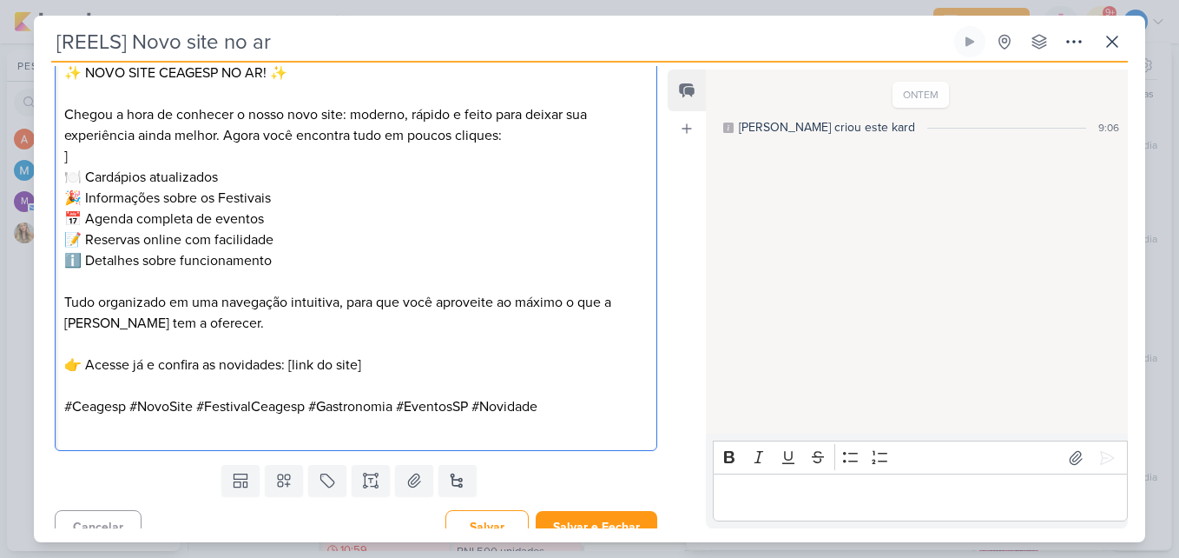
click at [85, 156] on p "]" at bounding box center [356, 156] width 584 height 21
drag, startPoint x: 371, startPoint y: 364, endPoint x: 288, endPoint y: 359, distance: 82.7
click at [288, 359] on p "👉 Acesse já e confira as novidades: [link do site]" at bounding box center [356, 364] width 584 height 21
click at [289, 362] on p "👉 Acesse já e confira as novidades:[URL][DOMAIN_NAME]" at bounding box center [356, 364] width 584 height 21
click at [548, 362] on p "👉 Acesse já e confira as novidades: [URL][DOMAIN_NAME]" at bounding box center [356, 364] width 584 height 21
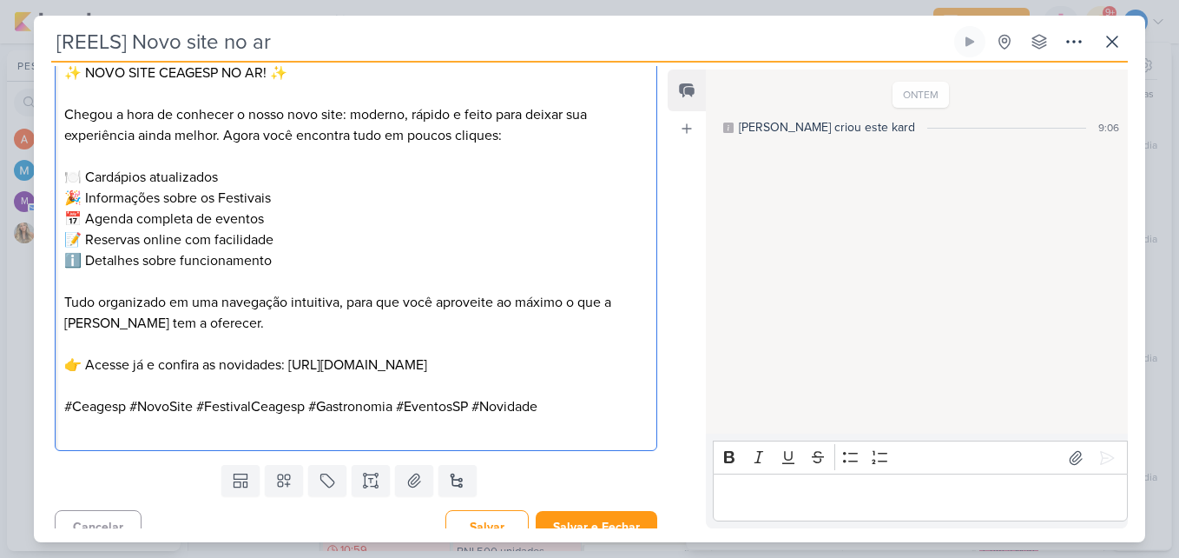
click at [533, 362] on p "👉 Acesse já e confira as novidades: [URL][DOMAIN_NAME]" at bounding box center [356, 364] width 584 height 21
click at [539, 364] on p "👉 Acesse já e confira as novidades: [URL][DOMAIN_NAME] o" at bounding box center [356, 364] width 584 height 21
drag, startPoint x: 539, startPoint y: 361, endPoint x: 293, endPoint y: 363, distance: 246.7
click at [293, 363] on p "👉 Acesse já e confira as novidades: [URL][DOMAIN_NAME] o" at bounding box center [356, 364] width 584 height 21
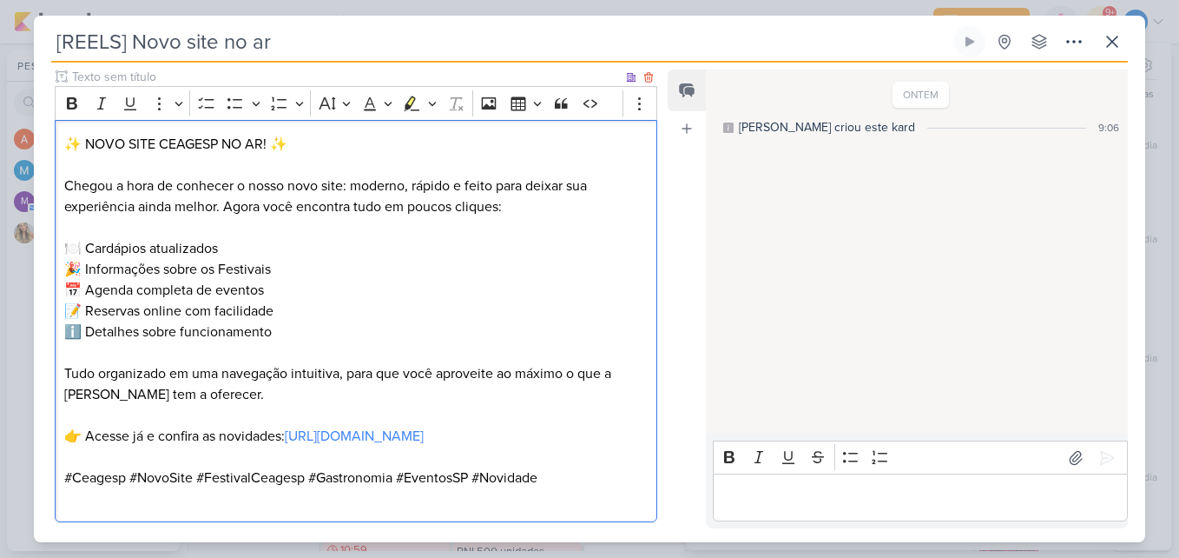
scroll to position [537, 0]
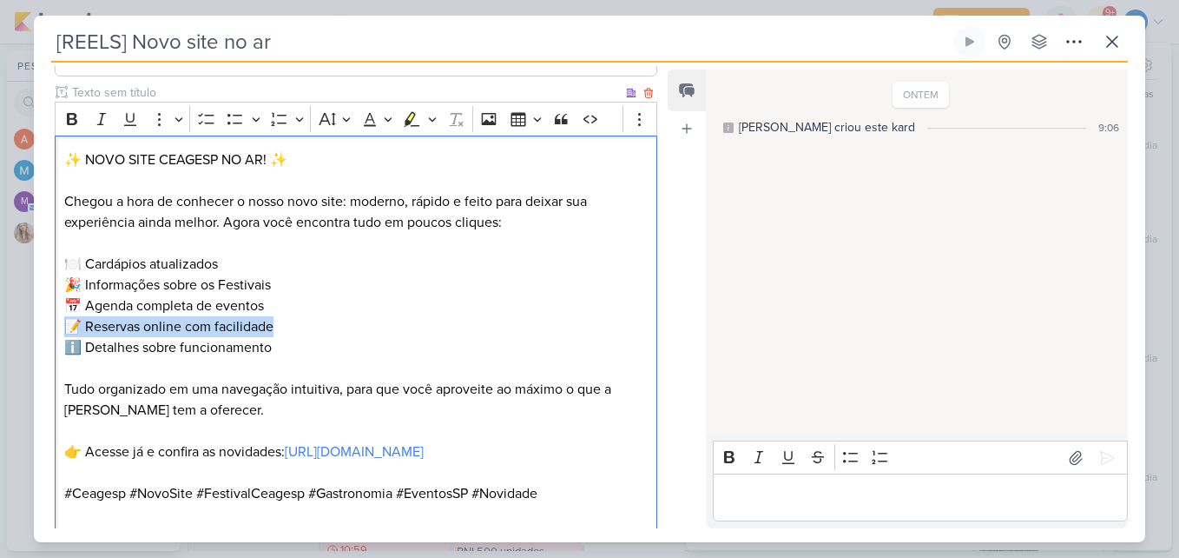
drag, startPoint x: 283, startPoint y: 326, endPoint x: 66, endPoint y: 324, distance: 217.1
click at [66, 324] on p "🍽️ Cardápios atualizados 🎉 Informações sobre os Festivais 📅 Agenda completa de …" at bounding box center [356, 306] width 584 height 104
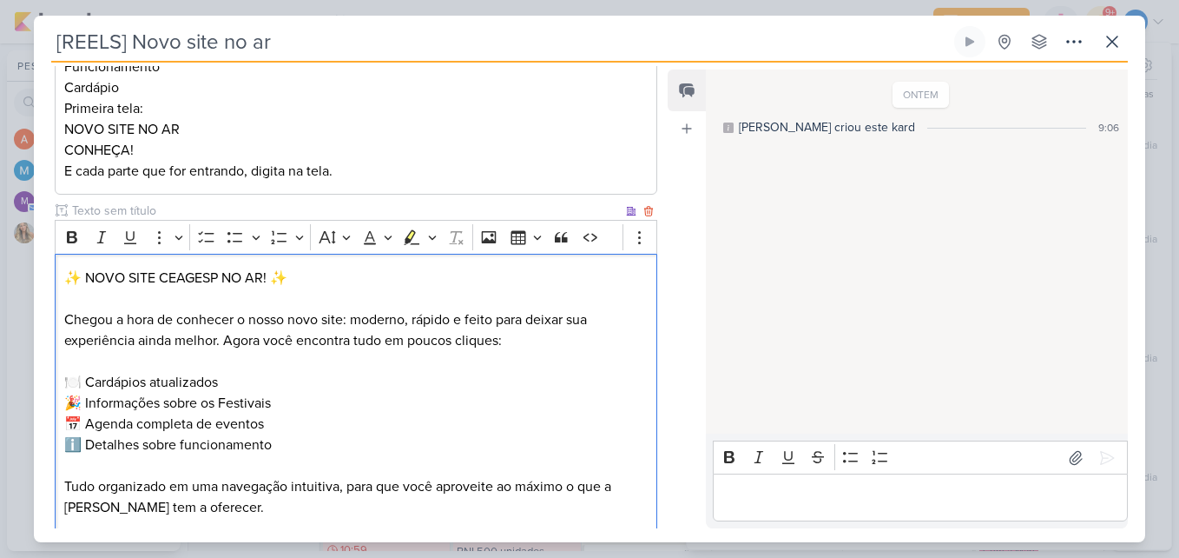
scroll to position [450, 0]
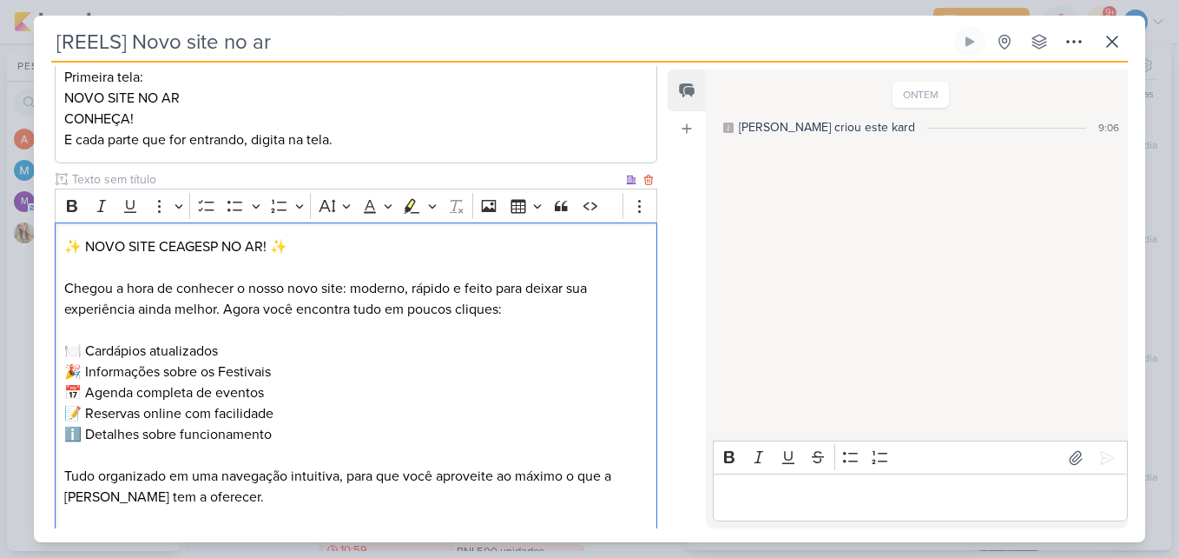
click at [227, 239] on p "✨ NOVO SITE CEAGESP NO AR! ✨" at bounding box center [356, 246] width 584 height 21
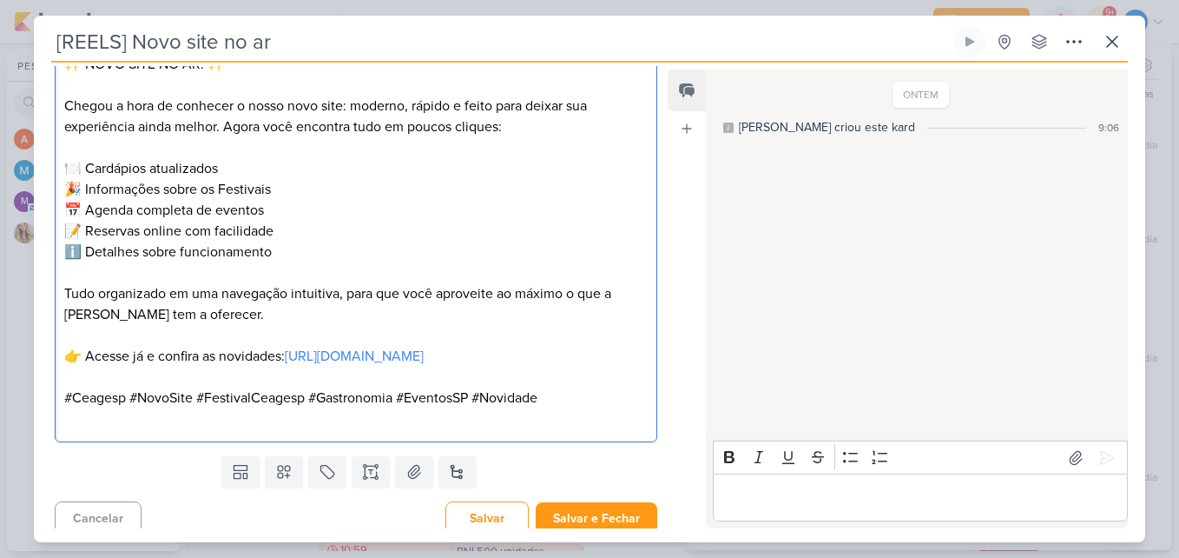
scroll to position [643, 0]
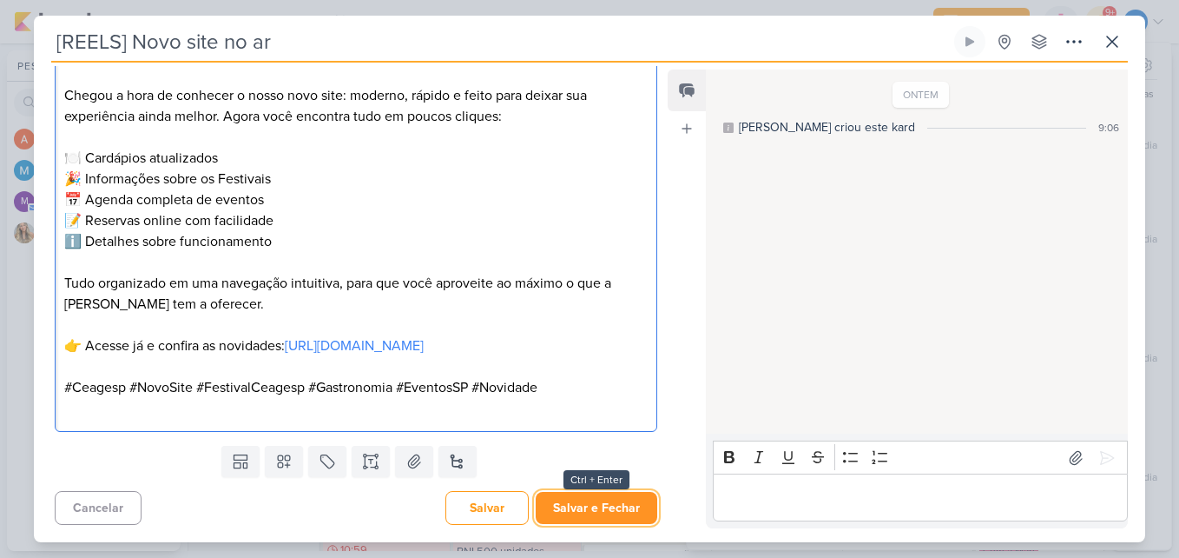
click at [585, 517] on button "Salvar e Fechar" at bounding box center [597, 508] width 122 height 32
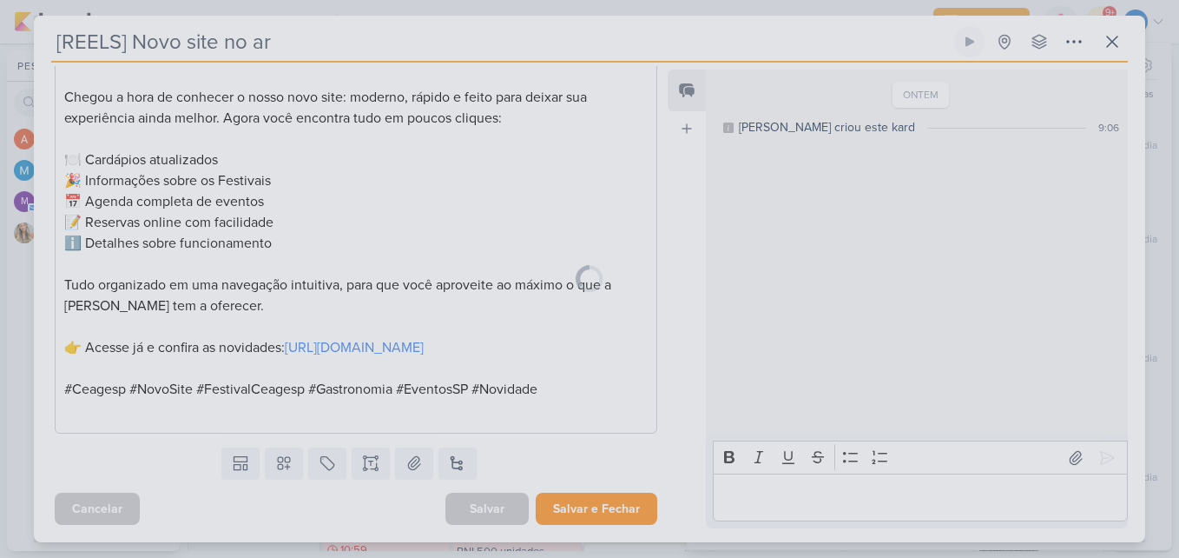
scroll to position [641, 0]
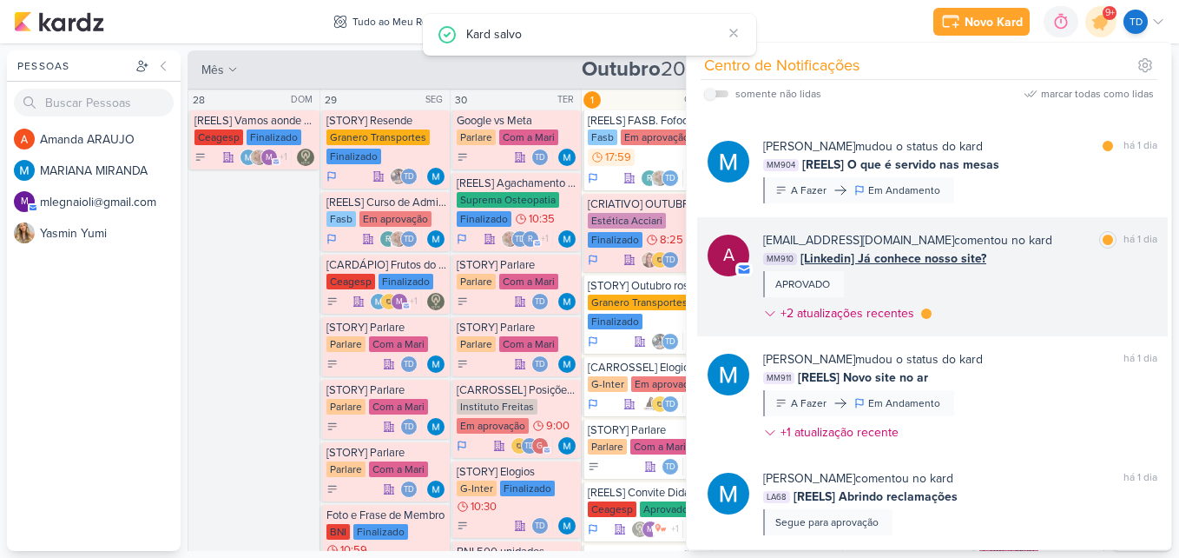
click at [1013, 294] on div "[EMAIL_ADDRESS][DOMAIN_NAME] comentou no kard marcar como lida há 1 dia MM910 […" at bounding box center [960, 280] width 394 height 98
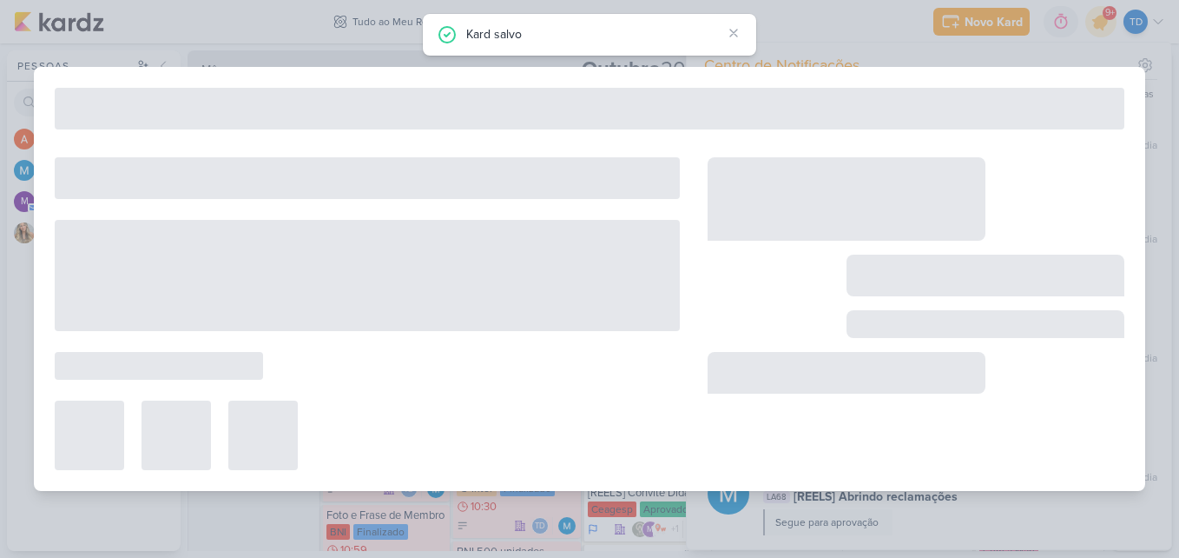
type input "[Linkedin] Já conhece nosso site?"
type input "[DATE] 10:25"
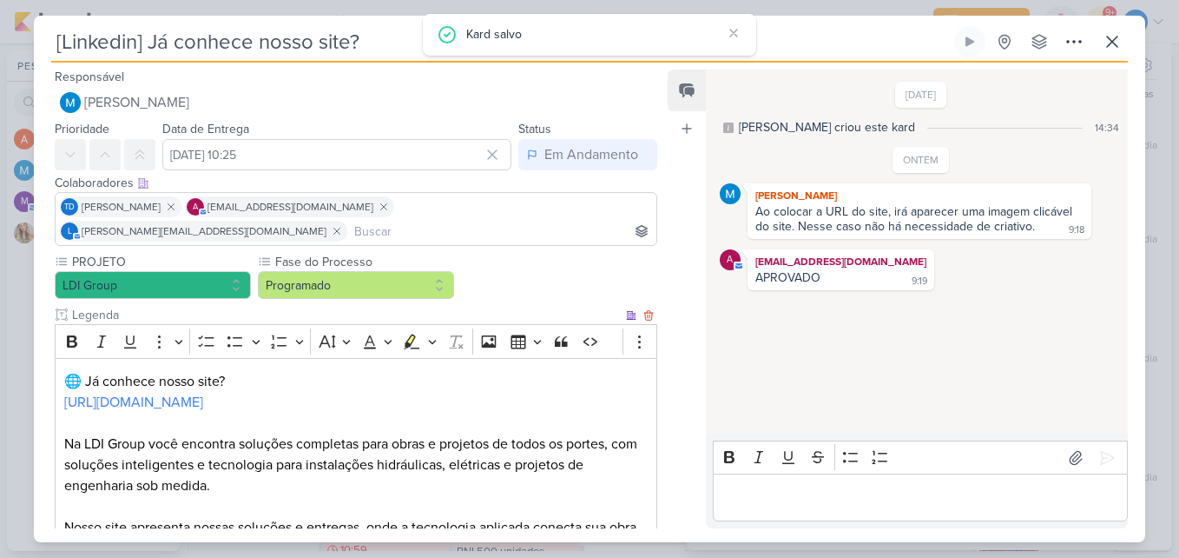
scroll to position [261, 0]
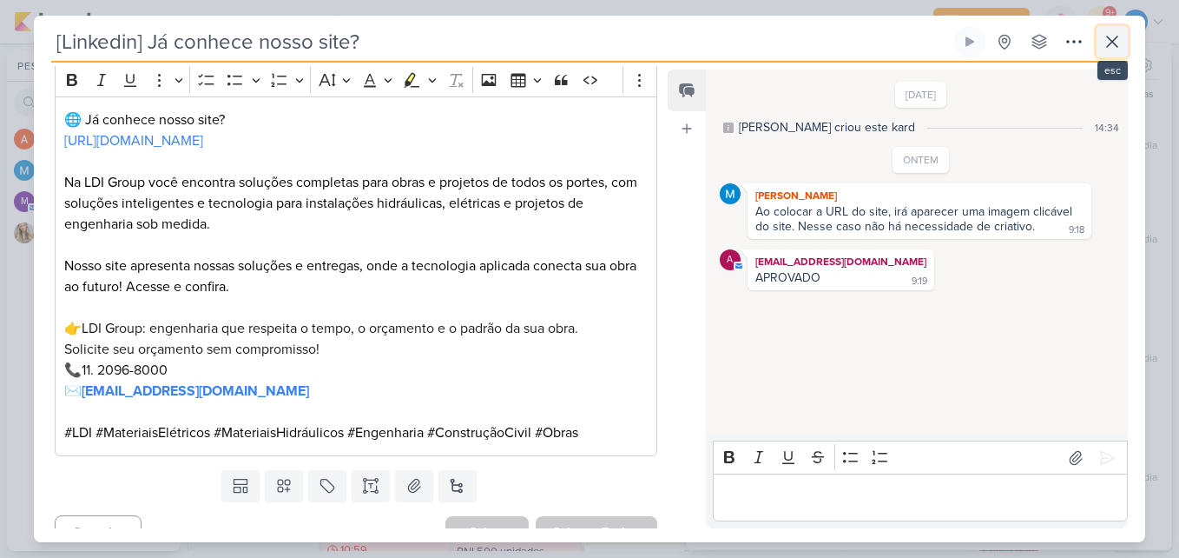
click at [1114, 48] on icon at bounding box center [1112, 41] width 21 height 21
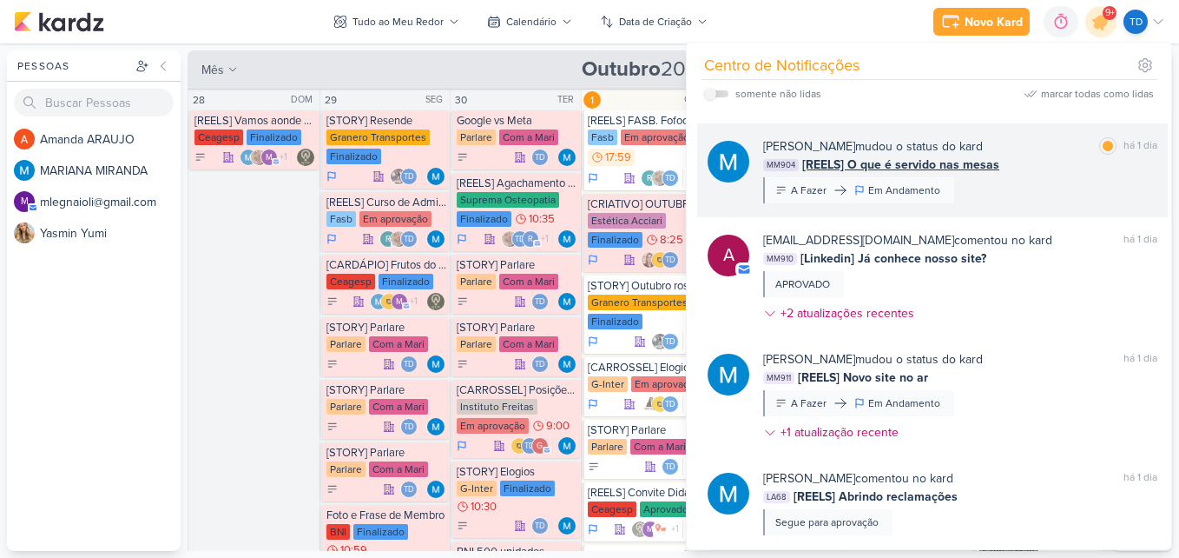
click at [1051, 172] on div "MM904 [REELS] O que é servido nas mesas" at bounding box center [960, 164] width 394 height 18
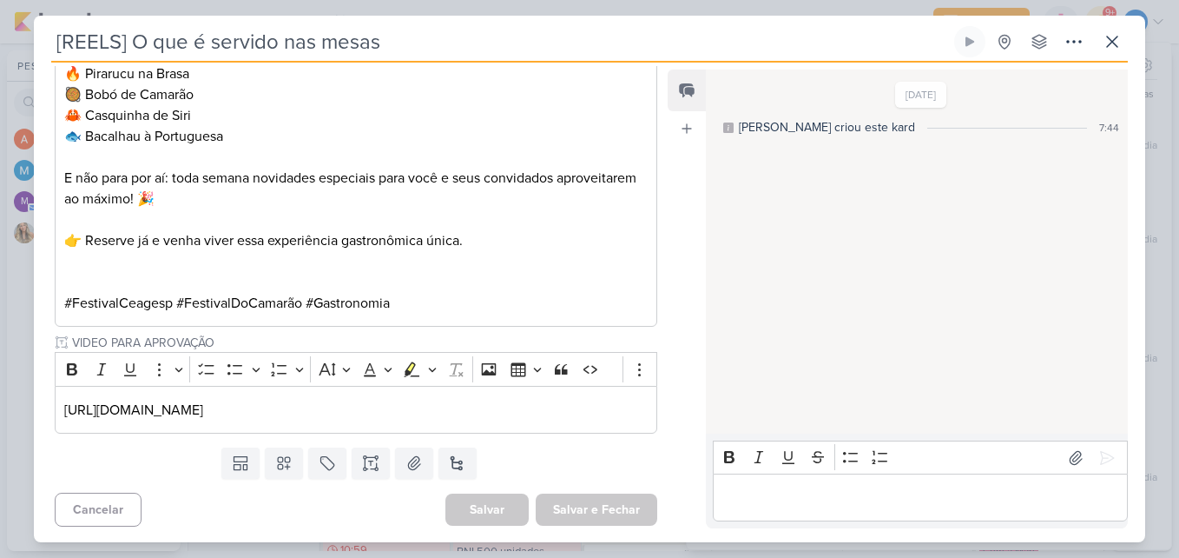
scroll to position [476, 0]
click at [574, 411] on p "[URL][DOMAIN_NAME]" at bounding box center [356, 408] width 584 height 21
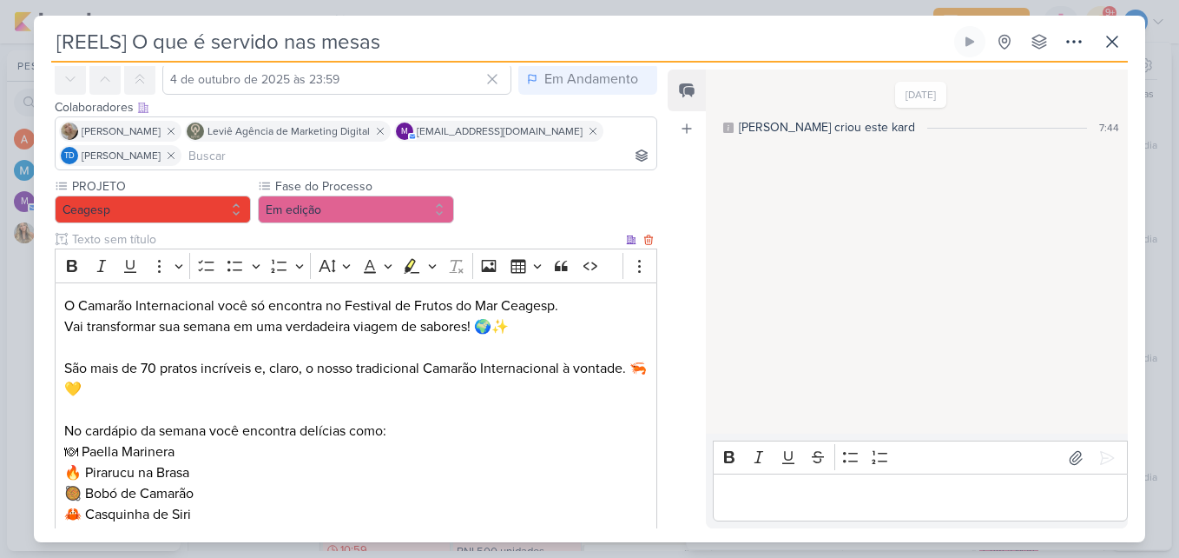
scroll to position [0, 0]
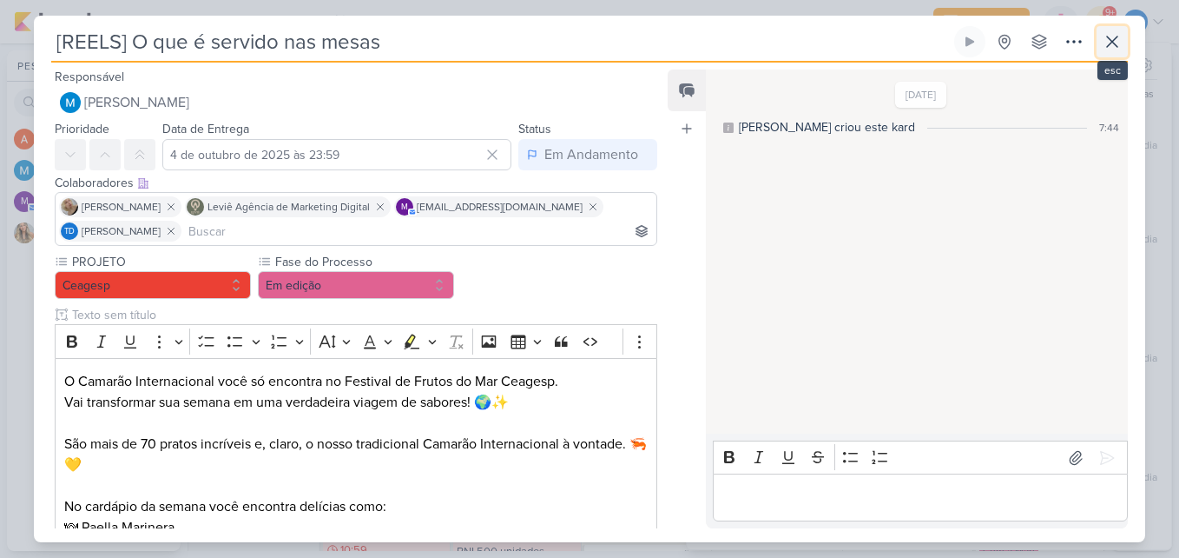
click at [1118, 39] on icon at bounding box center [1112, 41] width 21 height 21
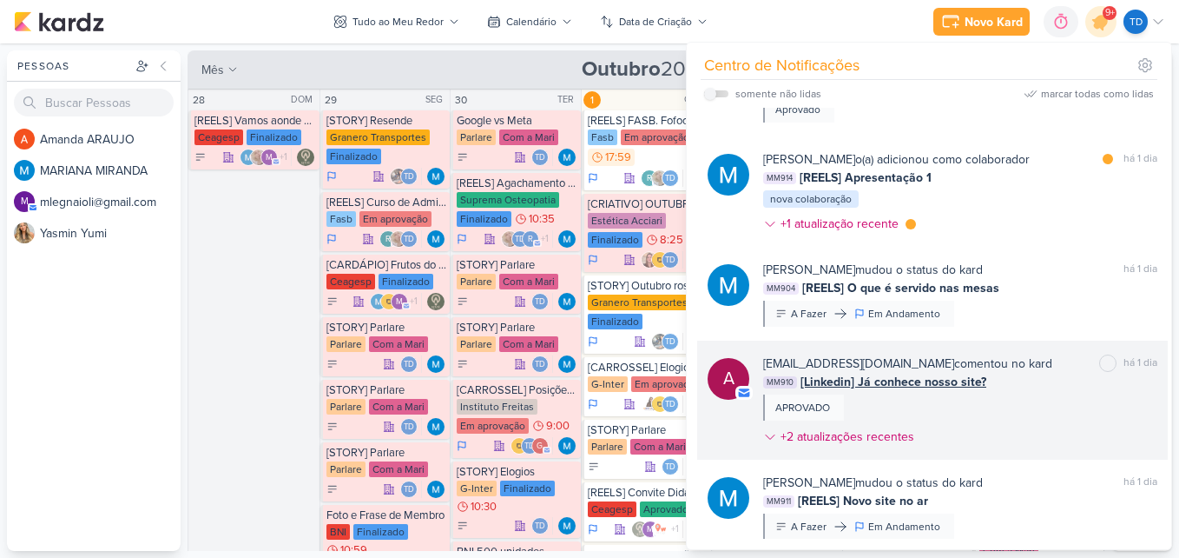
scroll to position [331, 0]
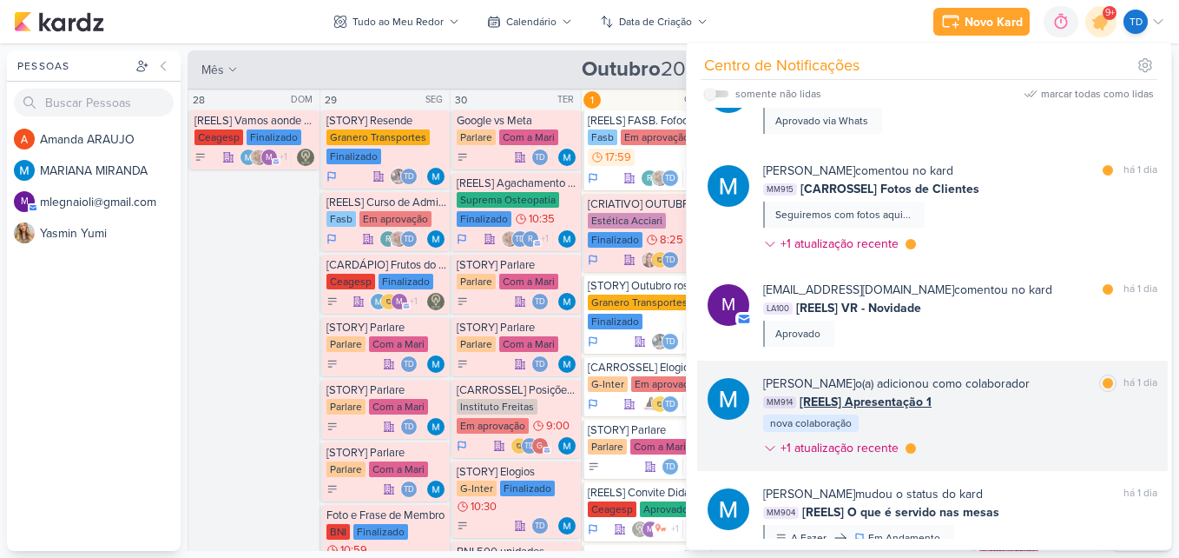
click at [1034, 401] on div "MM914 [REELS] Apresentação 1" at bounding box center [960, 402] width 394 height 18
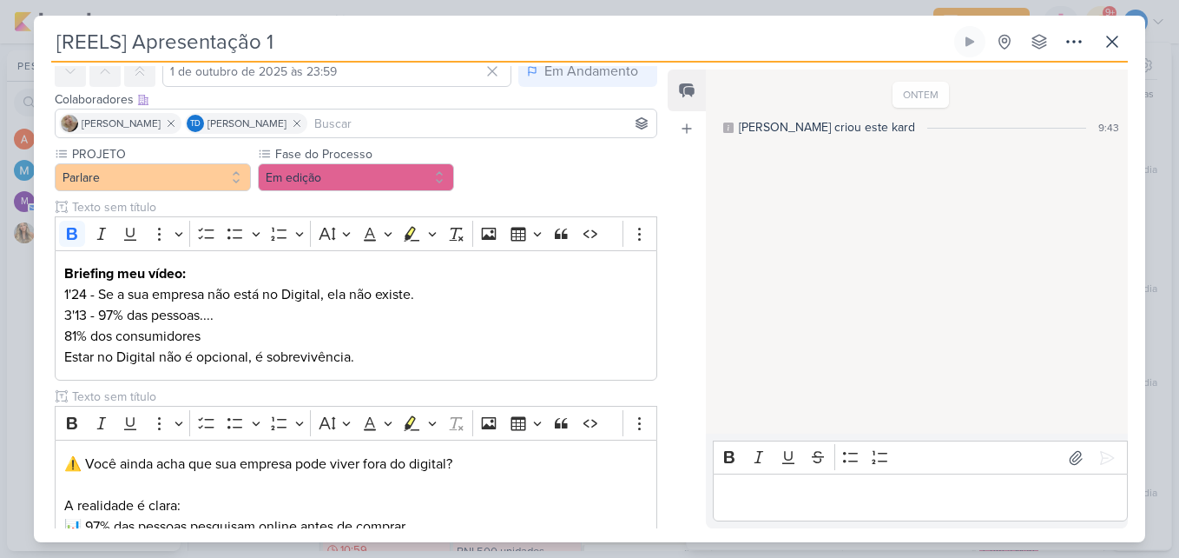
scroll to position [0, 0]
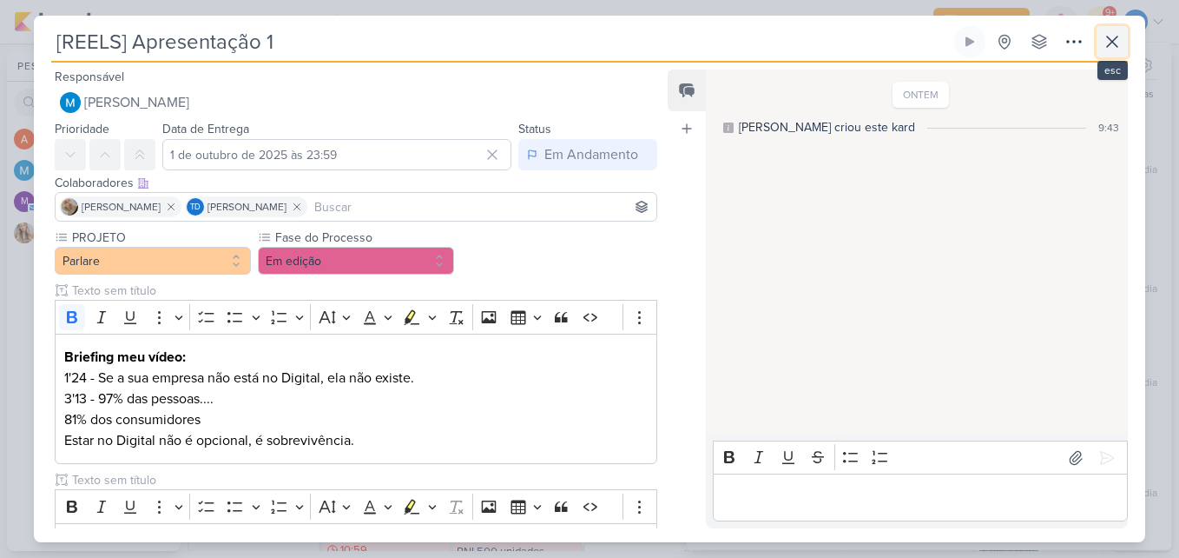
click at [1118, 43] on icon at bounding box center [1112, 41] width 21 height 21
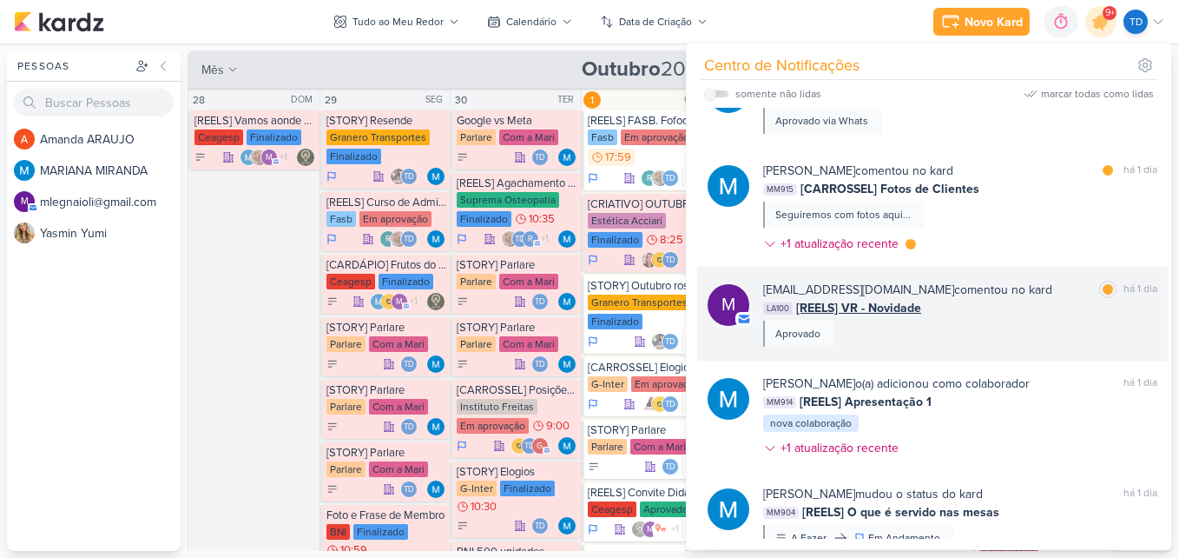
click at [1060, 315] on div "LA100 [REELS] VR - Novidade" at bounding box center [960, 308] width 394 height 18
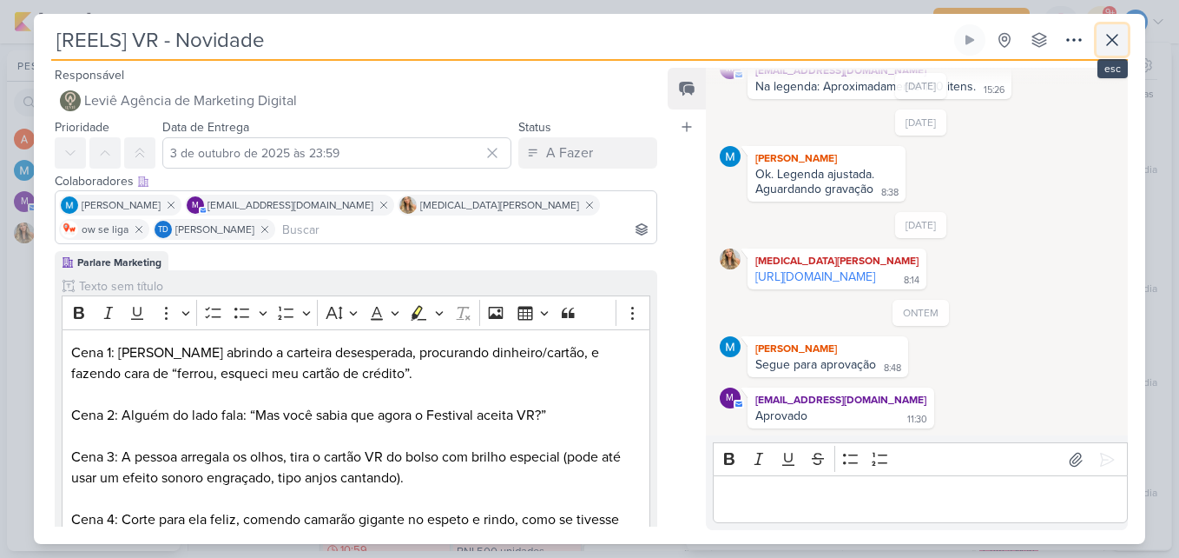
click at [1123, 44] on button at bounding box center [1112, 39] width 31 height 31
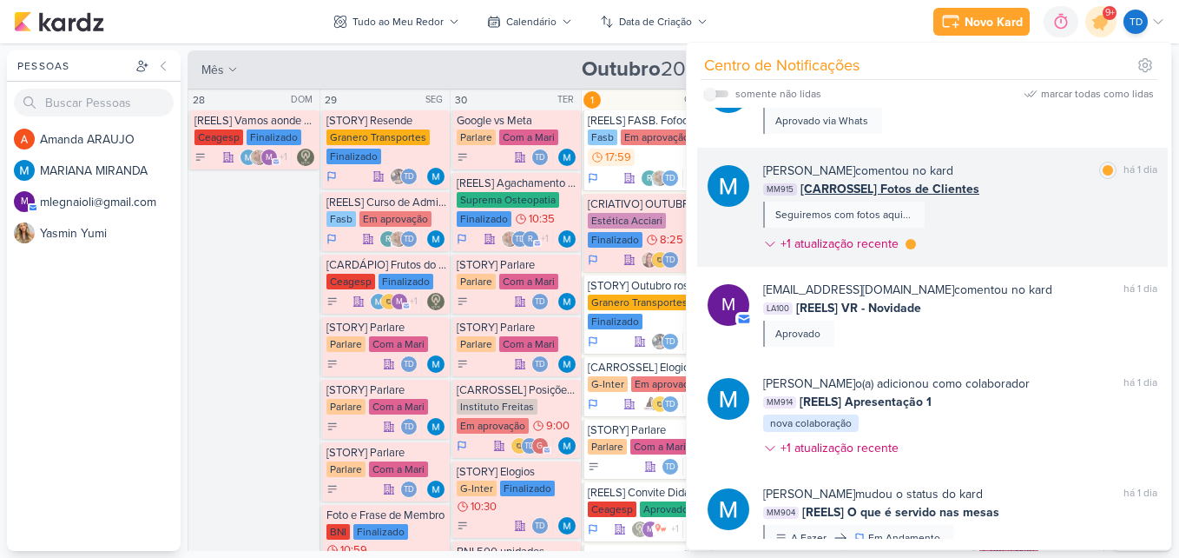
click at [1039, 245] on div "[PERSON_NAME] comentou no kard marcar como lida há 1 dia MM915 [CARROSSEL] Foto…" at bounding box center [960, 211] width 394 height 98
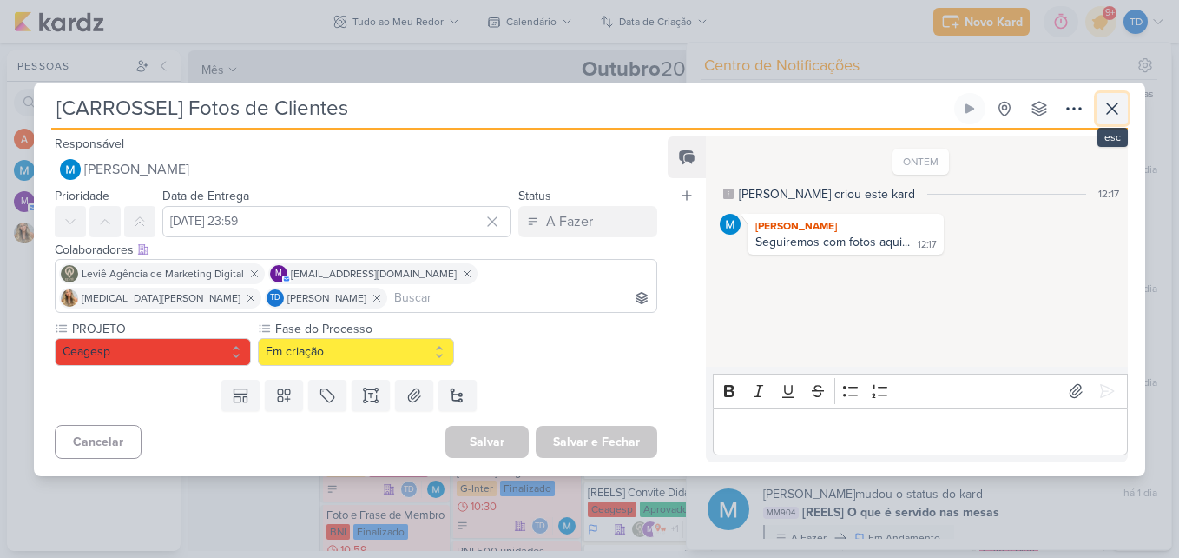
click at [1117, 106] on icon at bounding box center [1112, 108] width 21 height 21
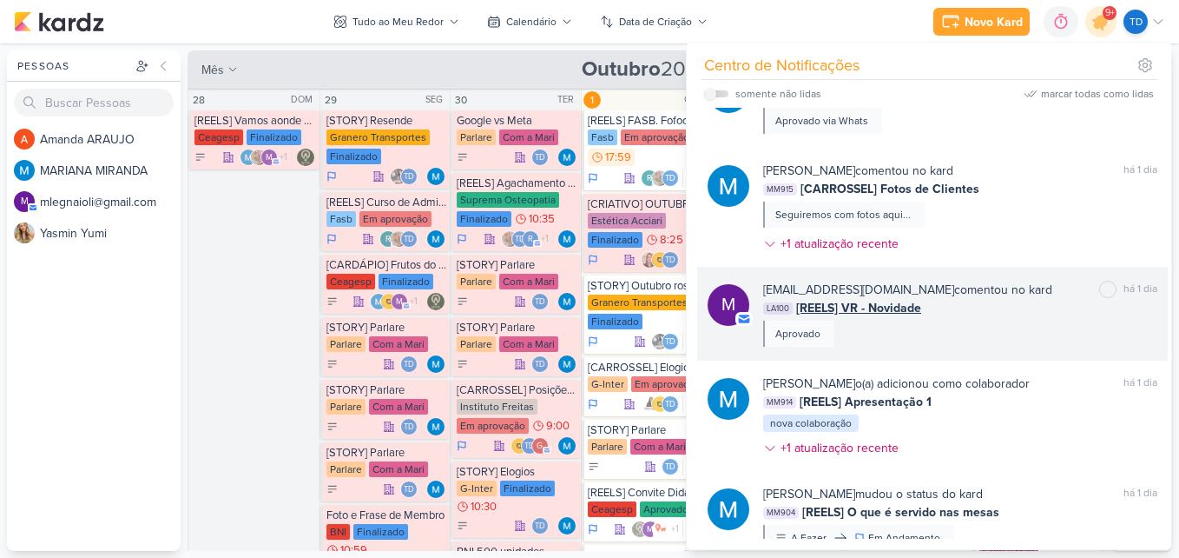
click at [1028, 326] on div "[EMAIL_ADDRESS][DOMAIN_NAME] comentou no kard marcar como não lida há 1 dia LA1…" at bounding box center [960, 314] width 394 height 66
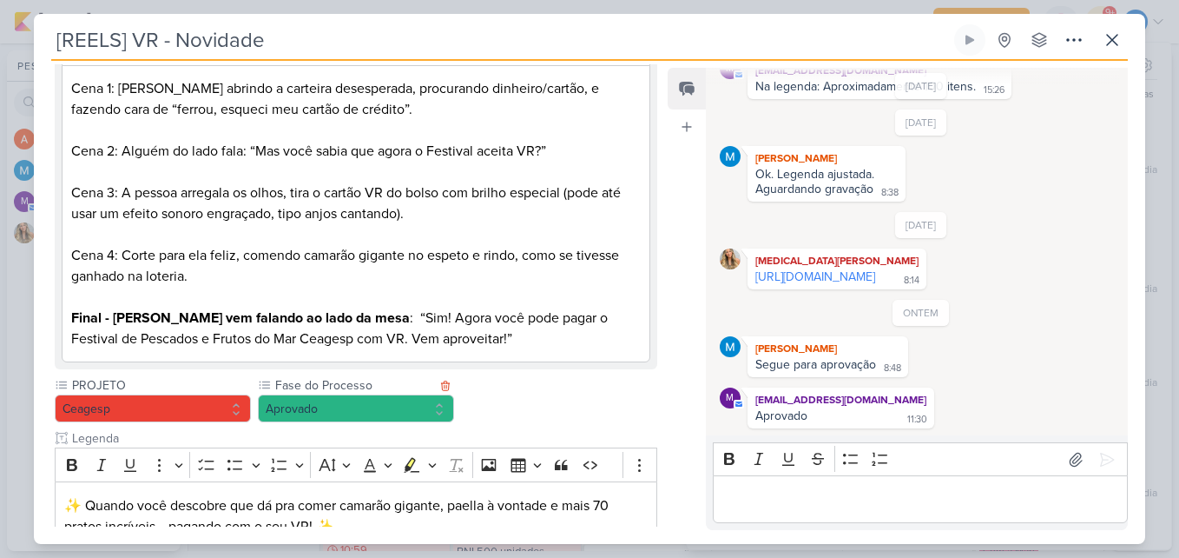
scroll to position [698, 0]
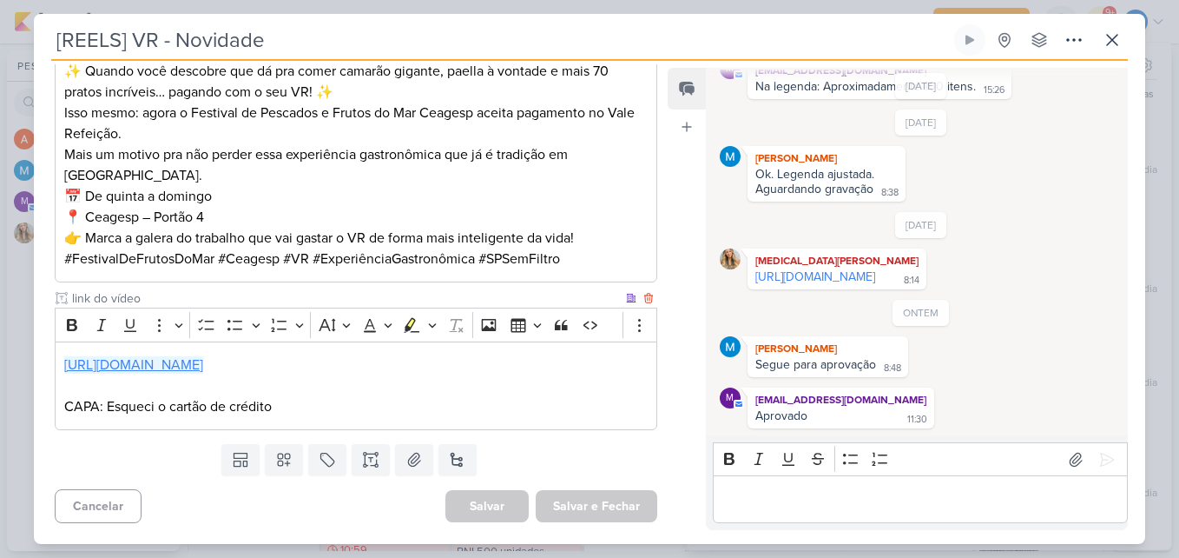
click at [203, 367] on link "[URL][DOMAIN_NAME]" at bounding box center [133, 364] width 139 height 17
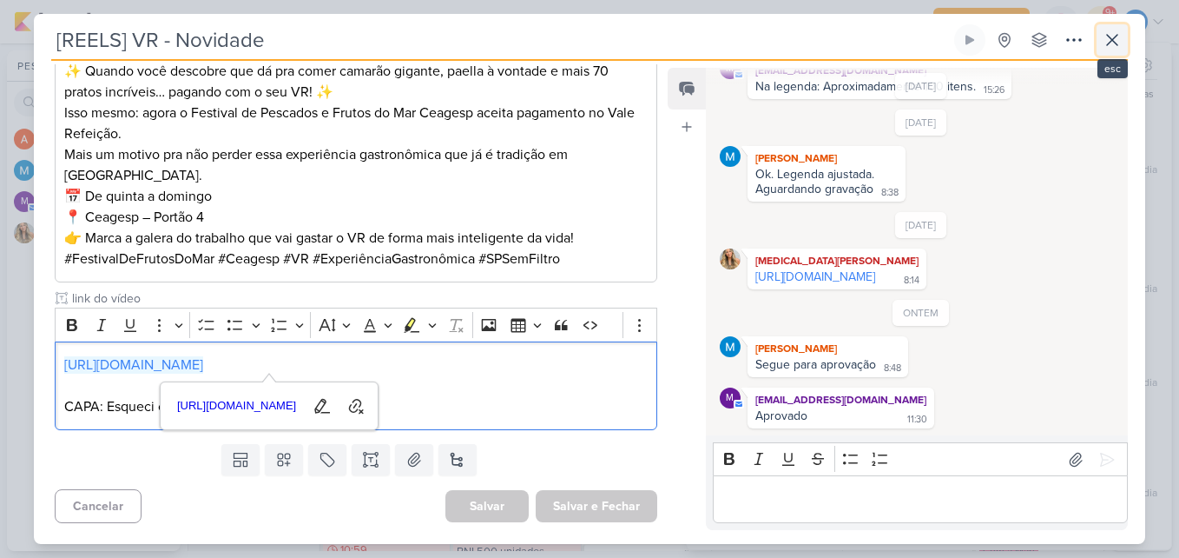
click at [1118, 33] on icon at bounding box center [1112, 40] width 21 height 21
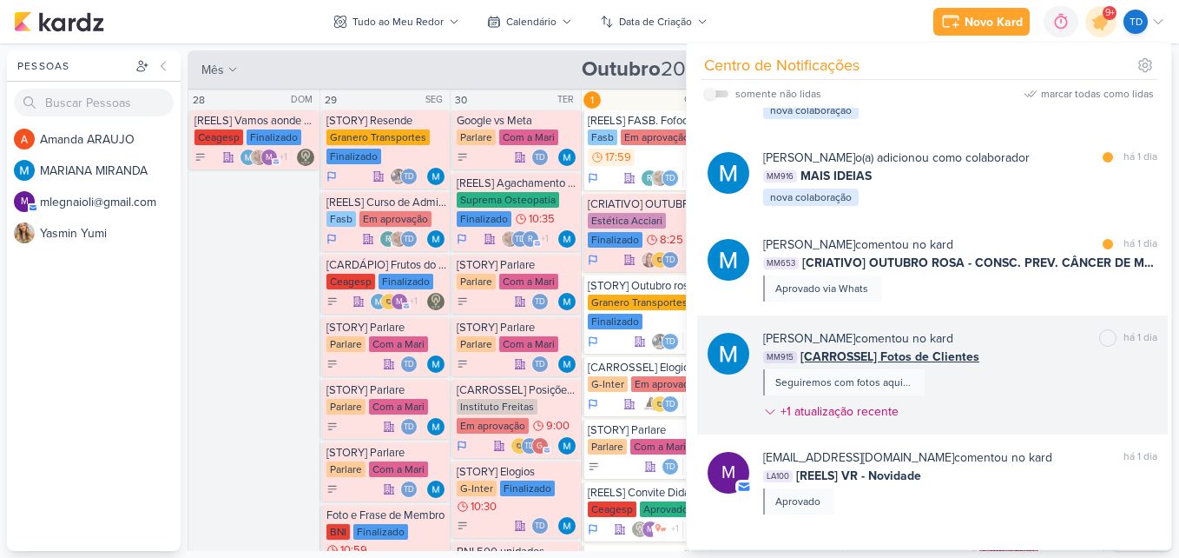
scroll to position [157, 0]
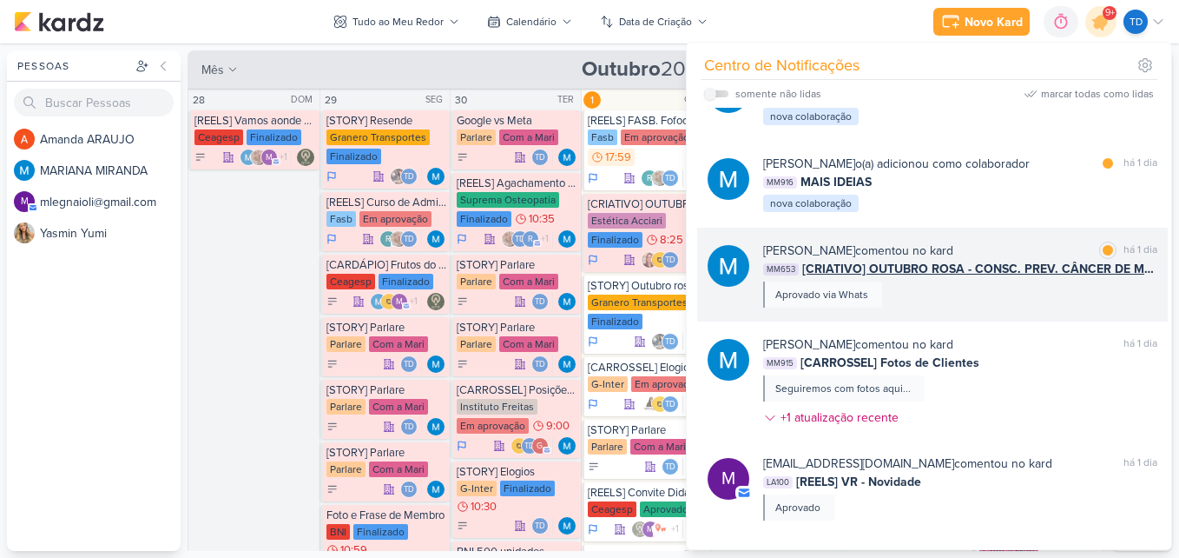
click at [1042, 305] on div "[PERSON_NAME] comentou no kard marcar como lida há 1 dia MM653 [CRIATIVO] OUTUB…" at bounding box center [960, 274] width 394 height 66
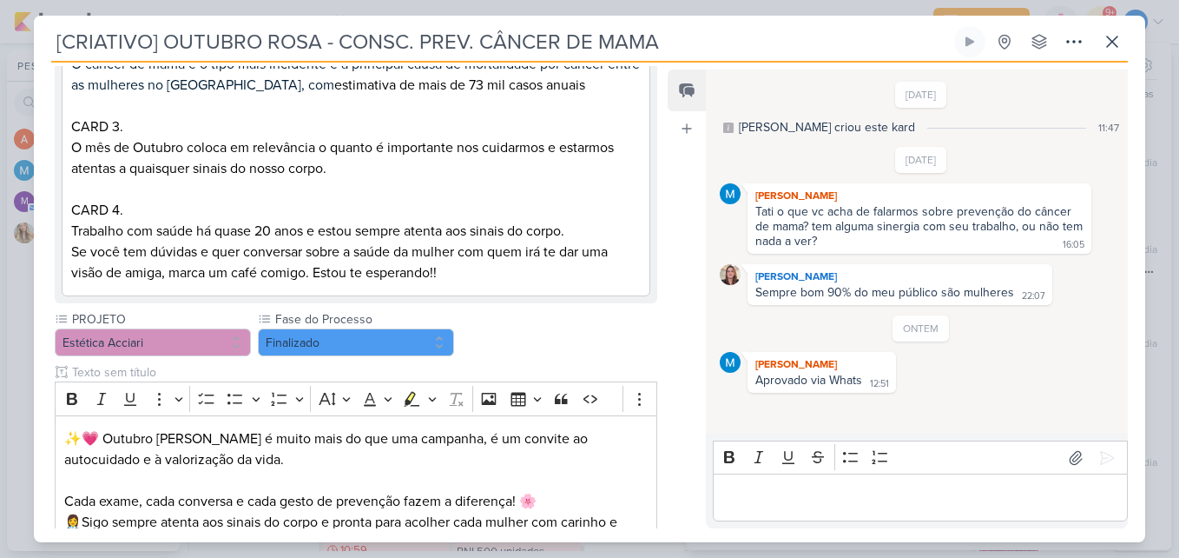
scroll to position [1911, 0]
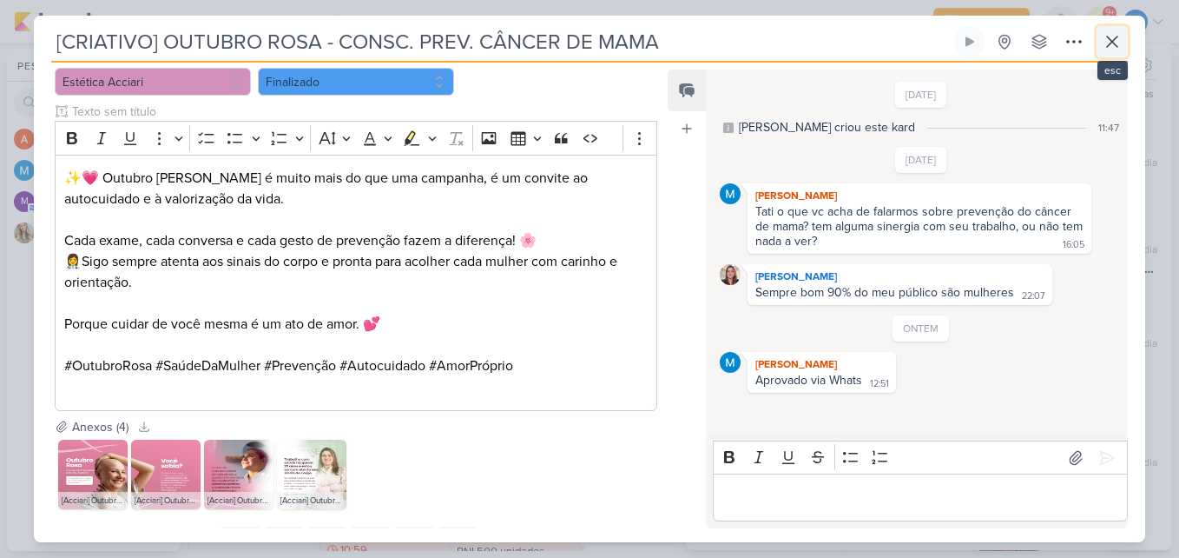
click at [1100, 50] on button at bounding box center [1112, 41] width 31 height 31
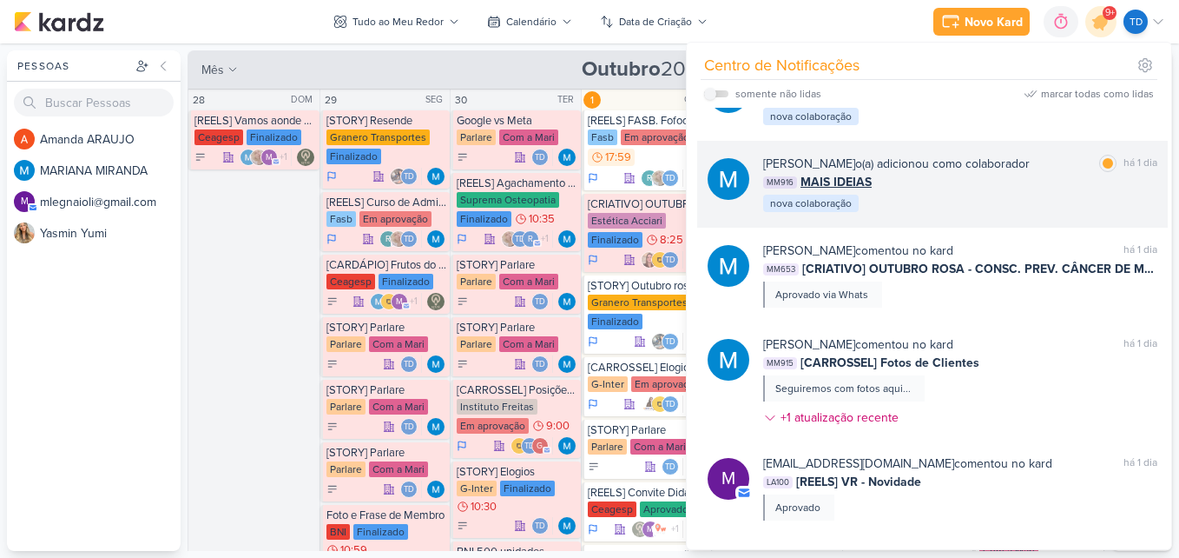
click at [1004, 204] on div "[PERSON_NAME] o(a) adicionou como colaborador marcar como lida há 1 dia MM916 M…" at bounding box center [960, 184] width 394 height 59
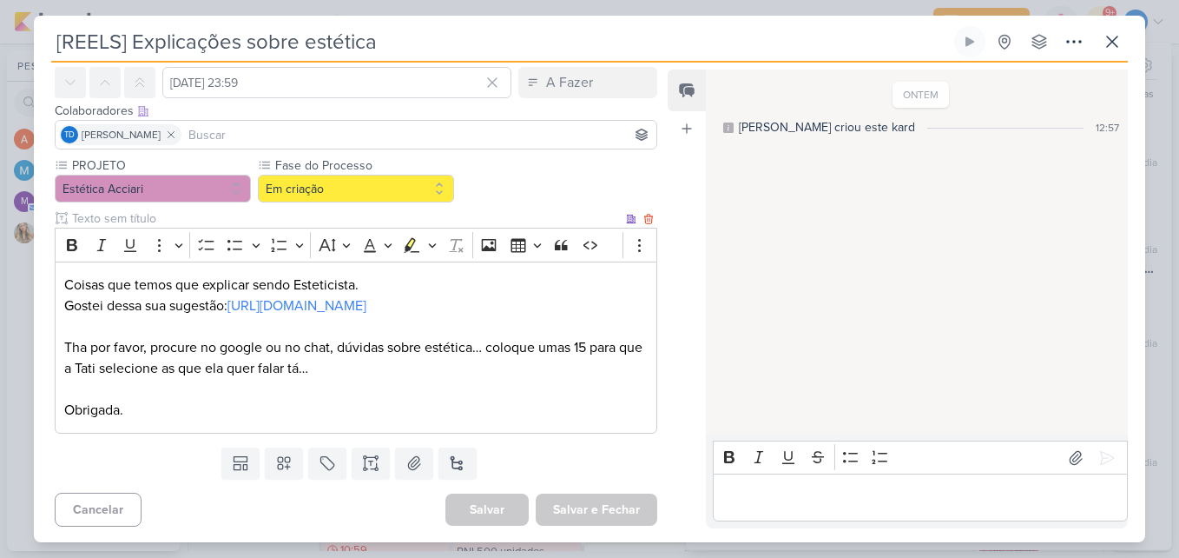
scroll to position [74, 0]
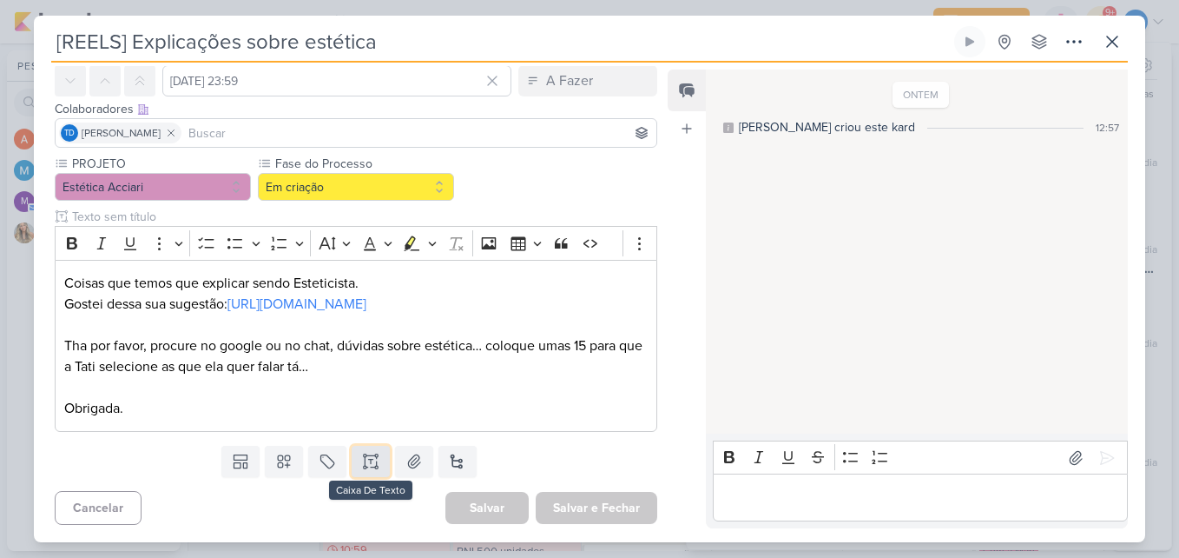
click at [363, 464] on icon at bounding box center [370, 461] width 17 height 17
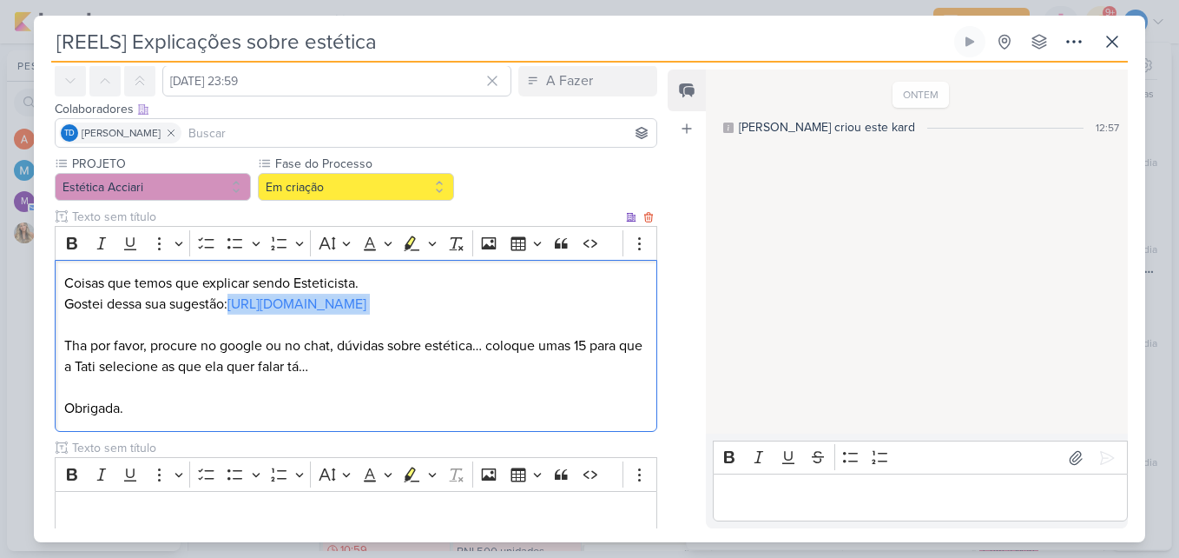
drag, startPoint x: 296, startPoint y: 299, endPoint x: 233, endPoint y: 306, distance: 63.8
click at [233, 306] on p "Coisas que temos que explicar sendo Esteticista. Gostei dessa sua sugestão: [UR…" at bounding box center [356, 294] width 584 height 42
copy p "[URL][DOMAIN_NAME]"
click at [463, 388] on p "Editor editing area: main" at bounding box center [356, 387] width 584 height 21
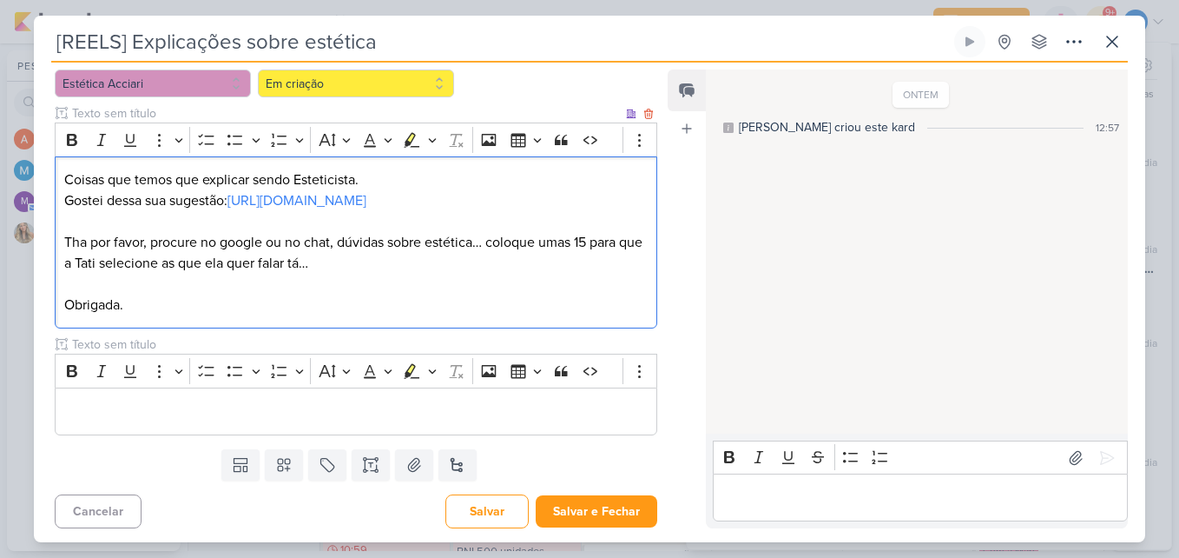
scroll to position [181, 0]
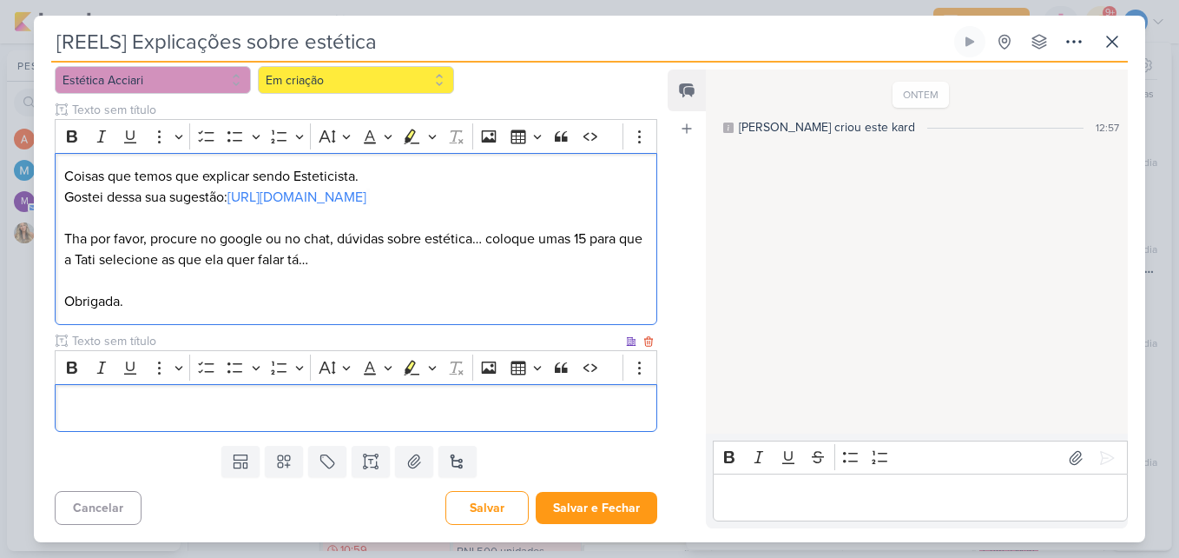
click at [237, 414] on p "Editor editing area: main" at bounding box center [356, 408] width 584 height 21
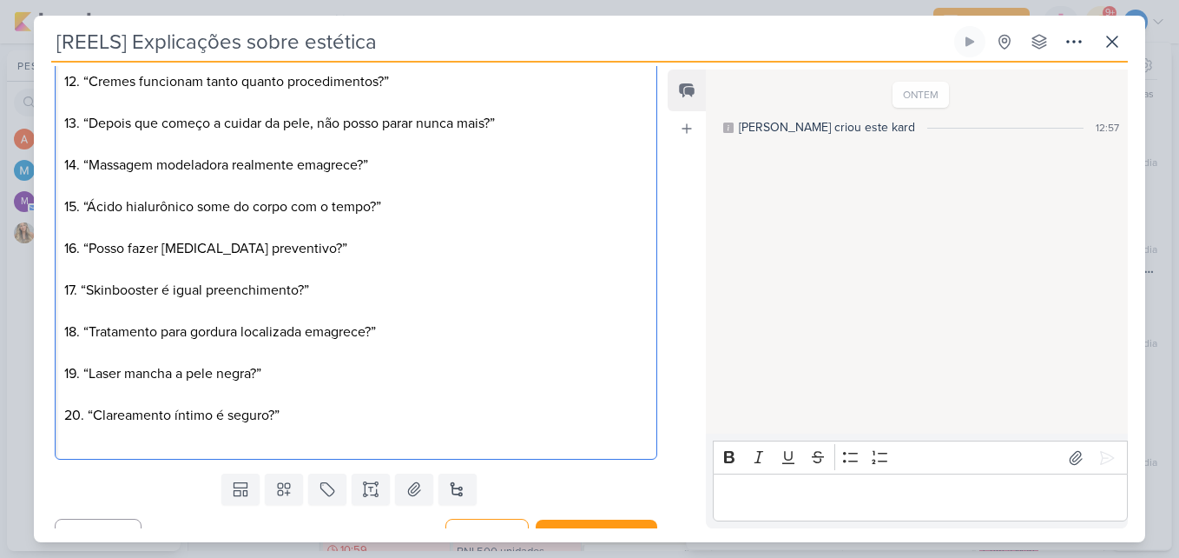
scroll to position [1014, 0]
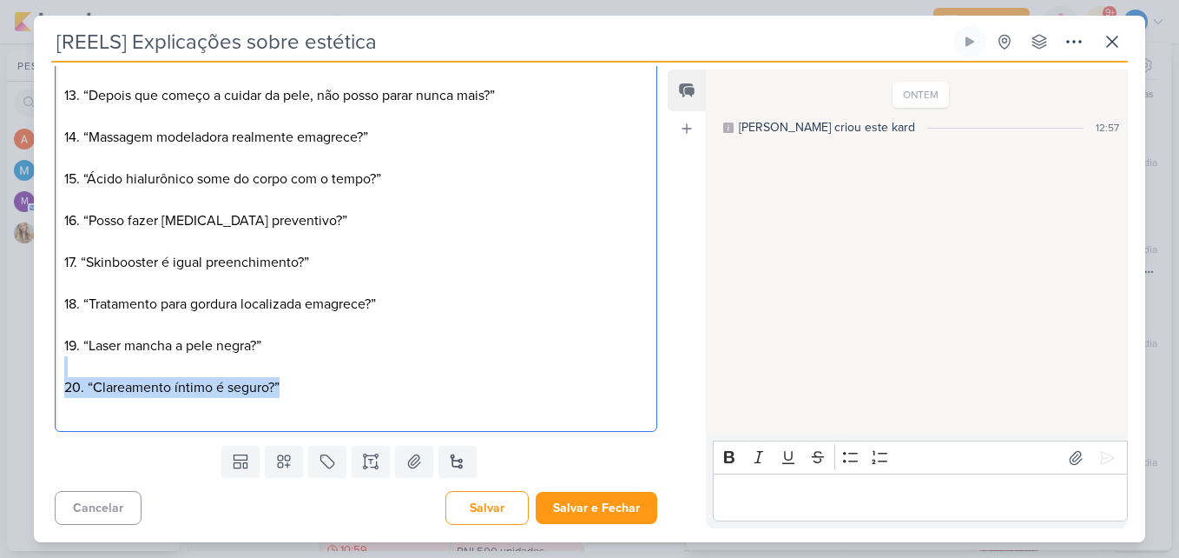
drag, startPoint x: 300, startPoint y: 385, endPoint x: 67, endPoint y: 374, distance: 233.0
click at [67, 374] on p "20. “Clareamento íntimo é seguro?”" at bounding box center [356, 387] width 584 height 63
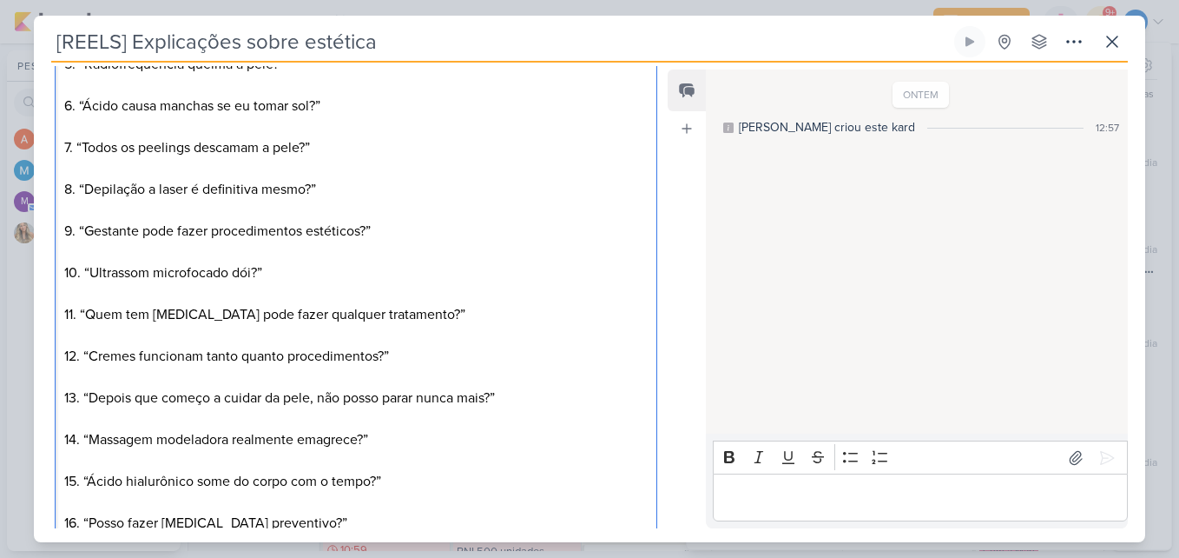
scroll to position [973, 0]
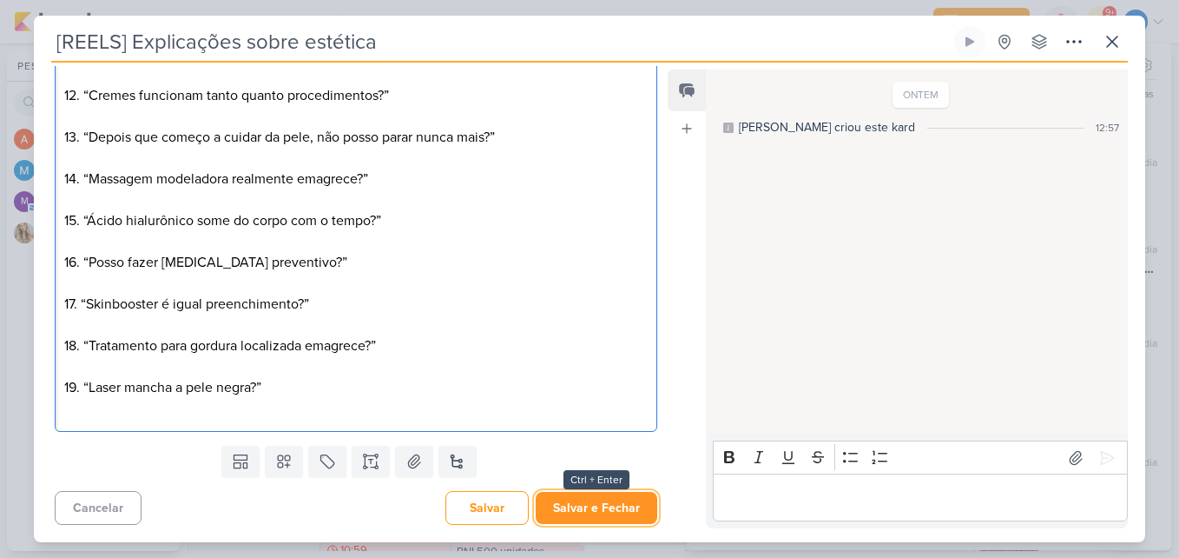
click at [620, 510] on button "Salvar e Fechar" at bounding box center [597, 508] width 122 height 32
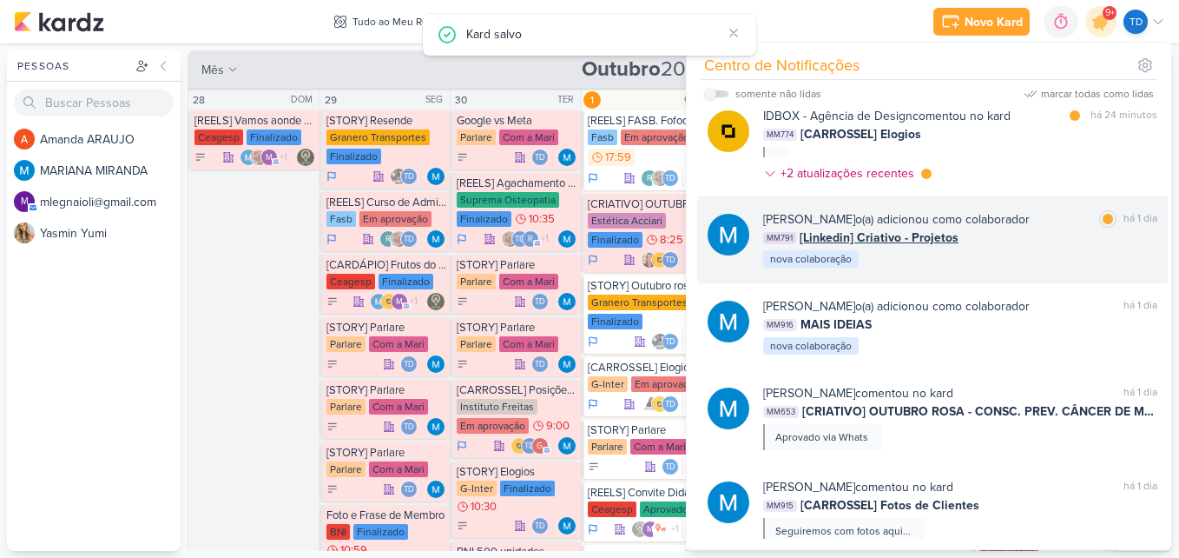
scroll to position [0, 0]
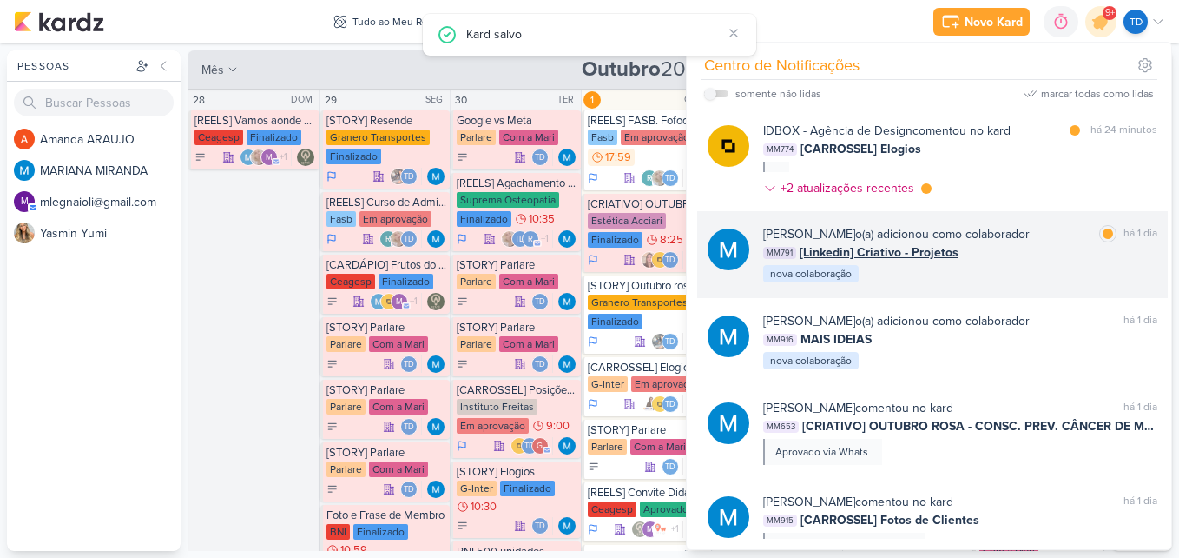
click at [998, 285] on div "[PERSON_NAME] o(a) adicionou como colaborador marcar como lida há 1 dia MM791 […" at bounding box center [932, 254] width 471 height 87
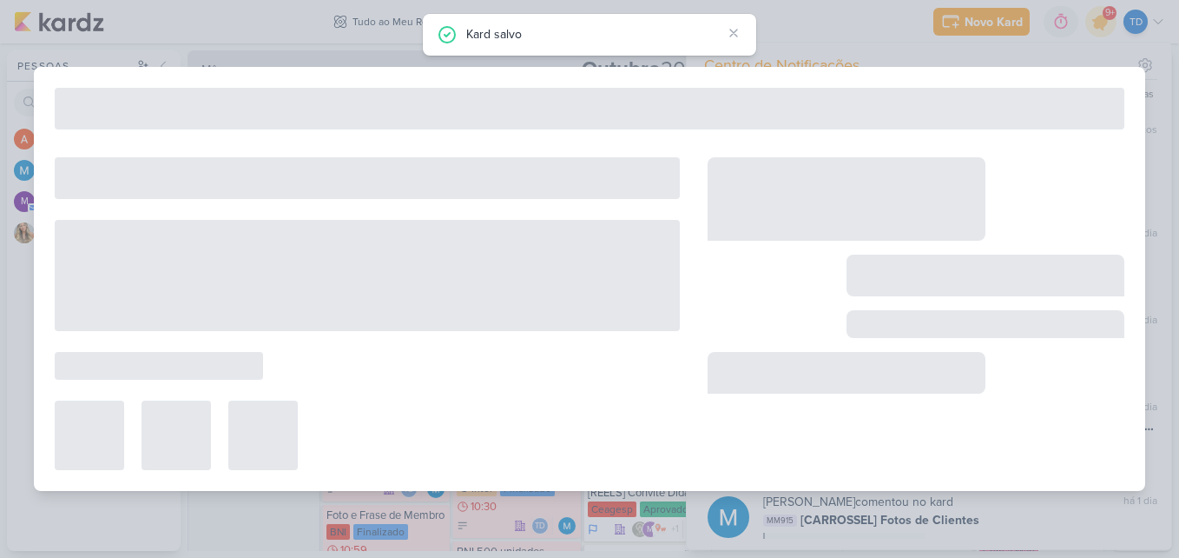
type input "[Linkedin] Criativo - Projetos"
type input "[DATE] 09:35"
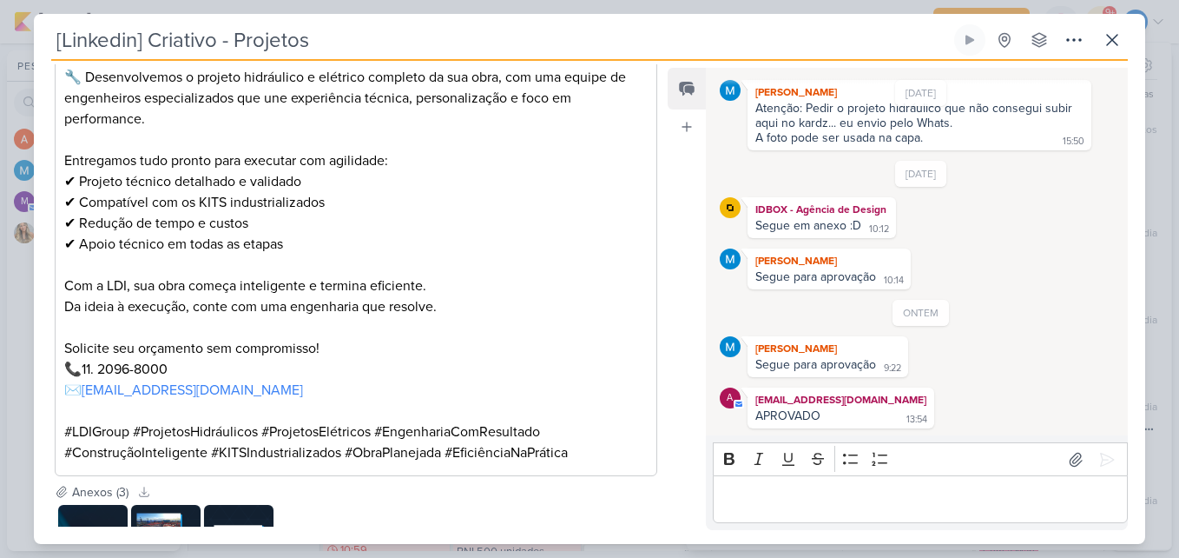
scroll to position [774, 0]
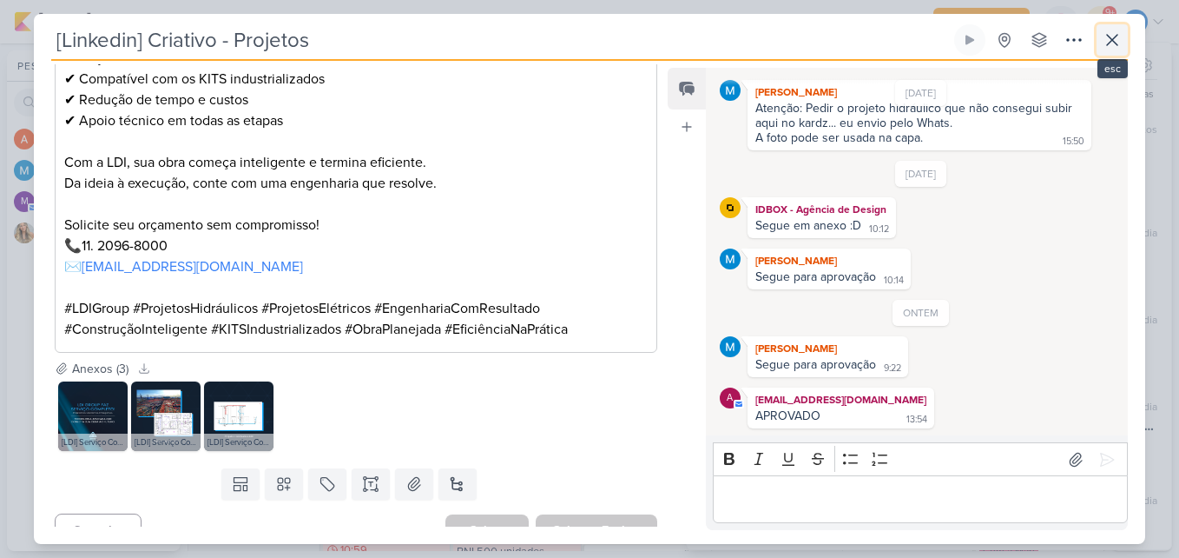
click at [1117, 49] on icon at bounding box center [1112, 40] width 21 height 21
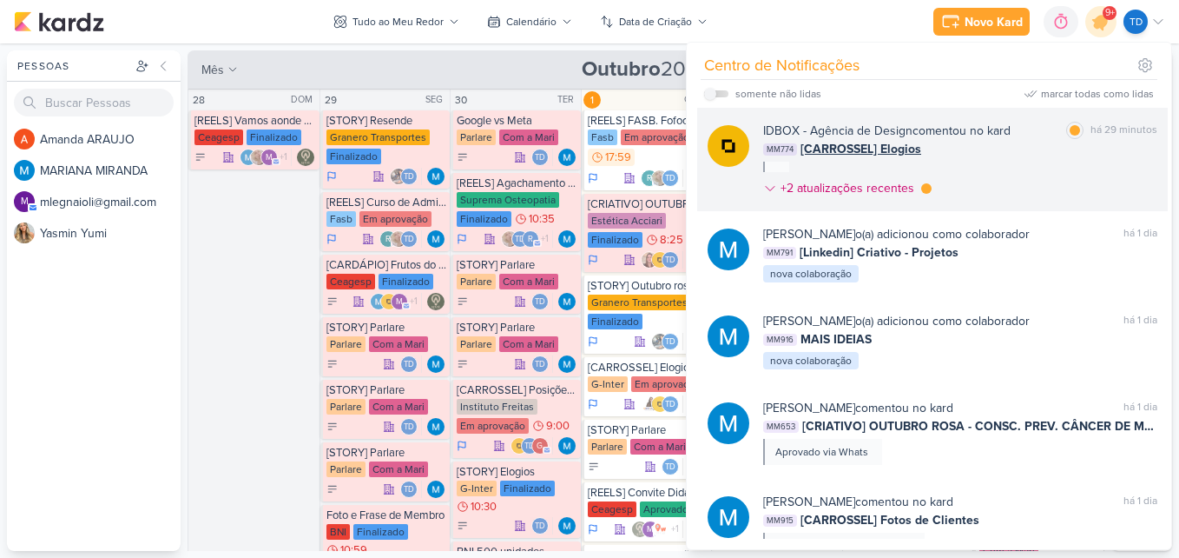
click at [984, 185] on div "IDBOX - Agência de Design comentou no kard marcar como lida há 29 minutos MM774…" at bounding box center [960, 163] width 394 height 83
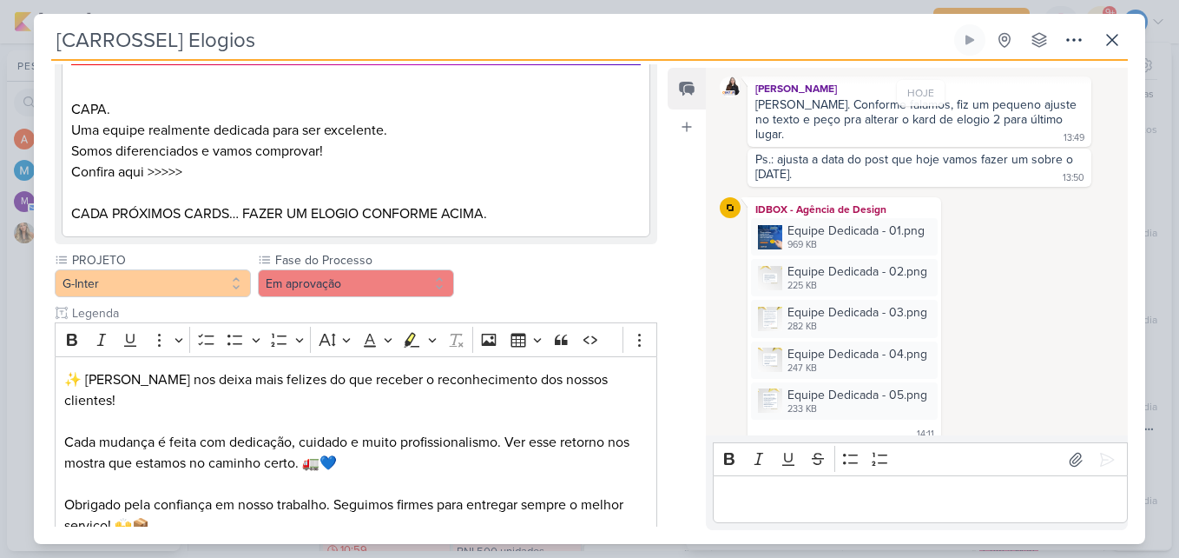
scroll to position [1563, 0]
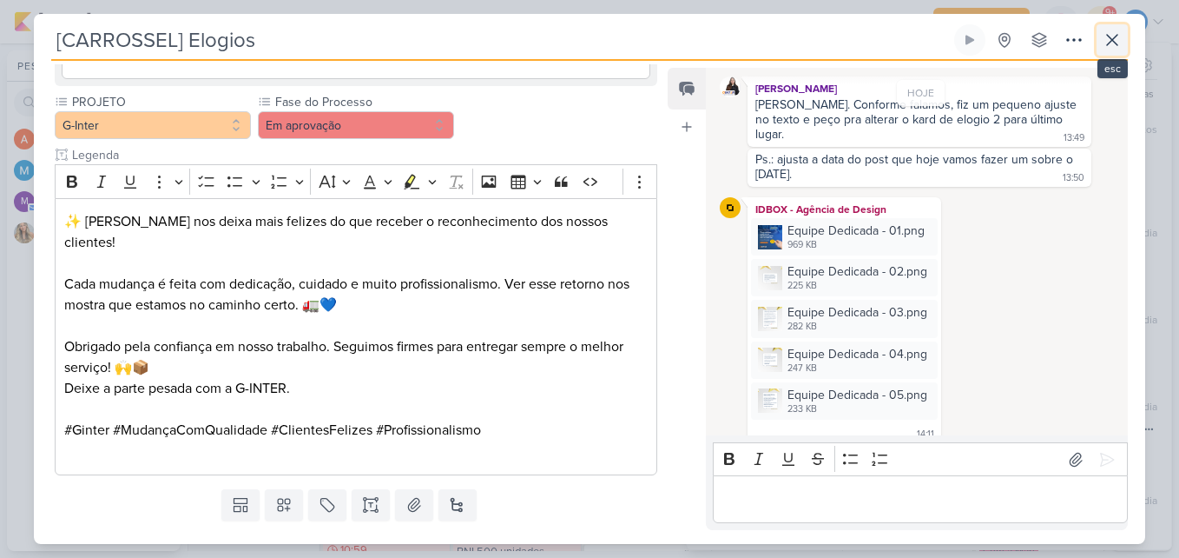
click at [1105, 43] on icon at bounding box center [1112, 40] width 21 height 21
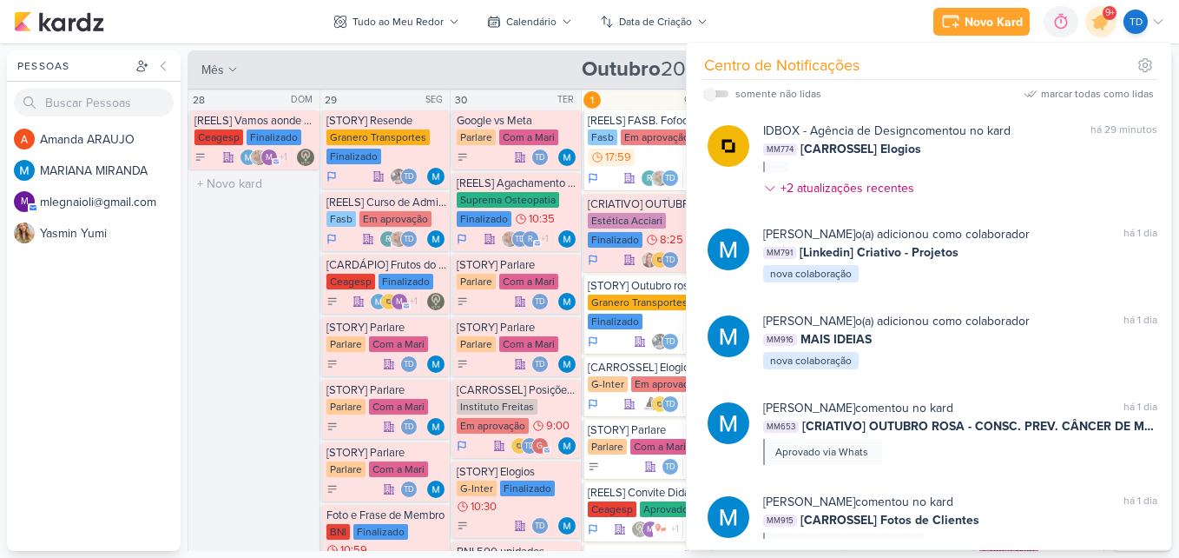
click at [197, 281] on div "28 DOM [REELS] Vamos aonde o vento nos levar [GEOGRAPHIC_DATA] Finalizado +1" at bounding box center [253, 361] width 131 height 544
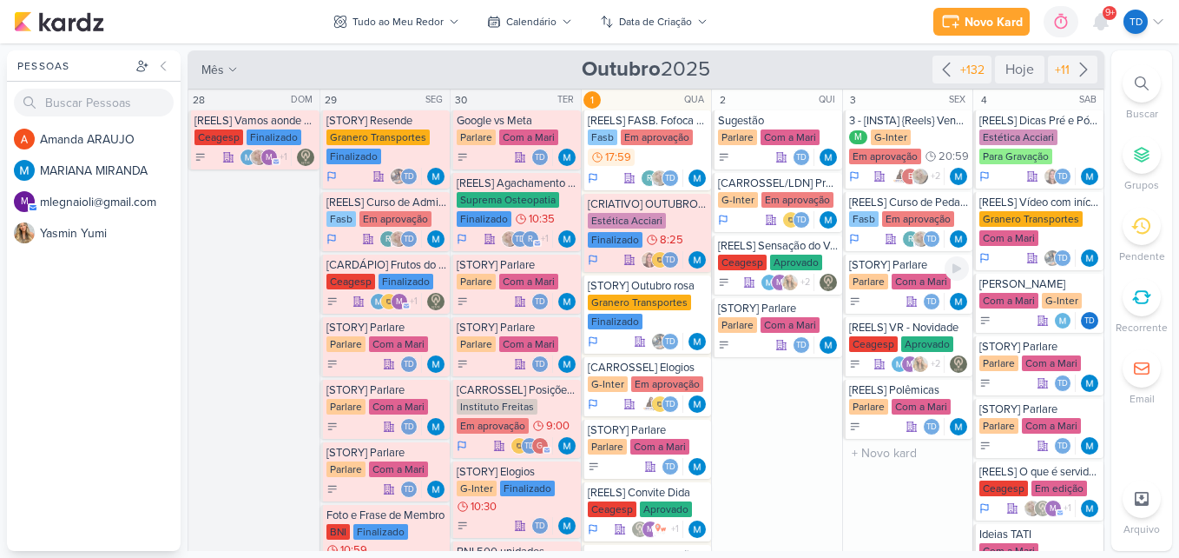
drag, startPoint x: 880, startPoint y: 271, endPoint x: 170, endPoint y: 334, distance: 712.4
click at [116, 347] on div "A m a n d a A R A U J O M A R I A N A M I R A N D A m m l e g n a i o l i @ g m…" at bounding box center [94, 336] width 174 height 427
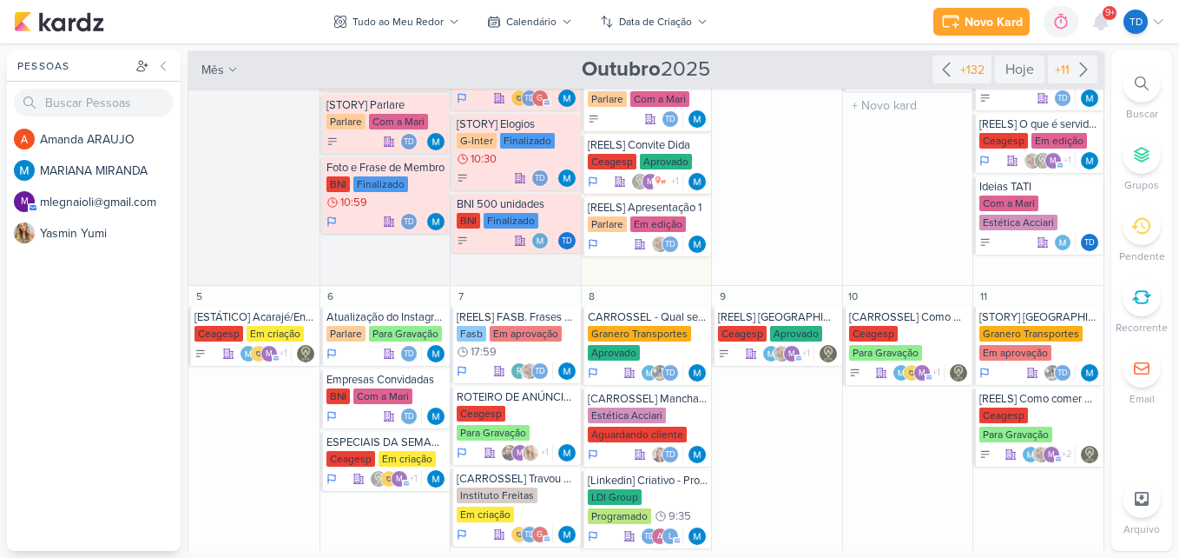
scroll to position [0, 0]
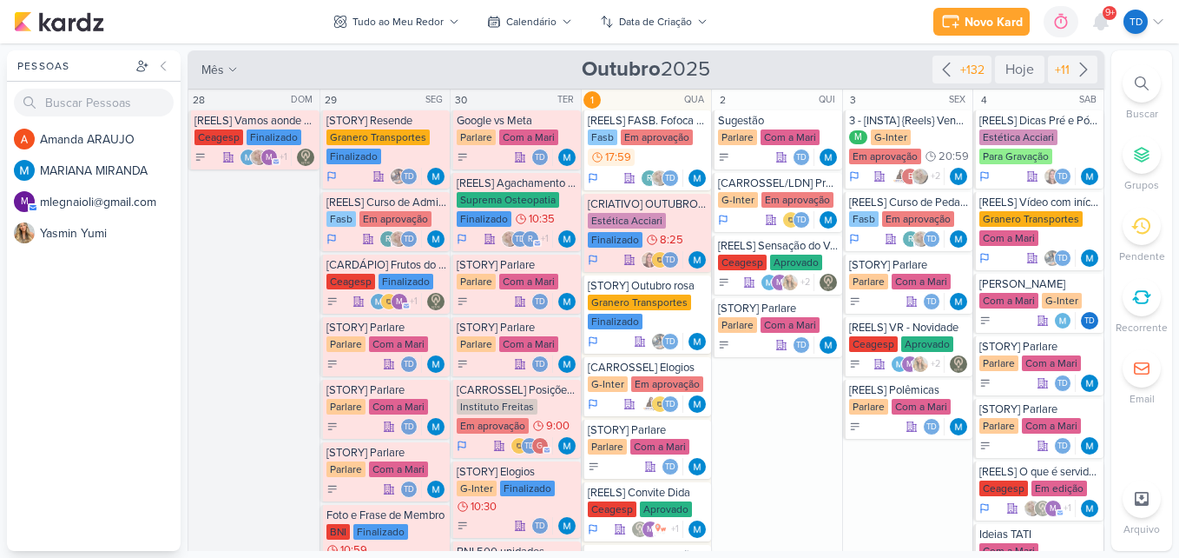
click at [1109, 19] on span "9+" at bounding box center [1111, 13] width 10 height 14
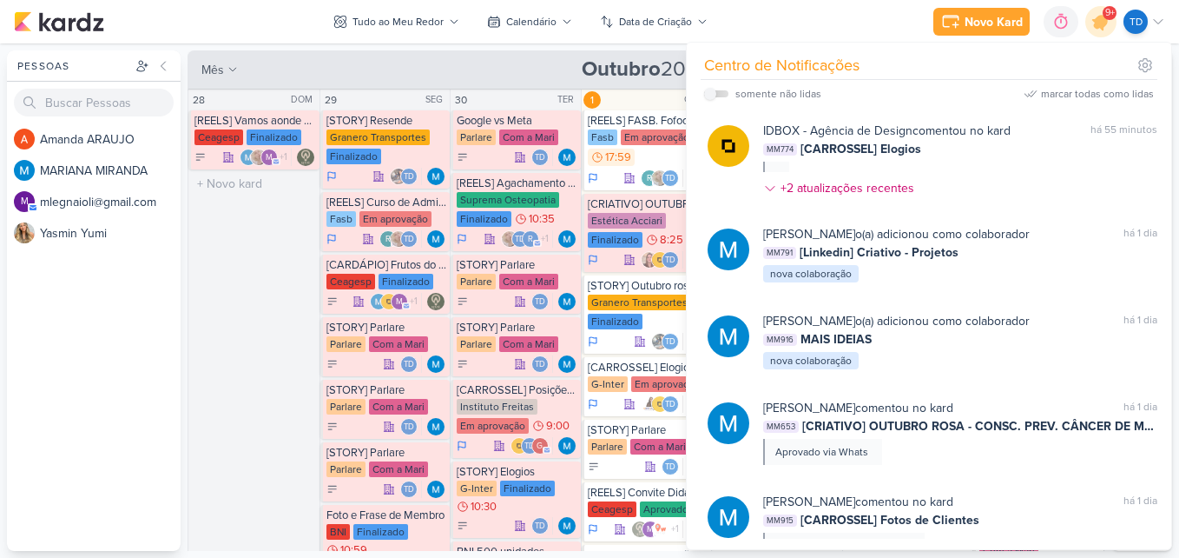
click at [282, 340] on div "28 DOM [REELS] Vamos aonde o vento nos levar [GEOGRAPHIC_DATA] Finalizado +1" at bounding box center [253, 361] width 131 height 544
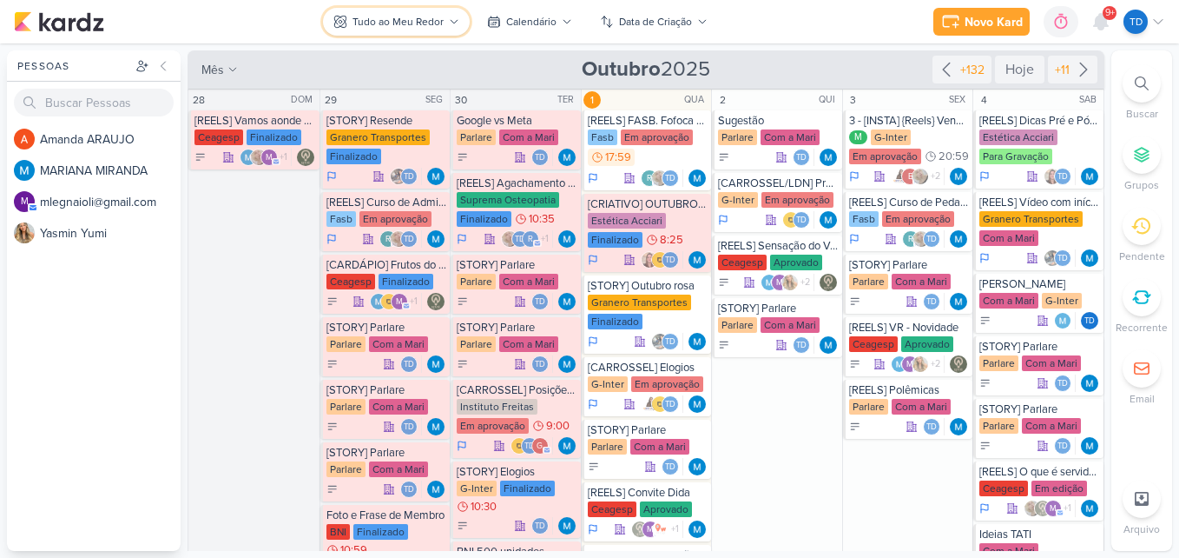
click at [446, 14] on button "Tudo ao Meu Redor" at bounding box center [396, 22] width 147 height 28
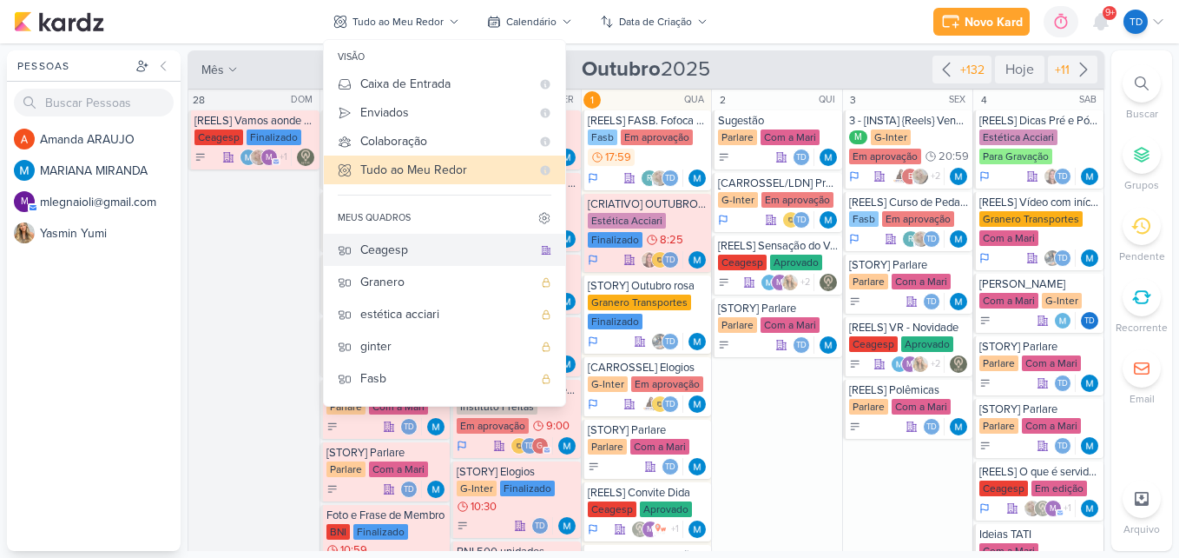
click at [442, 253] on div "Ceagesp" at bounding box center [446, 250] width 172 height 18
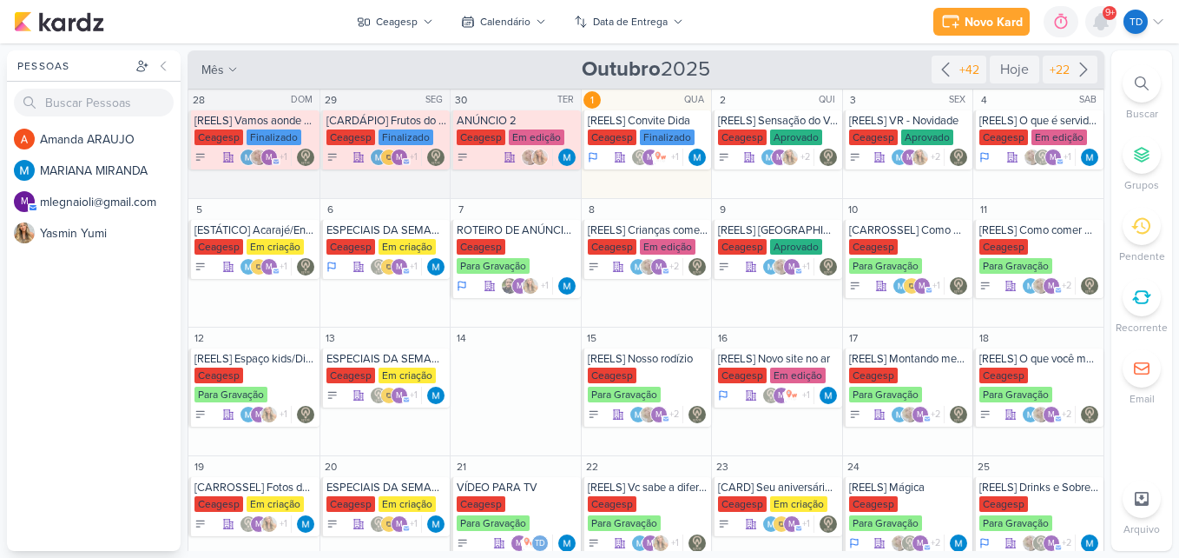
click at [1105, 25] on icon at bounding box center [1101, 22] width 14 height 16
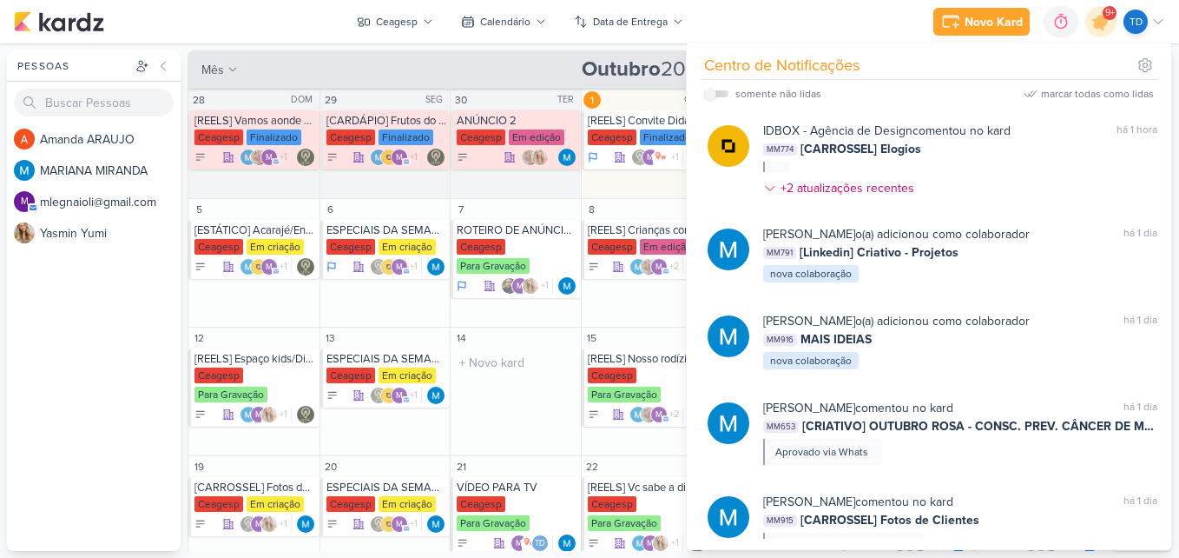
click at [499, 376] on div "O título do kard deve ter menos que 100 caracteres" at bounding box center [516, 362] width 130 height 29
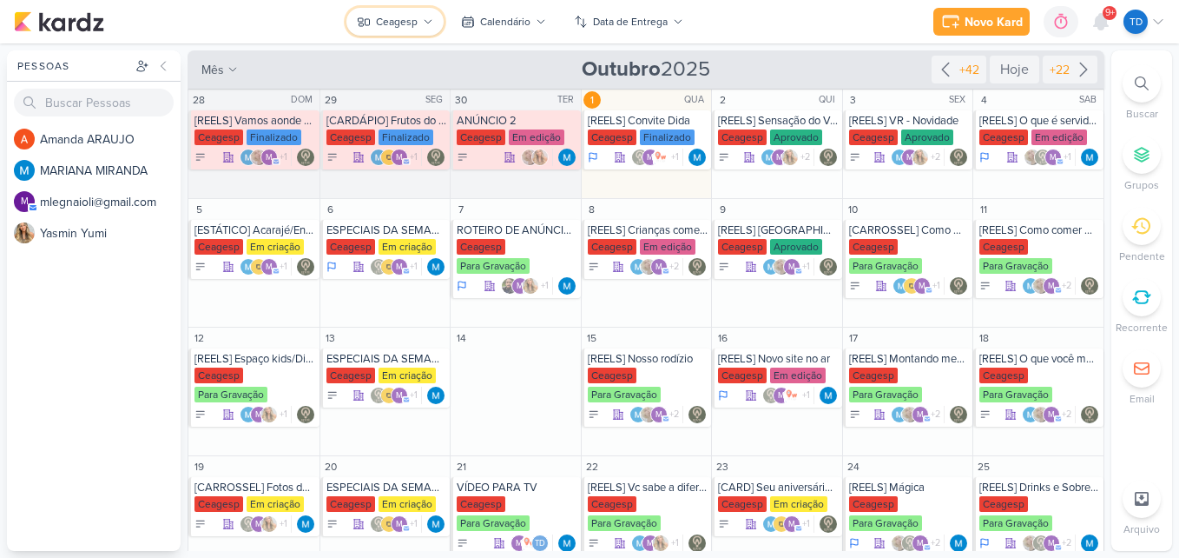
click at [405, 25] on div "Ceagesp" at bounding box center [397, 22] width 42 height 16
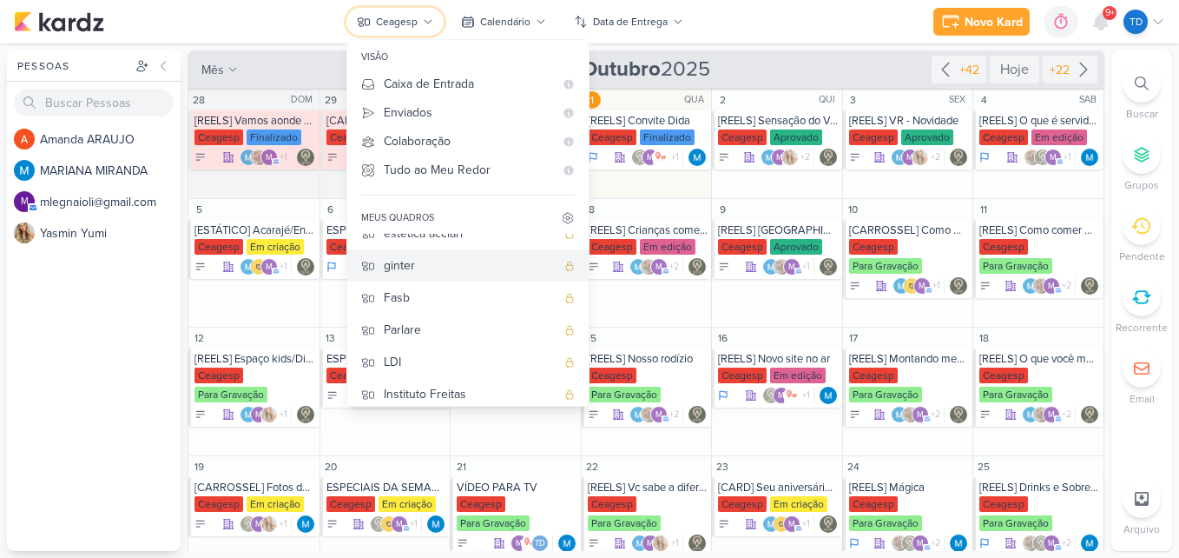
scroll to position [90, 0]
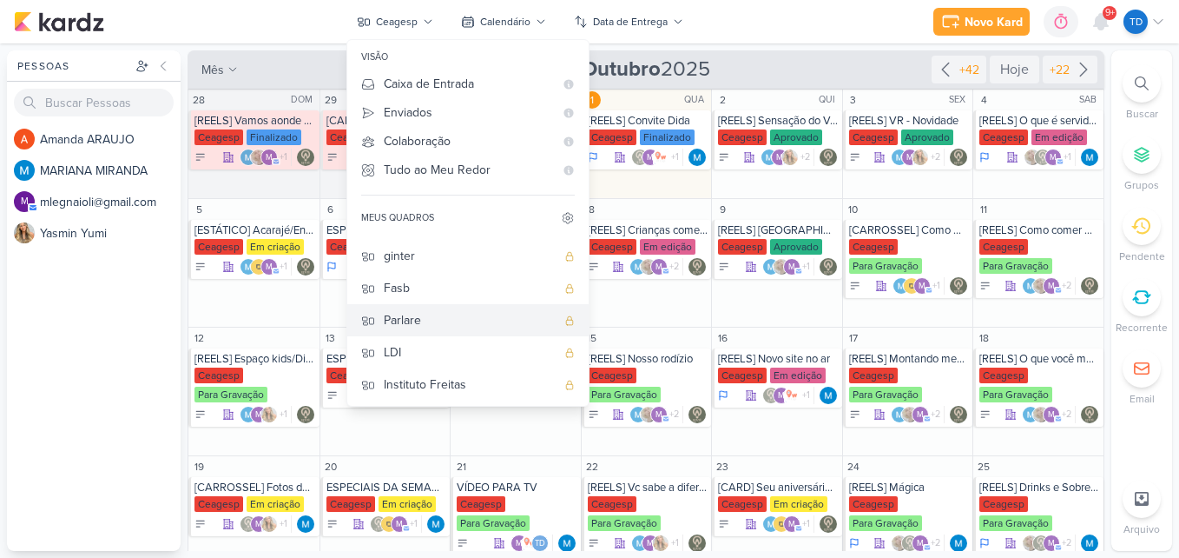
click at [464, 314] on div "Parlare" at bounding box center [470, 320] width 172 height 18
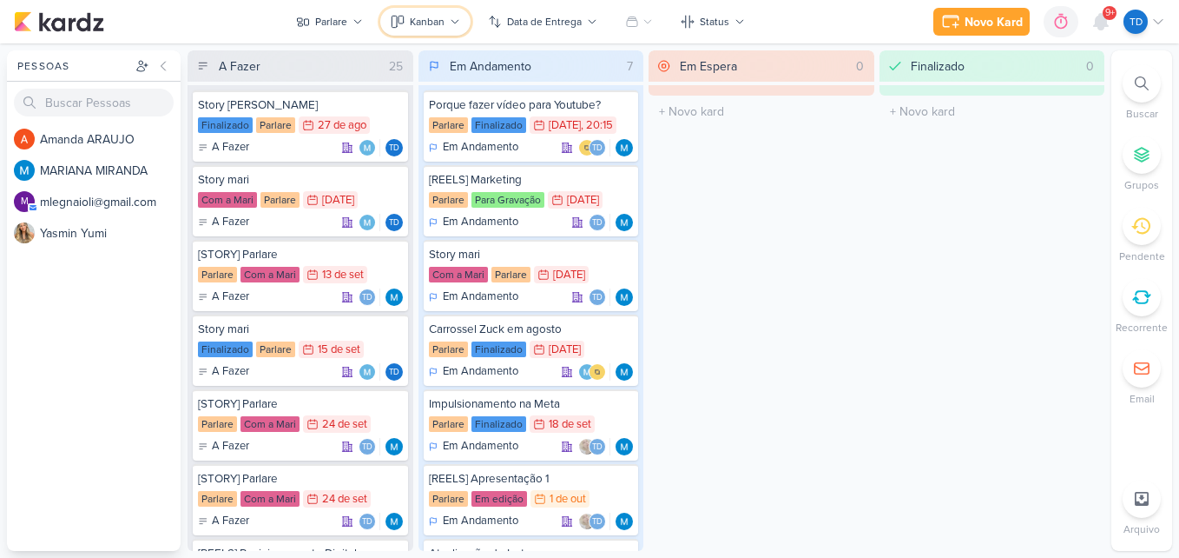
click at [454, 28] on button "Kanban" at bounding box center [425, 22] width 90 height 28
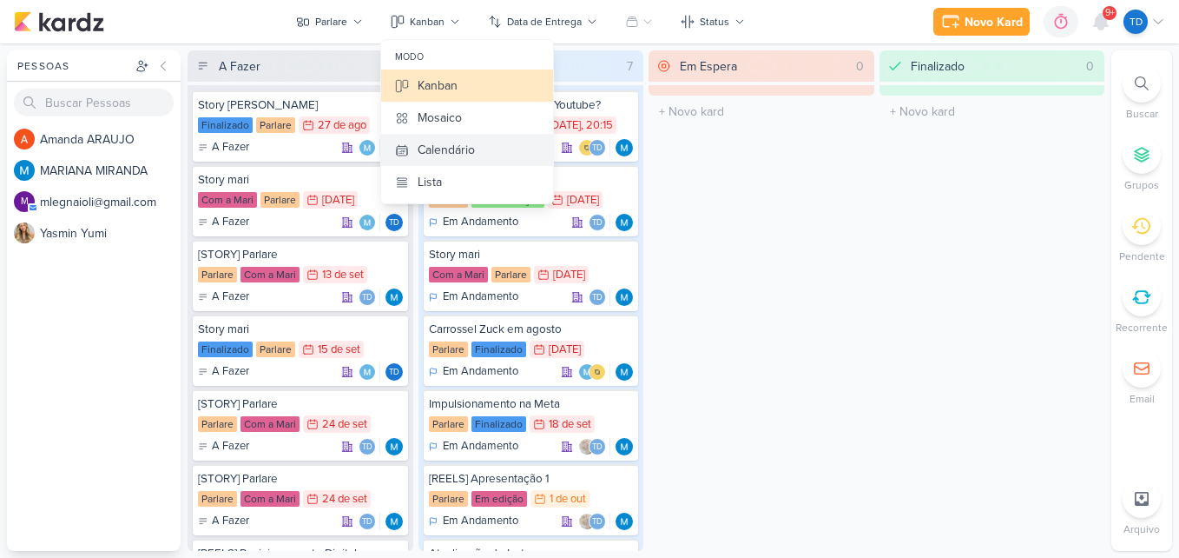
click at [480, 149] on button "Calendário" at bounding box center [467, 150] width 172 height 32
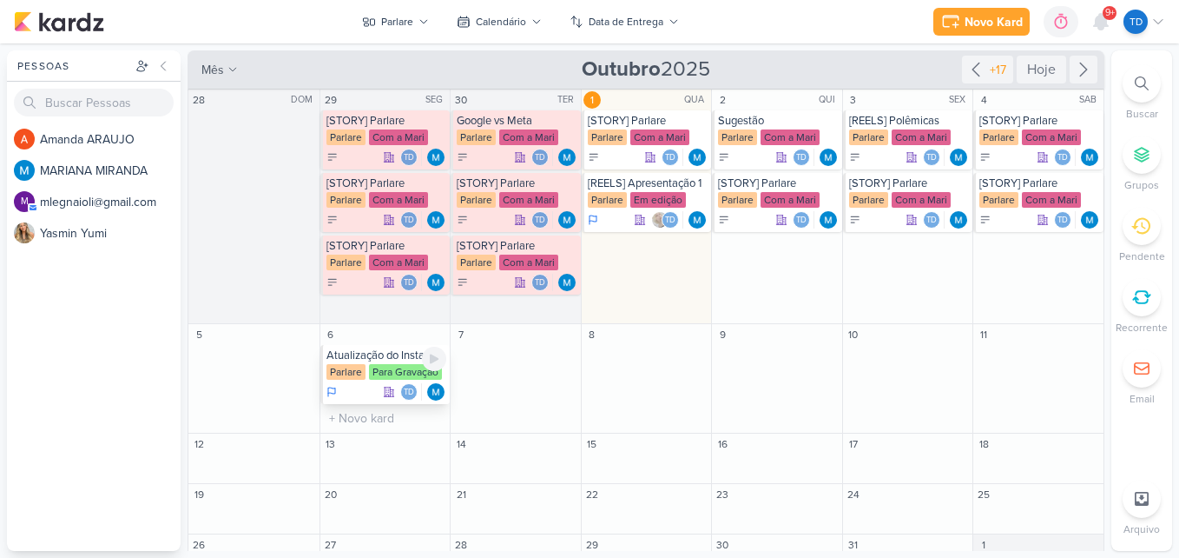
click at [384, 377] on div "Para Gravação" at bounding box center [405, 372] width 73 height 16
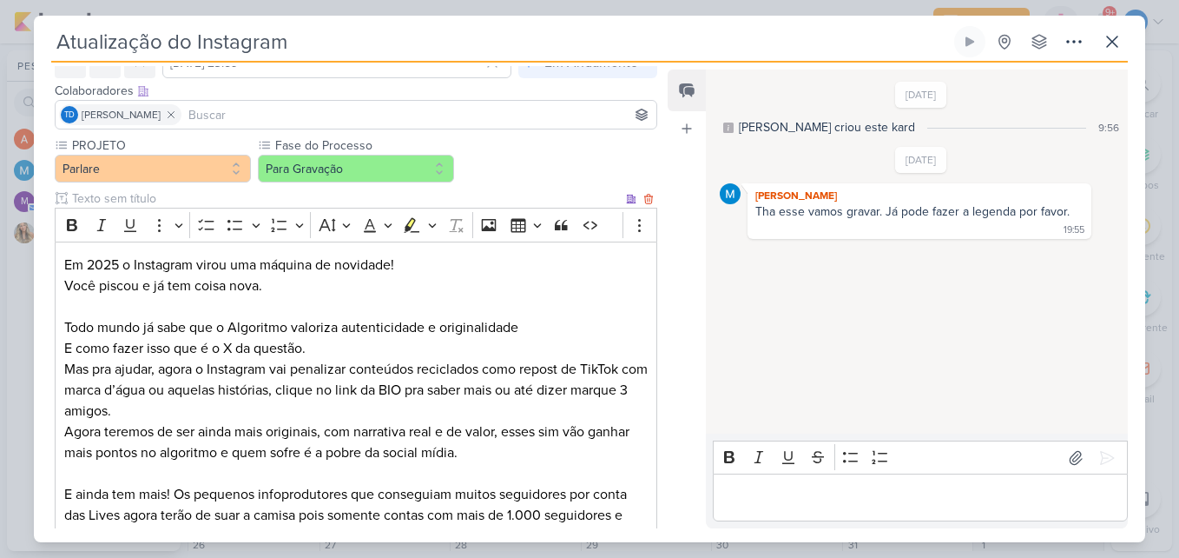
scroll to position [28, 0]
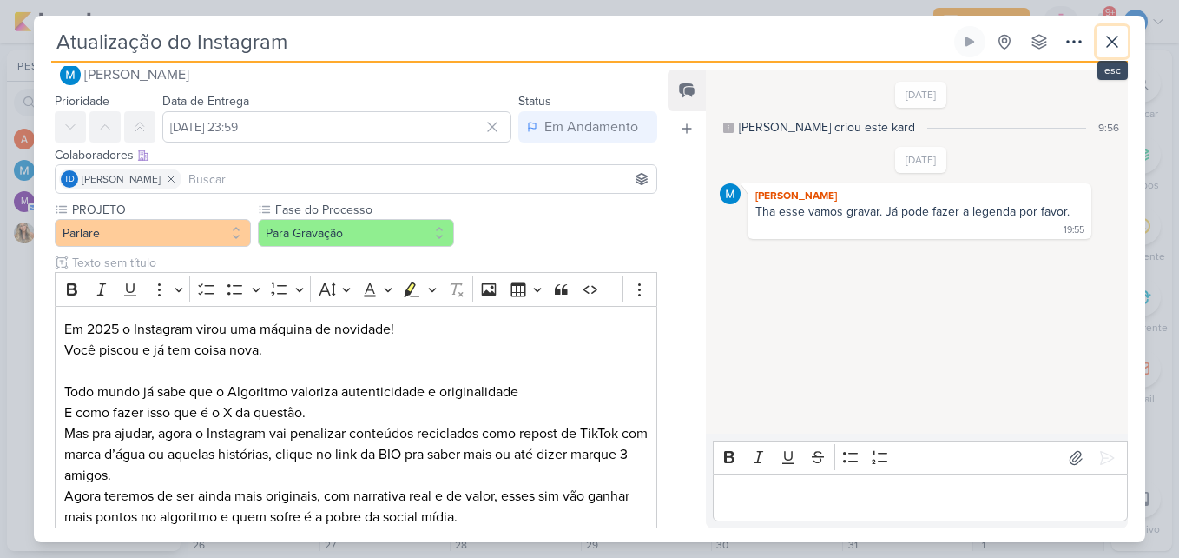
click at [1116, 41] on icon at bounding box center [1112, 41] width 21 height 21
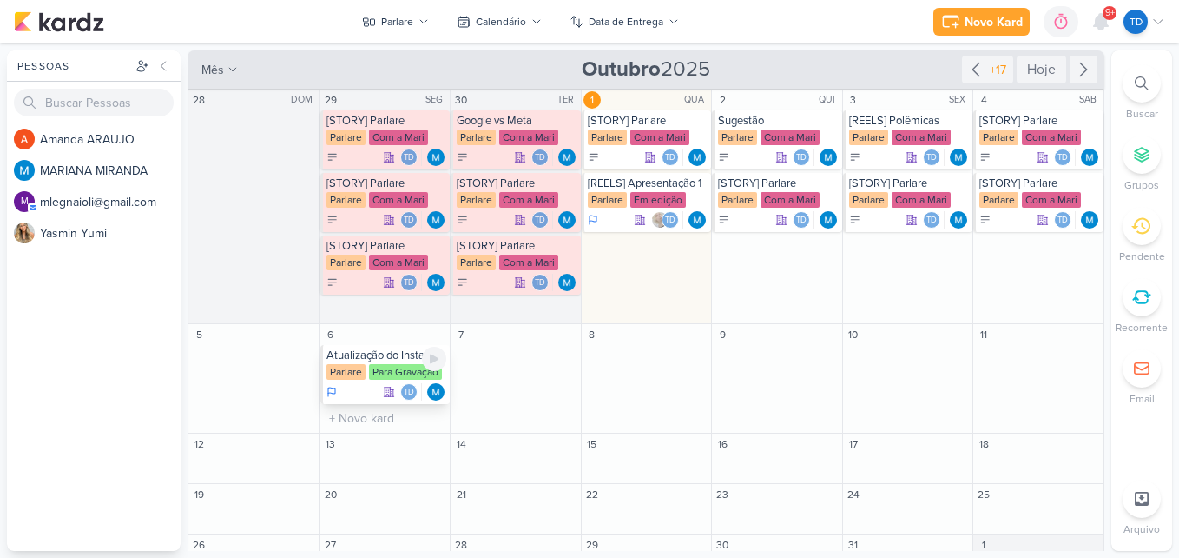
click at [364, 365] on div "Parlare" at bounding box center [346, 372] width 39 height 16
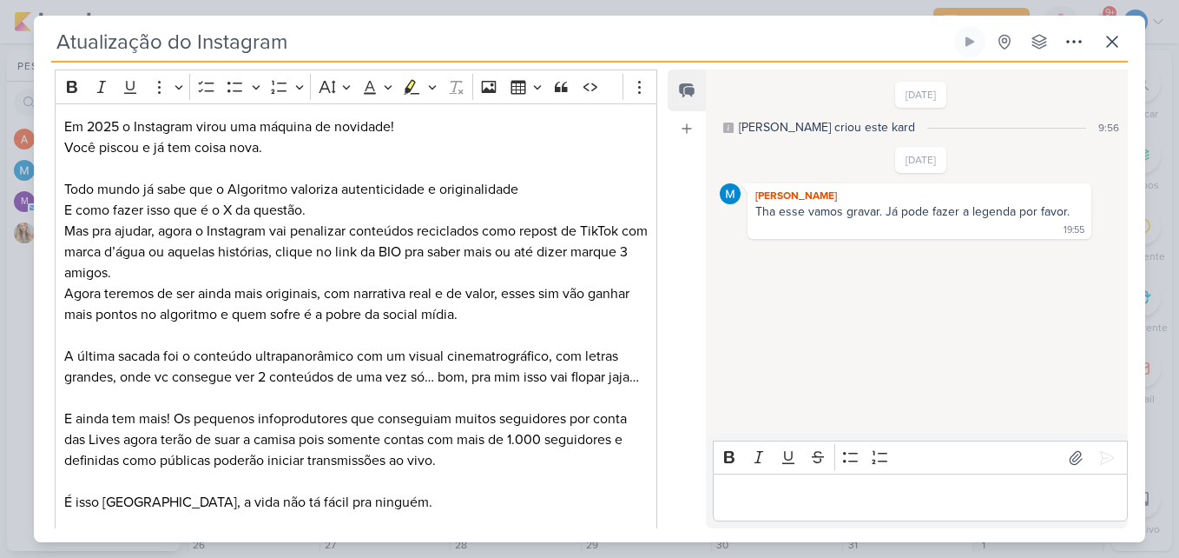
scroll to position [695, 0]
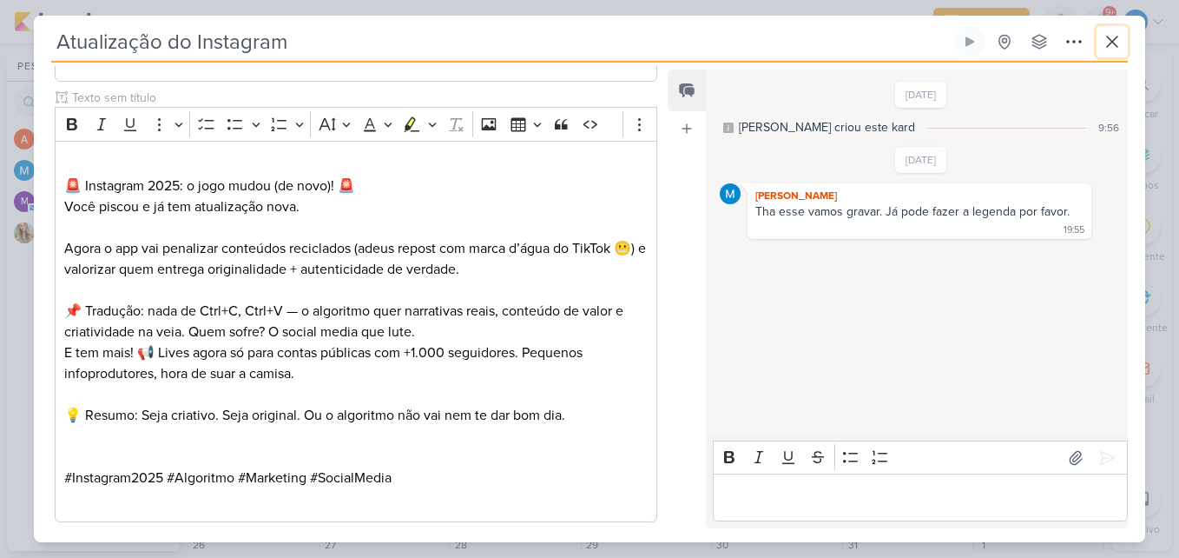
click at [1109, 36] on icon at bounding box center [1112, 41] width 21 height 21
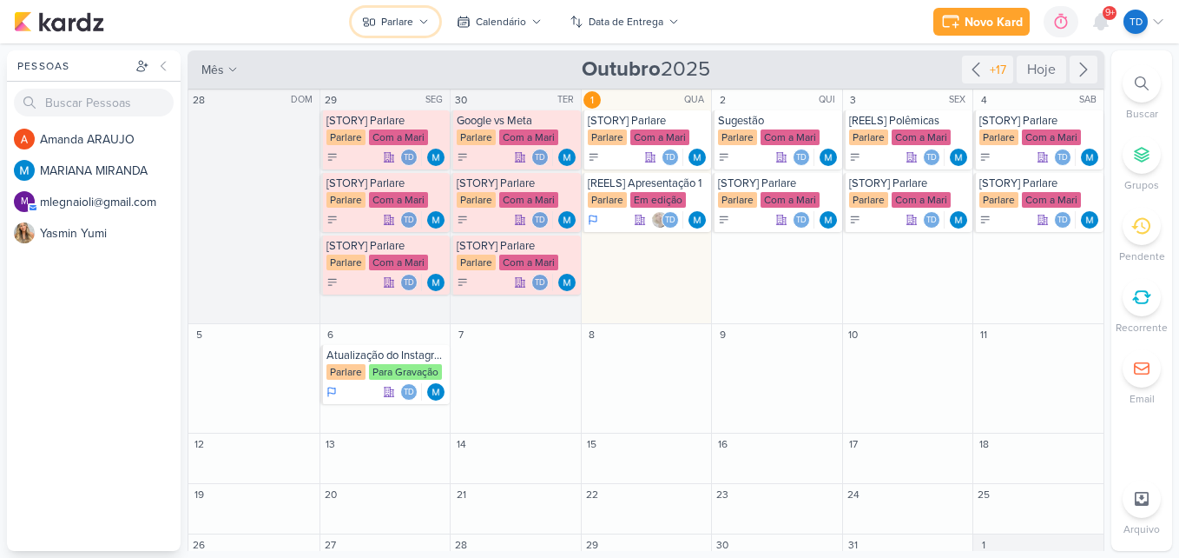
click at [376, 10] on button "Parlare" at bounding box center [396, 22] width 88 height 28
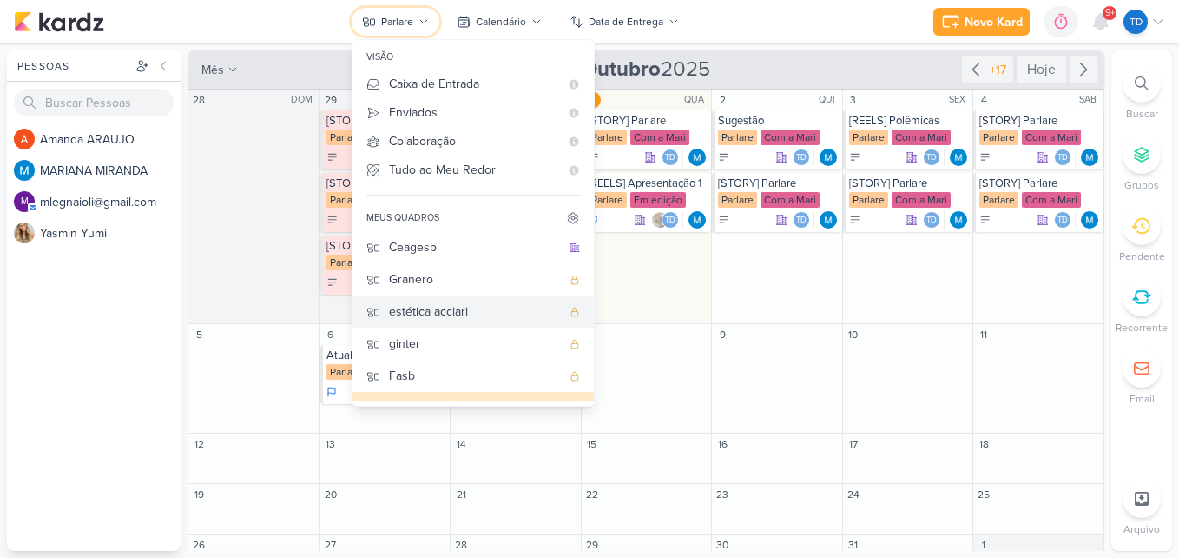
scroll to position [0, 0]
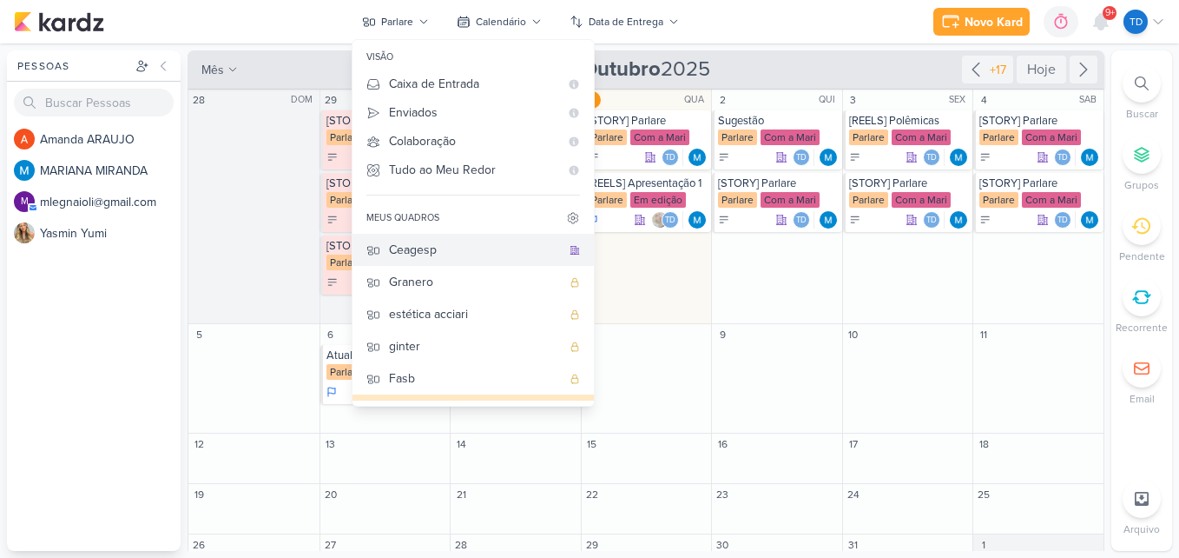
click at [459, 243] on div "Ceagesp" at bounding box center [475, 250] width 172 height 18
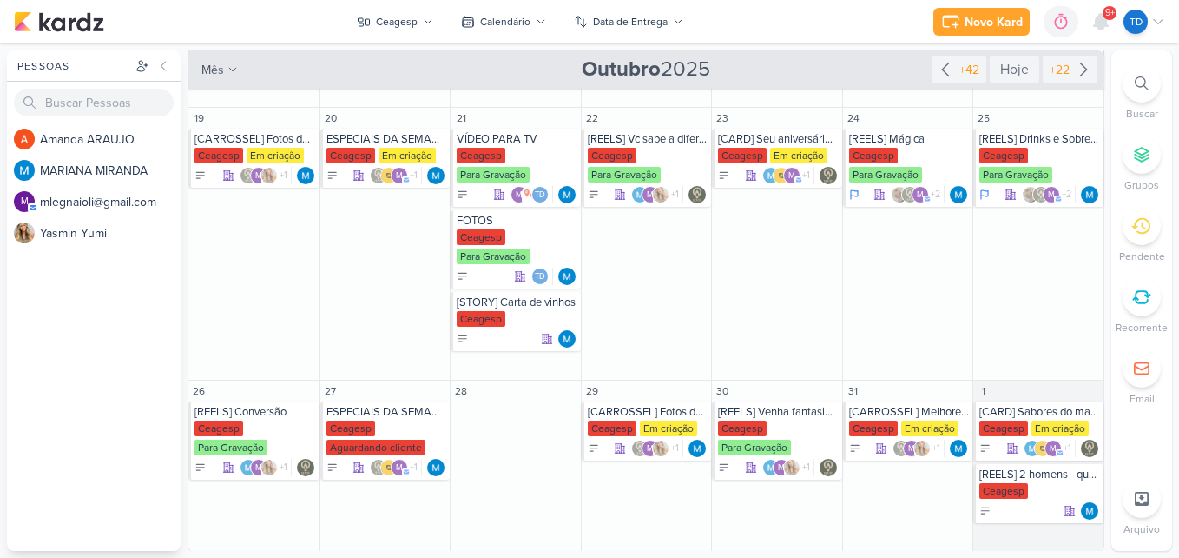
scroll to position [350, 0]
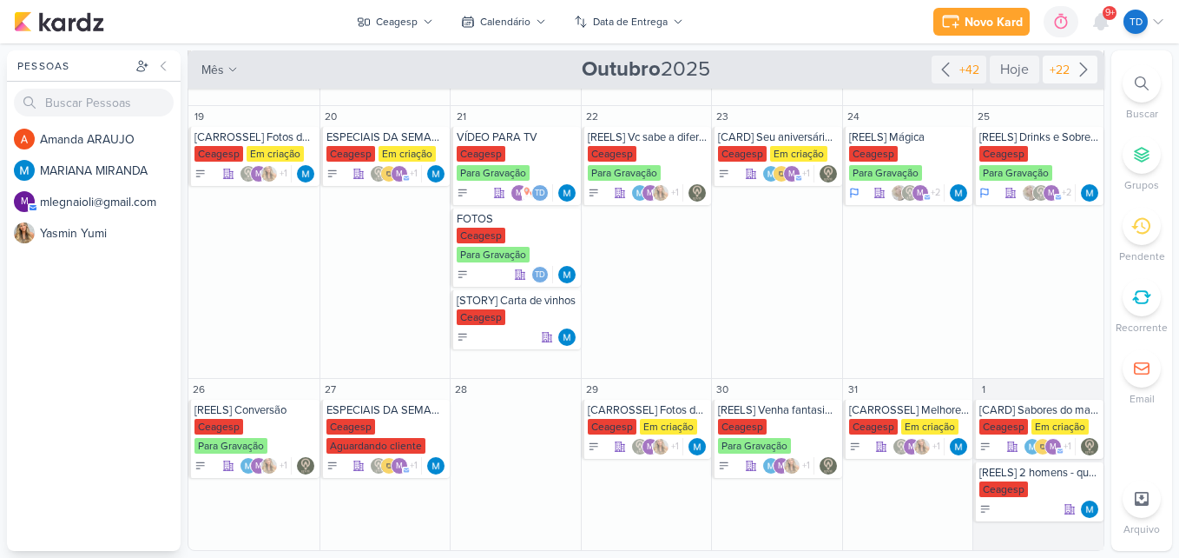
click at [1047, 70] on div "+22" at bounding box center [1060, 70] width 27 height 18
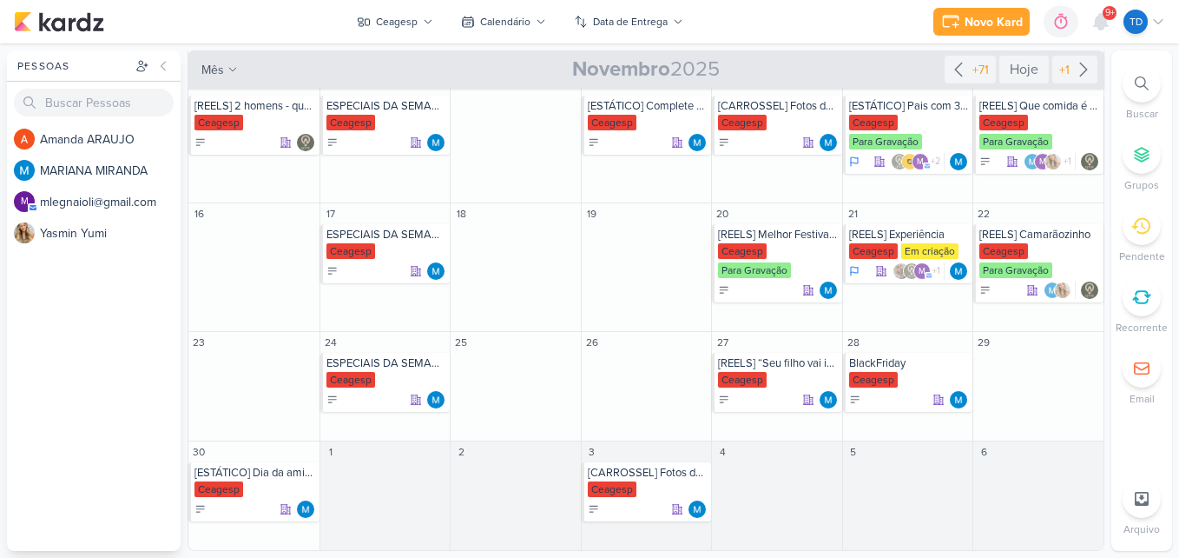
scroll to position [315, 0]
click at [655, 119] on div "Ceagesp" at bounding box center [648, 123] width 121 height 17
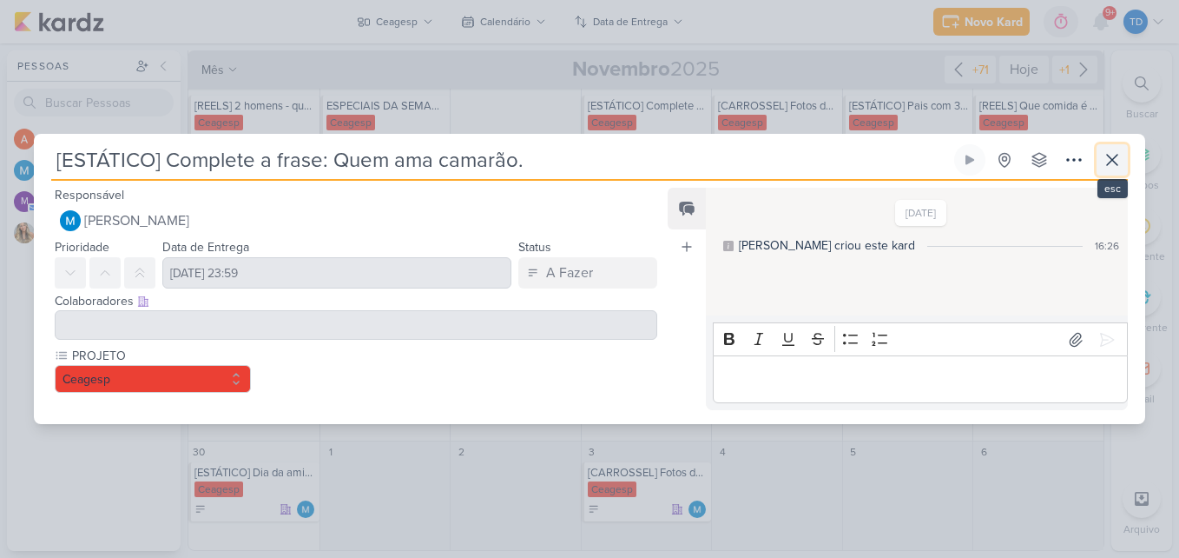
click at [1109, 167] on icon at bounding box center [1112, 159] width 21 height 21
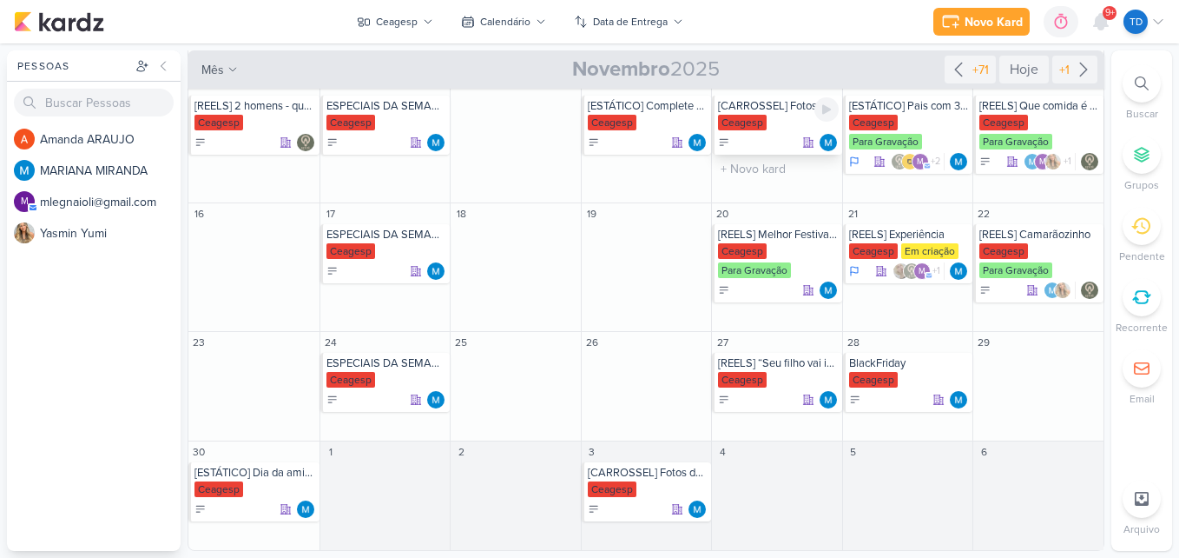
click at [803, 129] on div "Ceagesp" at bounding box center [778, 123] width 121 height 17
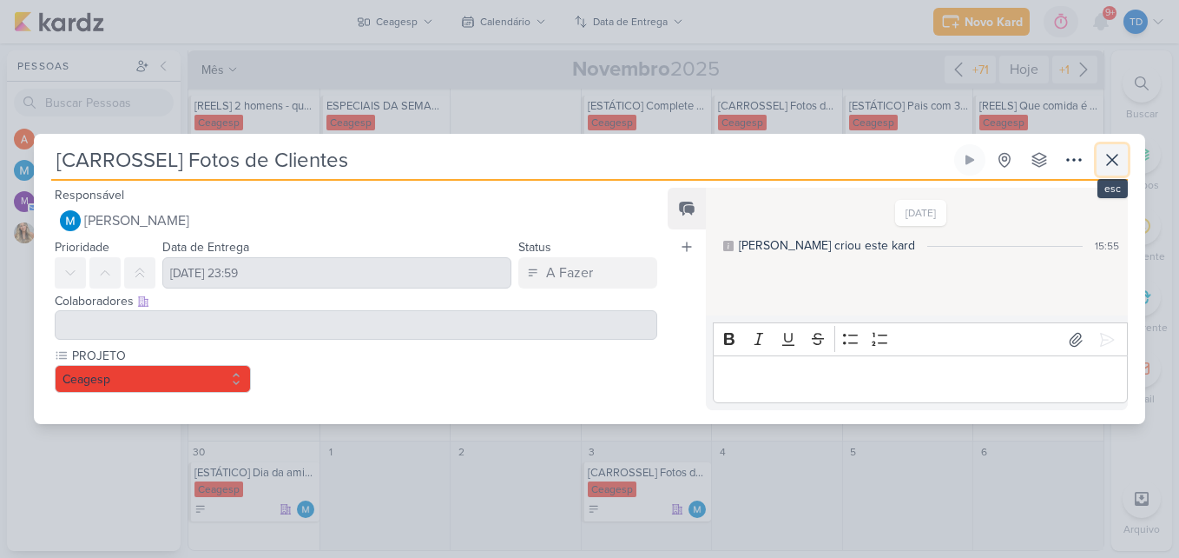
click at [1109, 164] on icon at bounding box center [1112, 160] width 10 height 10
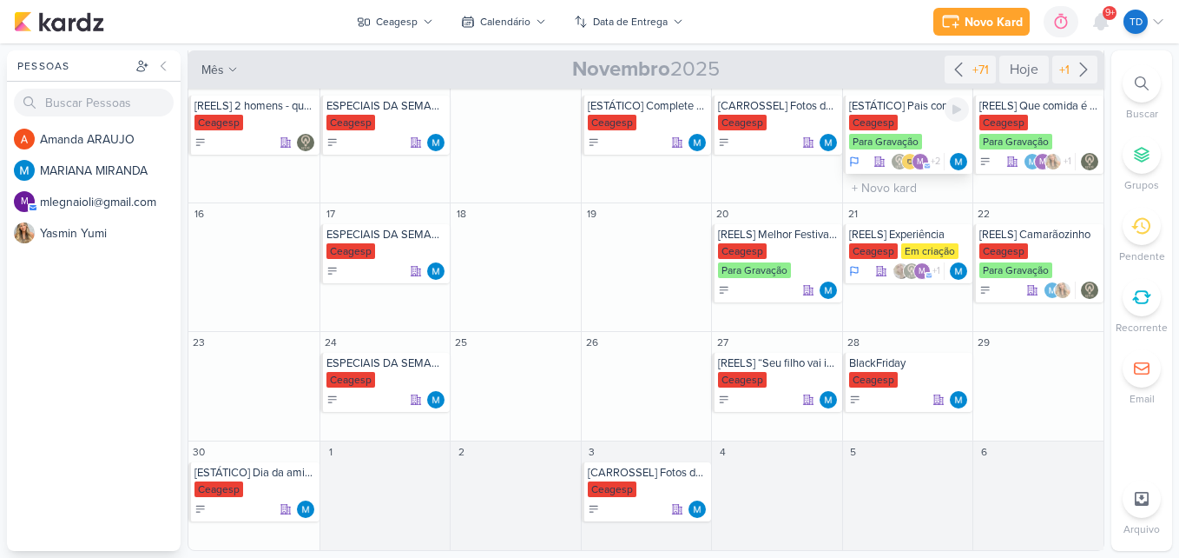
click at [926, 136] on div "Ceagesp Para Gravação" at bounding box center [909, 133] width 121 height 36
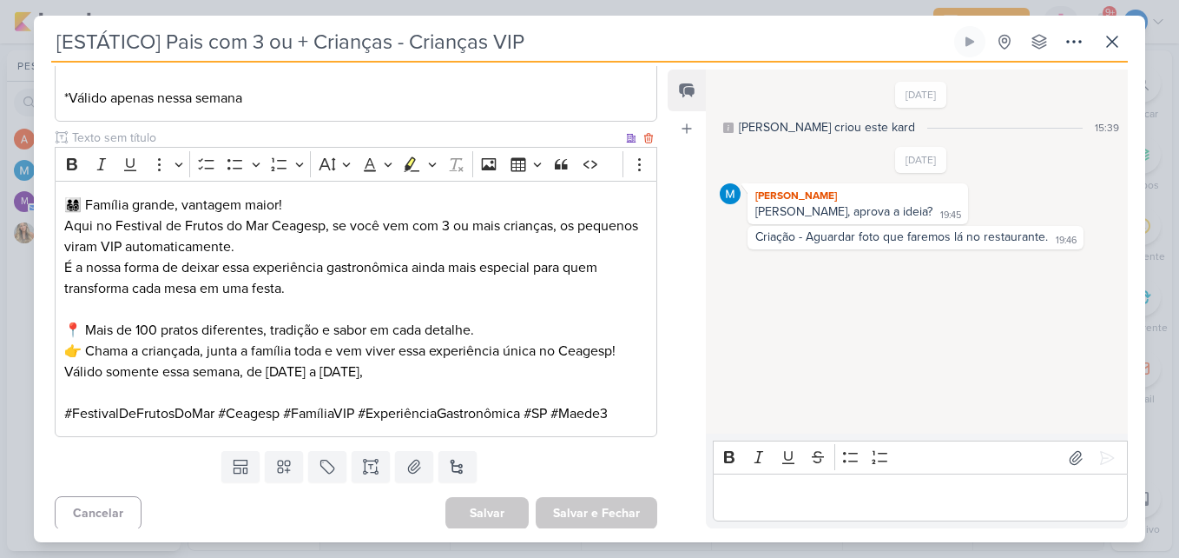
scroll to position [372, 0]
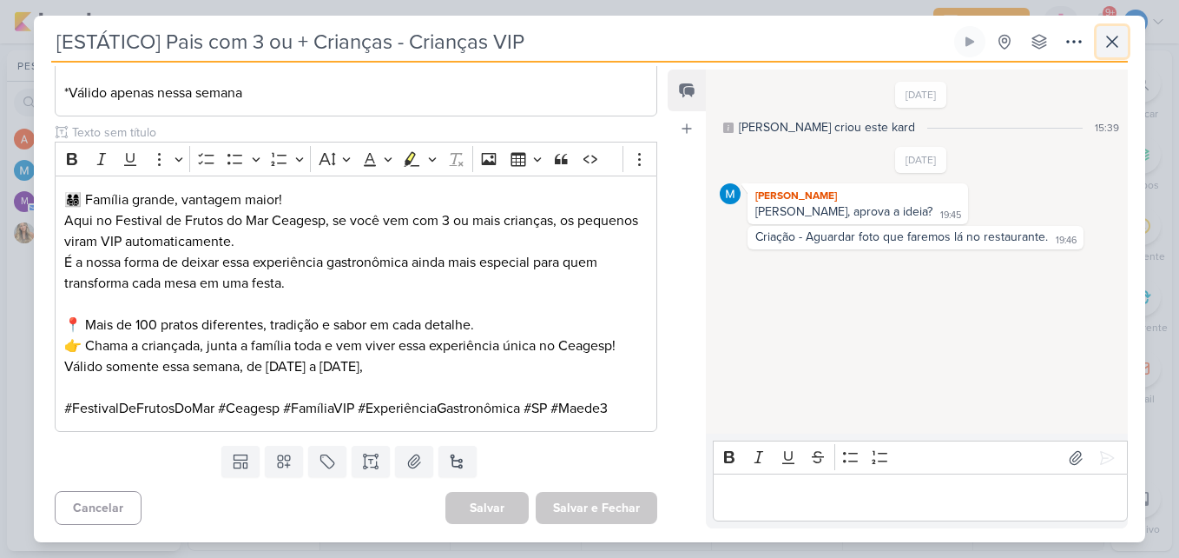
click at [1127, 44] on button at bounding box center [1112, 41] width 31 height 31
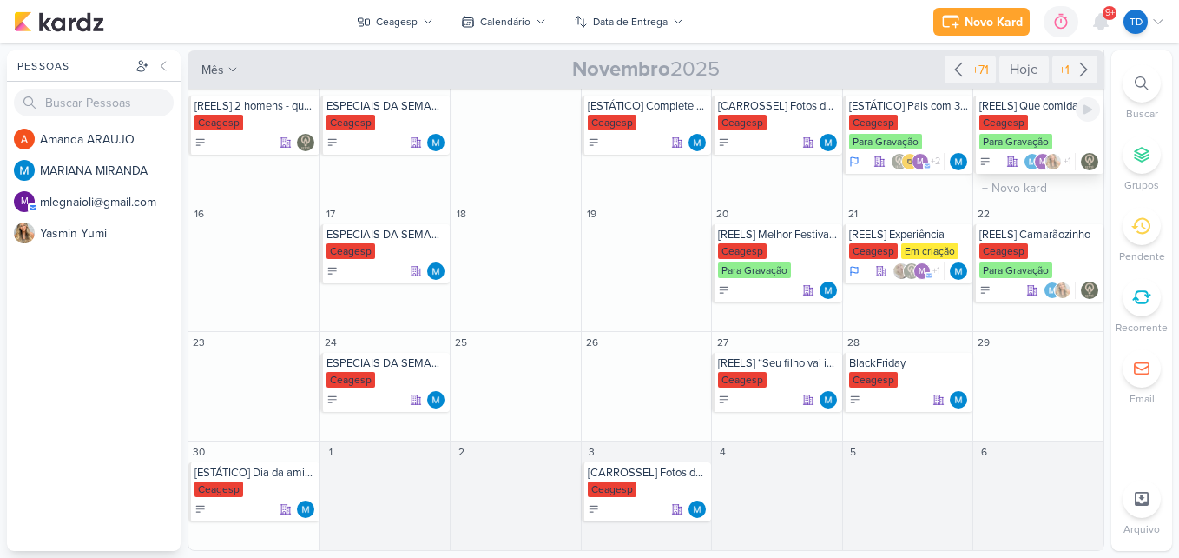
click at [1034, 120] on div "Ceagesp Para Gravação" at bounding box center [1040, 133] width 121 height 36
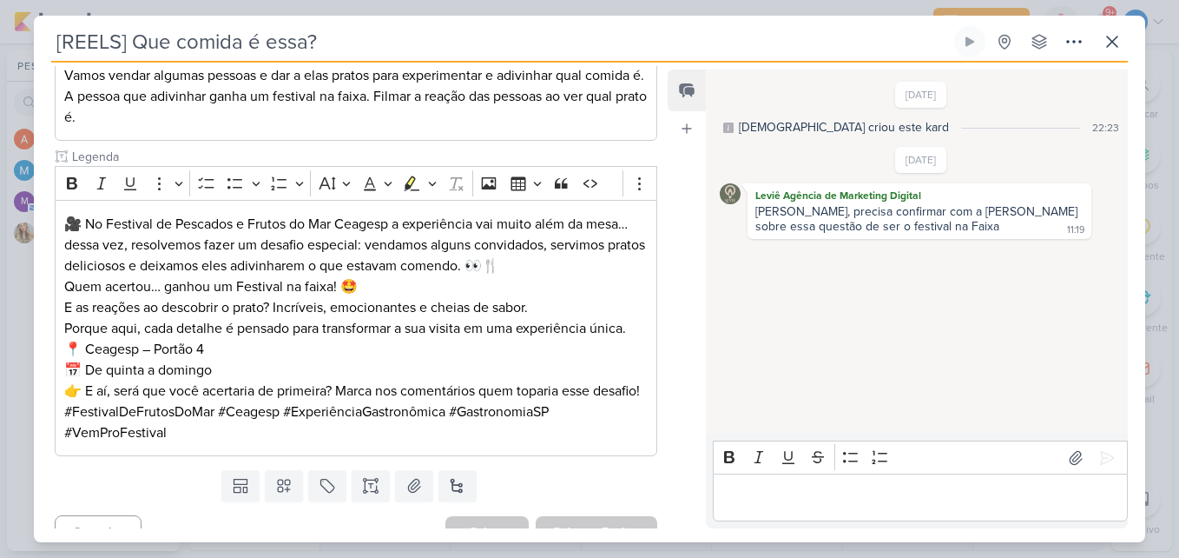
scroll to position [327, 0]
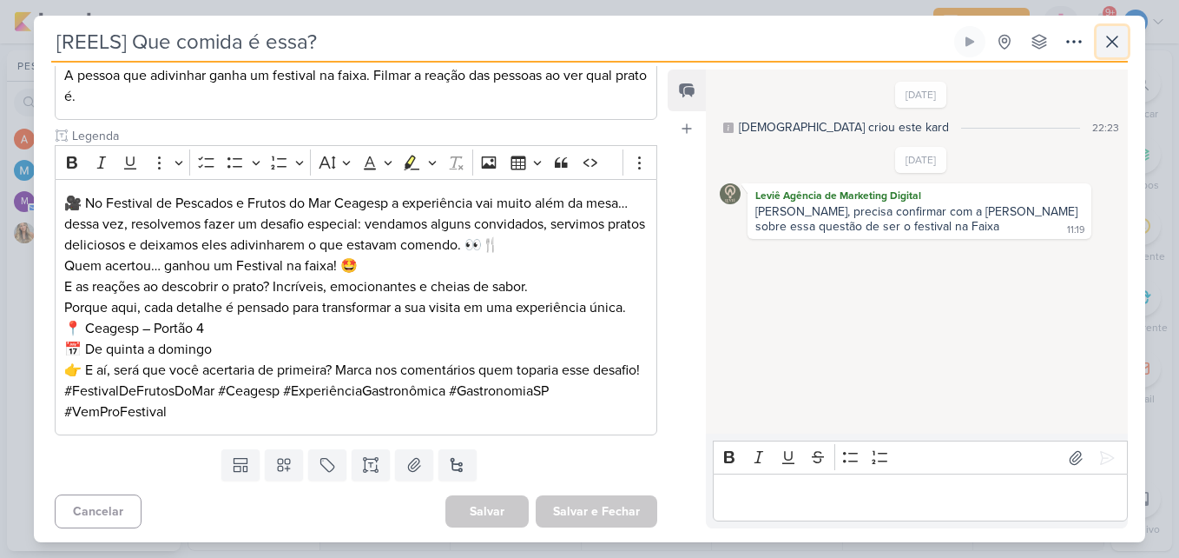
click at [1112, 50] on icon at bounding box center [1112, 41] width 21 height 21
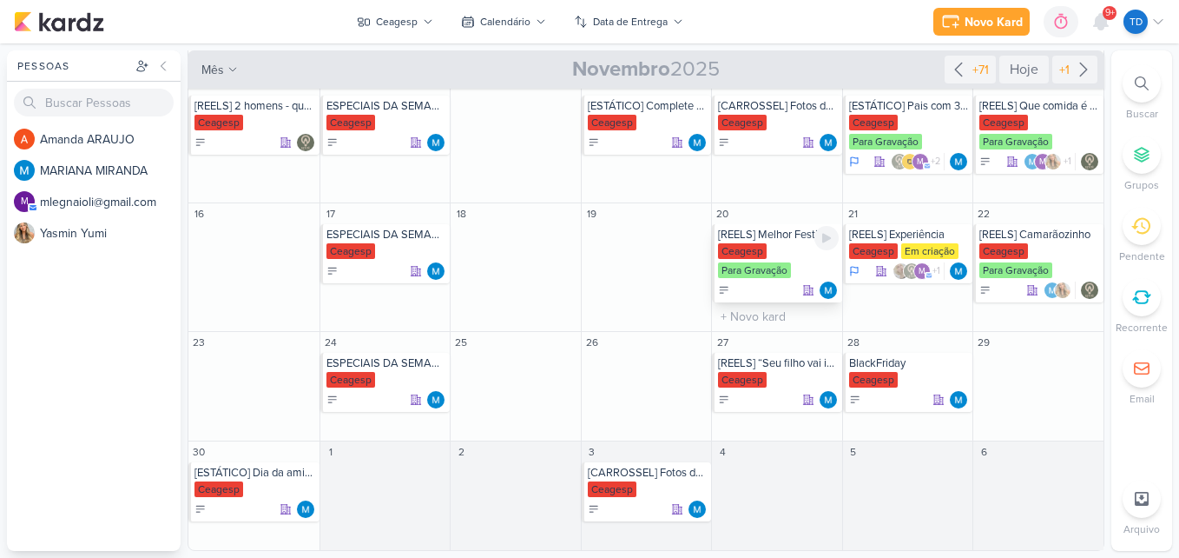
click at [767, 235] on div "[REELS] Melhor Festival de Frutos do mar" at bounding box center [778, 235] width 121 height 14
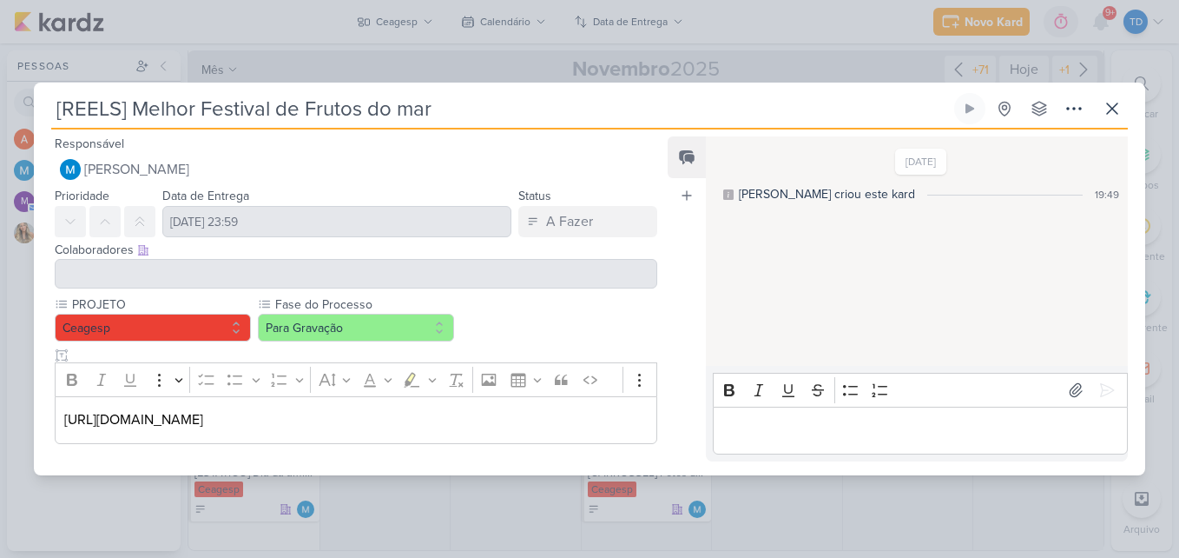
click at [542, 422] on p "[URL][DOMAIN_NAME]" at bounding box center [356, 419] width 584 height 21
click at [538, 416] on p "[URL][DOMAIN_NAME]" at bounding box center [356, 419] width 584 height 21
click at [517, 418] on p "[URL][DOMAIN_NAME]" at bounding box center [356, 419] width 584 height 21
click at [531, 412] on p "[URL][DOMAIN_NAME]" at bounding box center [356, 419] width 584 height 21
click at [500, 415] on p "[URL][DOMAIN_NAME]" at bounding box center [356, 419] width 584 height 21
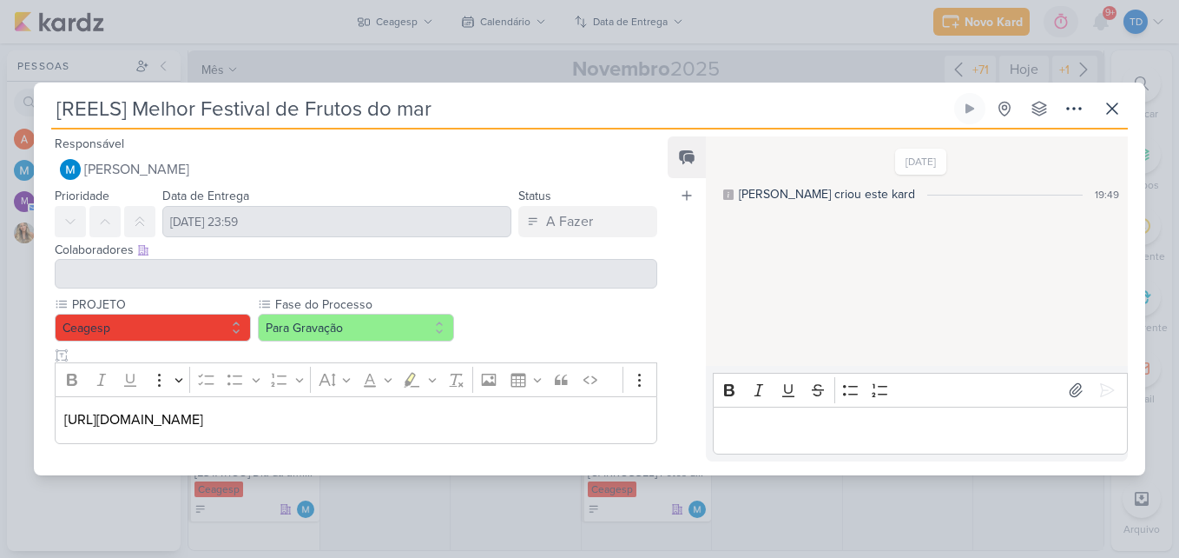
click at [498, 417] on p "[URL][DOMAIN_NAME]" at bounding box center [356, 419] width 584 height 21
click at [1111, 116] on icon at bounding box center [1112, 108] width 21 height 21
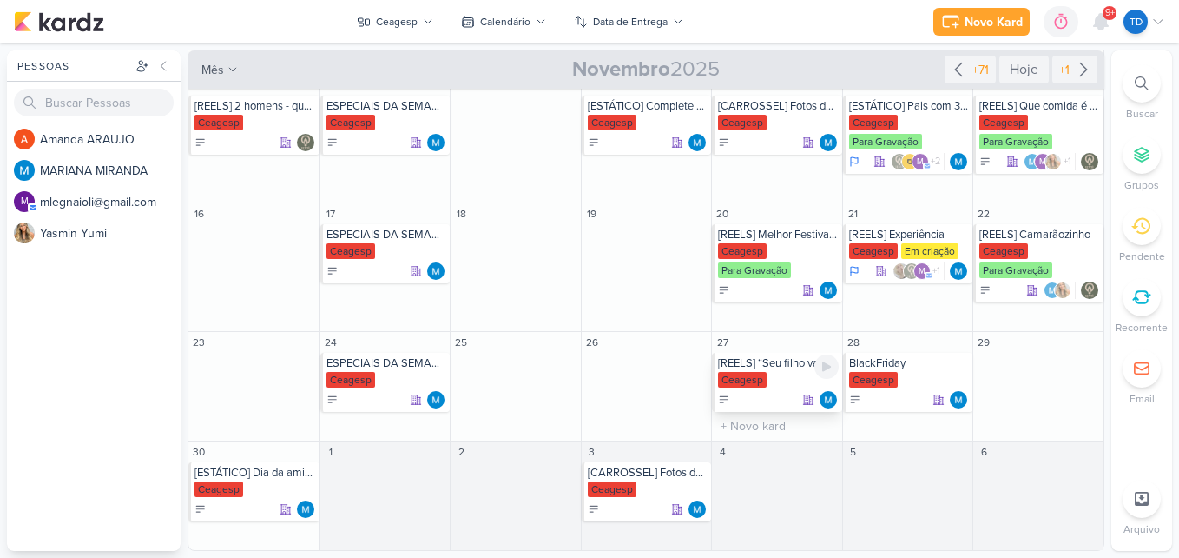
click at [758, 382] on div "Ceagesp" at bounding box center [742, 380] width 49 height 16
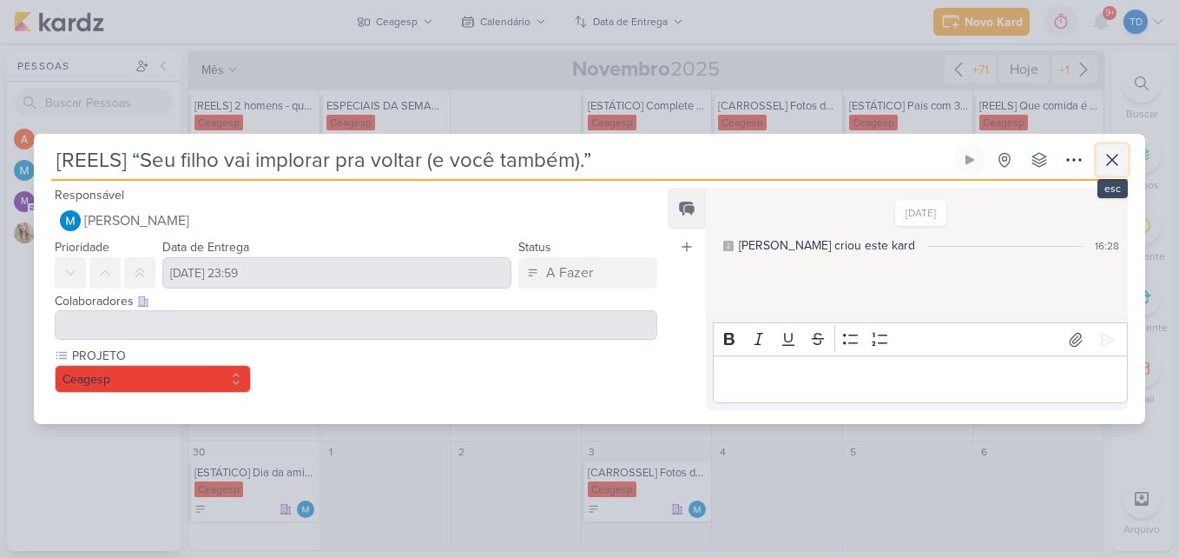
click at [1108, 160] on icon at bounding box center [1112, 159] width 21 height 21
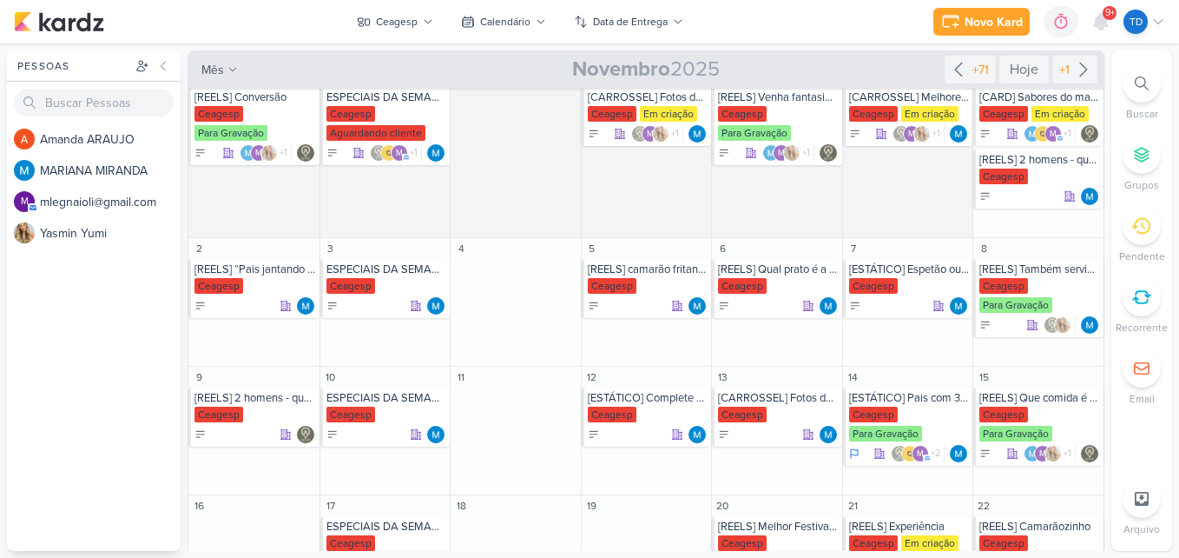
scroll to position [0, 0]
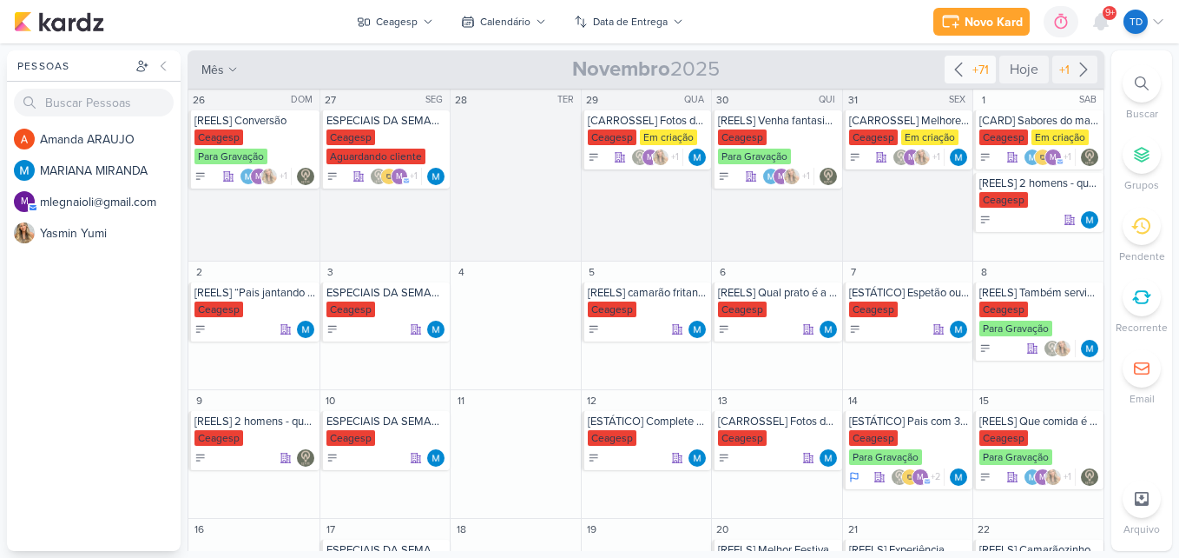
click at [969, 72] on div "+71" at bounding box center [980, 70] width 23 height 18
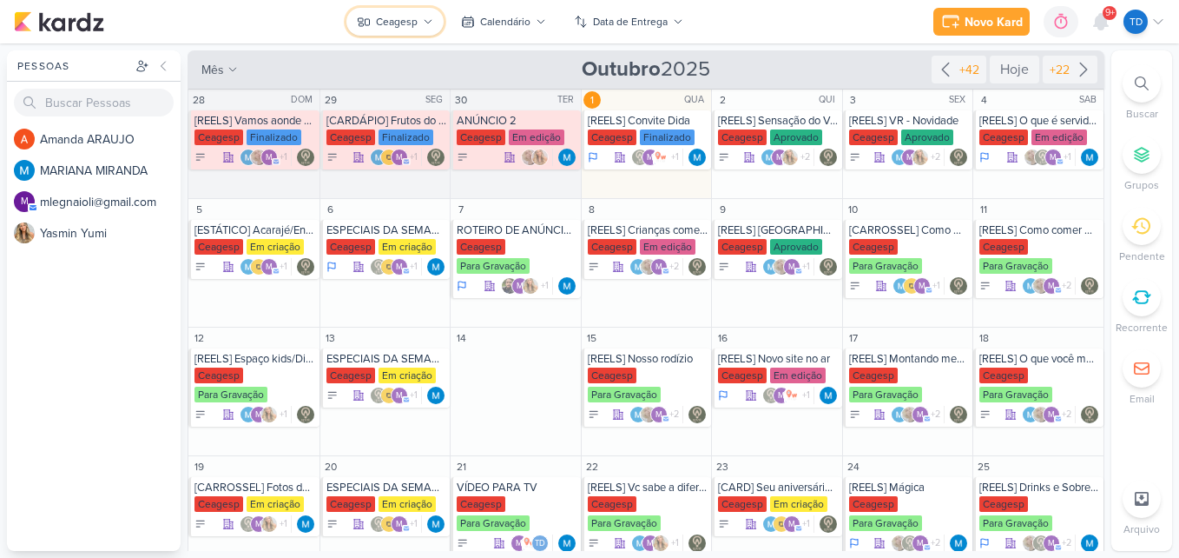
click at [425, 21] on icon at bounding box center [428, 22] width 10 height 10
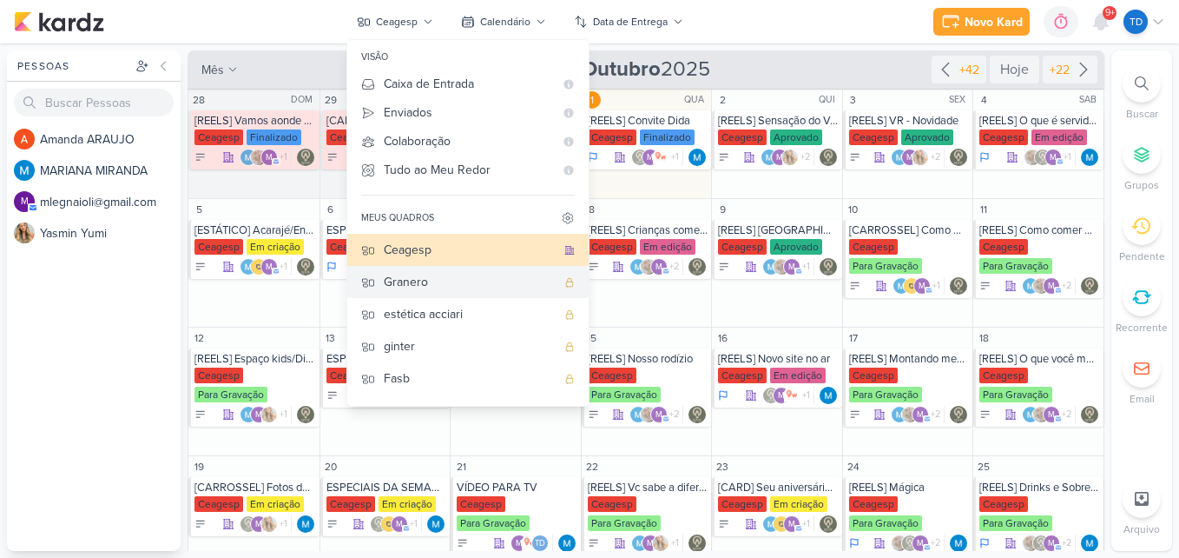
click at [472, 284] on div "Granero" at bounding box center [470, 282] width 172 height 18
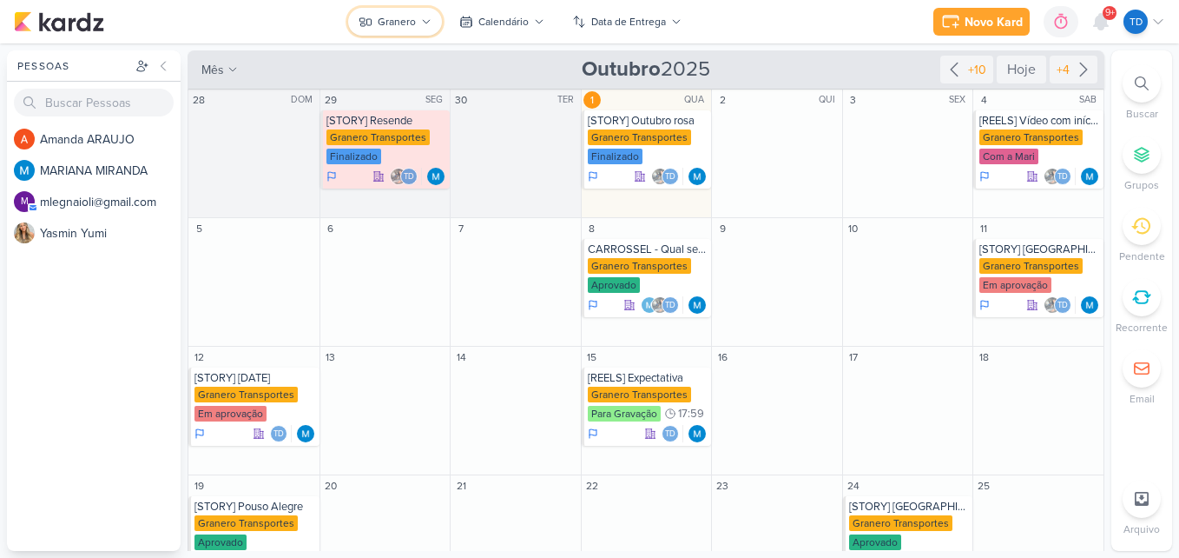
click at [414, 24] on div "Granero" at bounding box center [397, 22] width 38 height 16
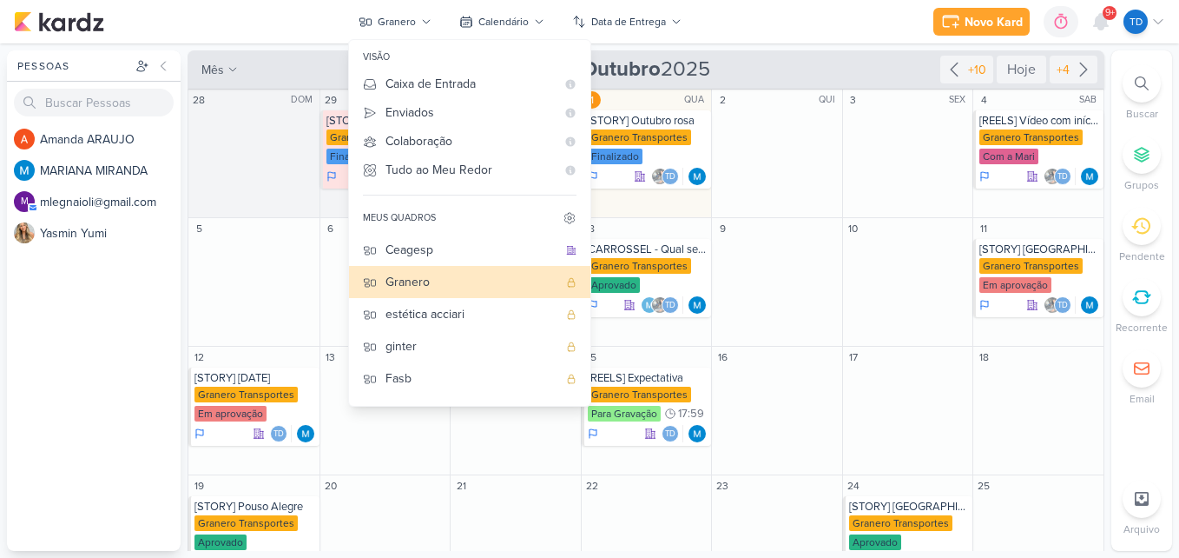
click at [515, 456] on div "14 O título do kard deve ter menos que 100 caracteres" at bounding box center [515, 411] width 131 height 129
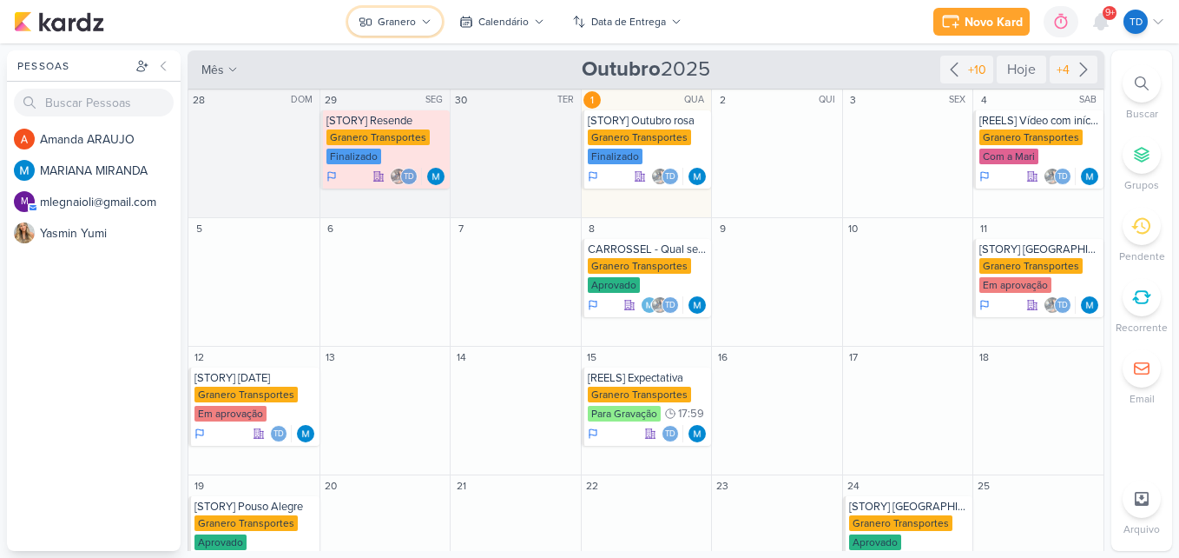
click at [411, 28] on div "Granero" at bounding box center [397, 22] width 38 height 16
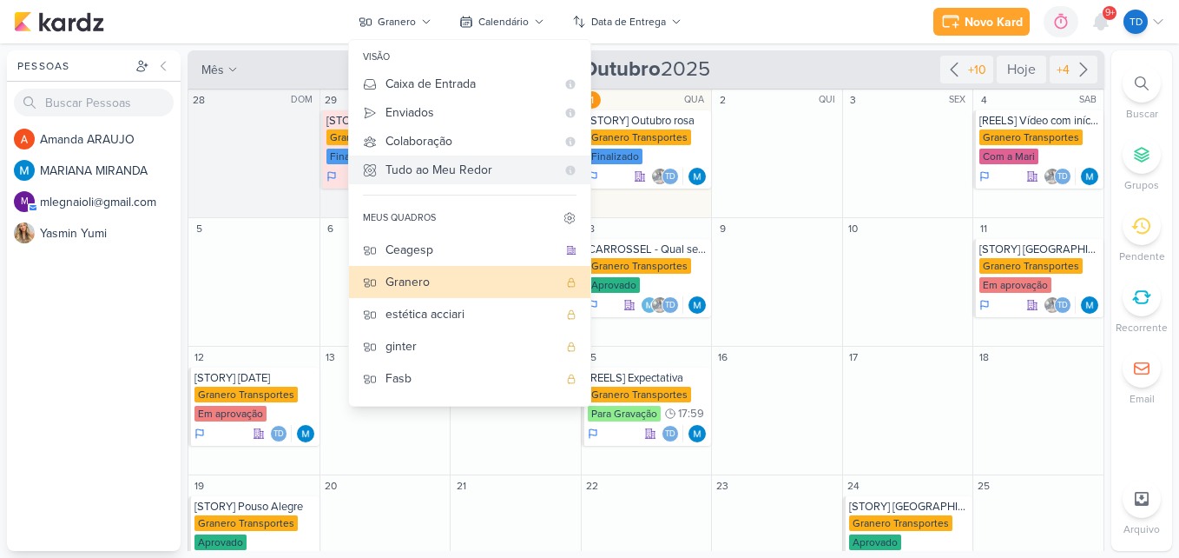
click at [459, 170] on div "Tudo ao Meu Redor" at bounding box center [471, 170] width 170 height 18
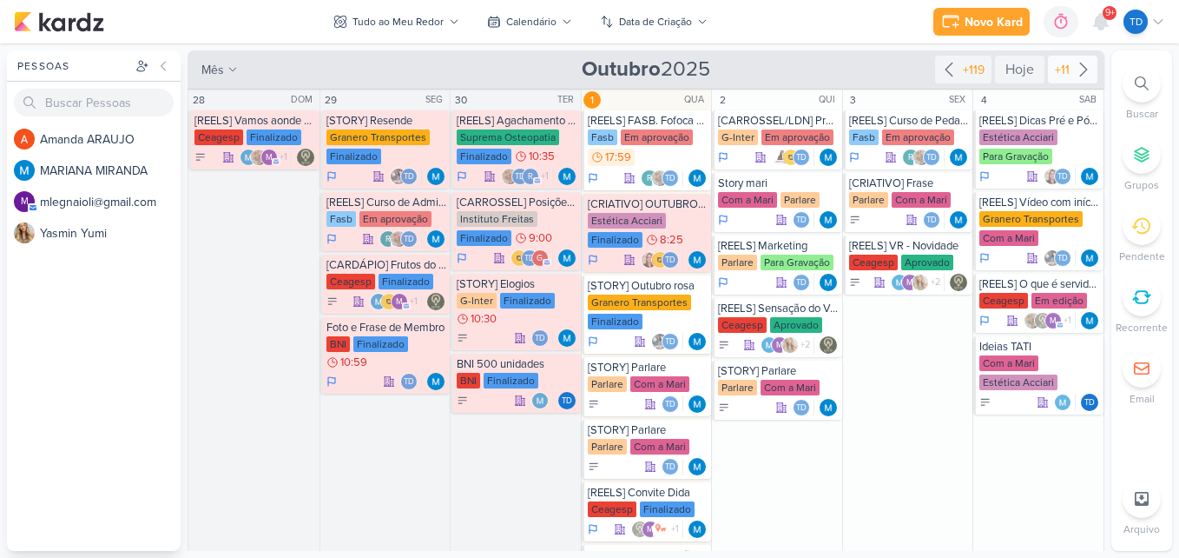
click at [1066, 76] on div "+11" at bounding box center [1063, 70] width 22 height 18
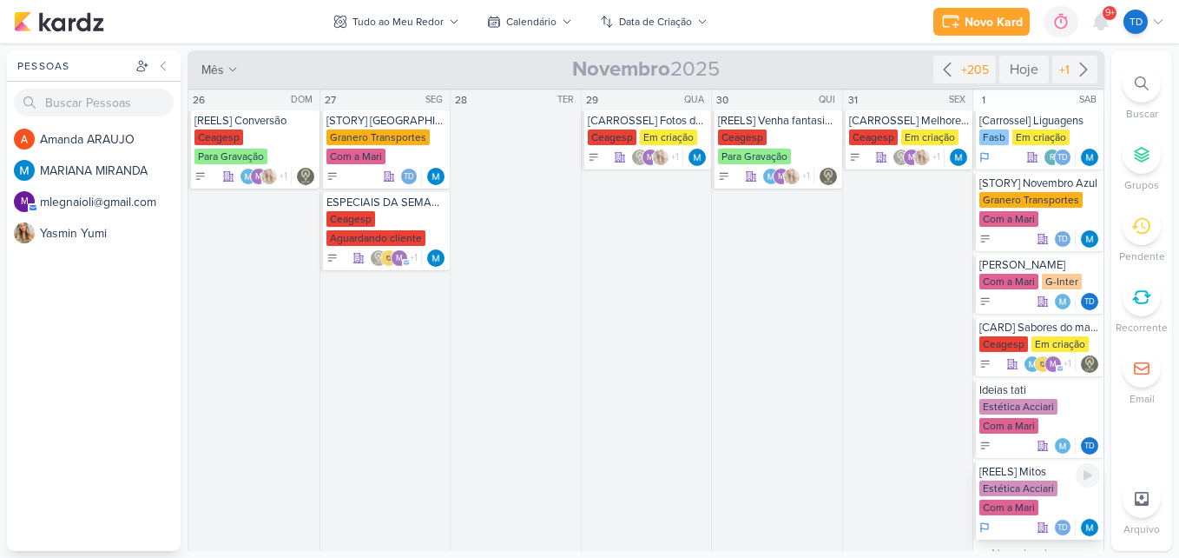
click at [1021, 479] on div "[REELS] Mitos Estética Acciari Com a Mari Td" at bounding box center [1039, 500] width 130 height 78
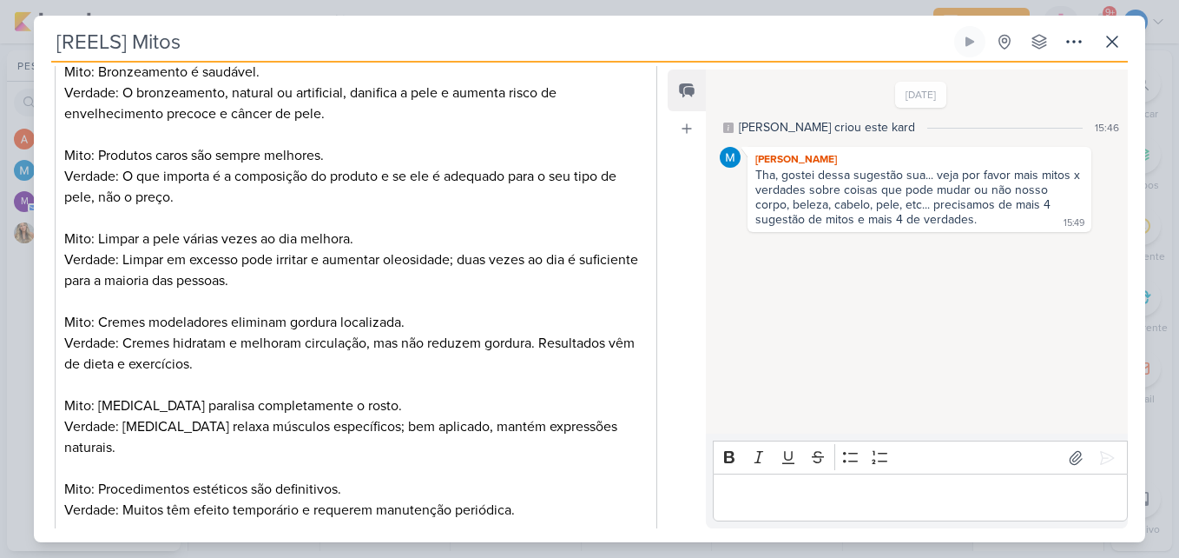
scroll to position [521, 0]
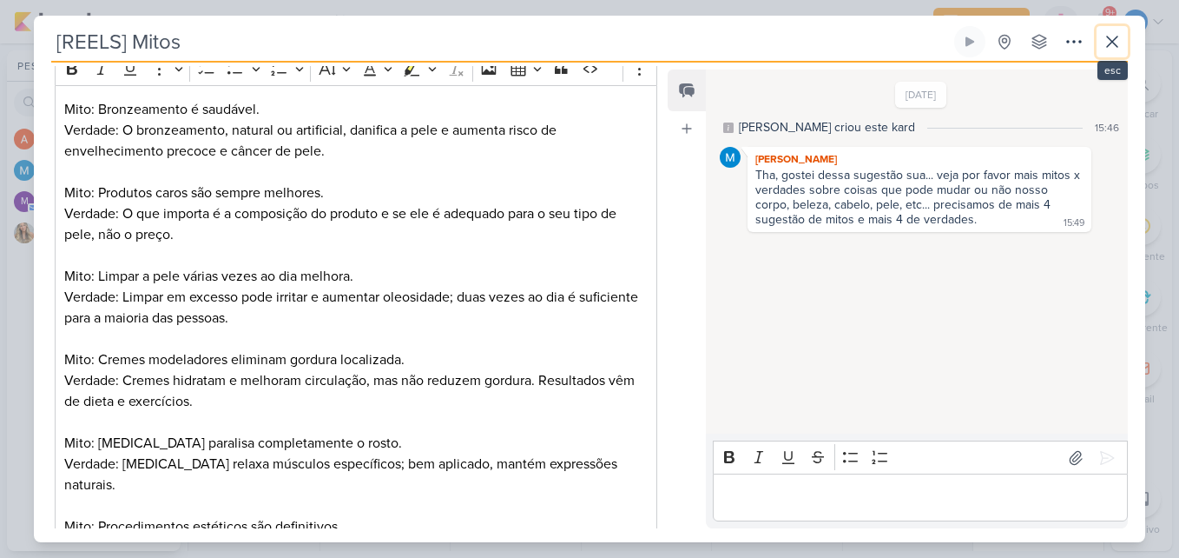
click at [1115, 44] on icon at bounding box center [1112, 41] width 10 height 10
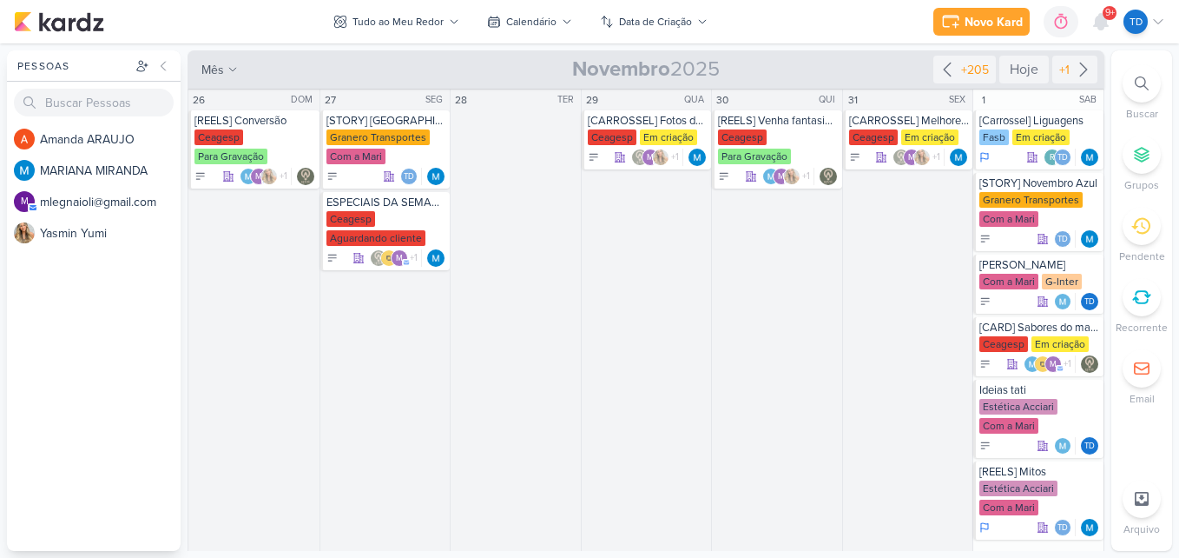
click at [1103, 13] on div "9+" at bounding box center [1110, 13] width 14 height 14
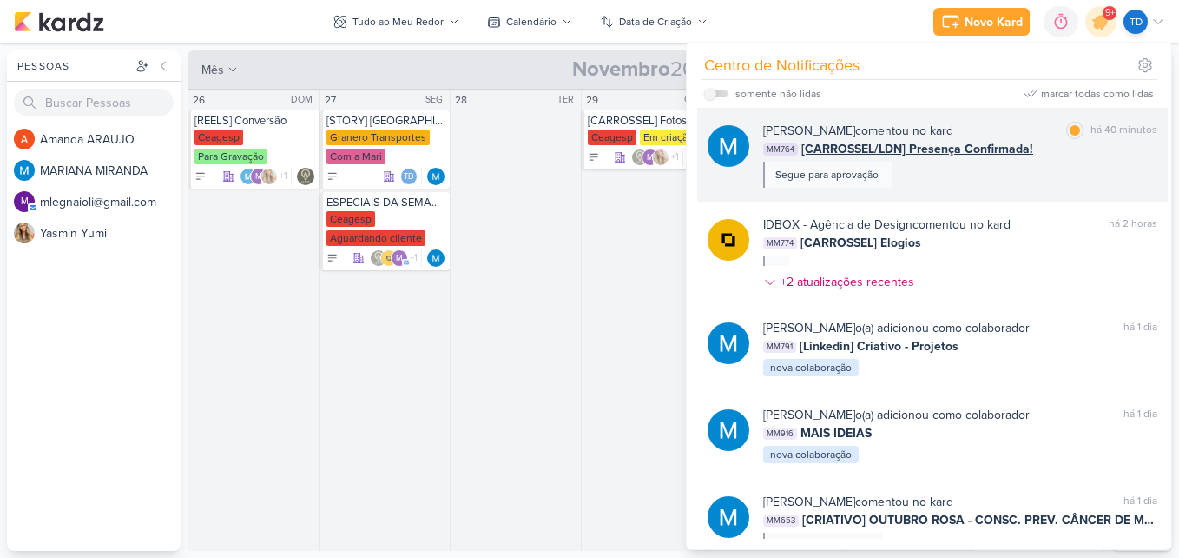
click at [1014, 182] on div "MARIANA MIRANDA comentou no kard marcar como lida há 40 minutos MM764 [CARROSSE…" at bounding box center [960, 155] width 394 height 66
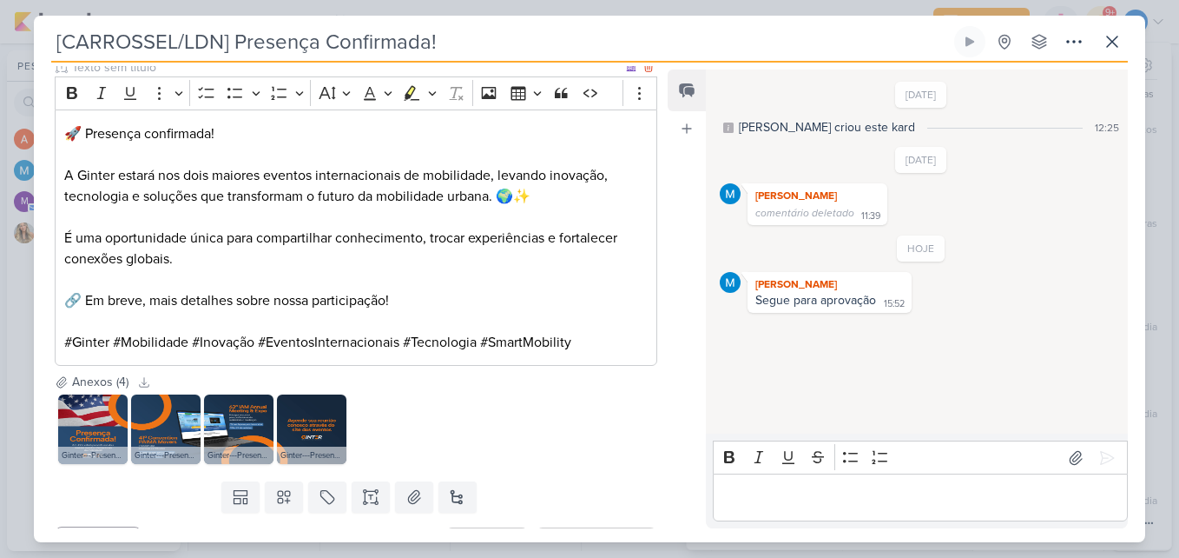
scroll to position [1345, 0]
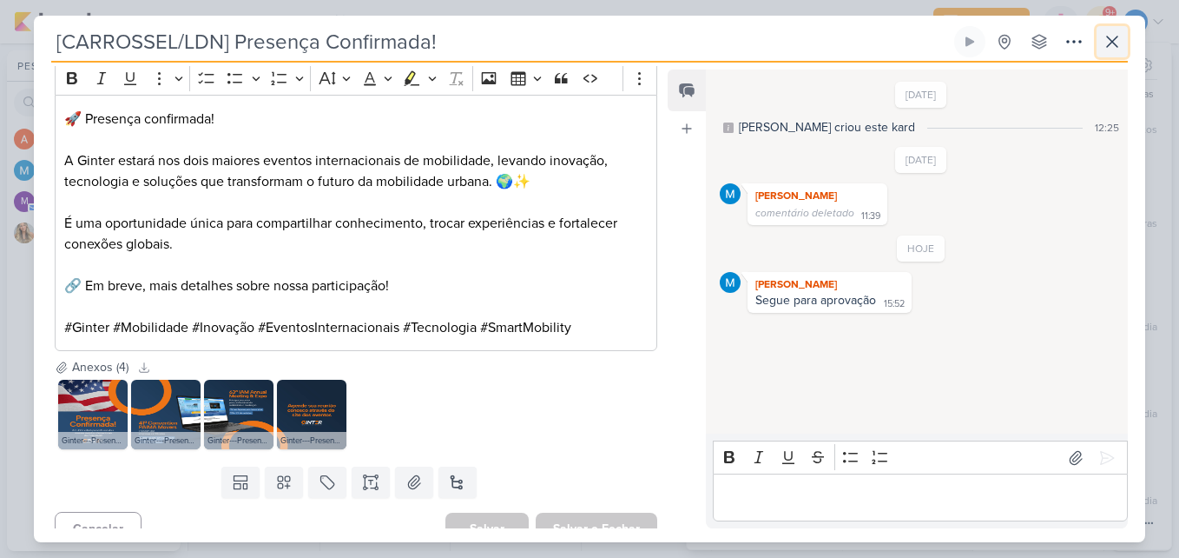
click at [1109, 47] on icon at bounding box center [1112, 41] width 21 height 21
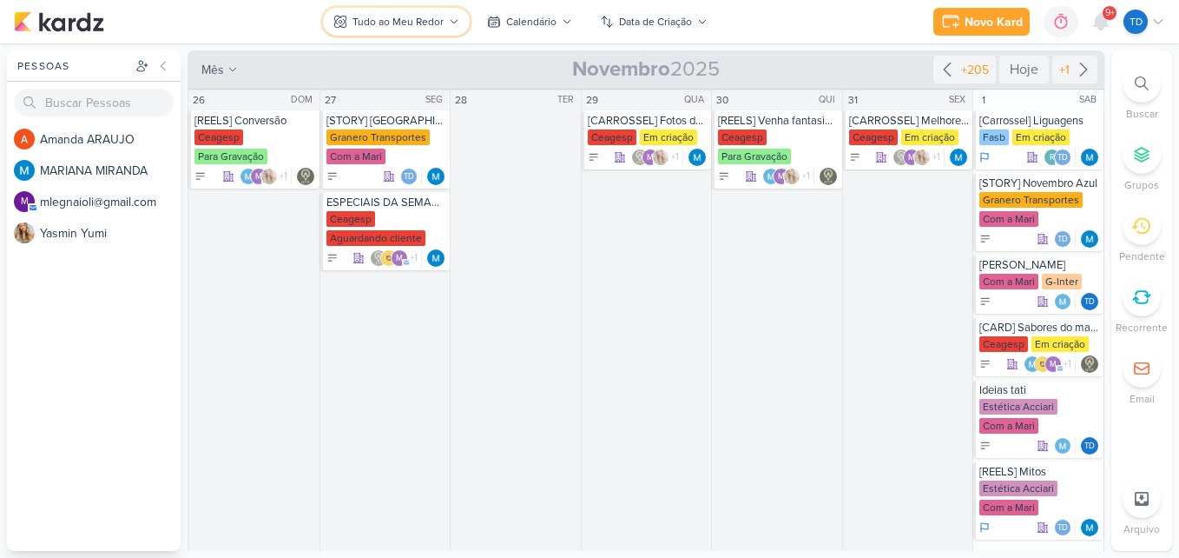
click at [439, 27] on div "Tudo ao Meu Redor" at bounding box center [398, 22] width 91 height 16
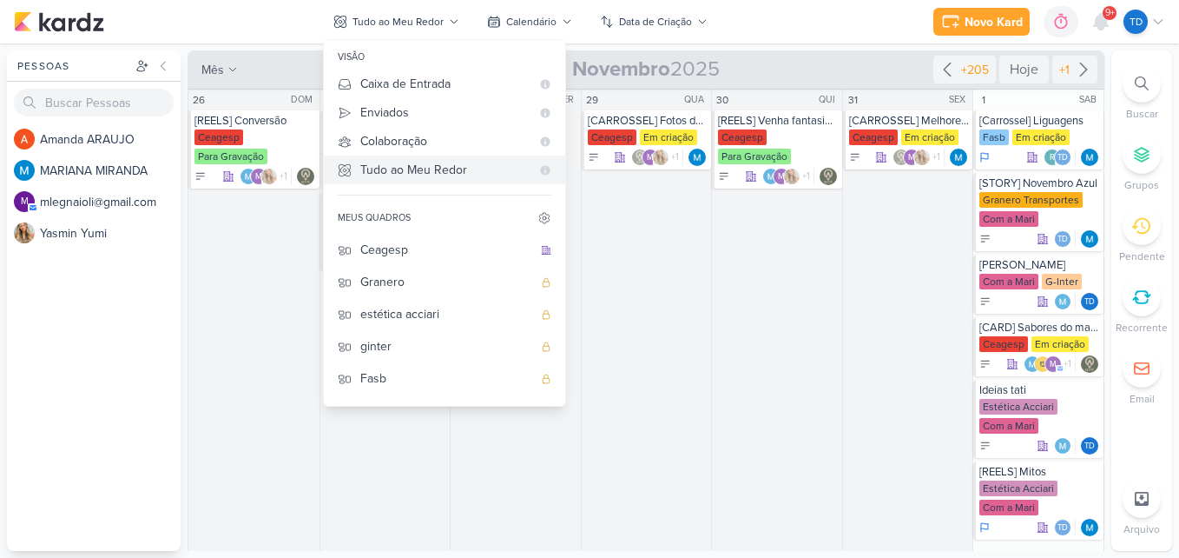
click at [456, 168] on div "Tudo ao Meu Redor" at bounding box center [445, 170] width 170 height 18
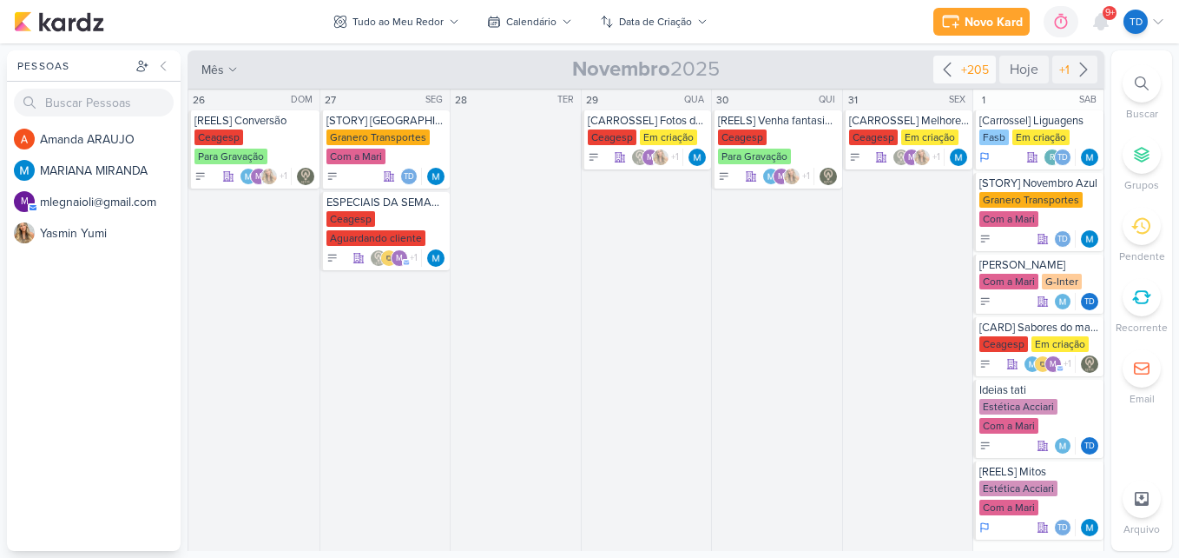
click at [962, 74] on div "+205" at bounding box center [975, 70] width 35 height 18
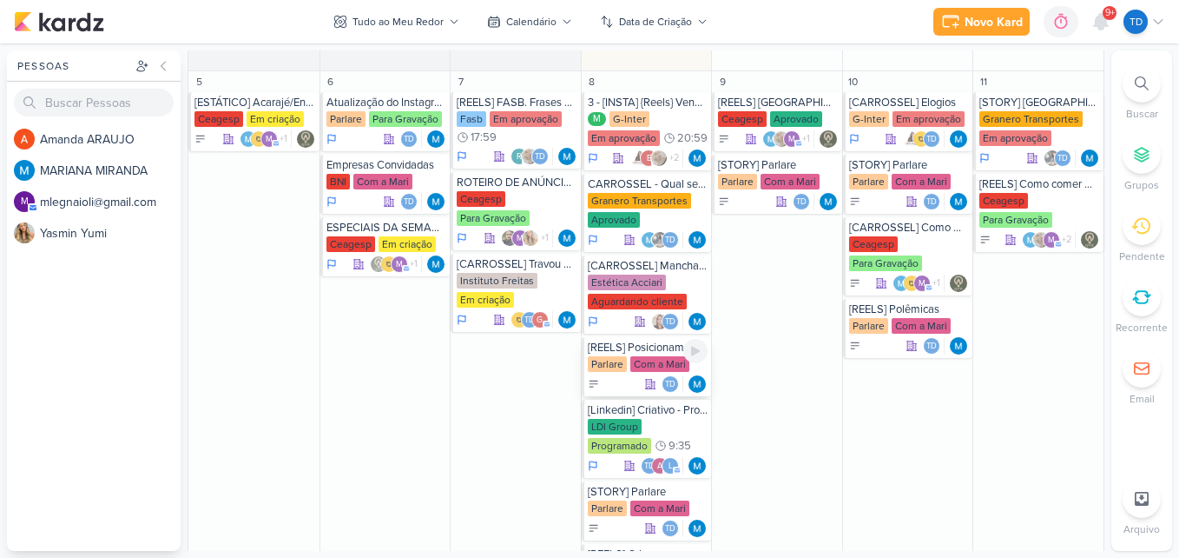
scroll to position [521, 0]
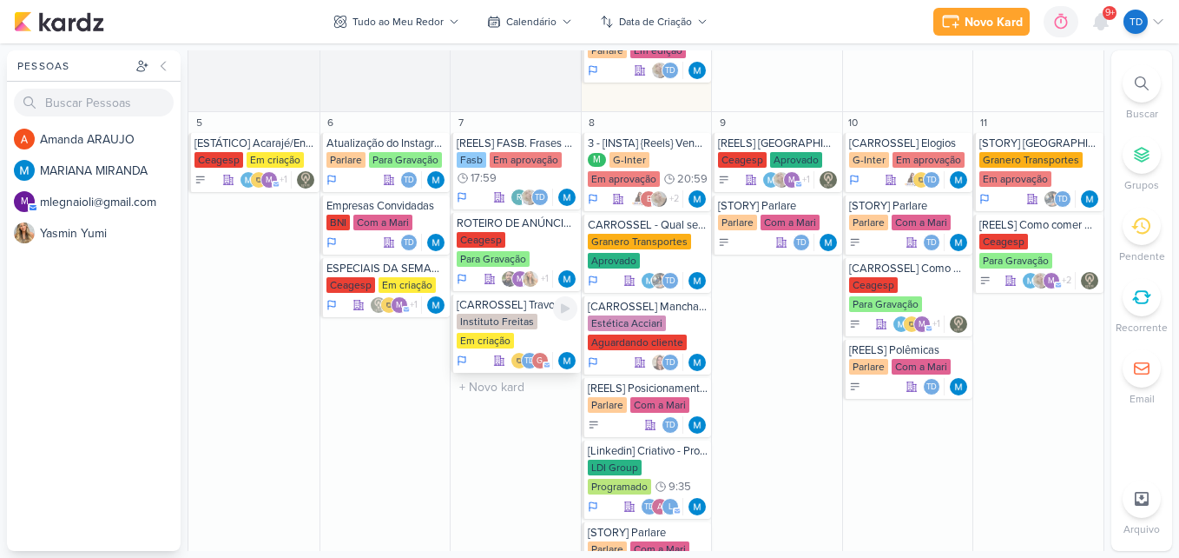
click at [525, 334] on div "Instituto Freitas Em criação" at bounding box center [517, 332] width 121 height 36
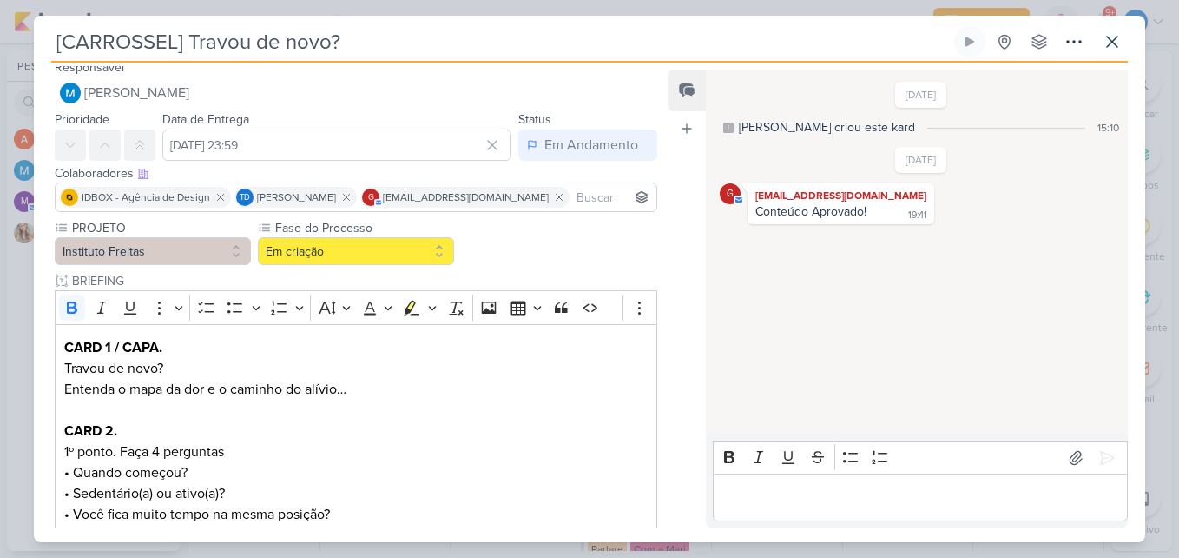
scroll to position [0, 0]
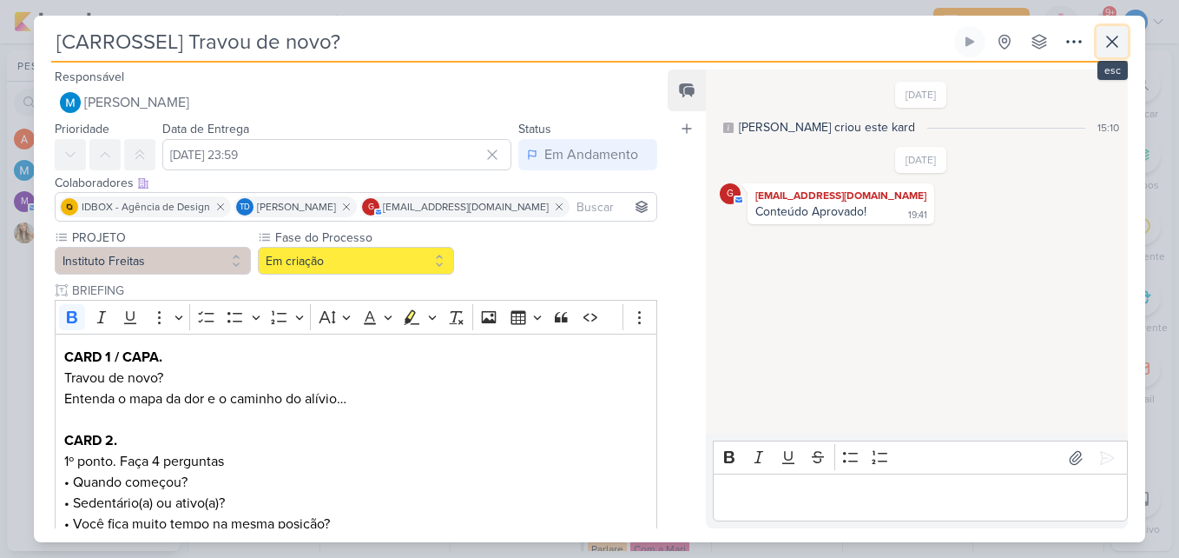
click at [1115, 51] on icon at bounding box center [1112, 41] width 21 height 21
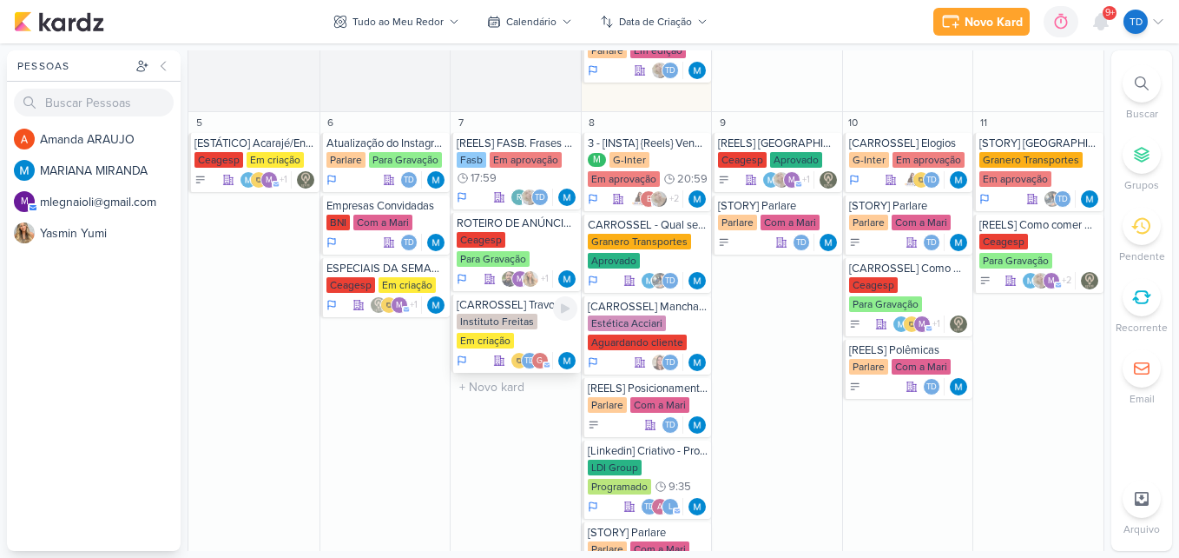
click at [516, 320] on div "Instituto Freitas" at bounding box center [497, 322] width 81 height 16
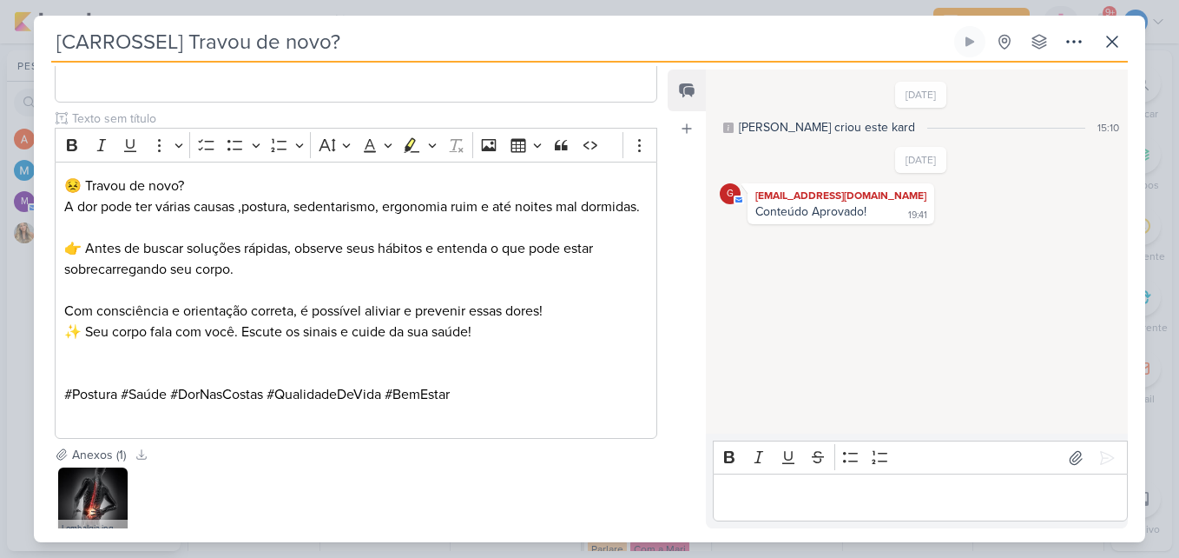
scroll to position [1303, 0]
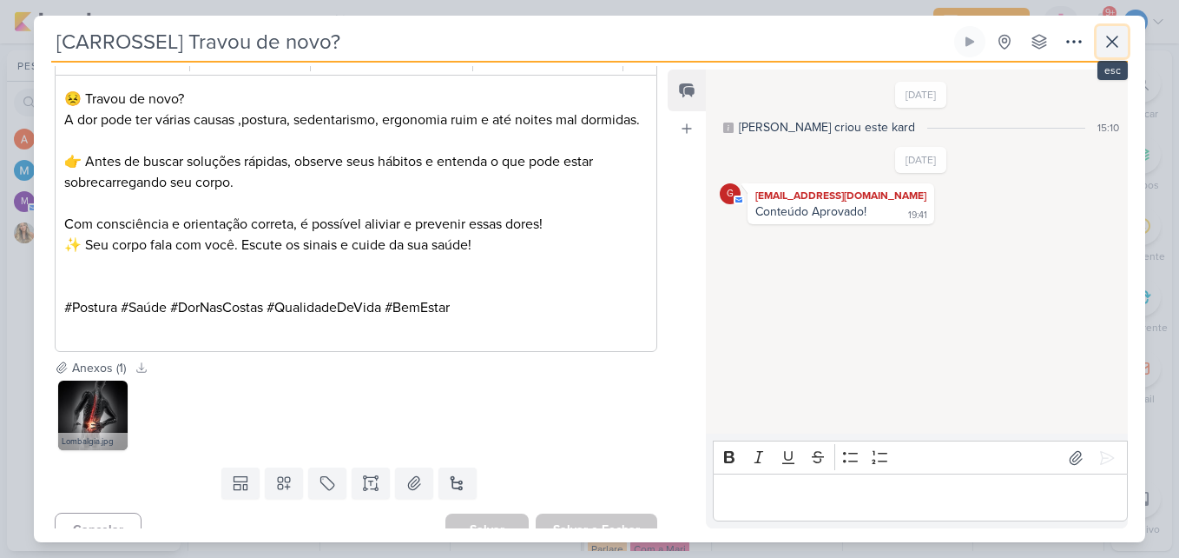
click at [1109, 53] on button at bounding box center [1112, 41] width 31 height 31
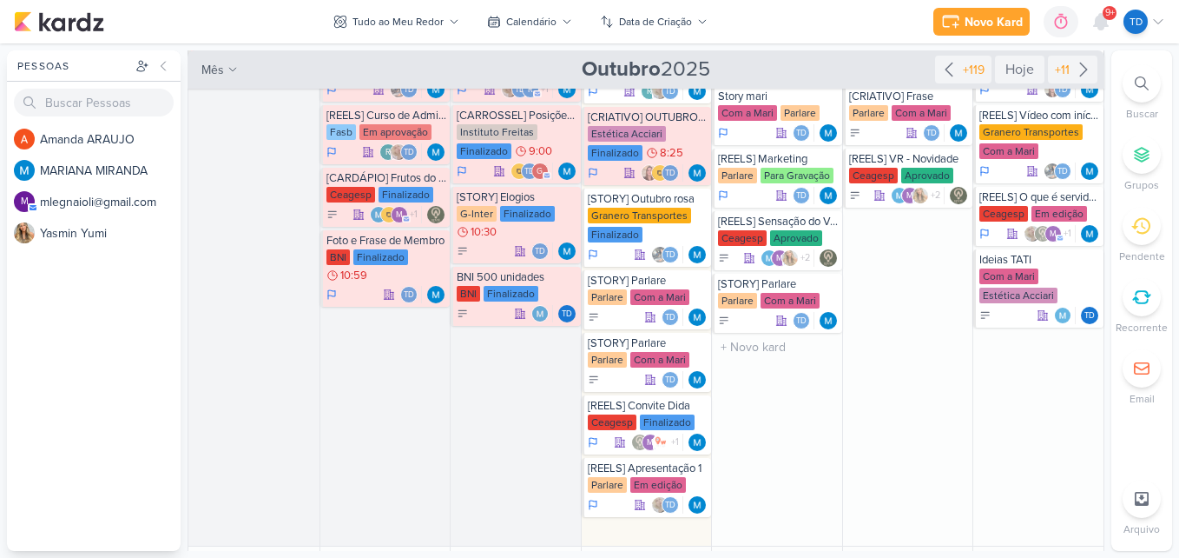
scroll to position [0, 0]
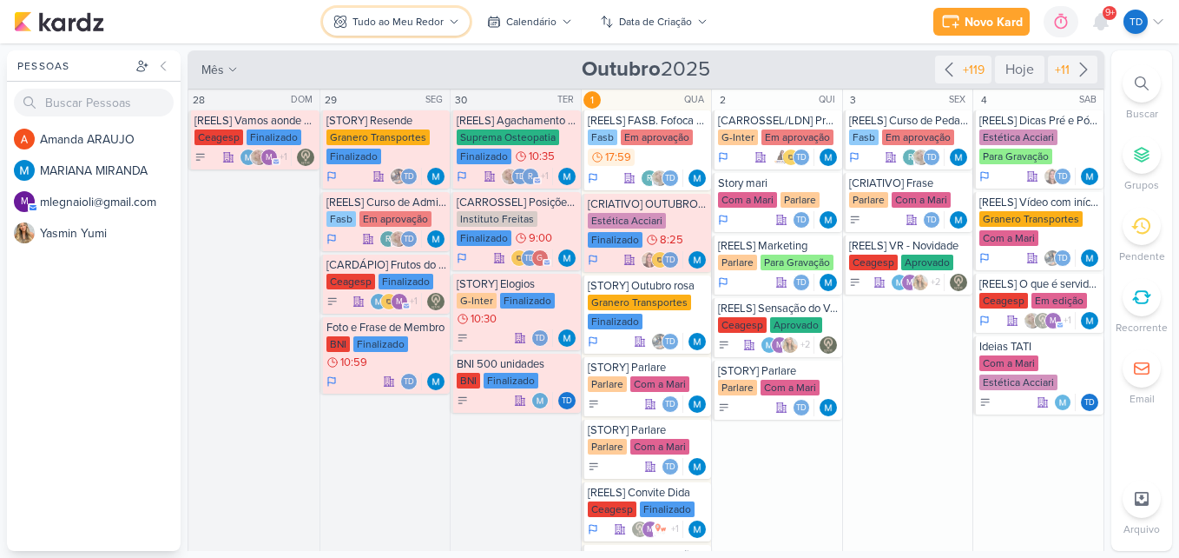
click at [449, 26] on icon at bounding box center [454, 22] width 10 height 10
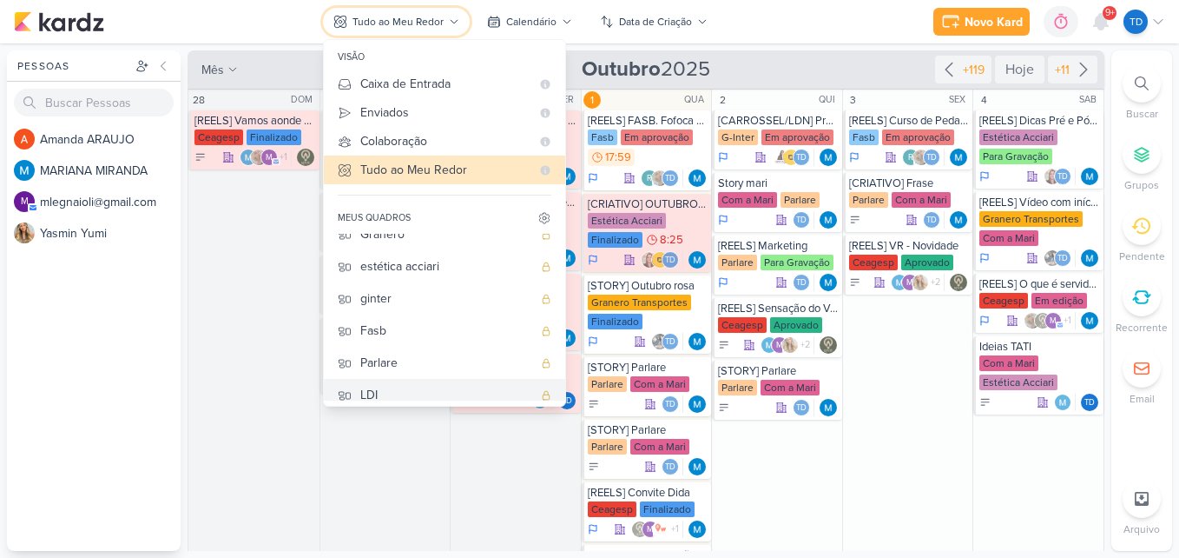
scroll to position [90, 0]
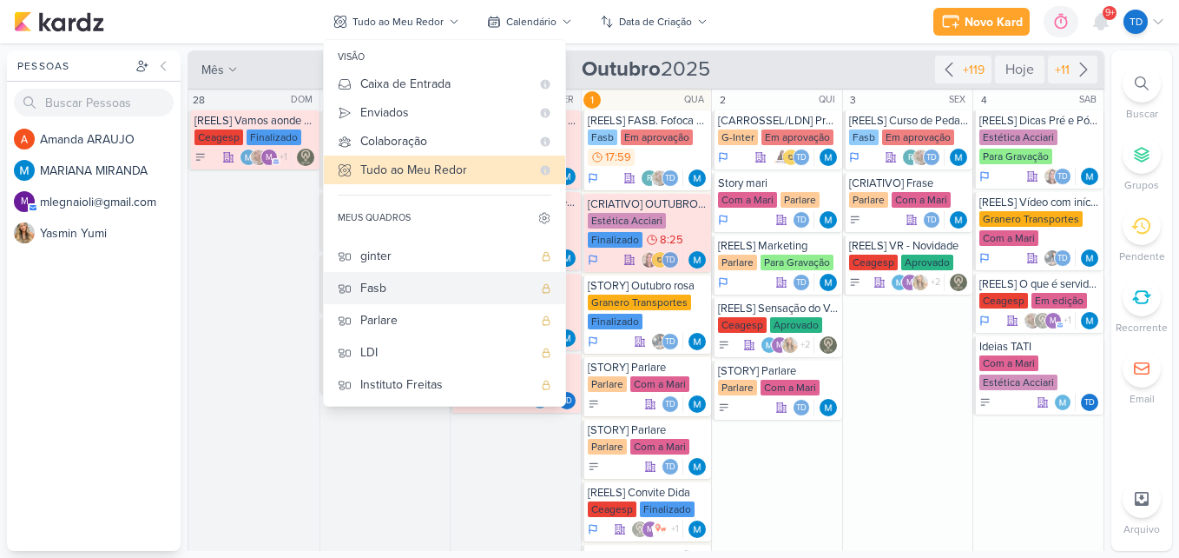
click at [432, 287] on div "Fasb" at bounding box center [446, 288] width 172 height 18
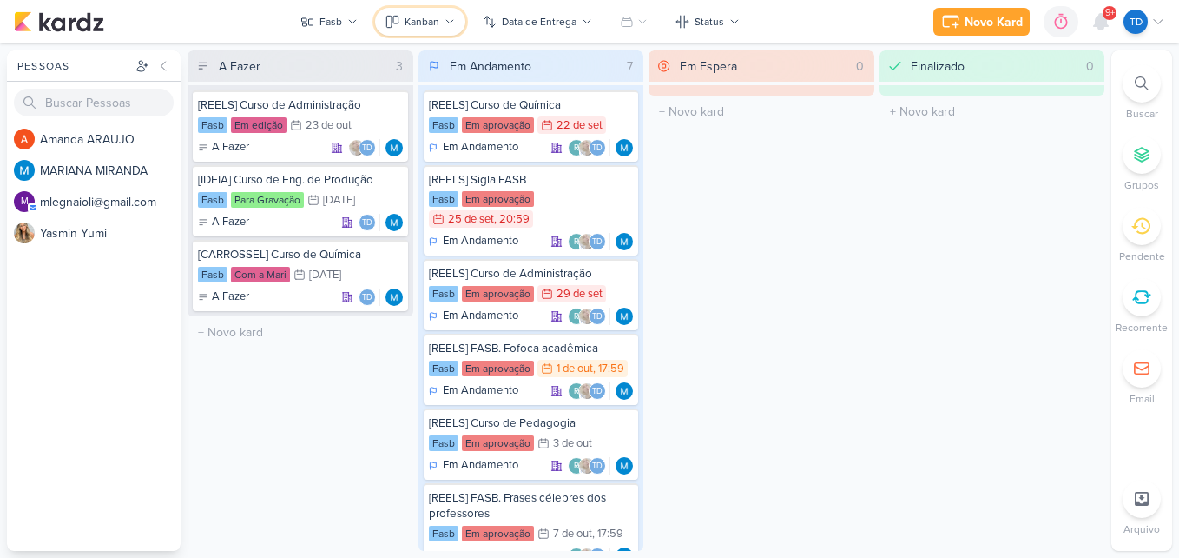
click at [450, 26] on icon at bounding box center [450, 22] width 10 height 10
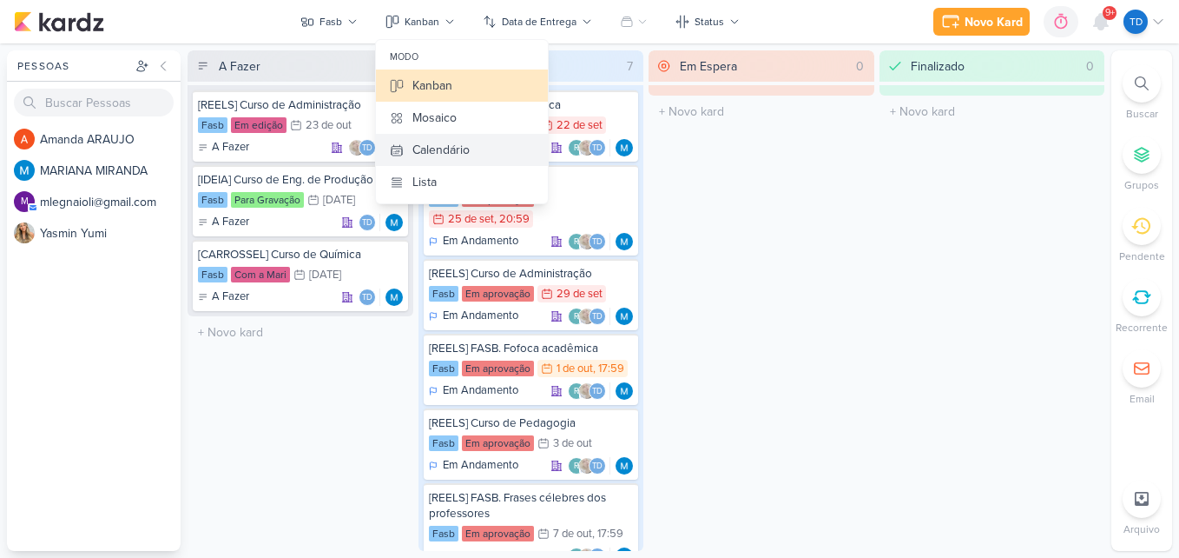
click at [466, 142] on div "Calendário" at bounding box center [441, 150] width 57 height 18
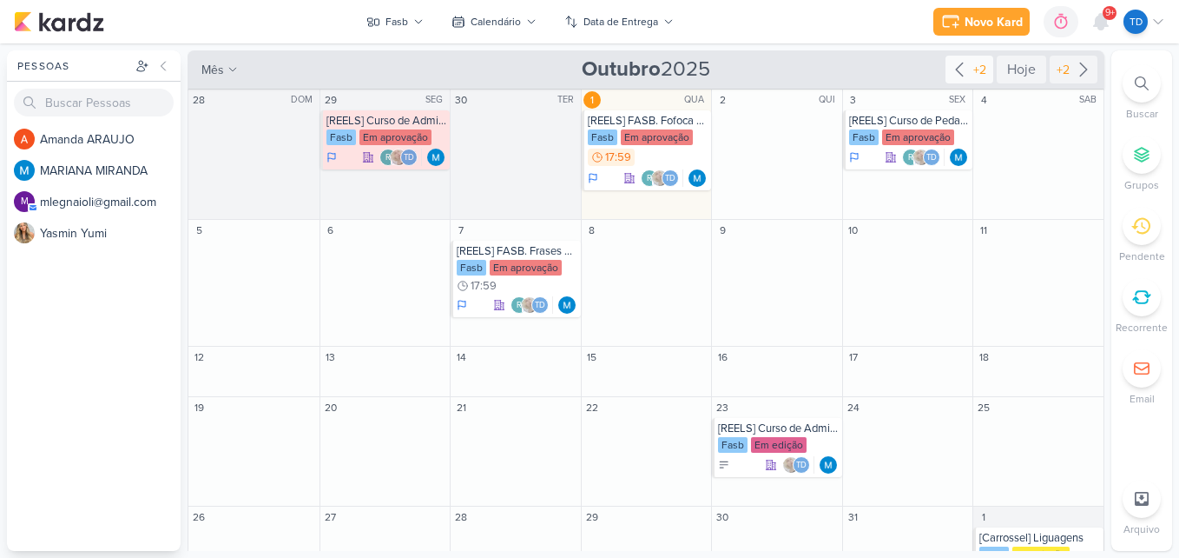
click at [975, 74] on div "+2" at bounding box center [980, 70] width 20 height 18
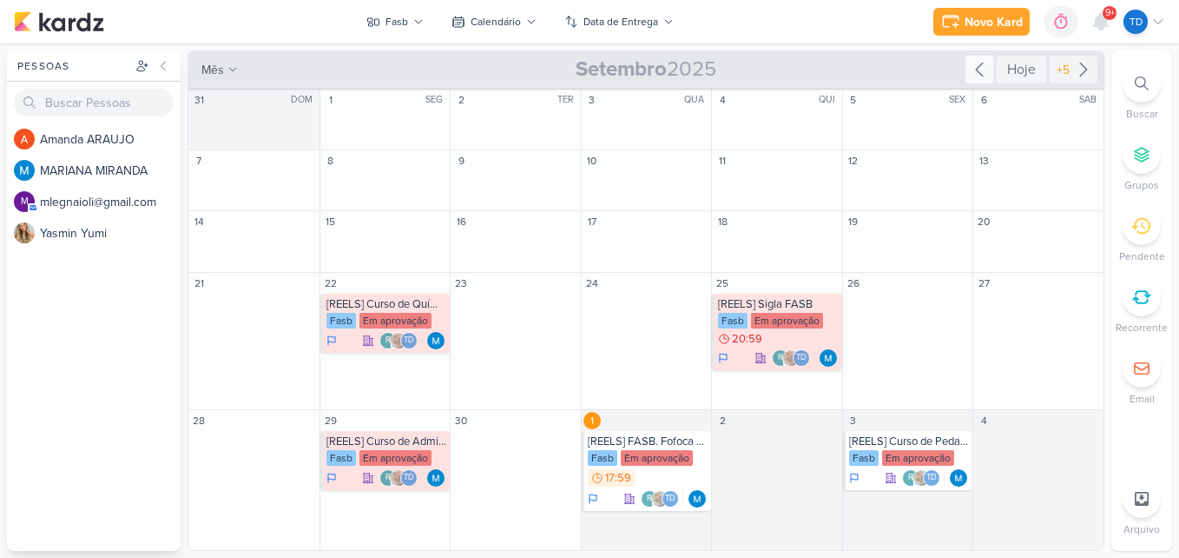
click at [988, 61] on icon at bounding box center [979, 69] width 21 height 21
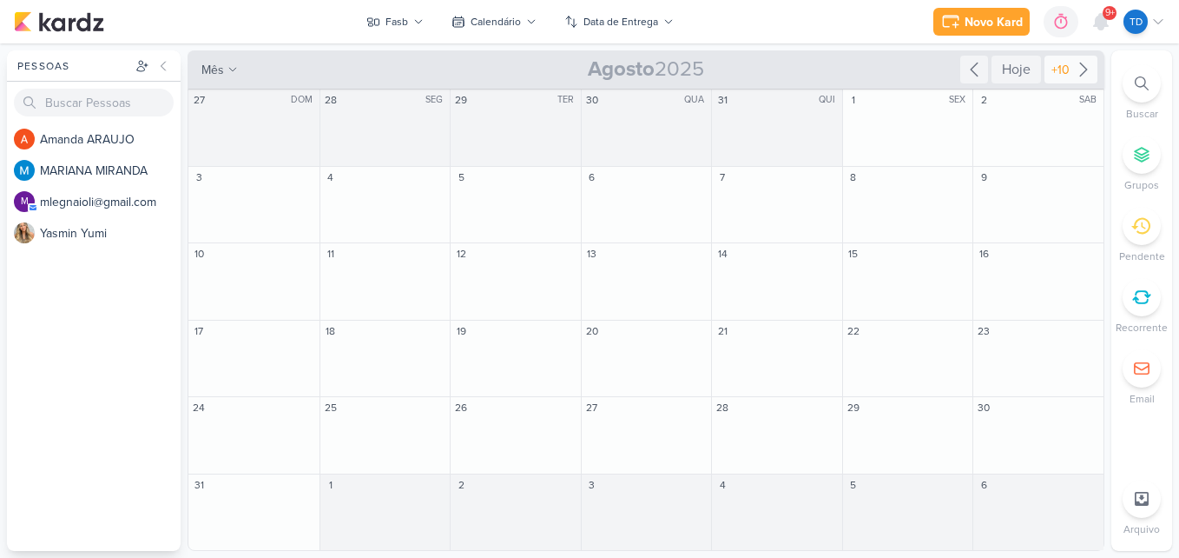
click at [1084, 75] on icon at bounding box center [1084, 69] width 21 height 21
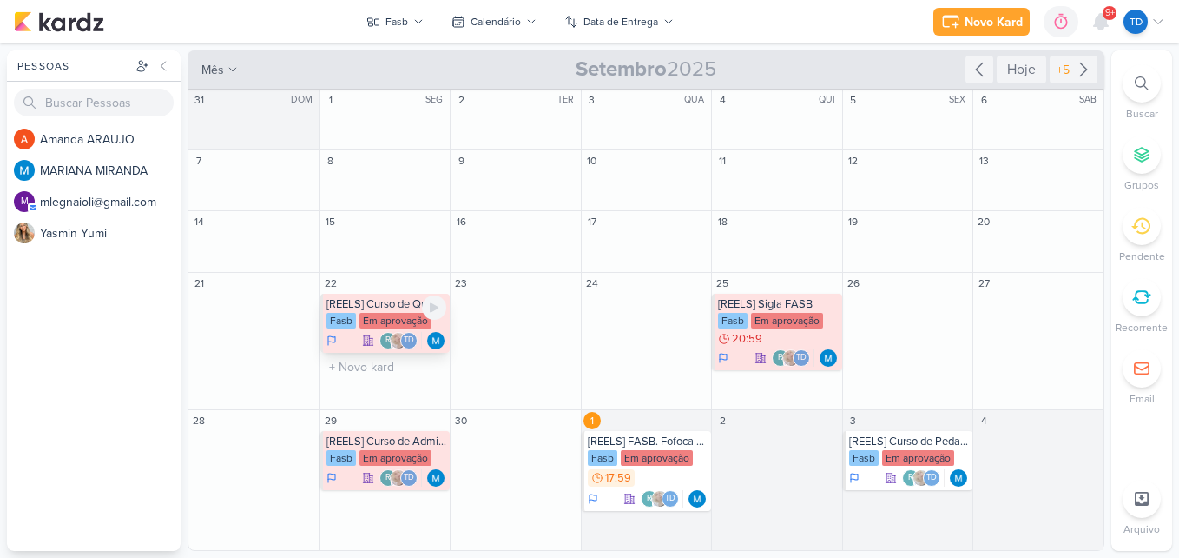
click at [380, 325] on div "Em aprovação" at bounding box center [396, 321] width 72 height 16
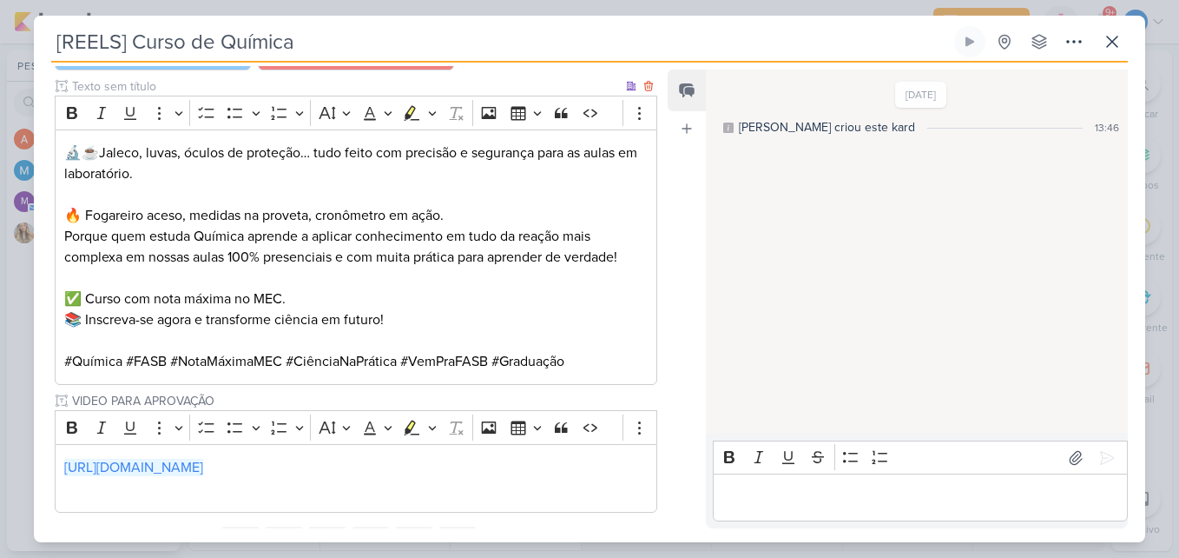
scroll to position [1253, 0]
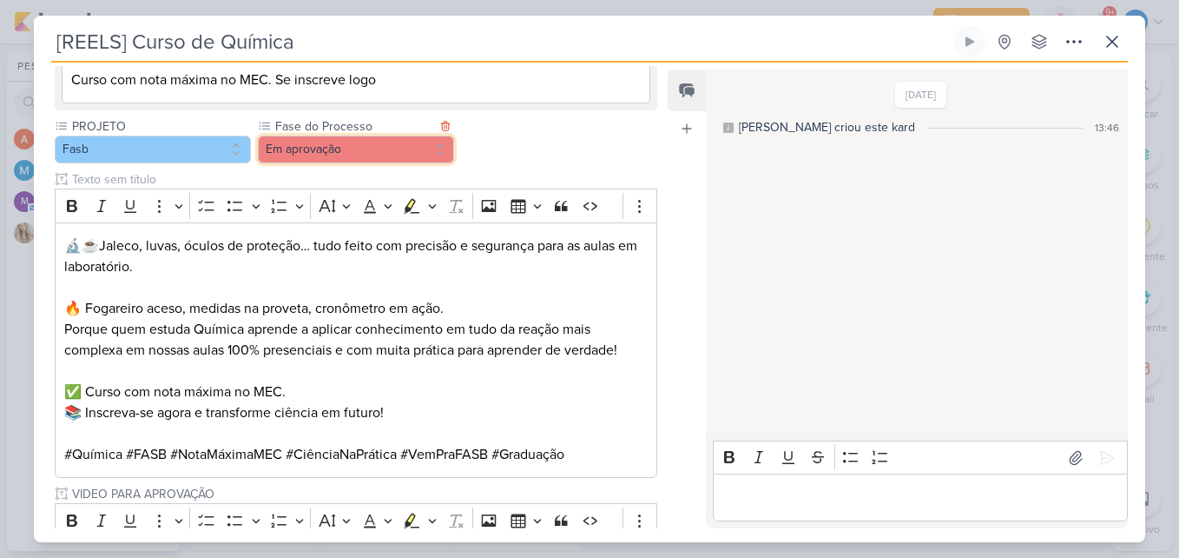
click at [320, 149] on button "Em aprovação" at bounding box center [356, 149] width 196 height 28
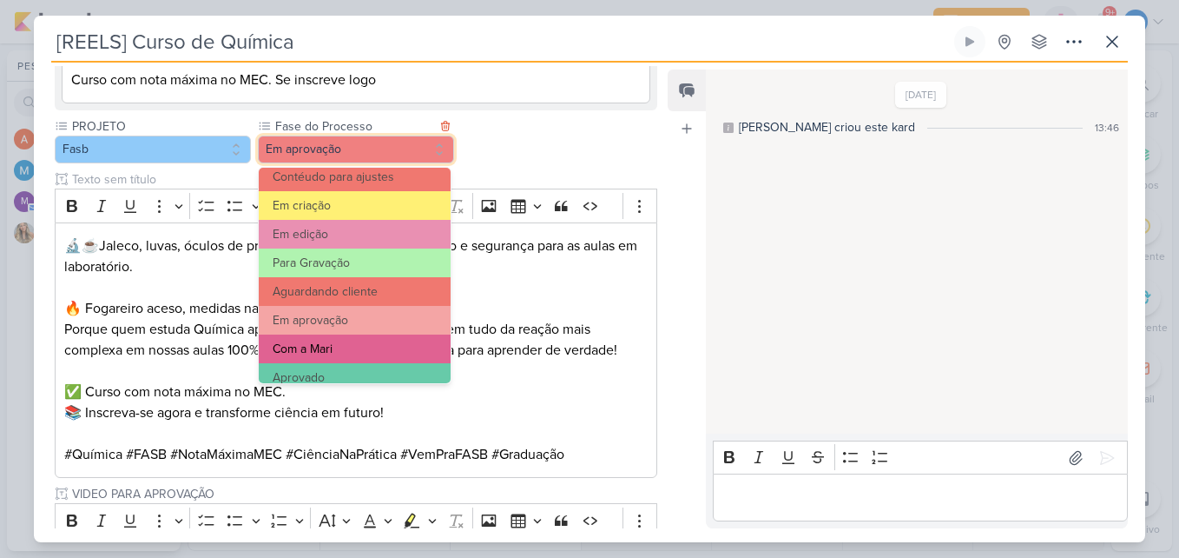
scroll to position [168, 0]
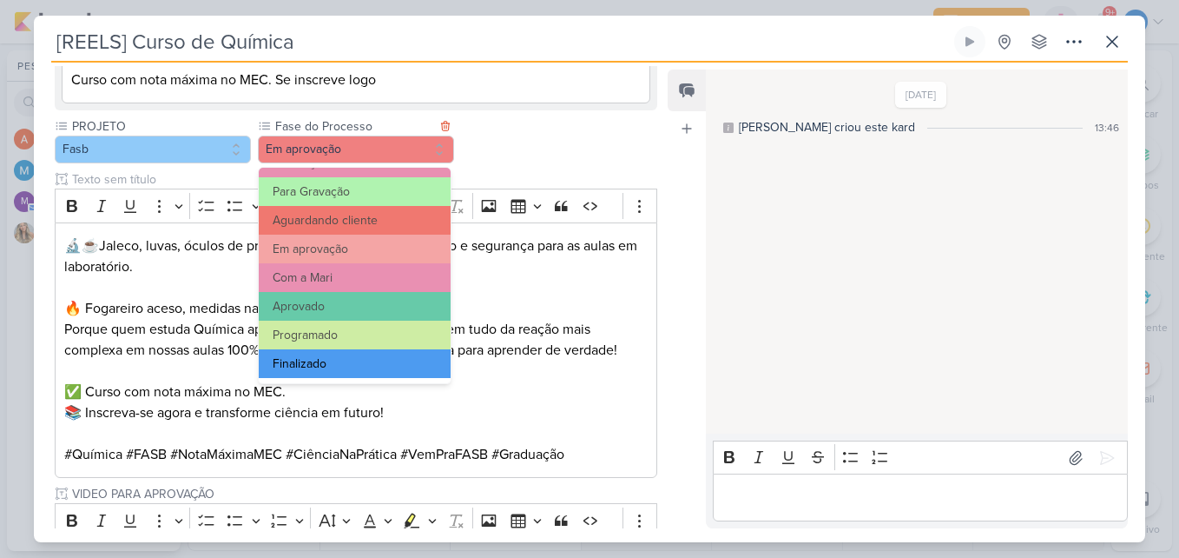
click at [361, 364] on button "Finalizado" at bounding box center [355, 363] width 192 height 29
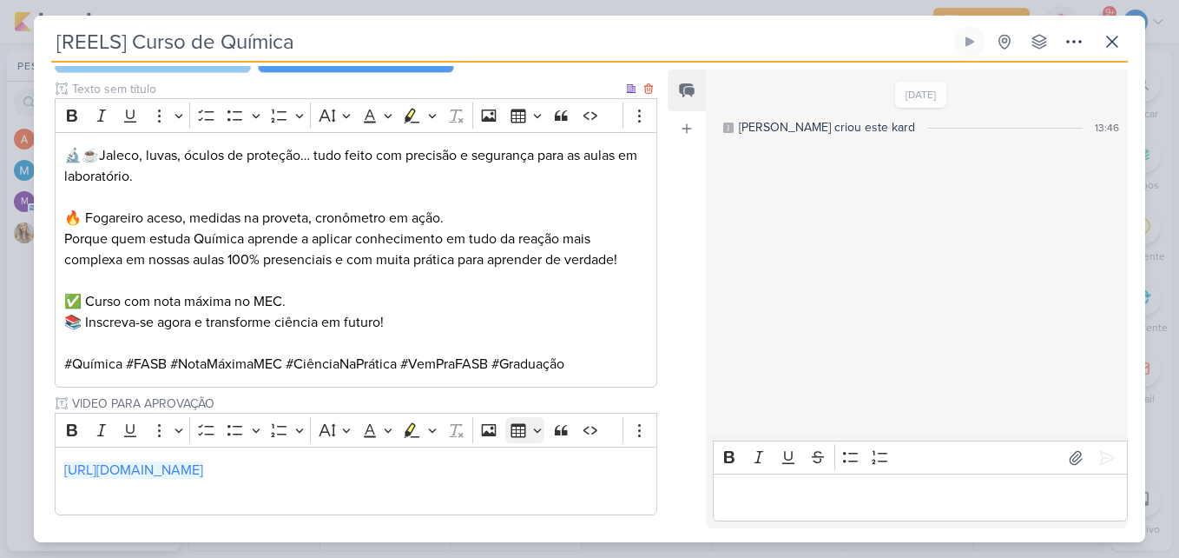
scroll to position [1427, 0]
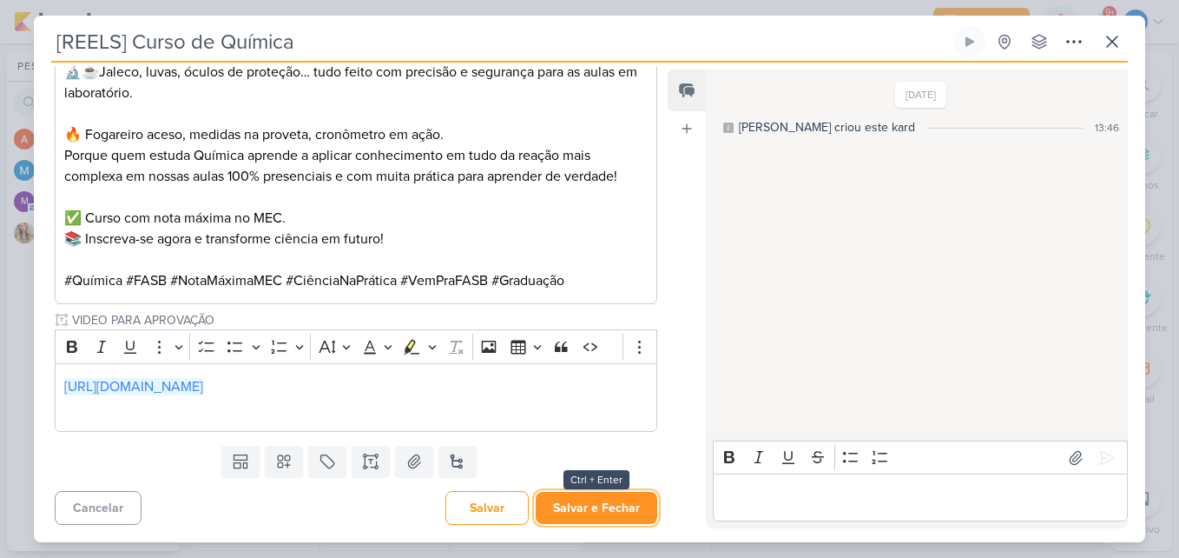
click at [616, 499] on button "Salvar e Fechar" at bounding box center [597, 508] width 122 height 32
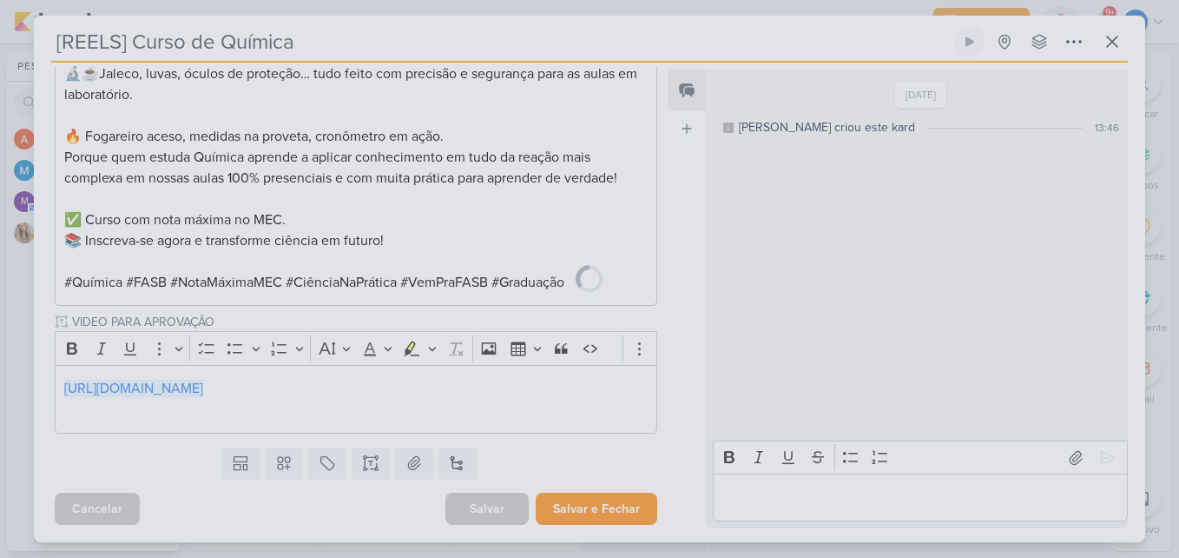
scroll to position [1425, 0]
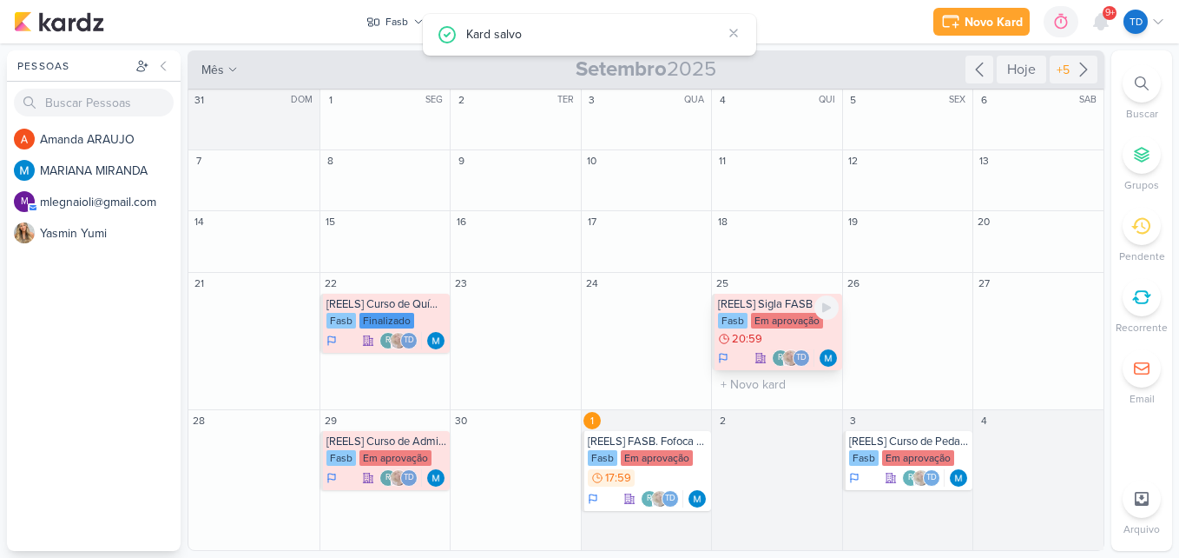
click at [790, 316] on div "Em aprovação" at bounding box center [787, 321] width 72 height 16
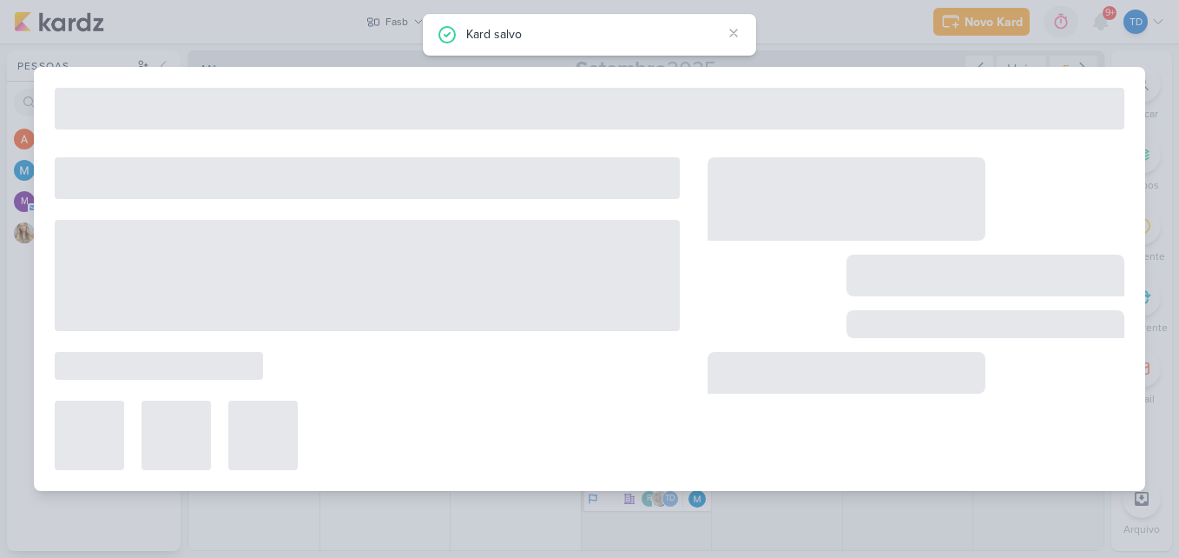
type input "[REELS] Sigla FASB"
type input "25 de setembro de 2025 às 20:59"
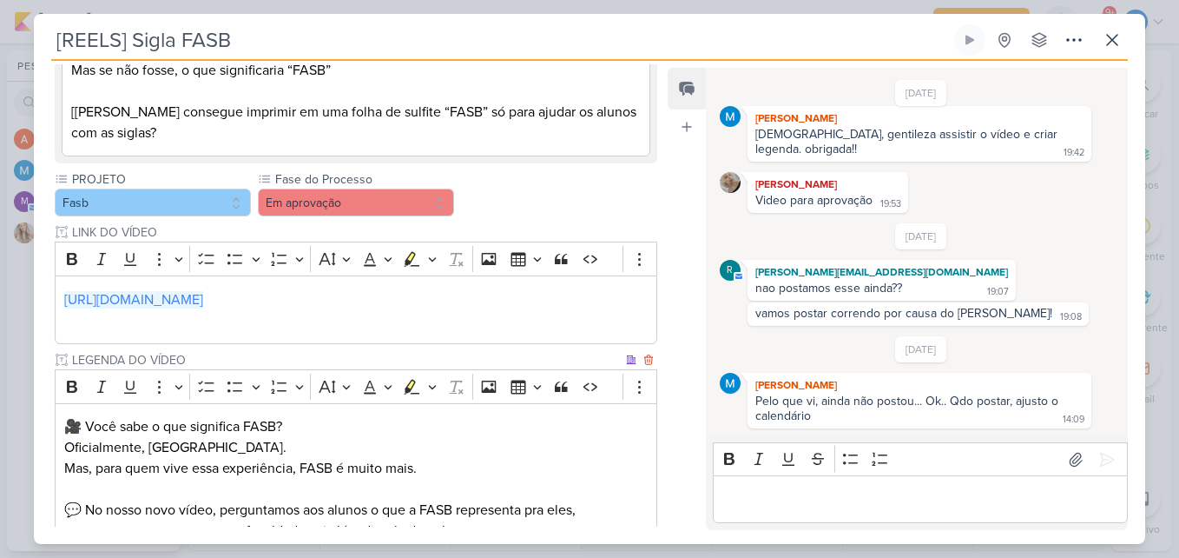
scroll to position [302, 0]
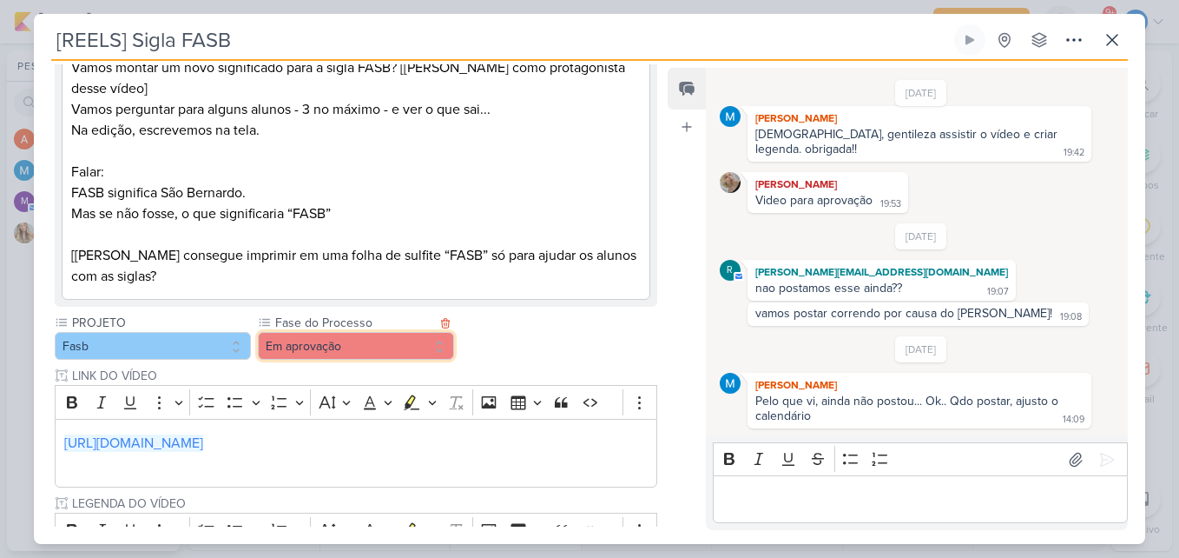
click at [418, 348] on button "Em aprovação" at bounding box center [356, 346] width 196 height 28
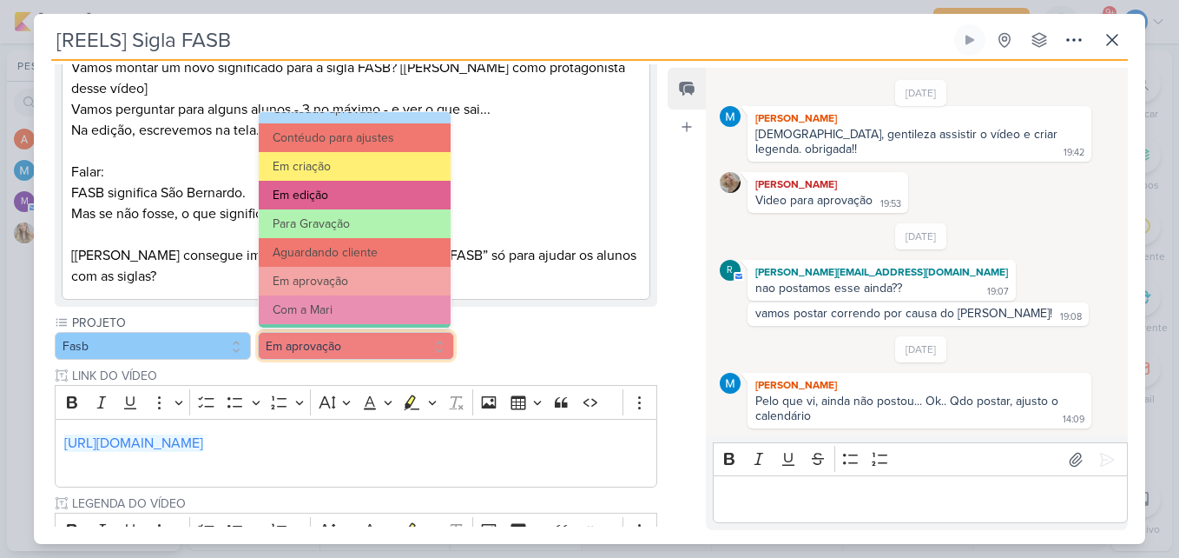
scroll to position [168, 0]
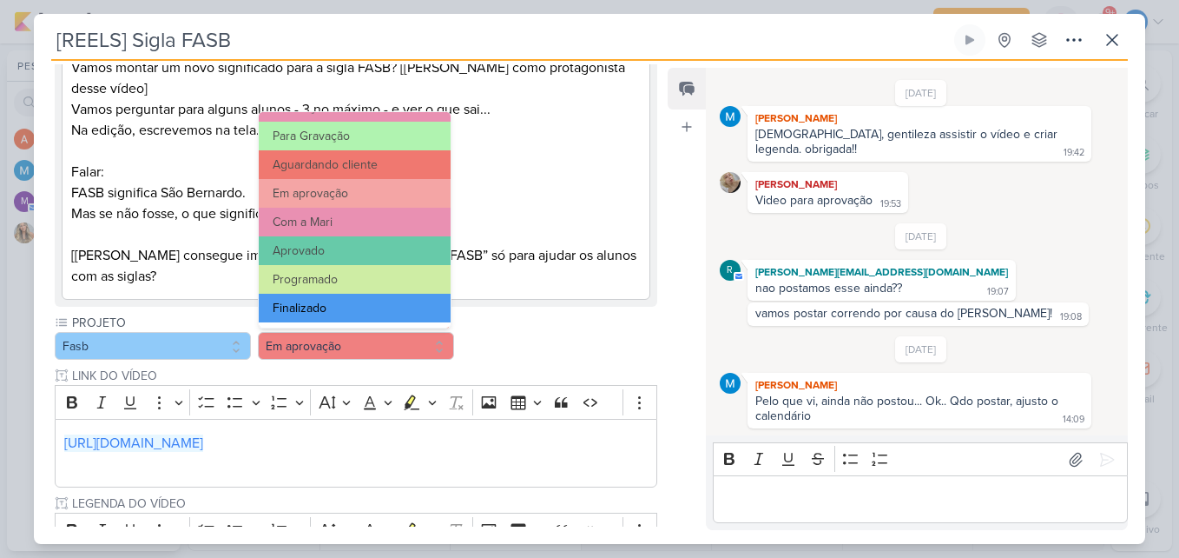
click at [394, 308] on button "Finalizado" at bounding box center [355, 308] width 192 height 29
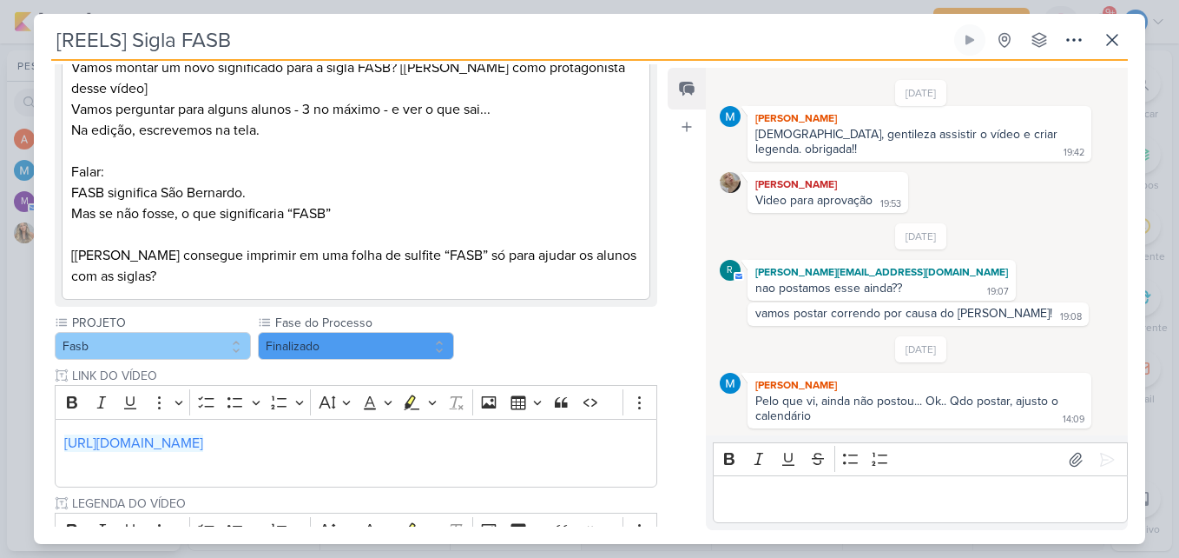
scroll to position [737, 0]
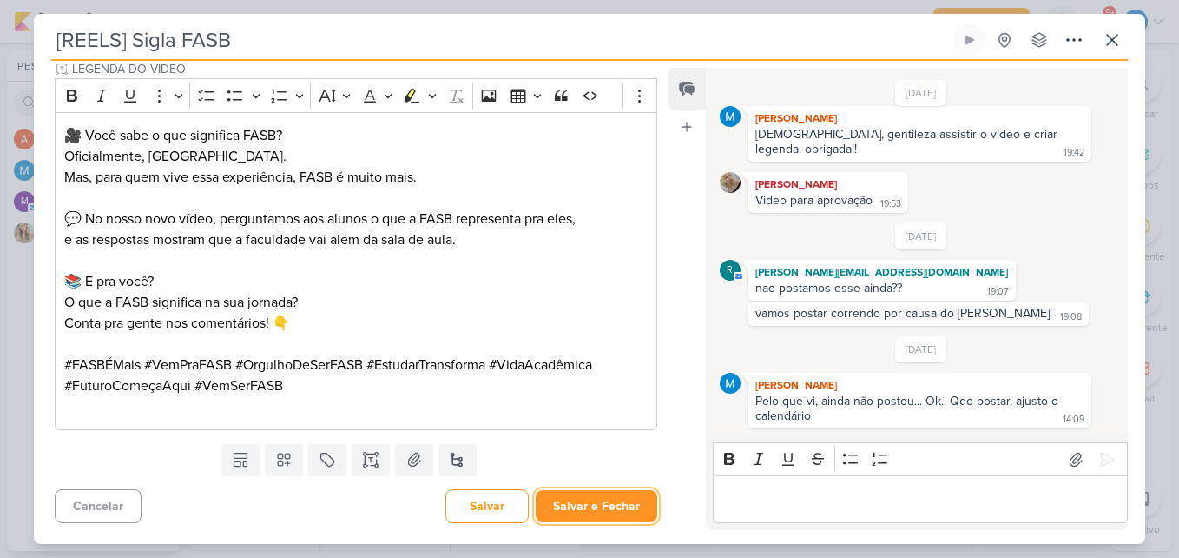
click at [592, 497] on button "Salvar e Fechar" at bounding box center [597, 506] width 122 height 32
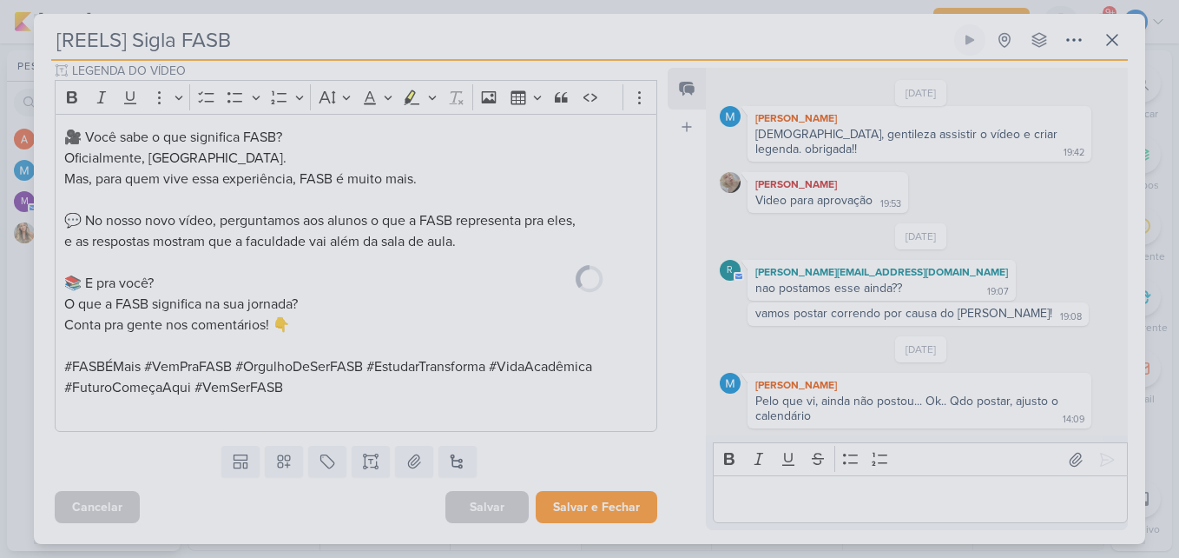
scroll to position [735, 0]
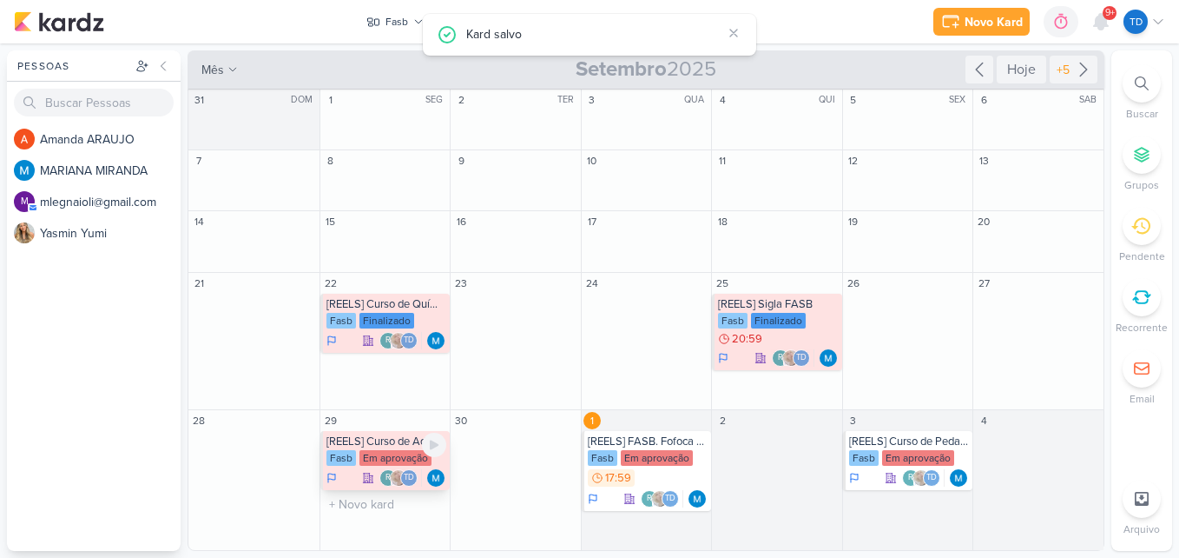
click at [378, 446] on div "[REELS] Curso de Administração" at bounding box center [387, 441] width 121 height 14
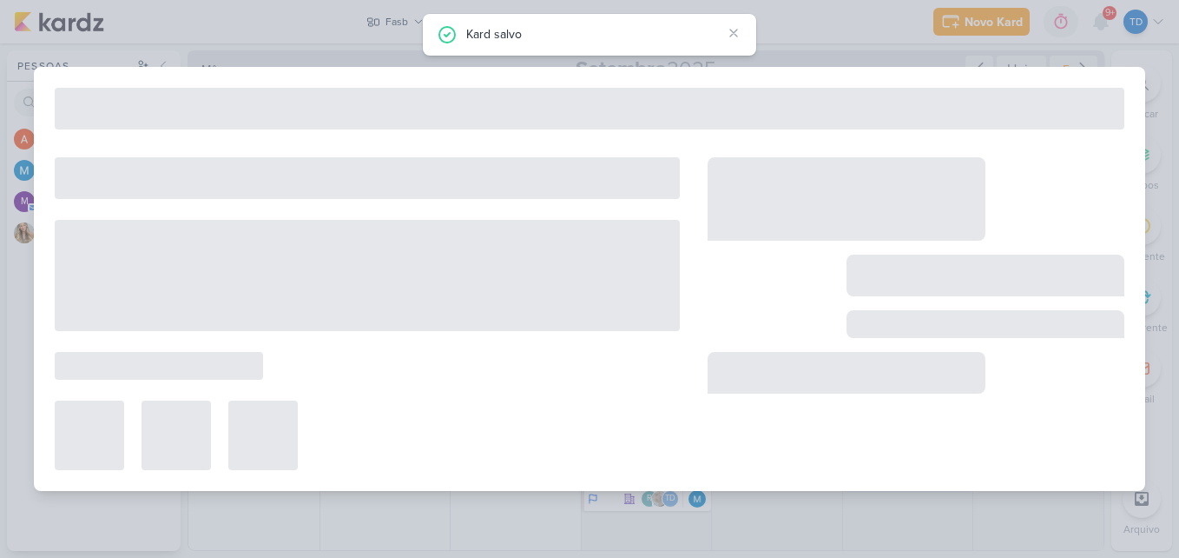
type input "[REELS] Curso de Administração"
type input "29 de setembro de 2025 às 23:59"
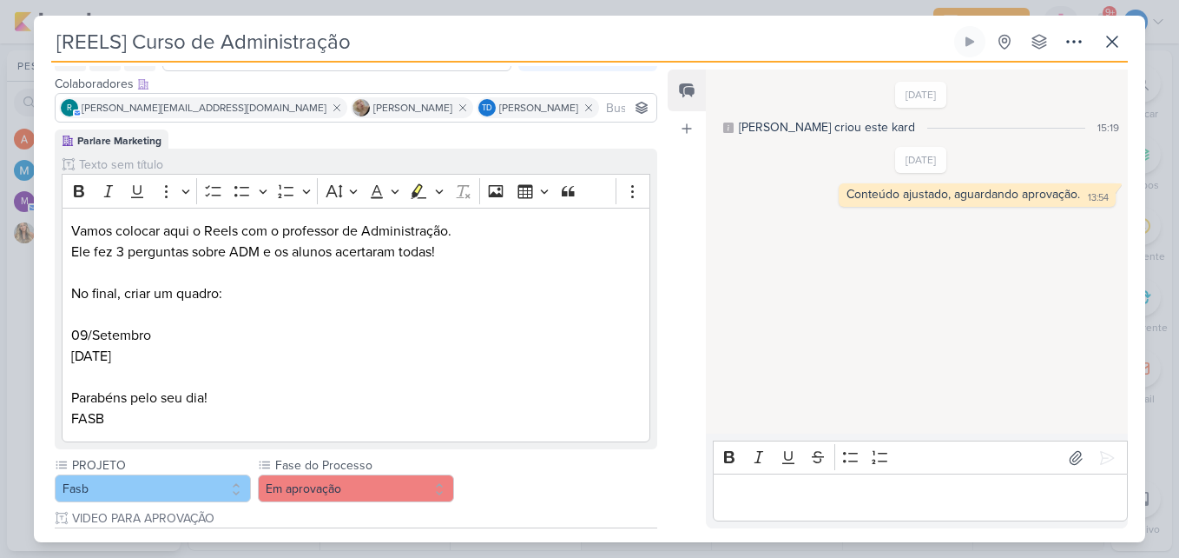
scroll to position [69, 0]
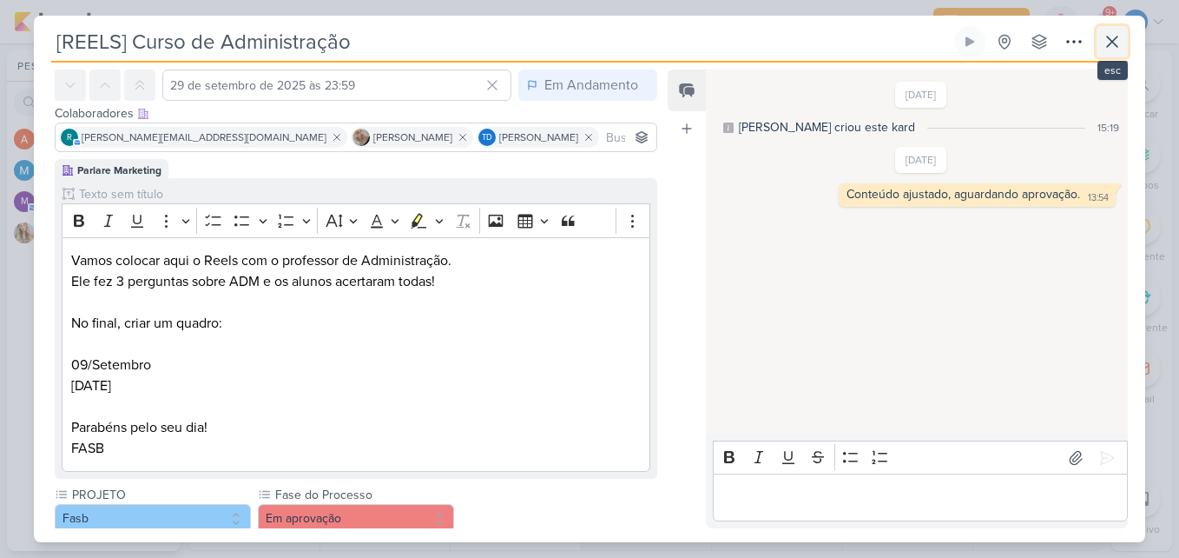
click at [1115, 48] on icon at bounding box center [1112, 41] width 21 height 21
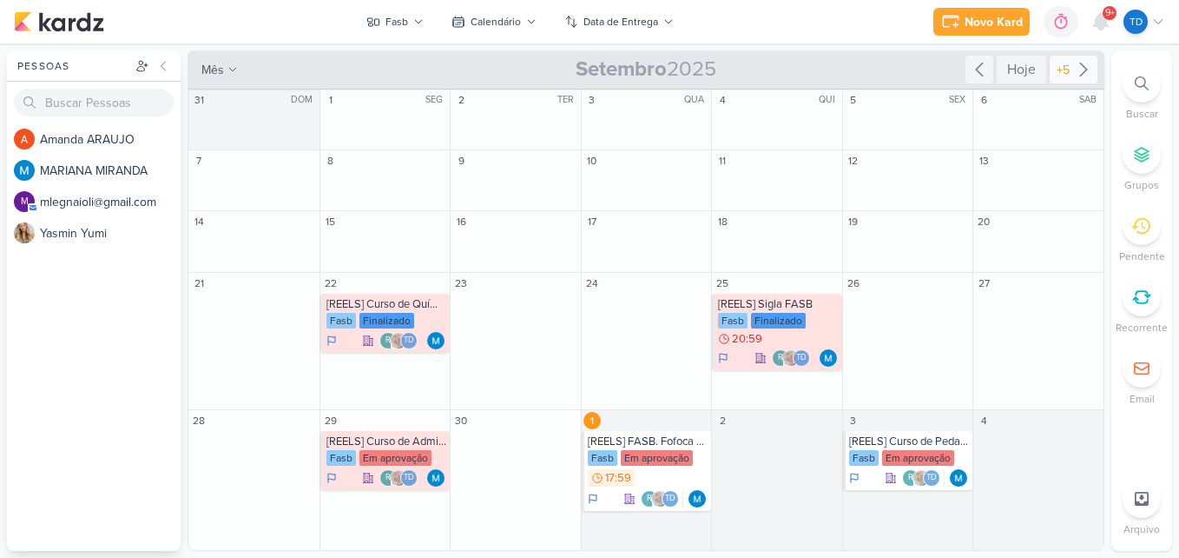
click at [1075, 78] on icon at bounding box center [1084, 69] width 21 height 21
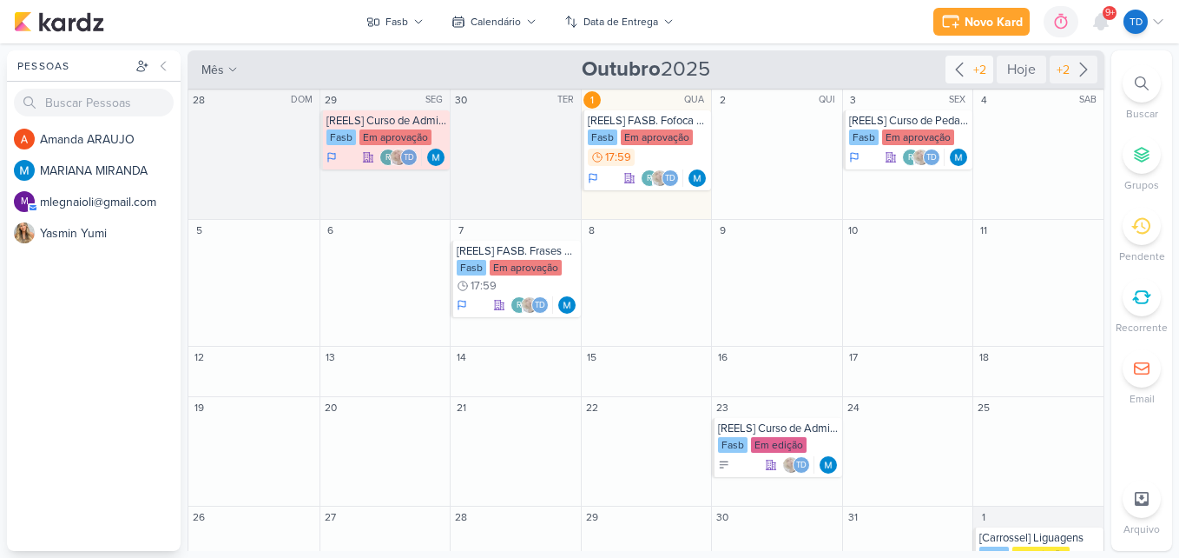
click at [956, 74] on icon at bounding box center [959, 69] width 21 height 21
